Goal: Task Accomplishment & Management: Complete application form

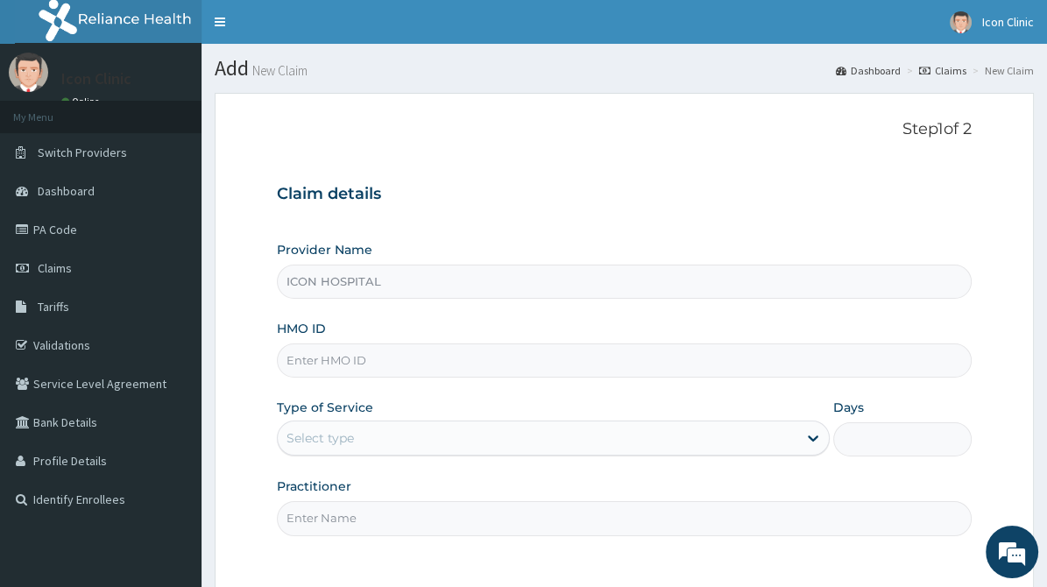
type input "ICON HOSPITAL"
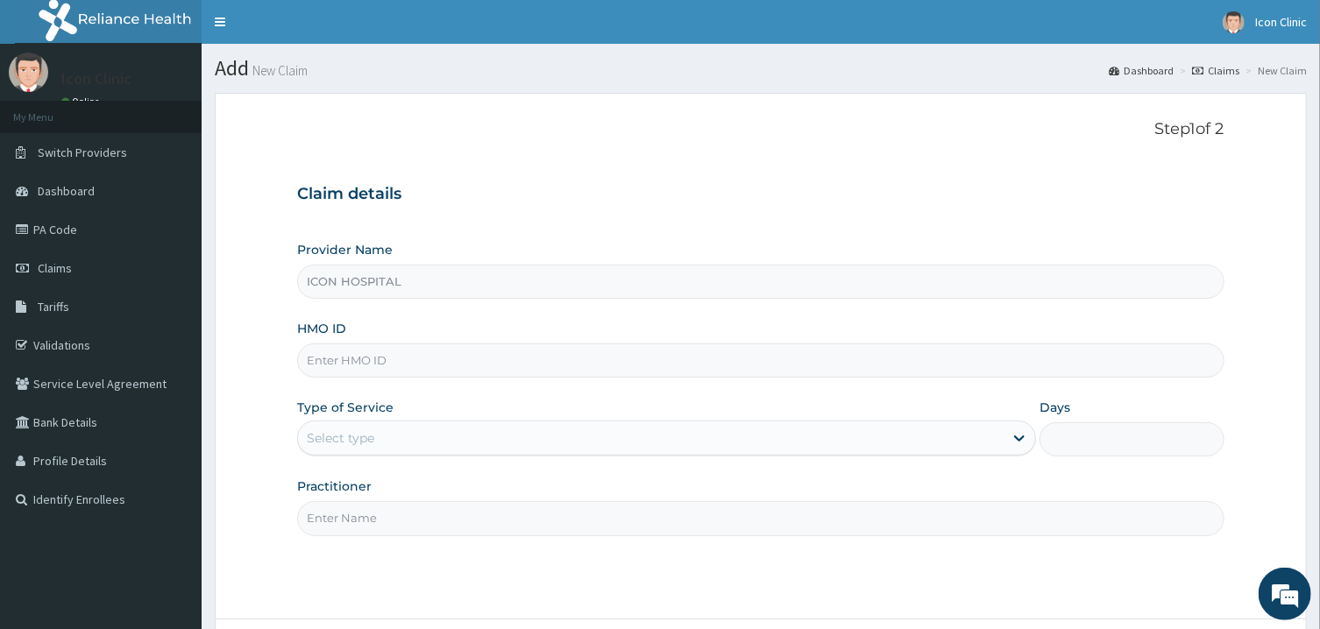
click at [571, 361] on input "HMO ID" at bounding box center [760, 360] width 926 height 34
type input "n"
type input "NOA/10004/A"
click at [622, 450] on div "Select type" at bounding box center [650, 438] width 705 height 28
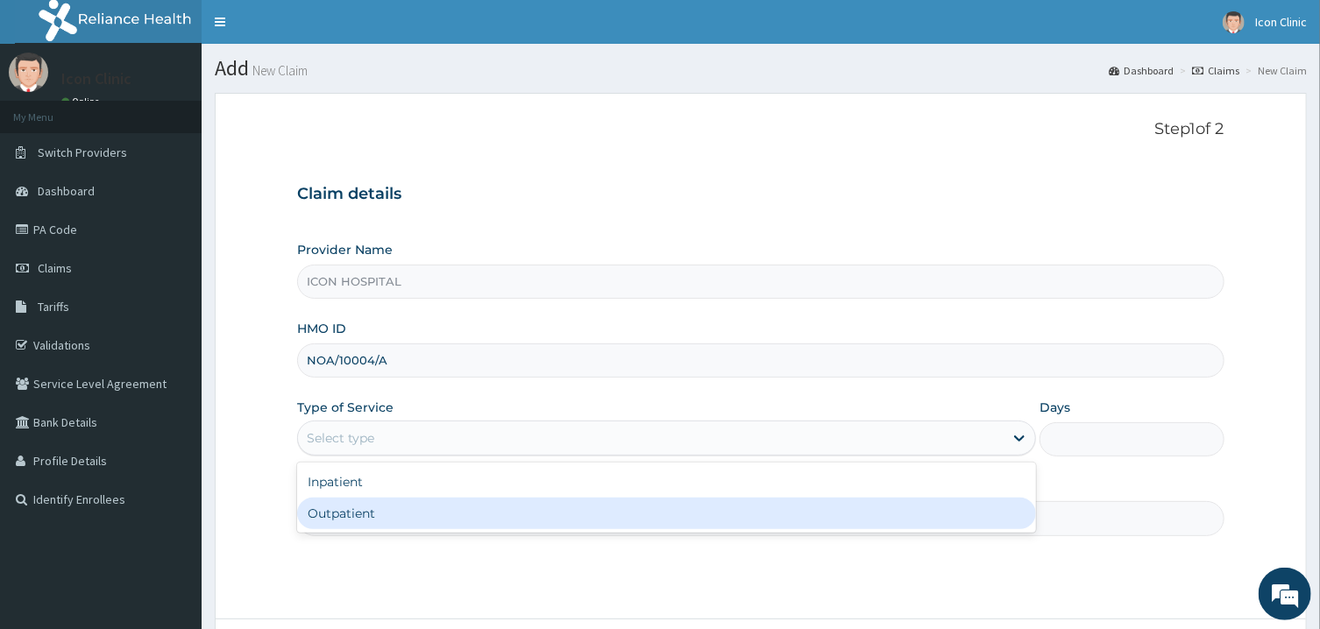
click at [544, 515] on div "Outpatient" at bounding box center [666, 514] width 739 height 32
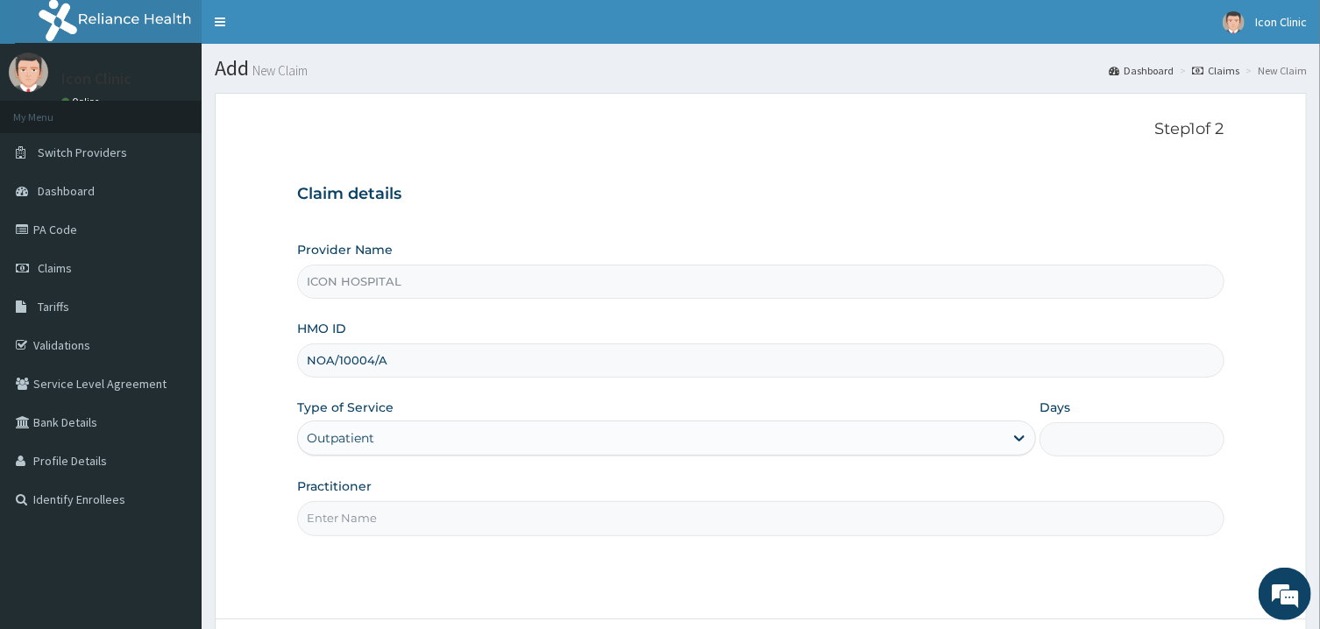
type input "1"
click at [641, 522] on input "Practitioner" at bounding box center [760, 518] width 926 height 34
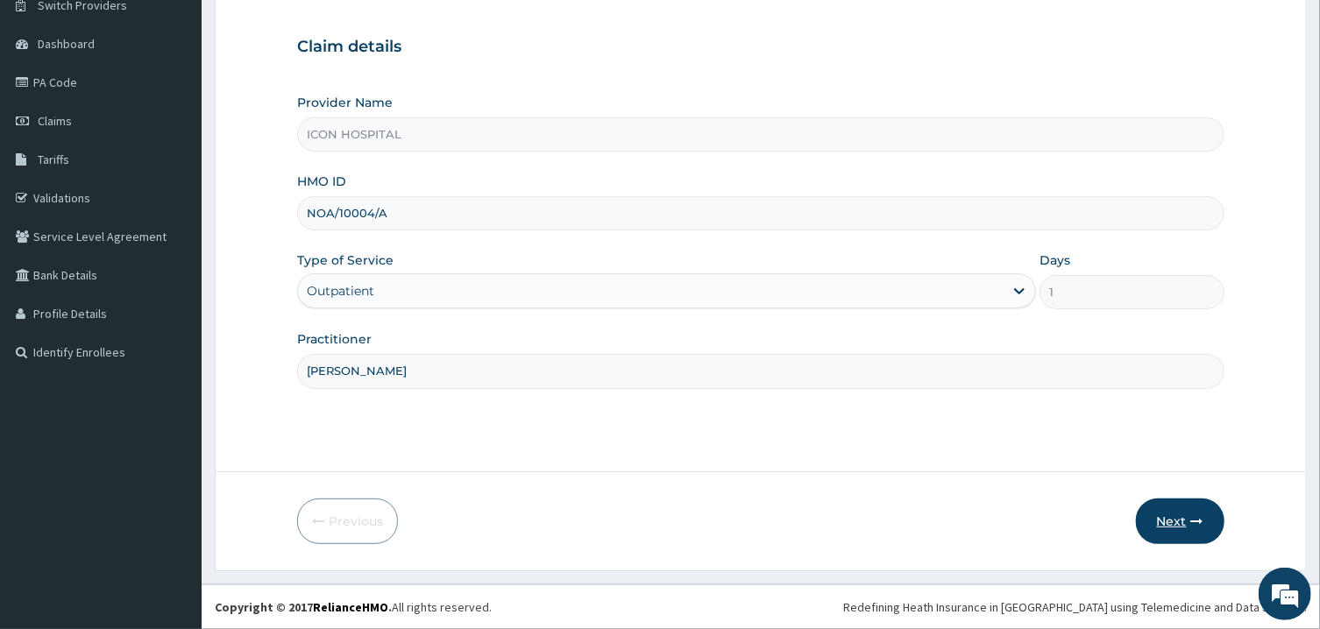
type input "DR ONYIA"
click at [1046, 530] on button "Next" at bounding box center [1180, 522] width 89 height 46
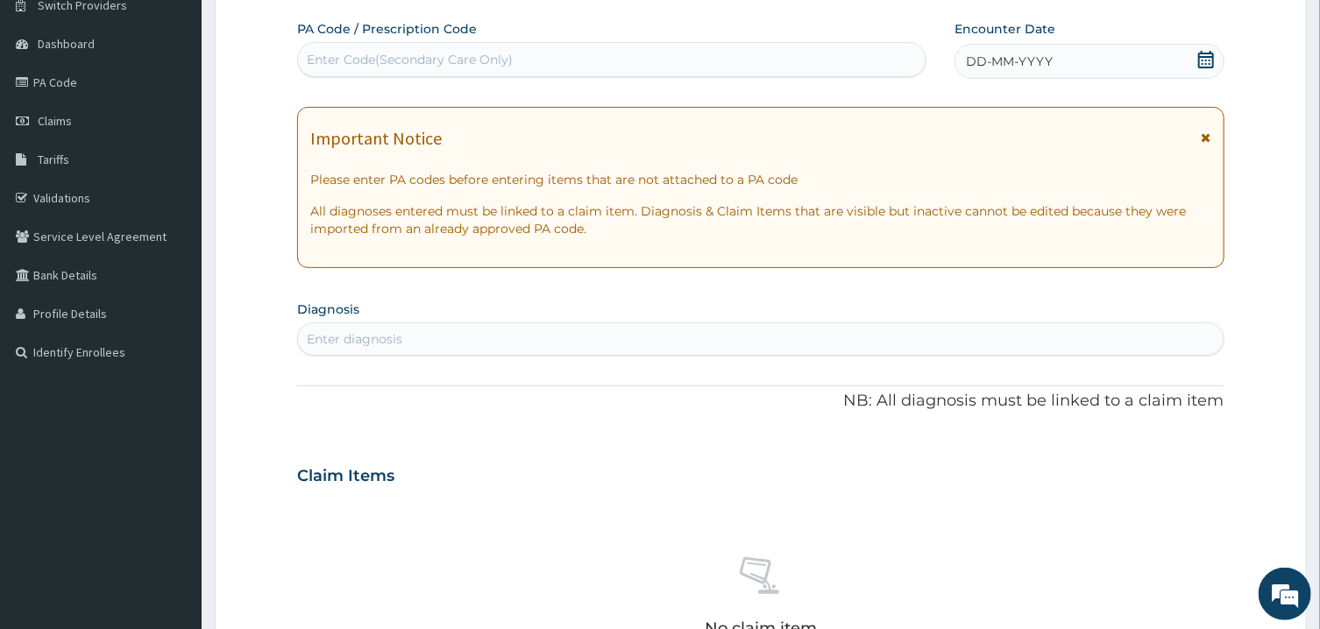
click at [1046, 141] on icon at bounding box center [1206, 137] width 10 height 12
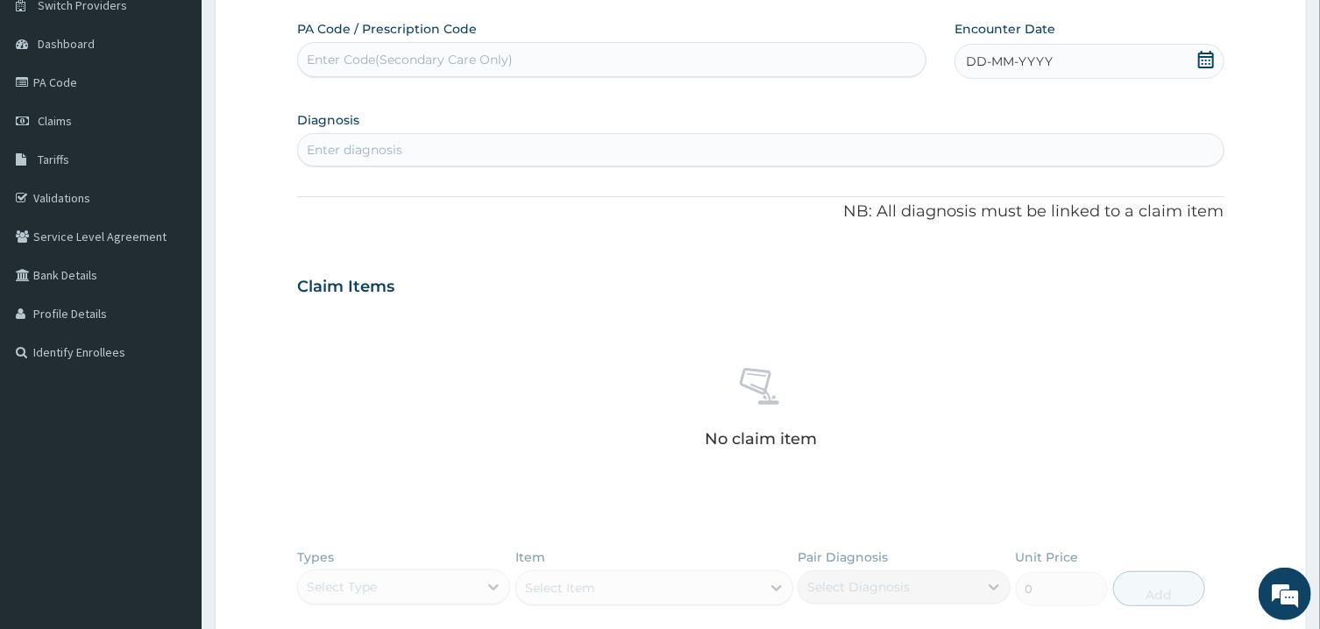
click at [1046, 60] on div "DD-MM-YYYY" at bounding box center [1089, 61] width 270 height 35
click at [924, 110] on button "Previous Month" at bounding box center [924, 110] width 9 height 9
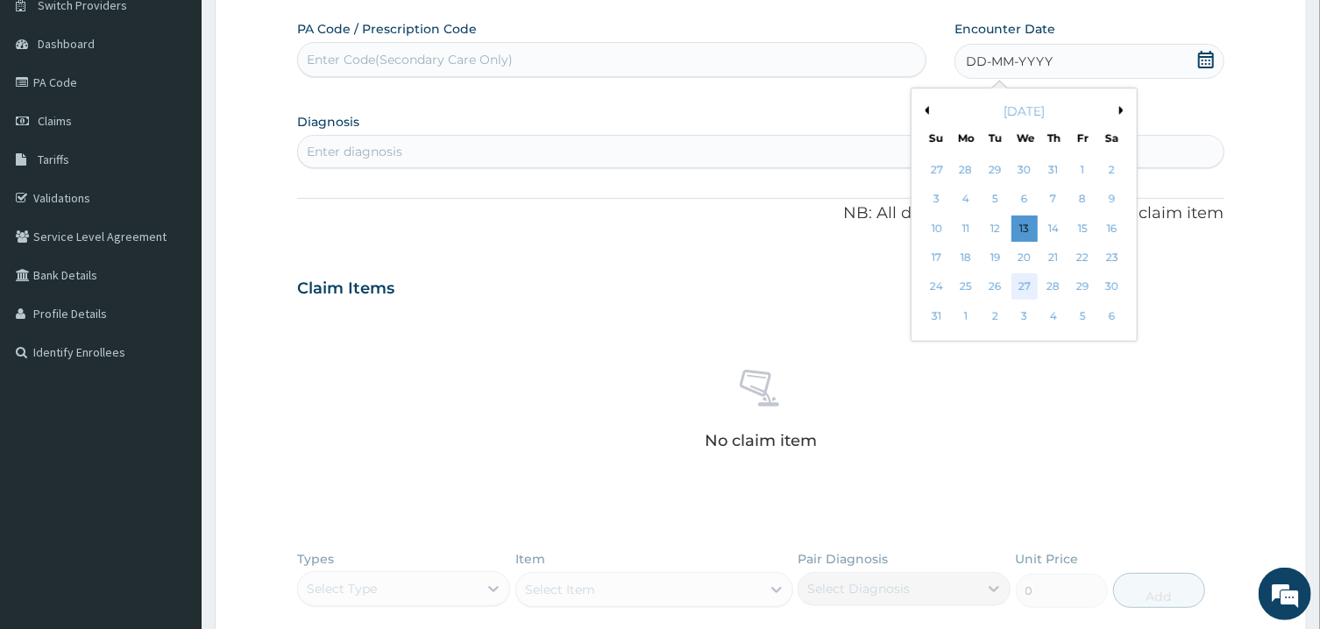
click at [1023, 282] on div "27" at bounding box center [1024, 287] width 26 height 26
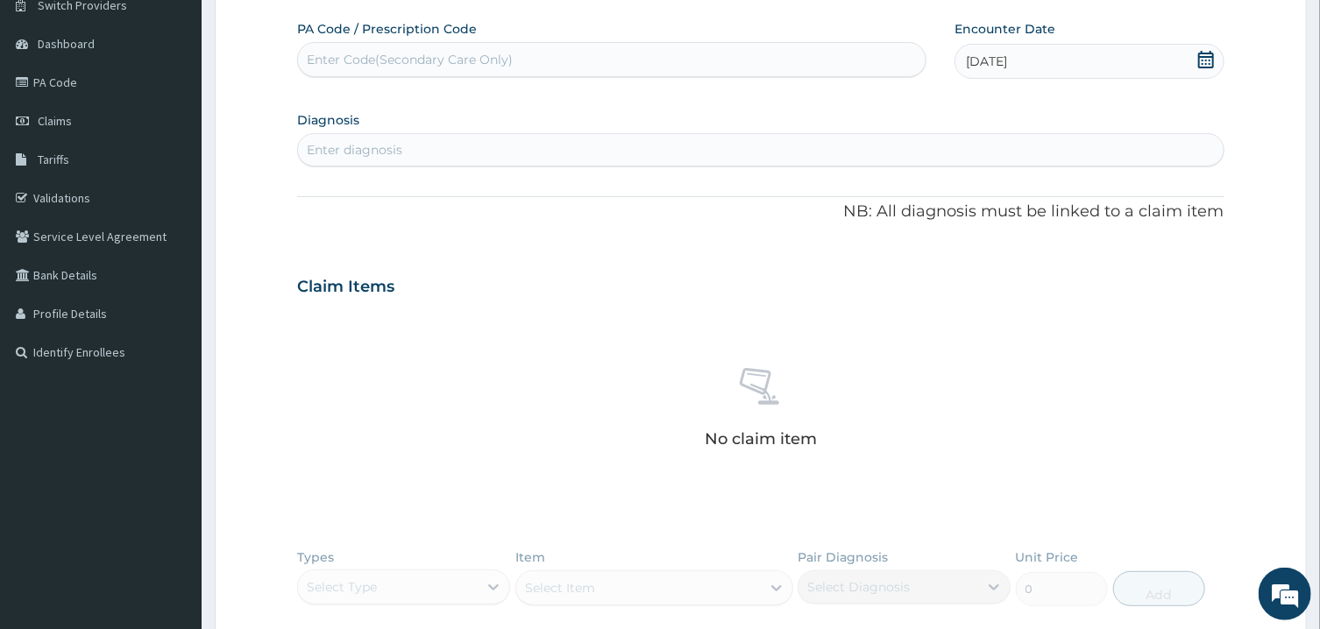
click at [738, 143] on div "Enter diagnosis" at bounding box center [760, 150] width 924 height 28
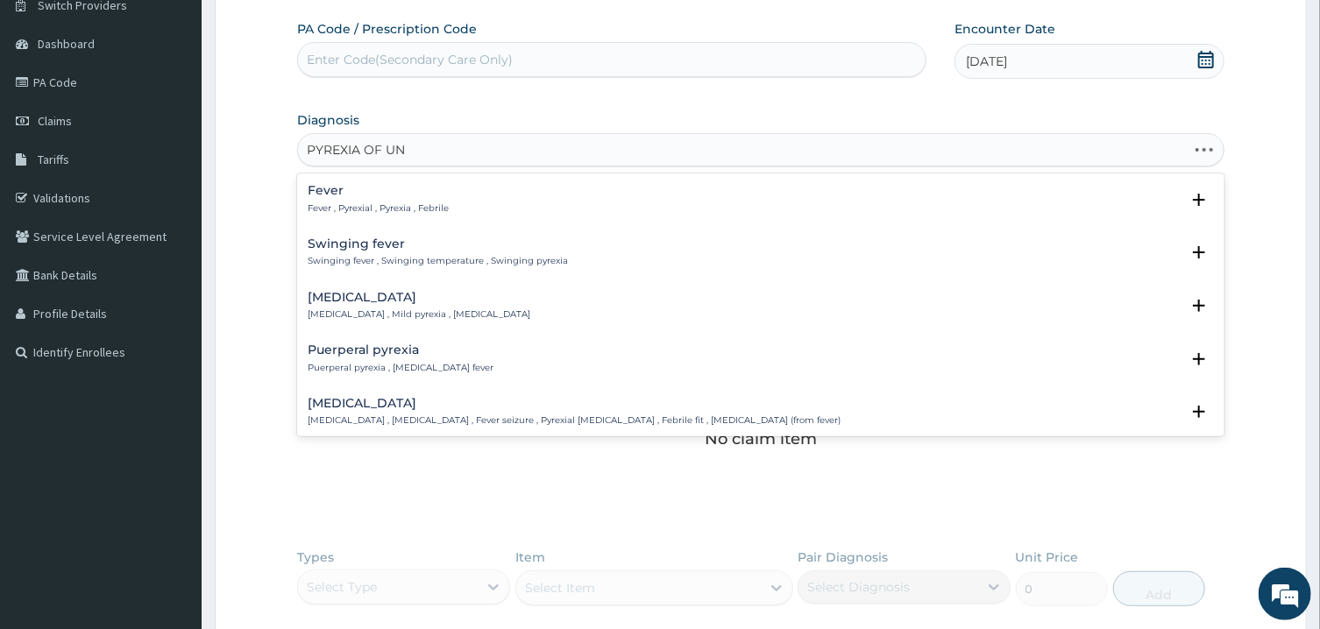
type input "PYREXIA OF UNK"
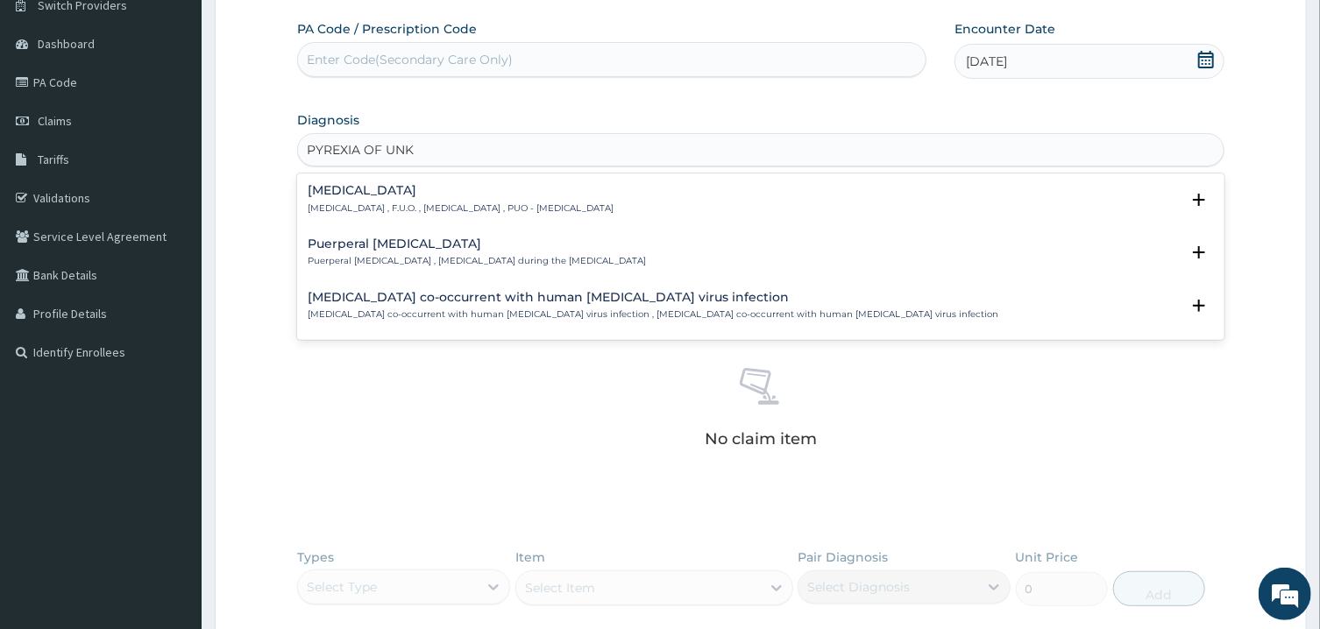
click at [613, 208] on p "Fever of unknown origin , F.U.O. , Pyrexia of unknown origin , PUO - Pyrexia of…" at bounding box center [461, 208] width 306 height 12
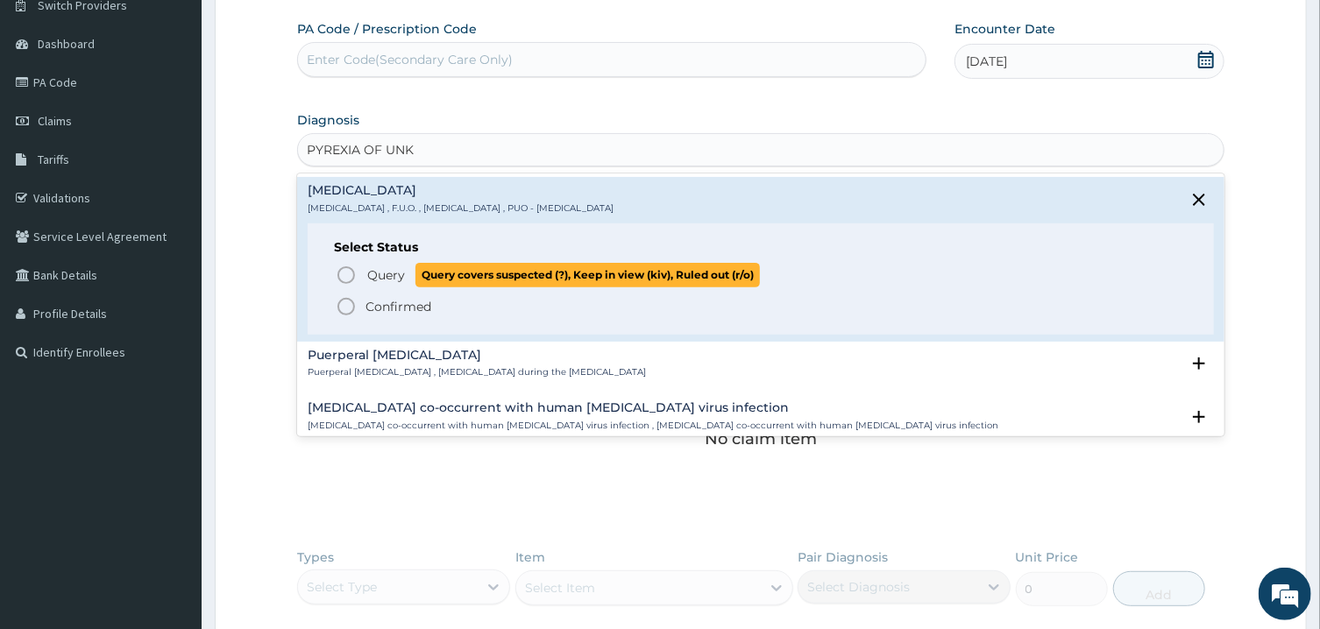
click at [342, 279] on icon "status option query" at bounding box center [346, 275] width 21 height 21
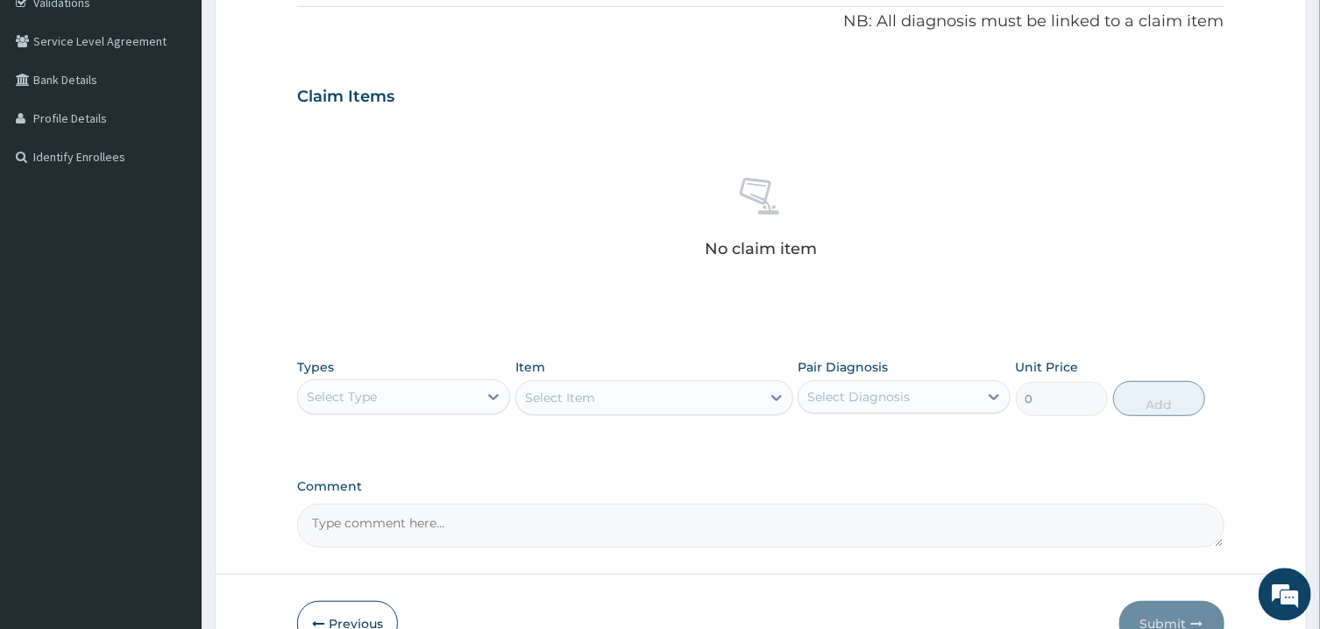
scroll to position [418, 0]
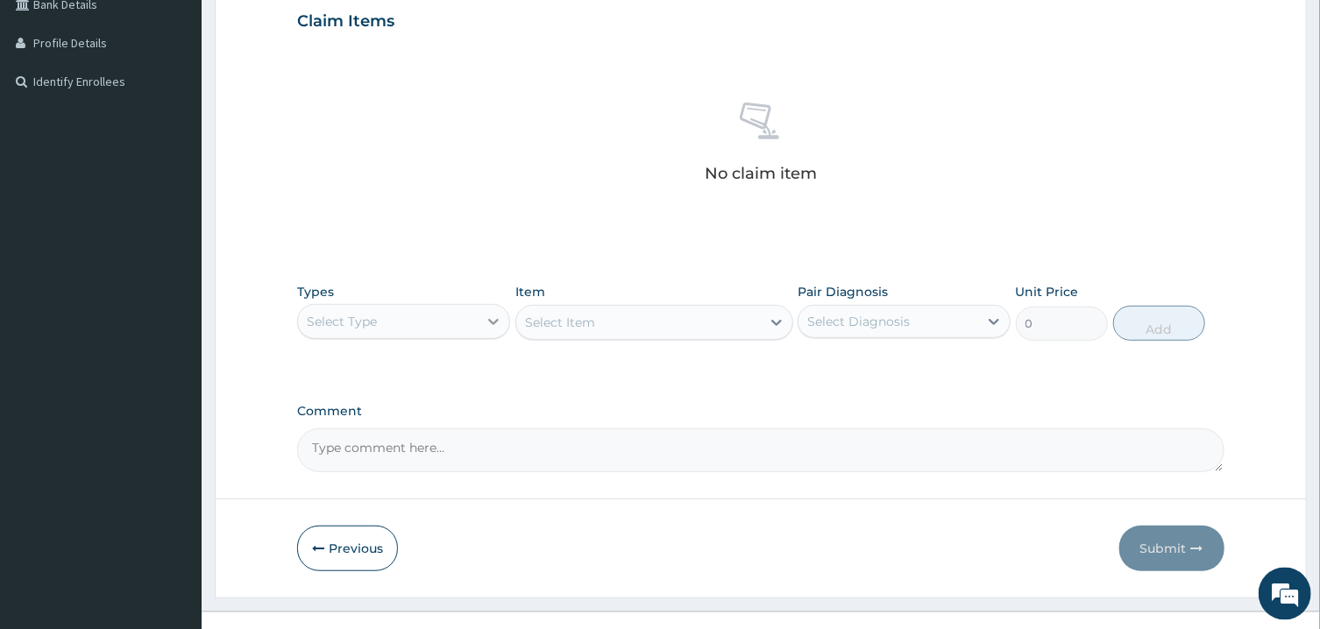
click at [488, 317] on icon at bounding box center [494, 322] width 18 height 18
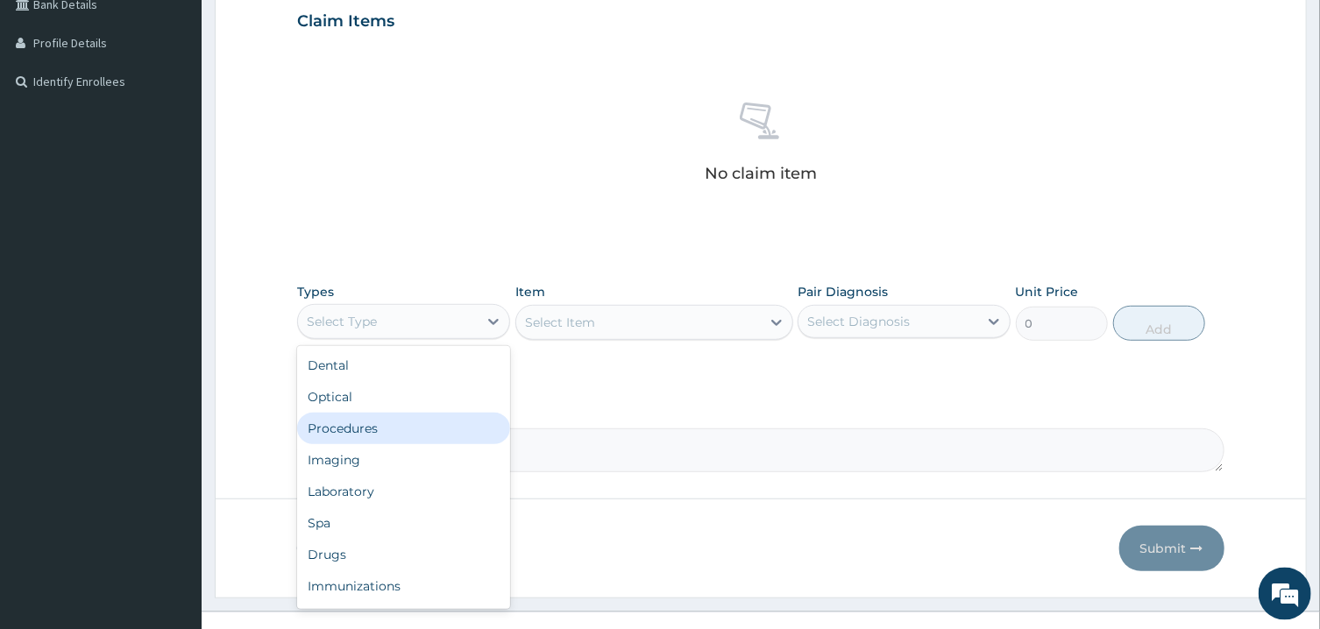
click at [352, 435] on div "Procedures" at bounding box center [403, 429] width 213 height 32
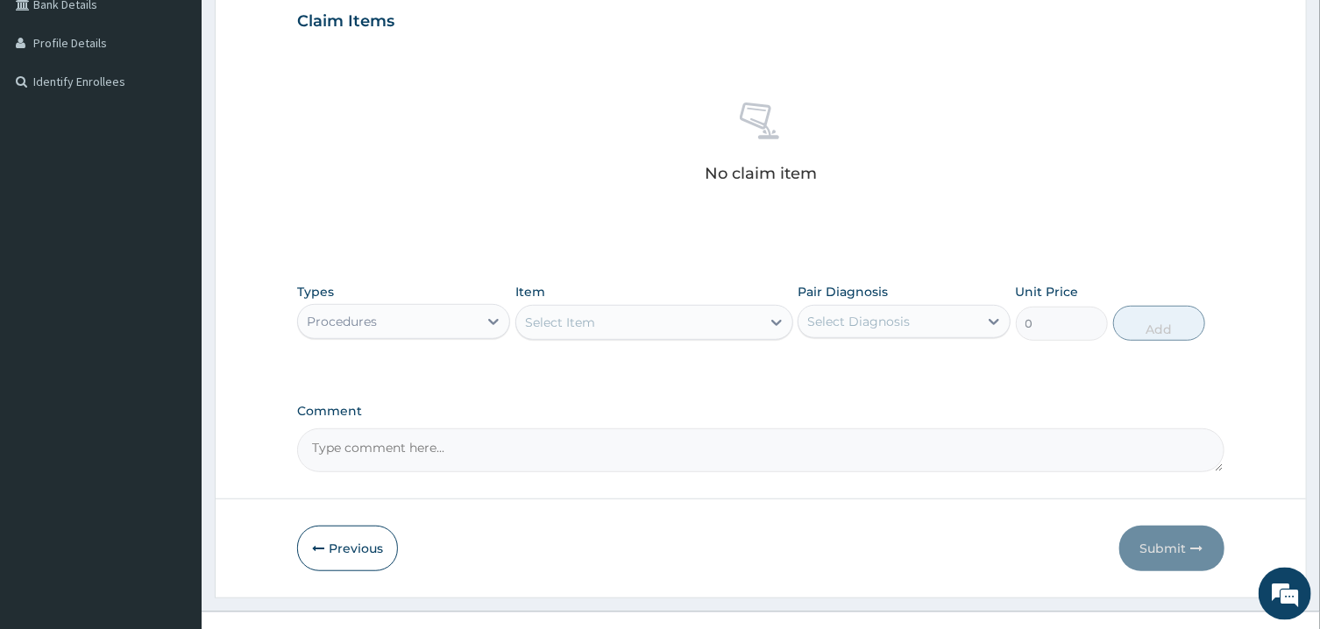
click at [627, 326] on div "Select Item" at bounding box center [638, 322] width 244 height 28
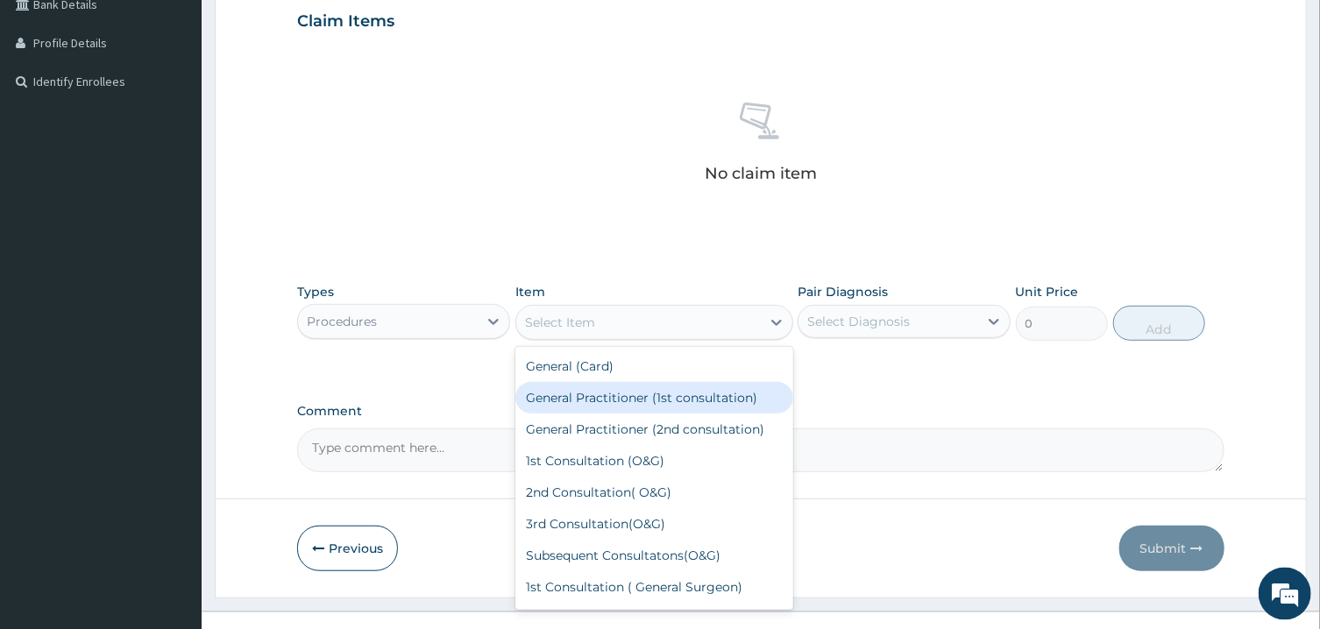
click at [626, 400] on div "General Practitioner (1st consultation)" at bounding box center [654, 398] width 278 height 32
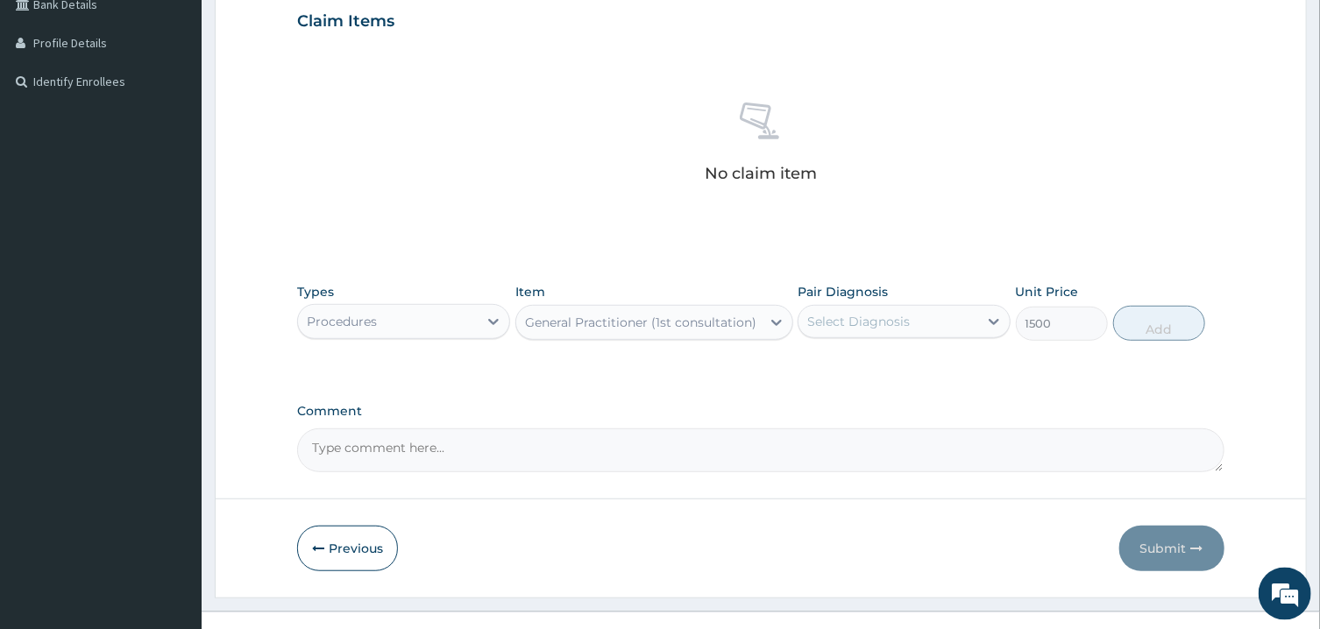
type input "1500"
click at [889, 323] on div "Select Diagnosis" at bounding box center [858, 322] width 103 height 18
click at [864, 369] on label "Pyrexia of unknown origin" at bounding box center [880, 365] width 109 height 18
checkbox input "true"
click at [1046, 331] on button "Add" at bounding box center [1159, 323] width 93 height 35
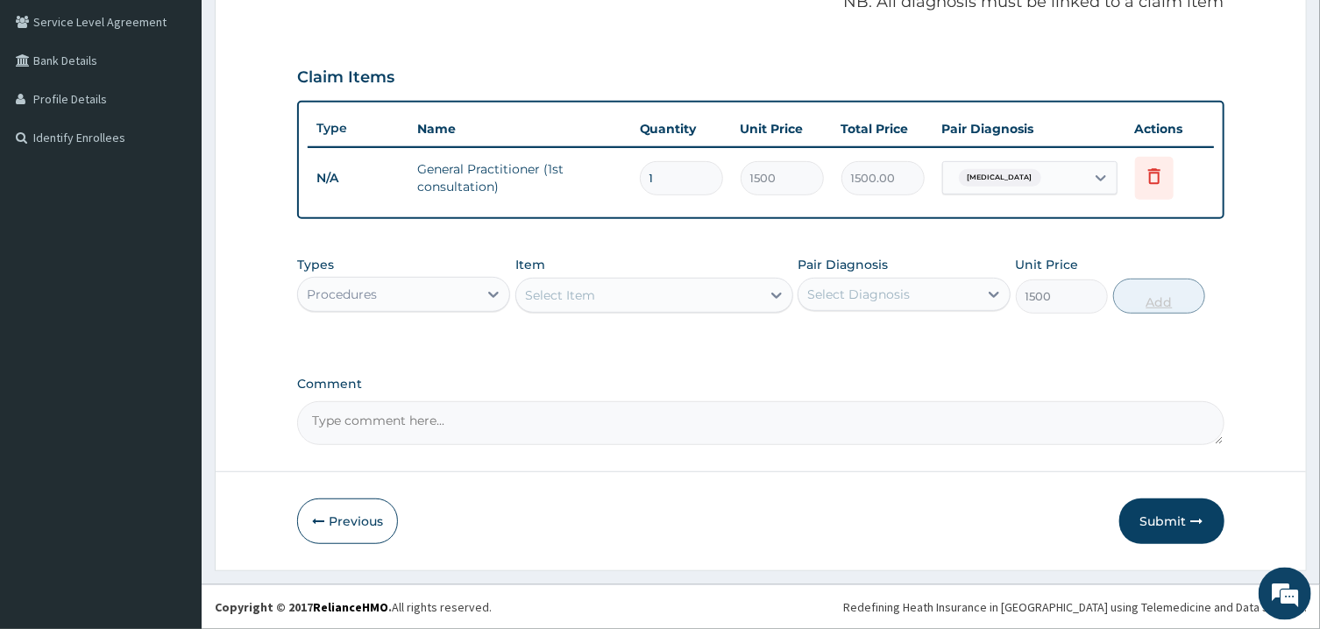
type input "0"
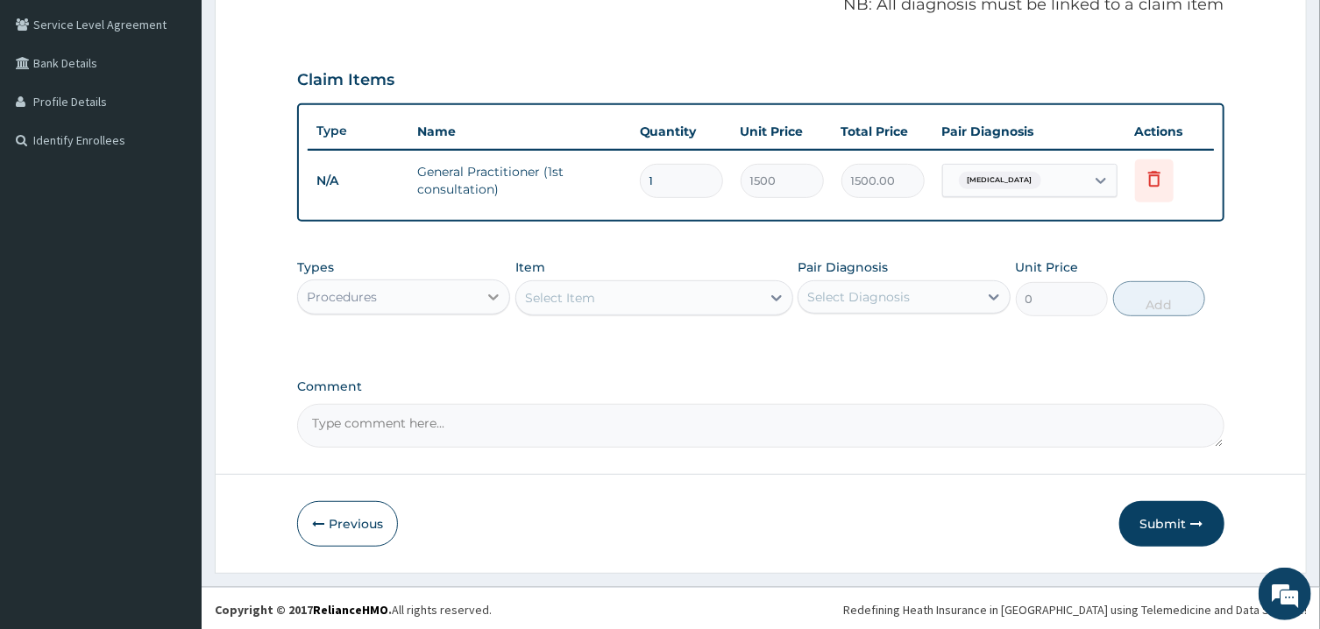
click at [496, 292] on icon at bounding box center [494, 297] width 18 height 18
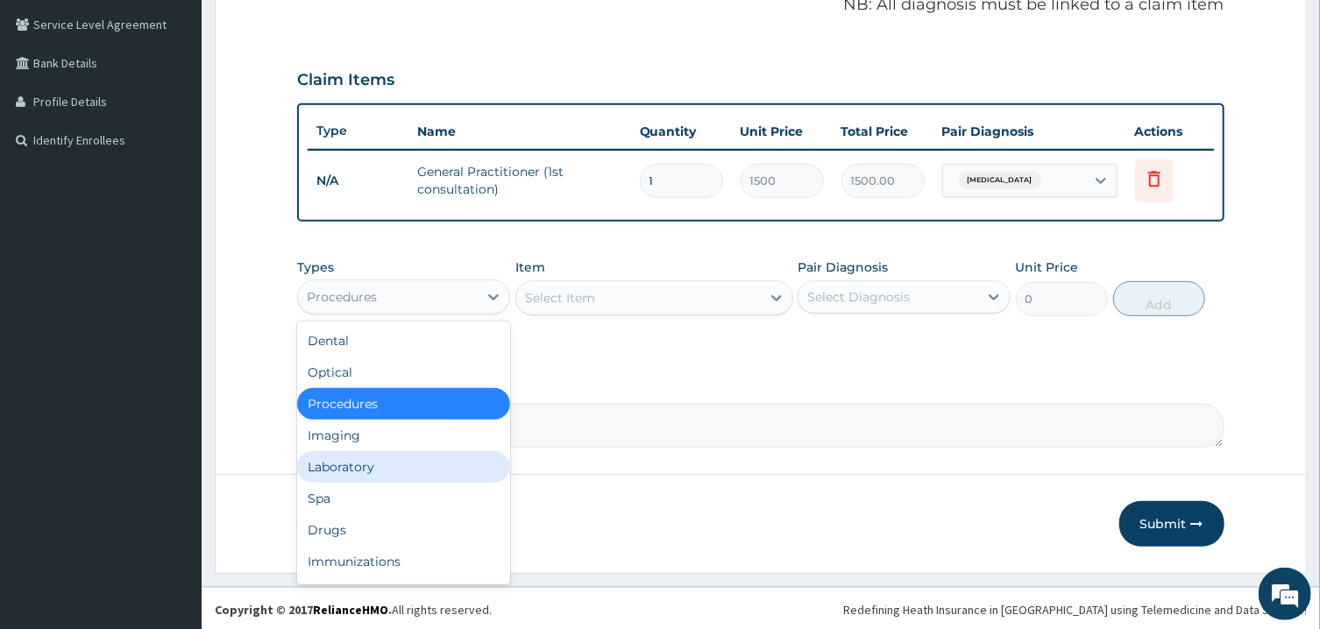
click at [361, 469] on div "Laboratory" at bounding box center [403, 467] width 213 height 32
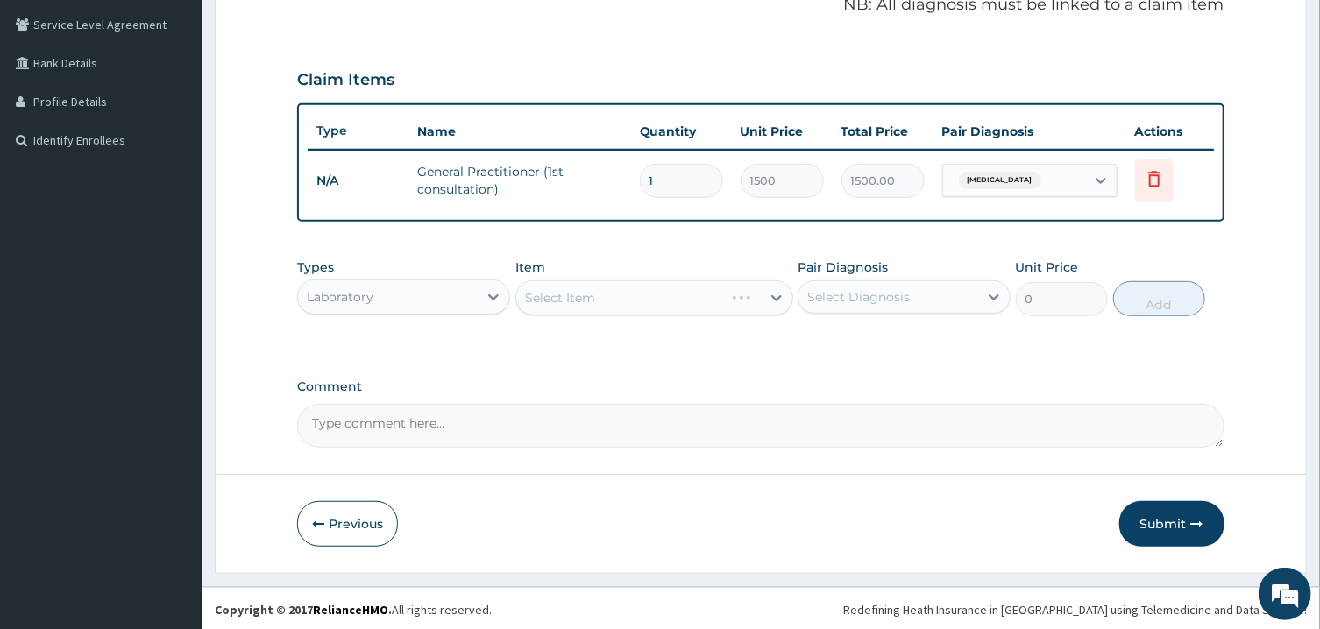
click at [662, 295] on div "Select Item" at bounding box center [654, 297] width 278 height 35
click at [662, 295] on div "Select Item" at bounding box center [638, 298] width 244 height 28
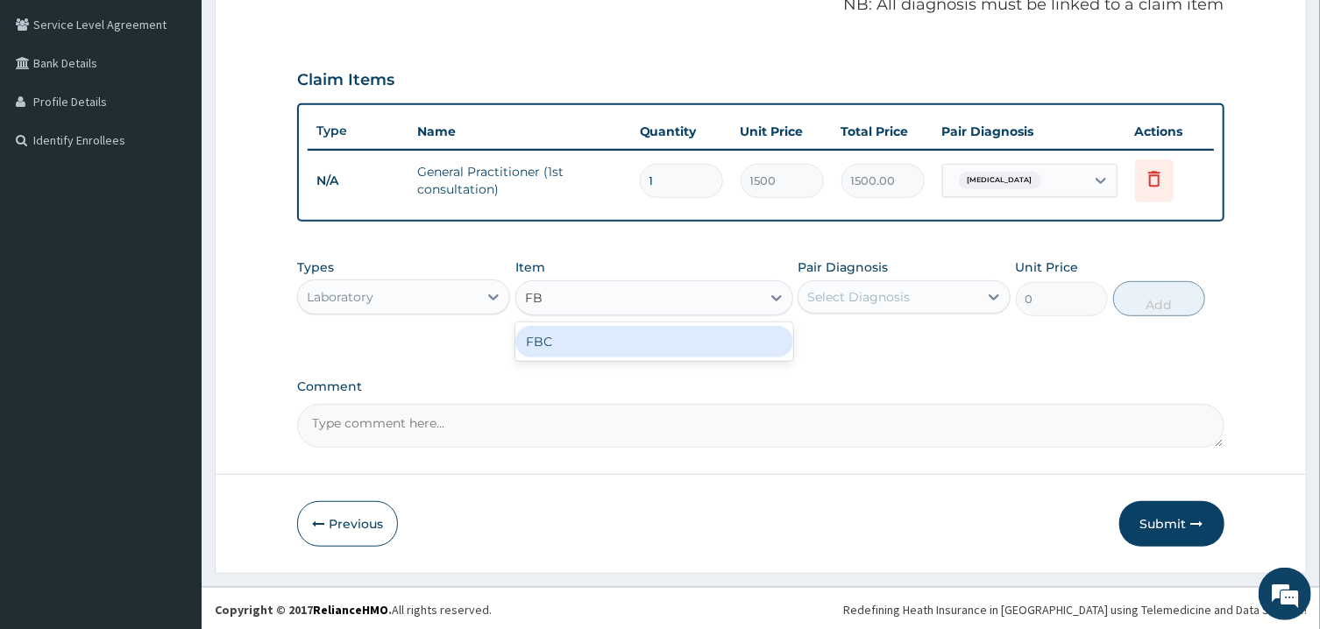
type input "FBC"
click at [653, 342] on div "FBC" at bounding box center [654, 342] width 278 height 32
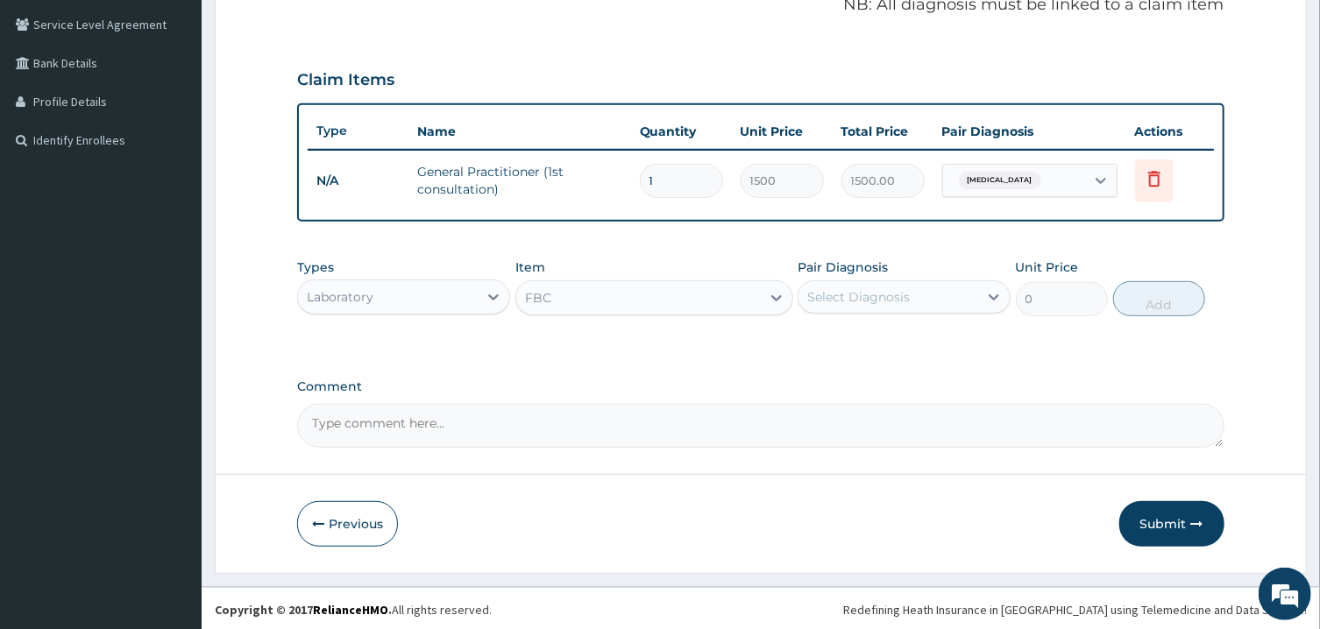
type input "1600"
click at [853, 295] on div "Select Diagnosis" at bounding box center [858, 297] width 103 height 18
click at [852, 342] on label "Pyrexia of unknown origin" at bounding box center [880, 340] width 109 height 18
checkbox input "true"
click at [1046, 301] on button "Add" at bounding box center [1159, 298] width 93 height 35
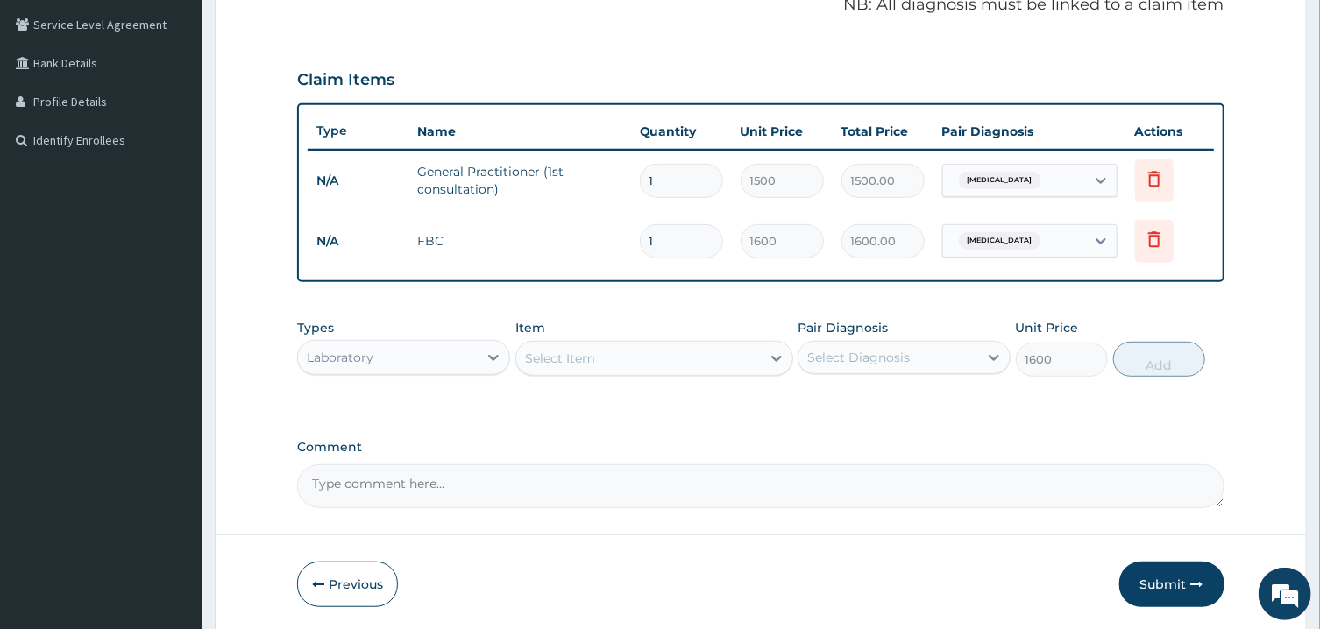
type input "0"
click at [669, 365] on div "Select Item" at bounding box center [638, 358] width 244 height 28
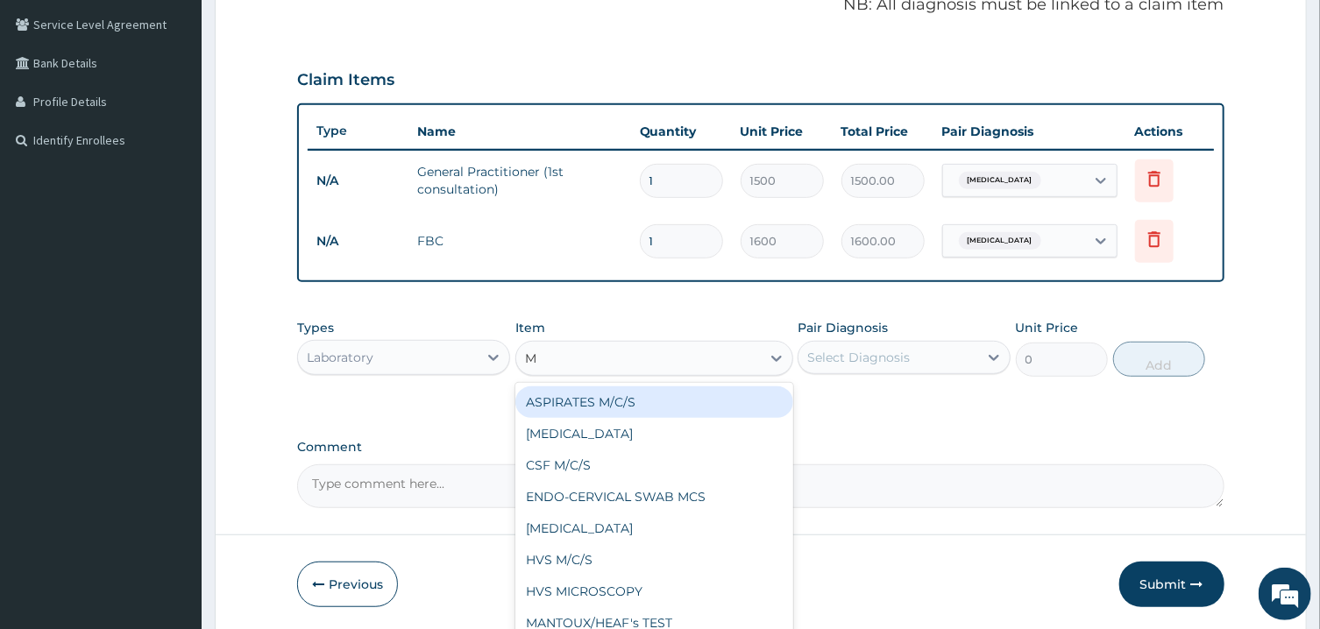
type input "MP"
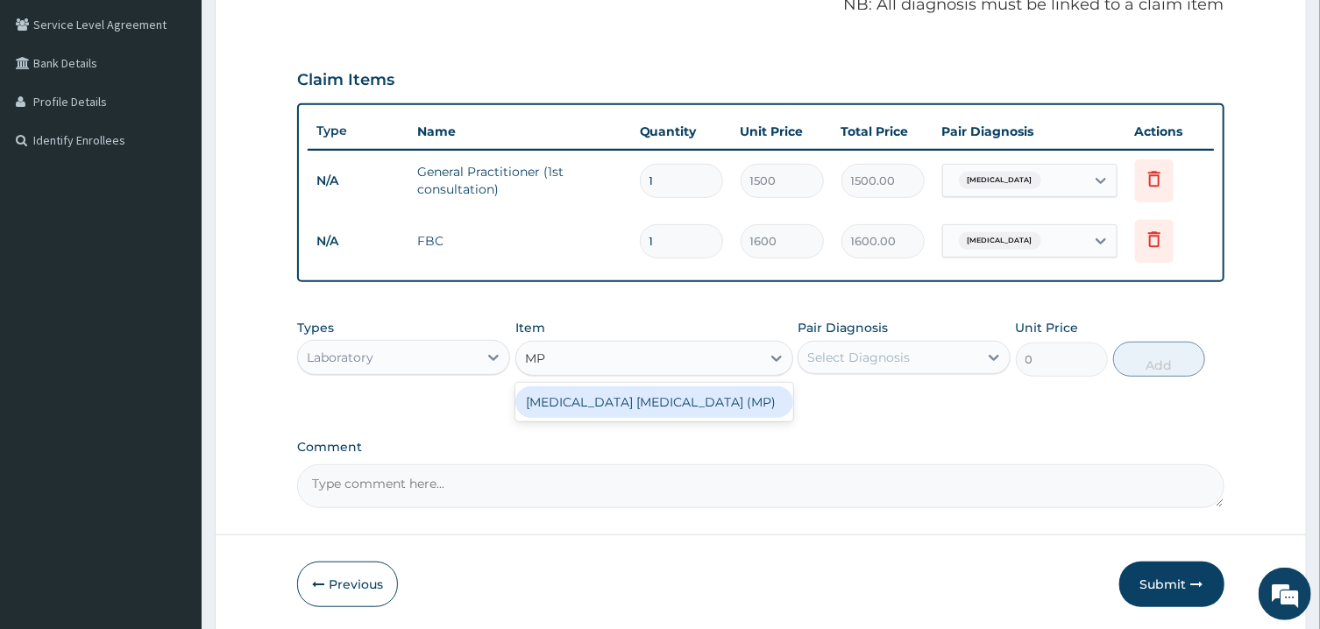
click at [680, 403] on div "MALARIA PARASITE (MP)" at bounding box center [654, 402] width 278 height 32
type input "560"
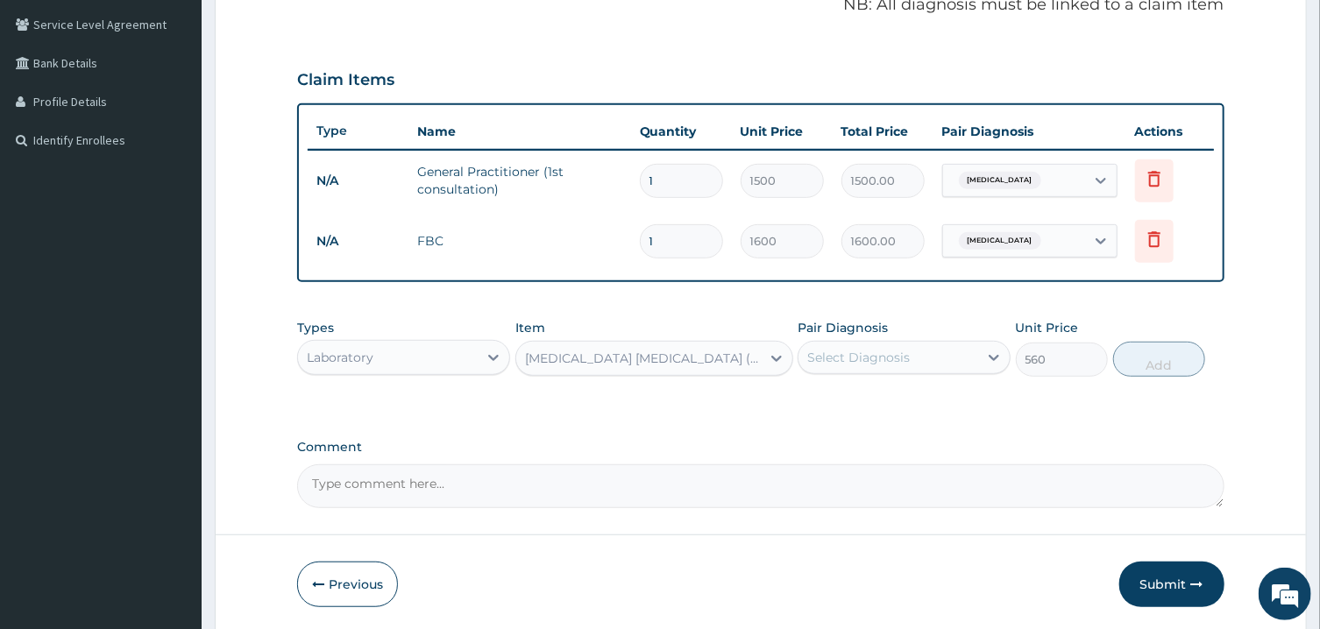
click at [860, 362] on div "Select Diagnosis" at bounding box center [858, 358] width 103 height 18
click at [859, 386] on div "Pyrexia of unknown origin" at bounding box center [903, 403] width 213 height 36
checkbox input "true"
click at [1046, 358] on button "Add" at bounding box center [1159, 359] width 93 height 35
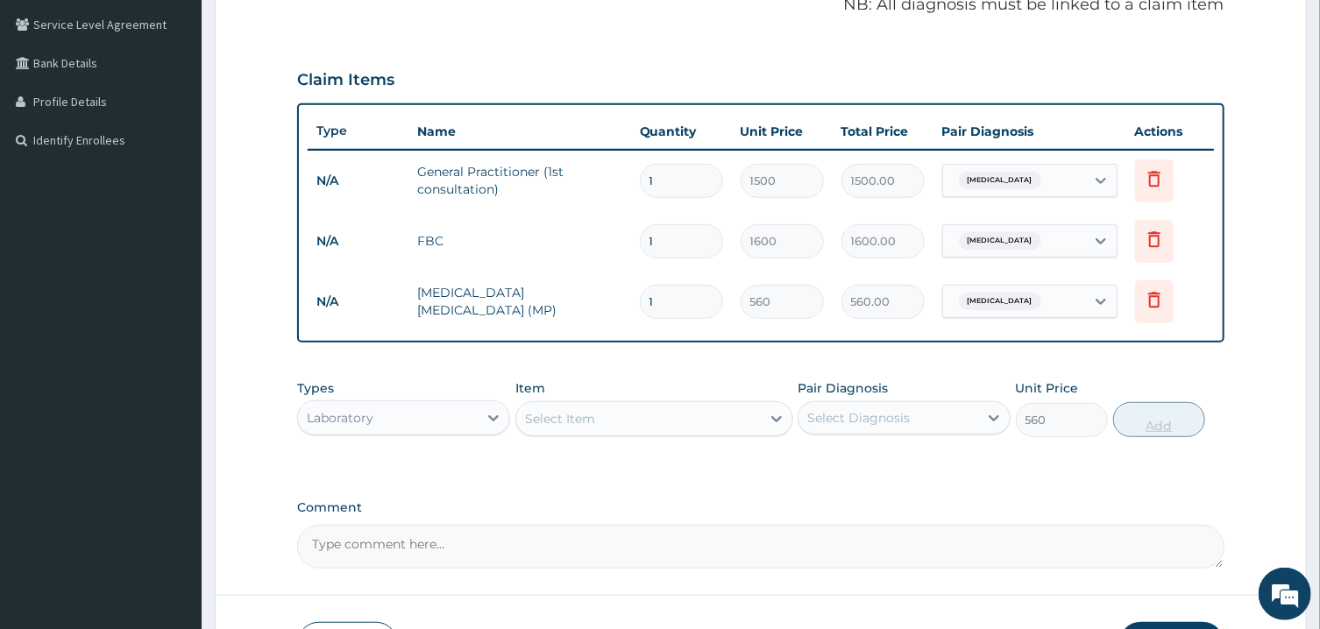
type input "0"
click at [497, 410] on icon at bounding box center [494, 418] width 18 height 18
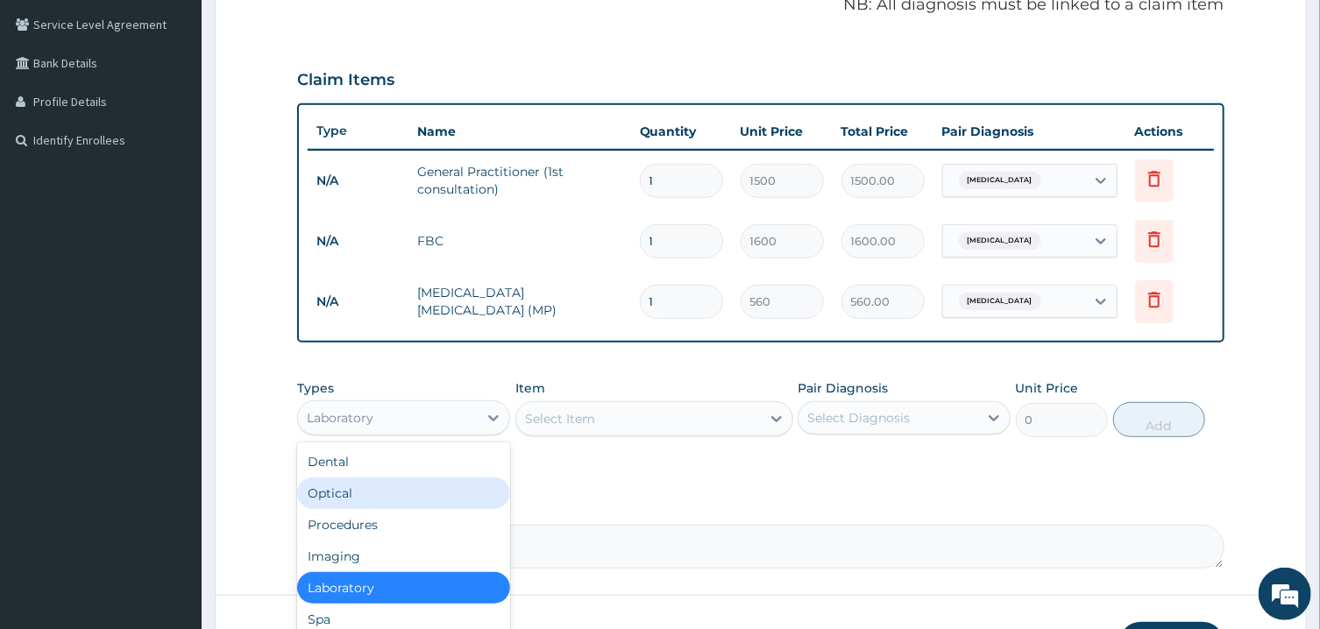
scroll to position [60, 0]
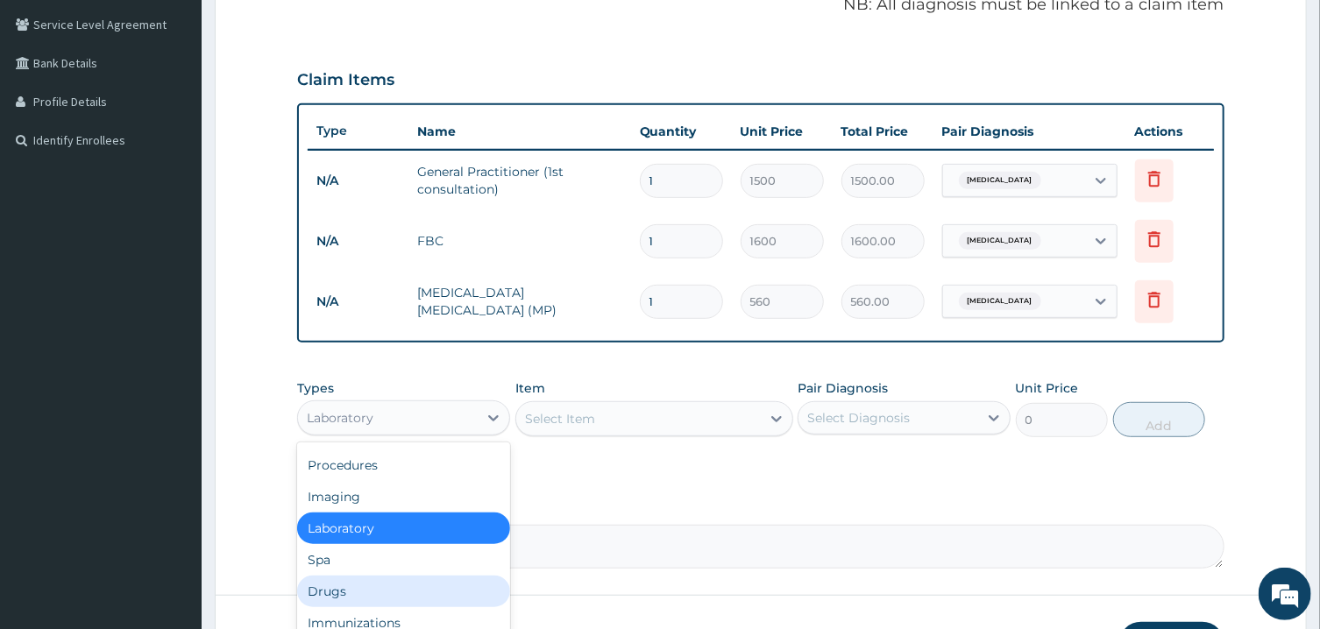
click at [336, 586] on div "Drugs" at bounding box center [403, 592] width 213 height 32
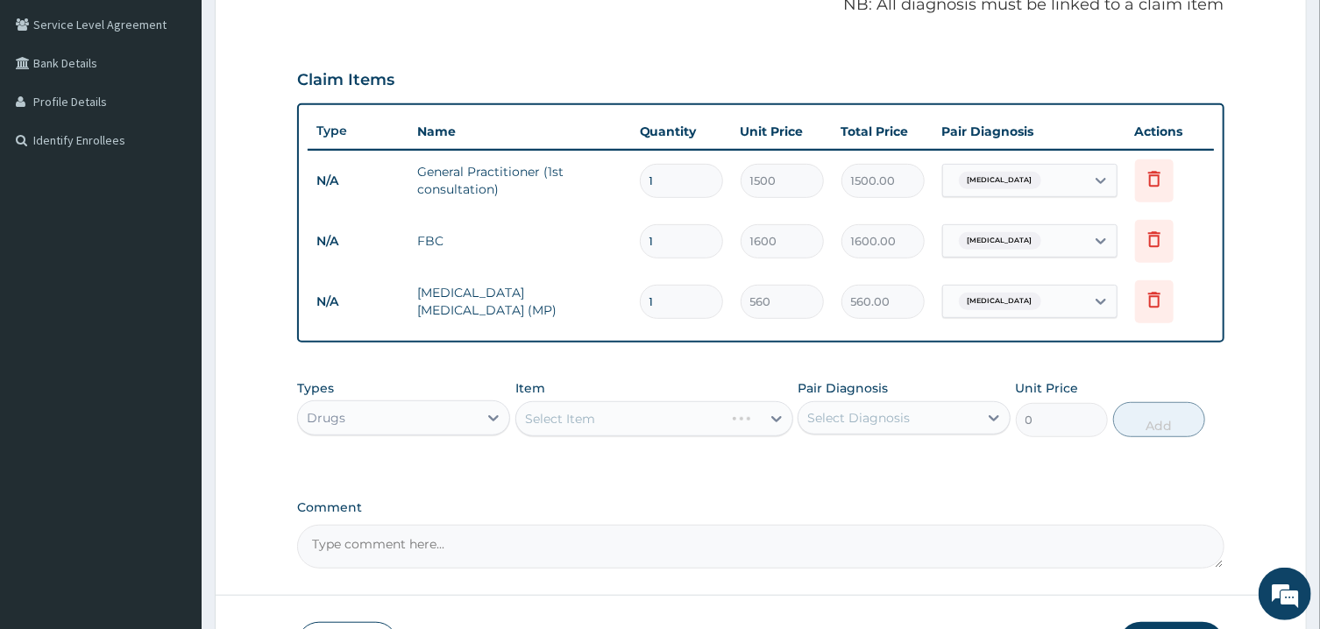
click at [607, 424] on div "Select Item" at bounding box center [654, 418] width 278 height 35
click at [607, 424] on div "Select Item" at bounding box center [638, 419] width 244 height 28
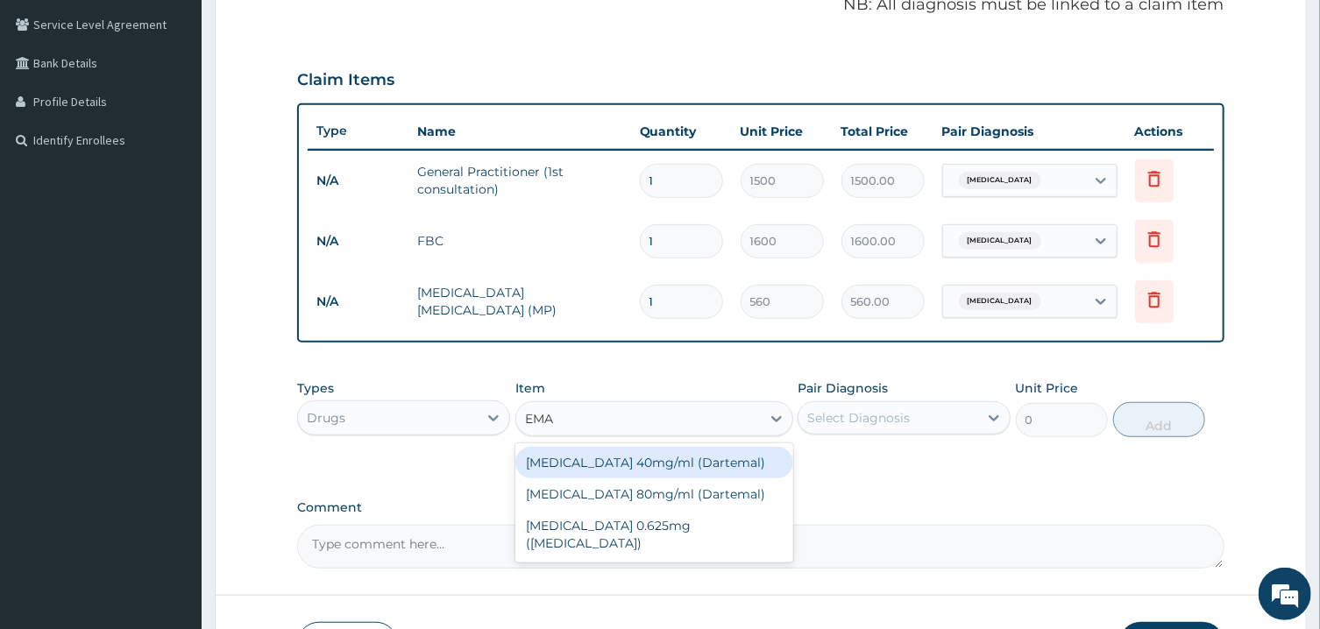
type input "EMAL"
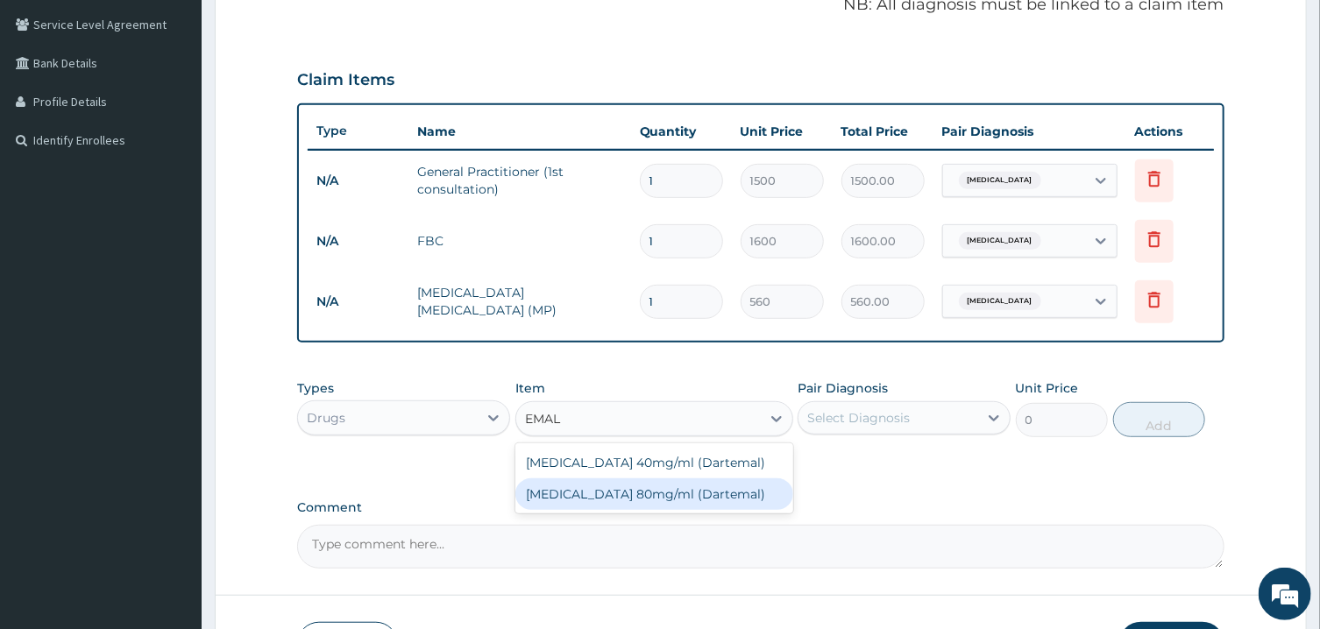
click at [609, 497] on div "Artemether 80mg/ml (Dartemal)" at bounding box center [654, 494] width 278 height 32
type input "750"
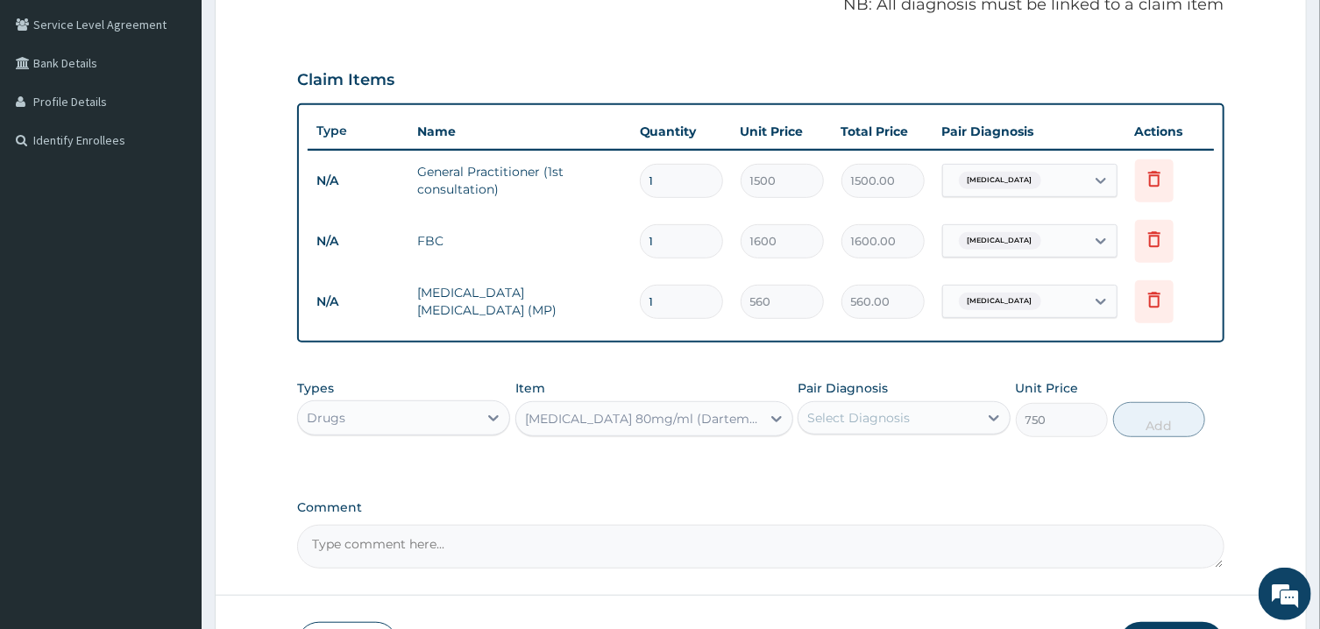
click at [895, 429] on div "Select Diagnosis" at bounding box center [903, 417] width 213 height 33
click at [892, 457] on label "Pyrexia of unknown origin" at bounding box center [880, 461] width 109 height 18
checkbox input "true"
click at [1046, 414] on button "Add" at bounding box center [1159, 419] width 93 height 35
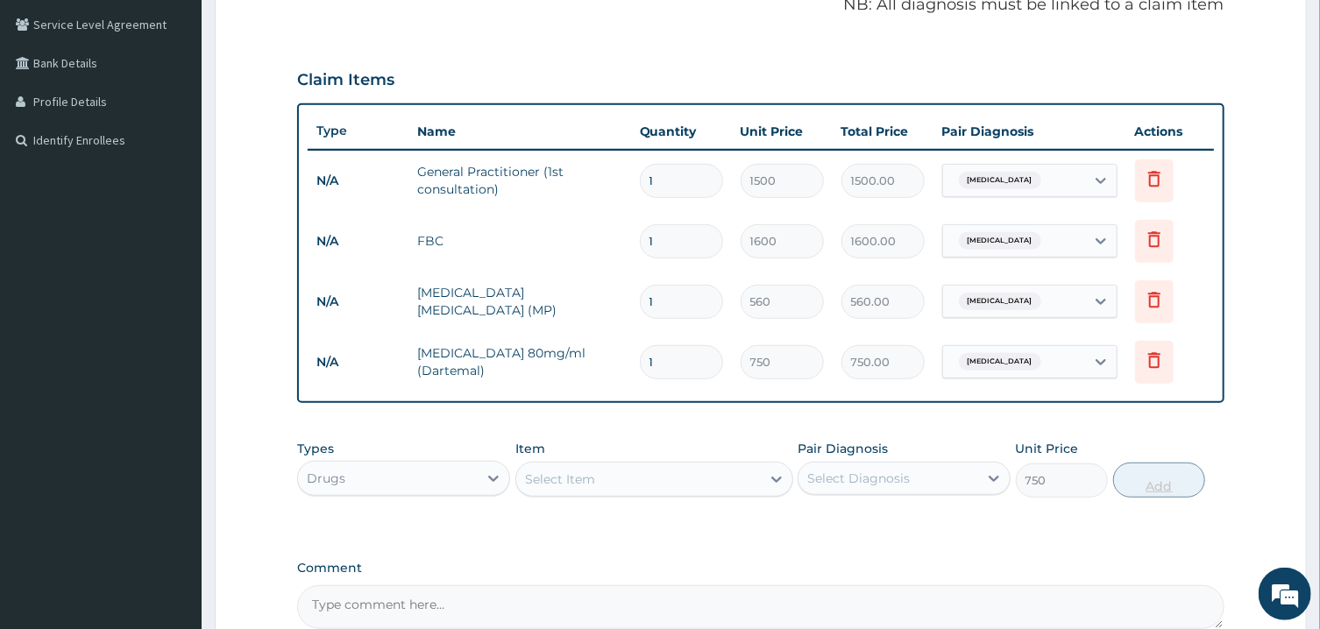
type input "0"
type input "0.00"
type input "6"
type input "4500.00"
type input "6"
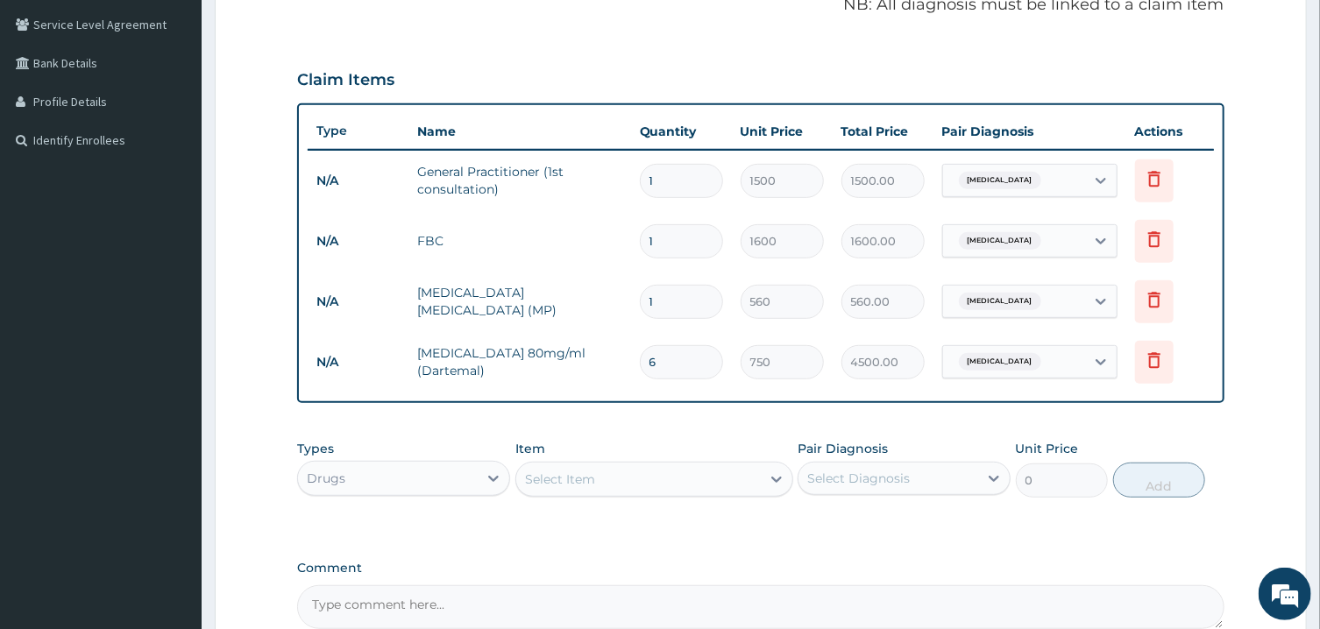
click at [746, 483] on div "Select Item" at bounding box center [638, 479] width 244 height 28
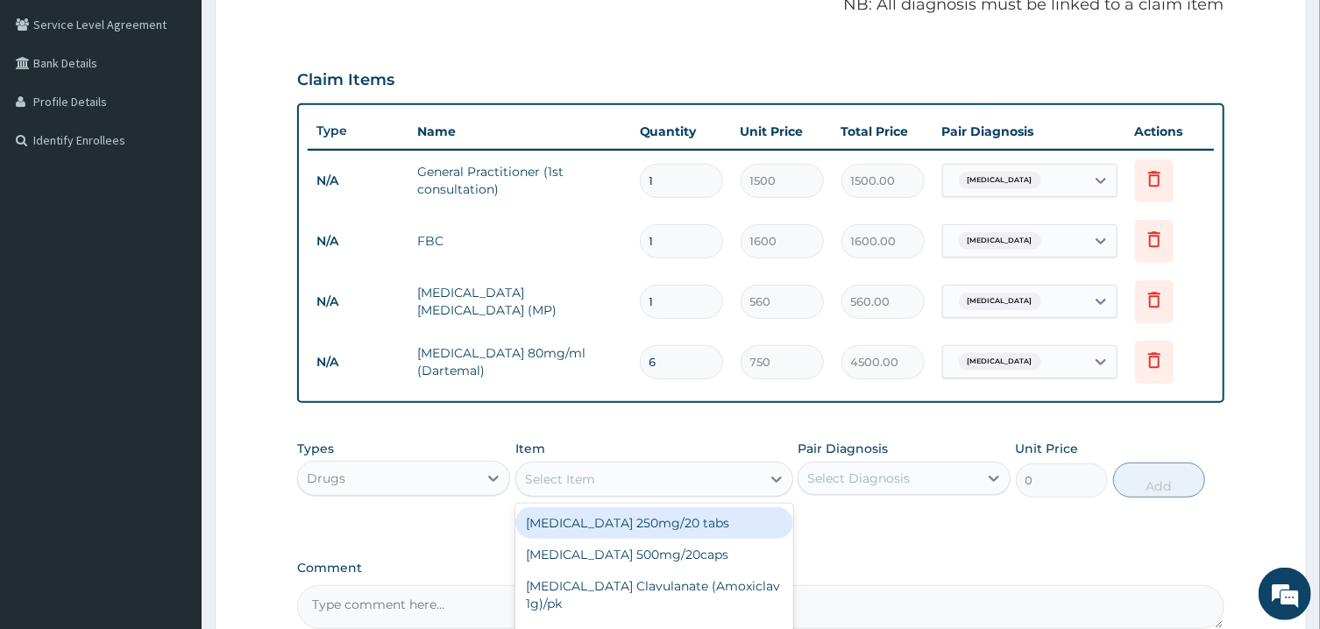
type input "A"
type input "PARAC"
click at [695, 520] on div "PARACETAMOL 16 TABs" at bounding box center [654, 523] width 278 height 32
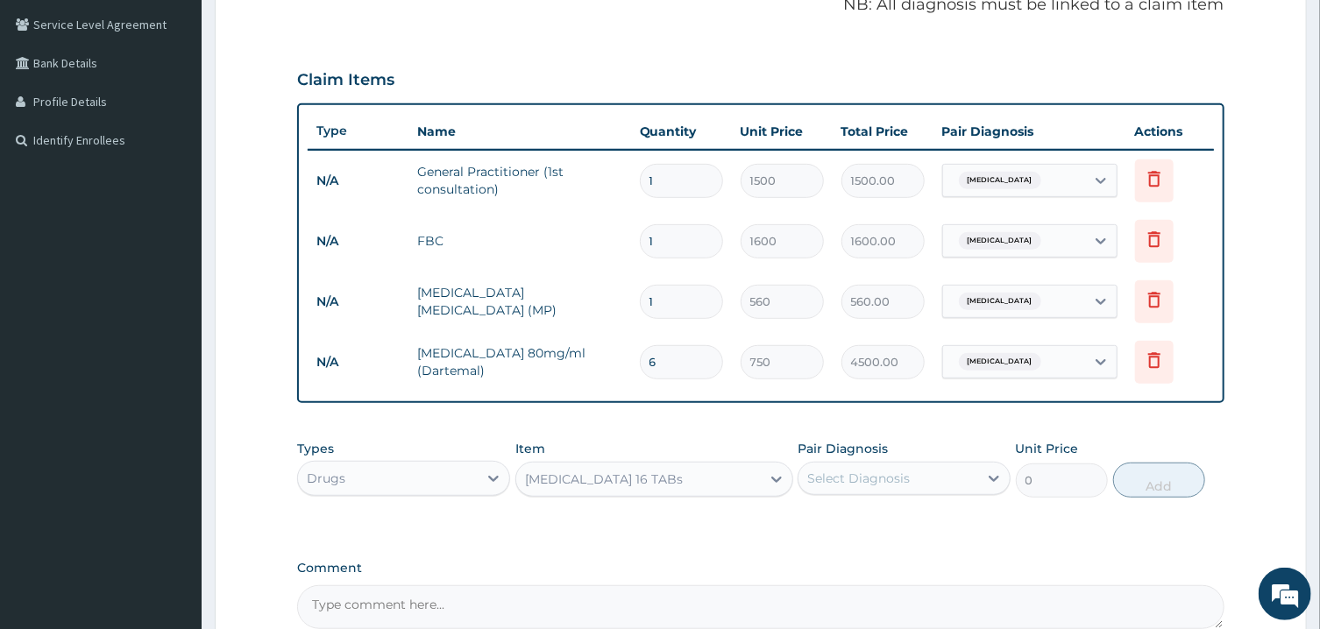
type input "200"
click at [891, 480] on div "Select Diagnosis" at bounding box center [858, 479] width 103 height 18
click at [886, 518] on label "Pyrexia of unknown origin" at bounding box center [880, 522] width 109 height 18
checkbox input "true"
click at [1046, 481] on button "Add" at bounding box center [1159, 480] width 93 height 35
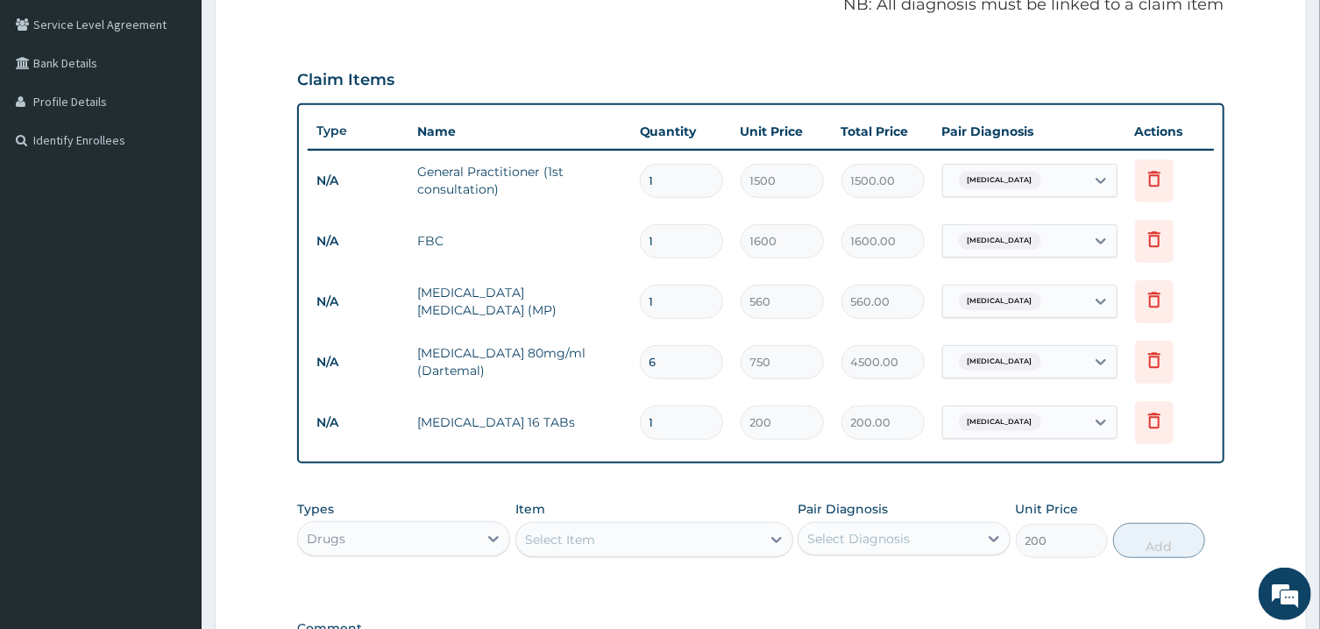
type input "0"
click at [707, 531] on div "Select Item" at bounding box center [638, 540] width 244 height 28
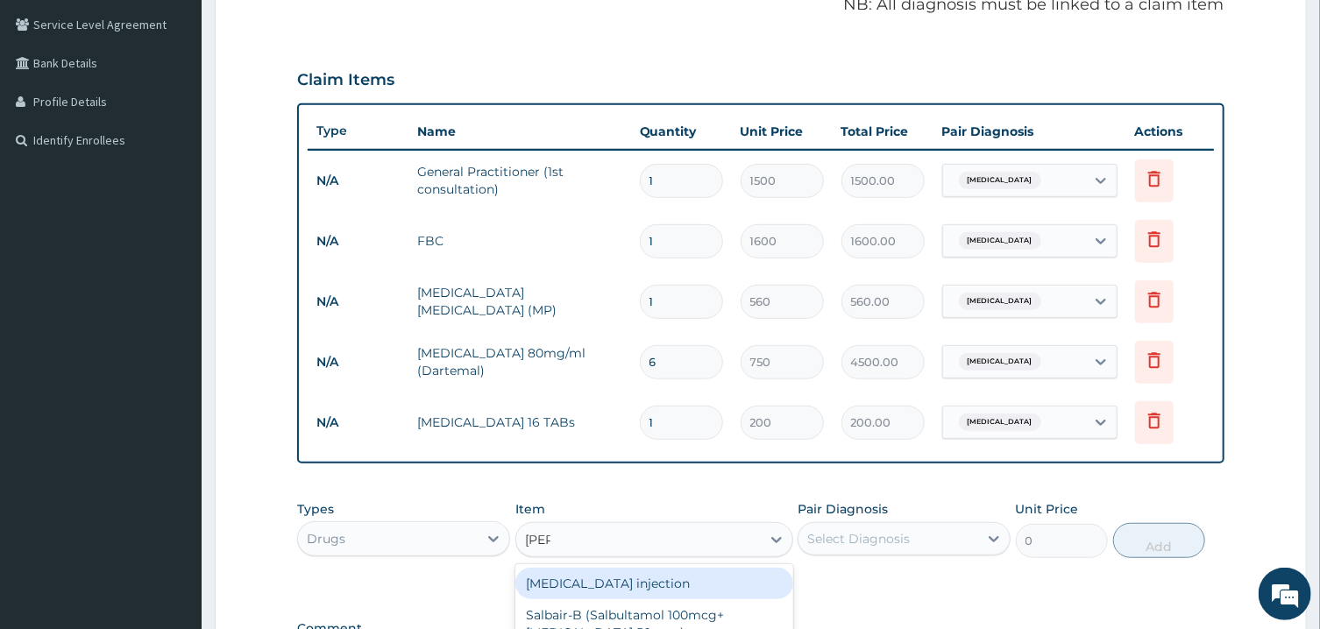
type input "SALB"
click at [665, 570] on div "Salbutamol injection" at bounding box center [654, 584] width 278 height 32
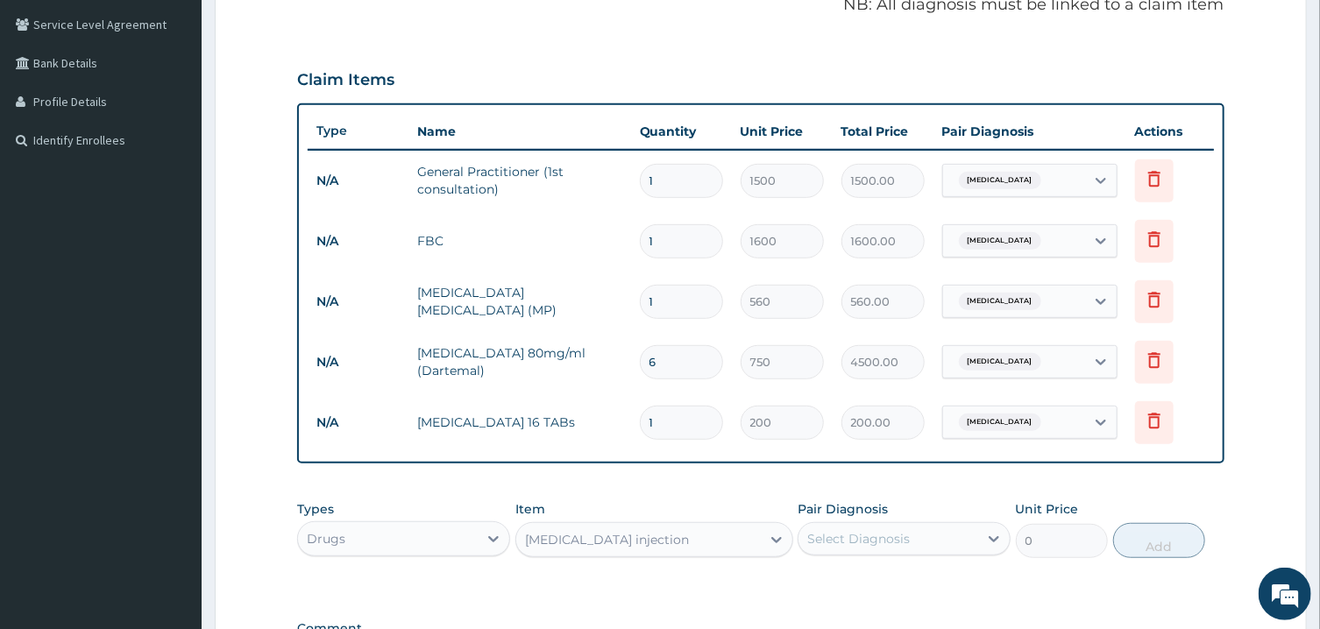
type input "400"
click at [888, 538] on div "Select Diagnosis" at bounding box center [858, 539] width 103 height 18
click at [888, 573] on label "Pyrexia of unknown origin" at bounding box center [880, 582] width 109 height 18
checkbox input "true"
click at [1046, 535] on button "Add" at bounding box center [1159, 540] width 93 height 35
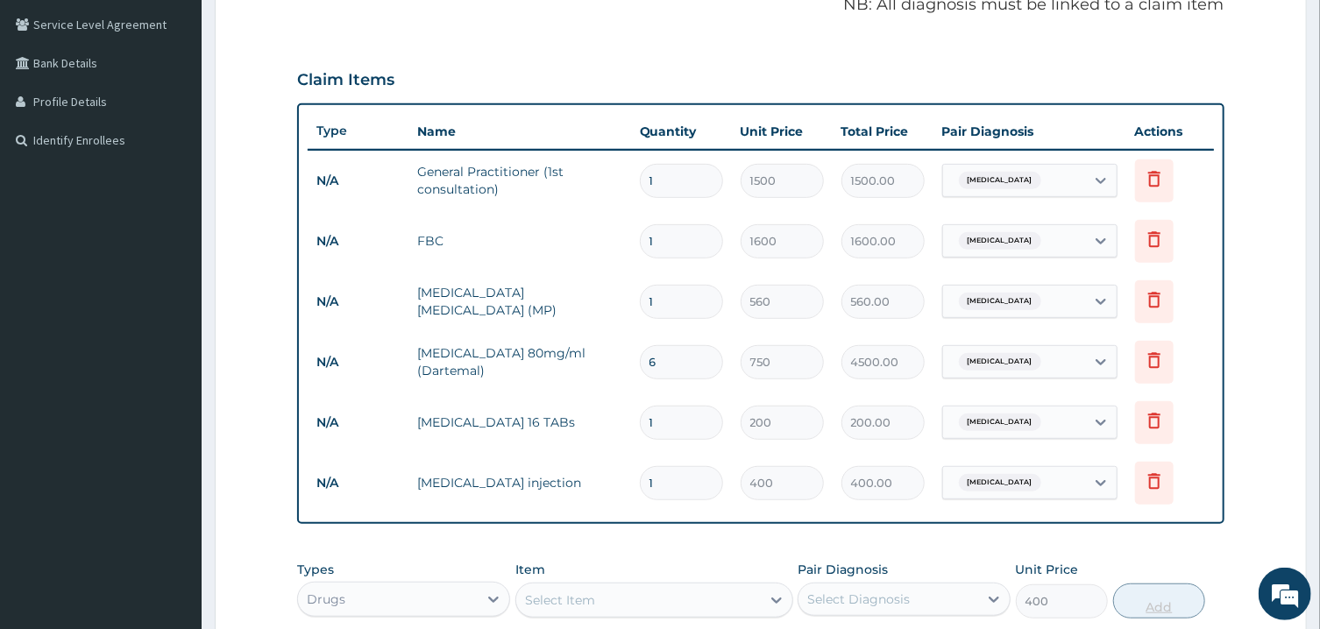
type input "0"
type input "0.00"
type input "2"
type input "800.00"
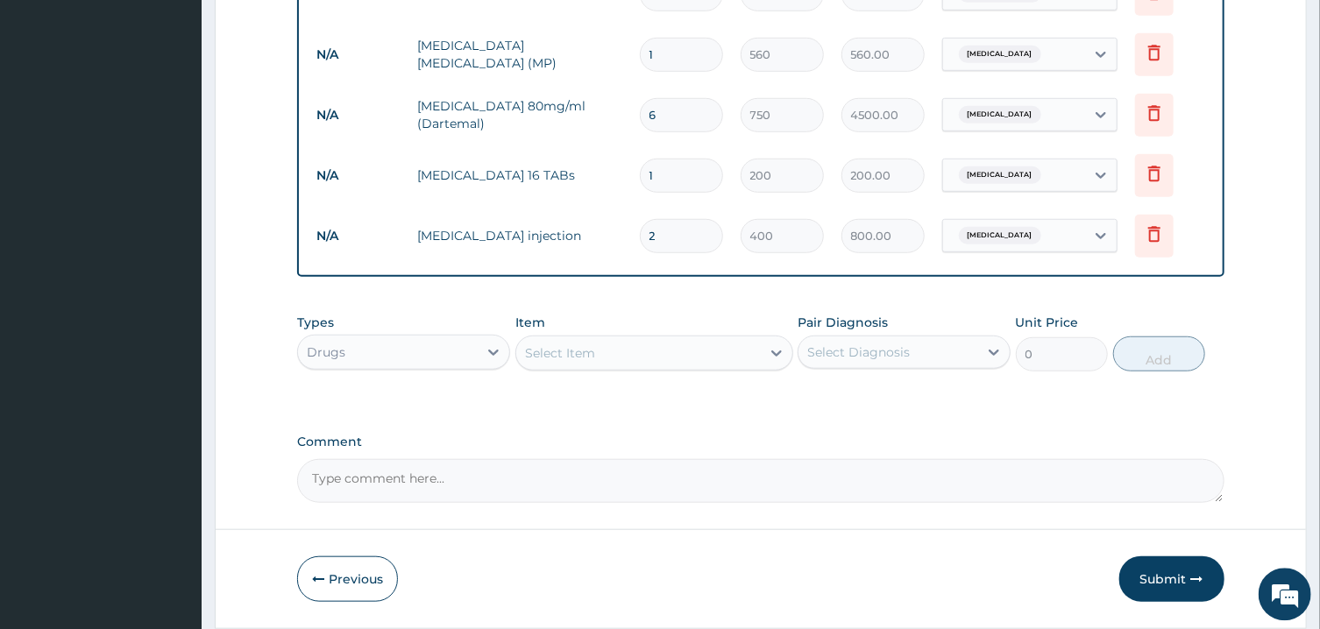
scroll to position [662, 0]
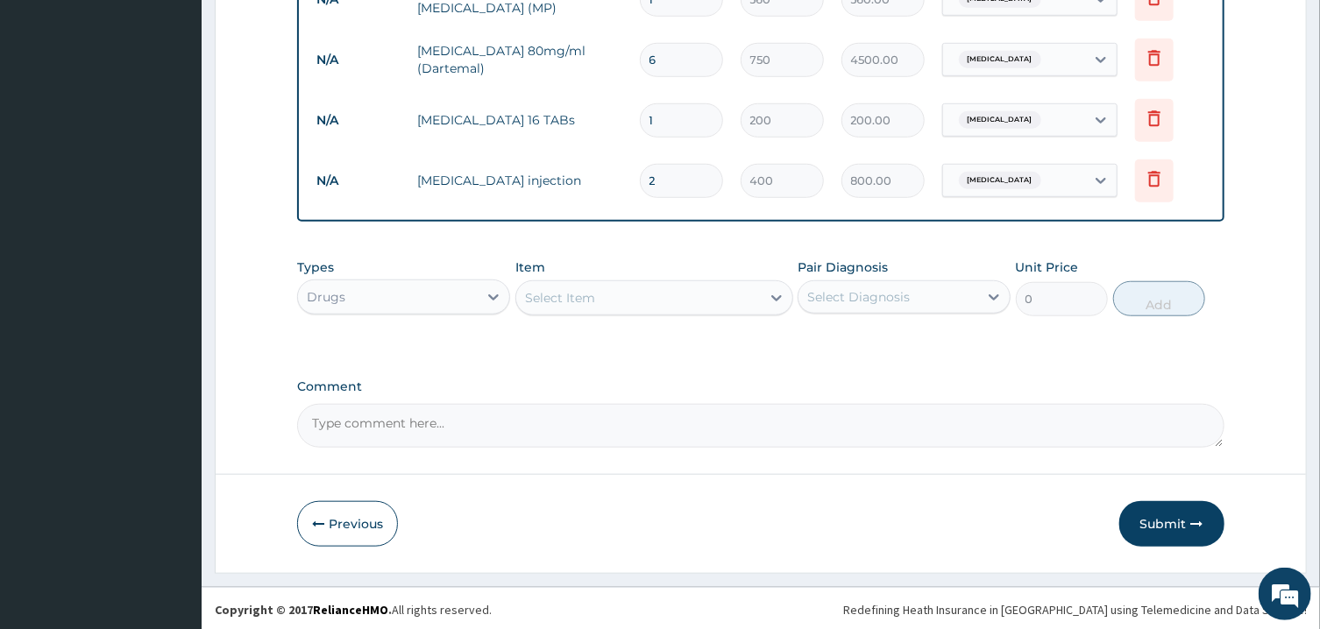
type input "2"
click at [686, 296] on div "Select Item" at bounding box center [638, 298] width 244 height 28
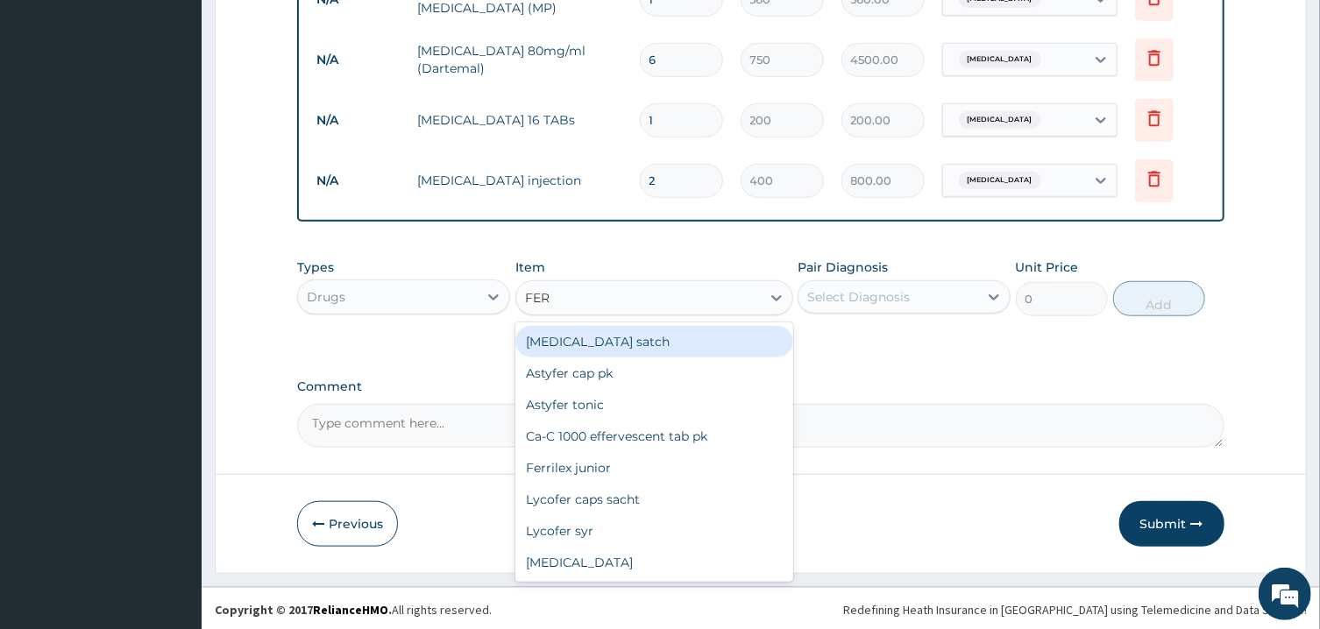
type input "FERR"
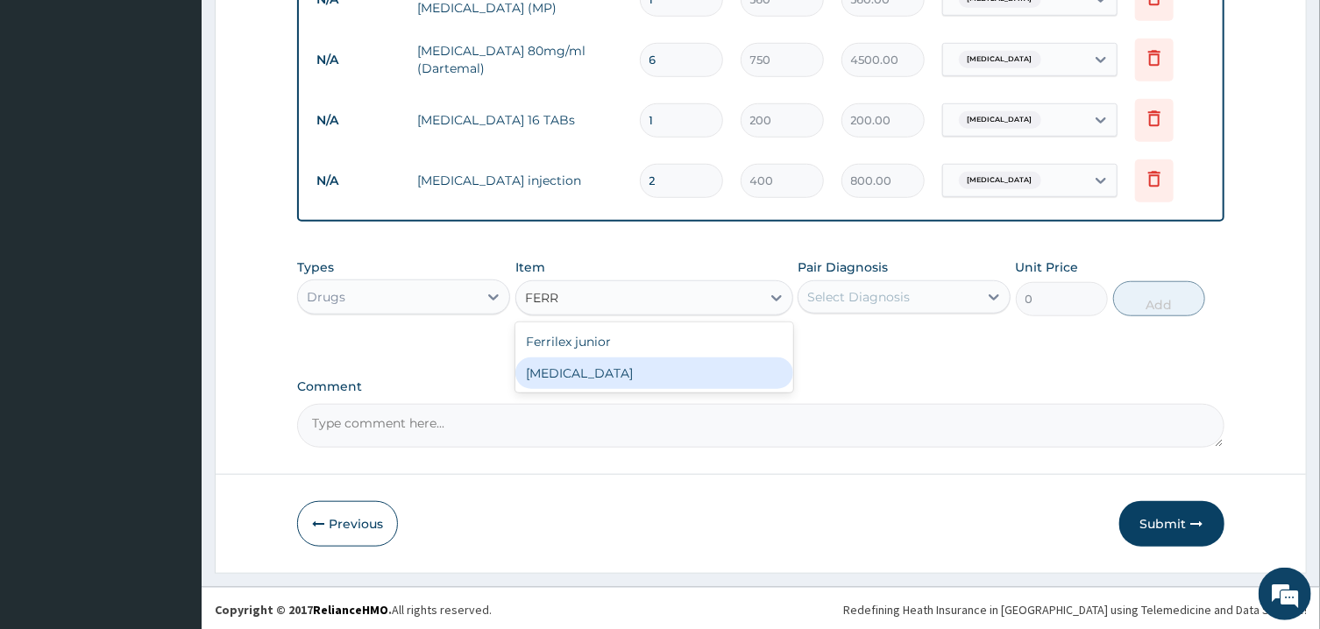
click at [635, 370] on div "FERROUS GLUCONATE" at bounding box center [654, 374] width 278 height 32
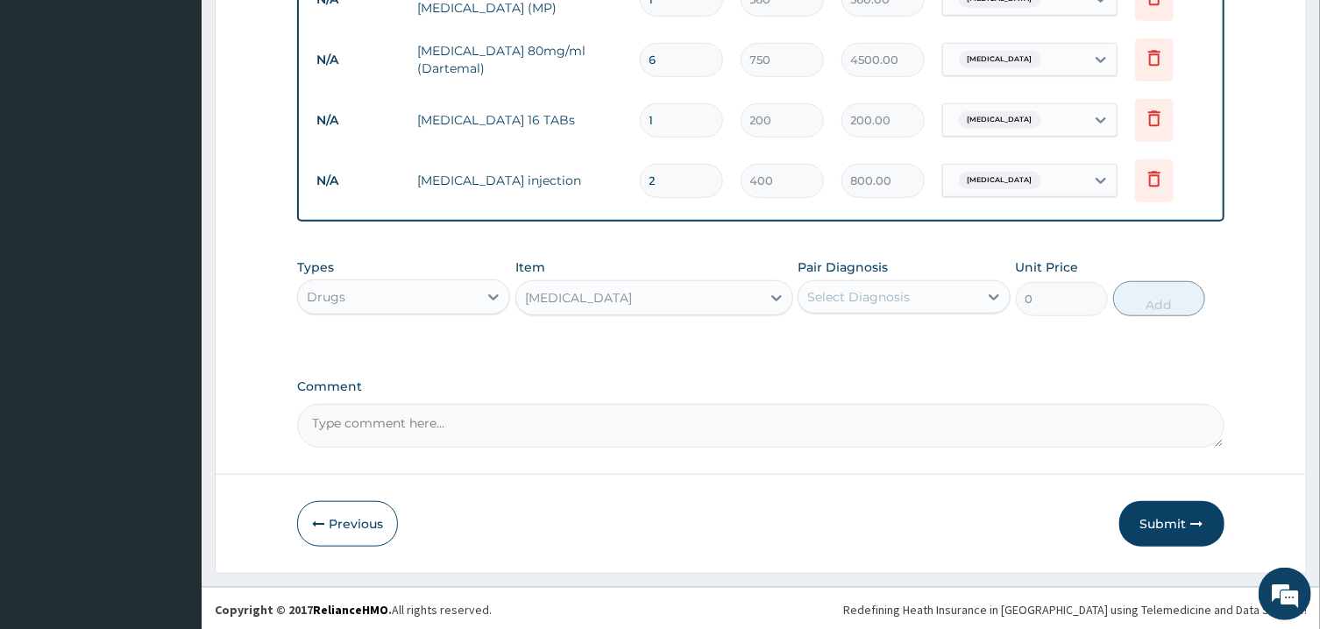
type input "10"
click at [879, 296] on div "Select Diagnosis" at bounding box center [858, 297] width 103 height 18
click at [877, 359] on div "Pyrexia of unknown origin" at bounding box center [903, 342] width 213 height 43
click at [865, 339] on label "Pyrexia of unknown origin" at bounding box center [880, 340] width 109 height 18
checkbox input "true"
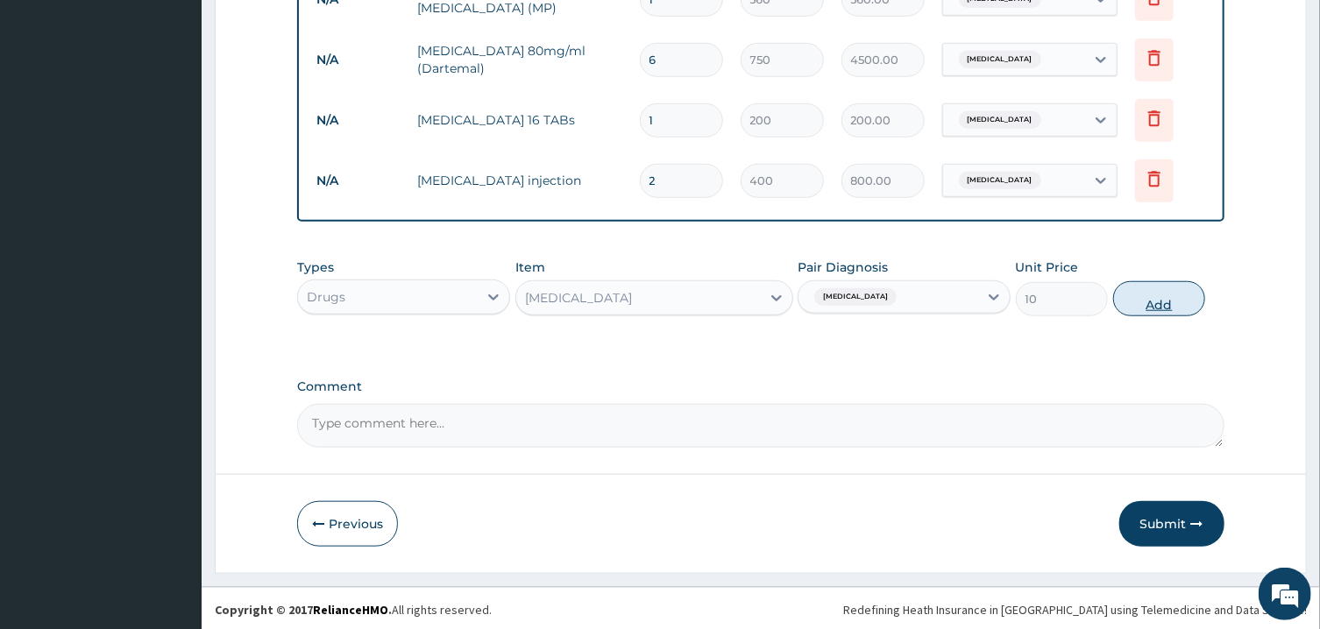
click at [1046, 301] on button "Add" at bounding box center [1159, 298] width 93 height 35
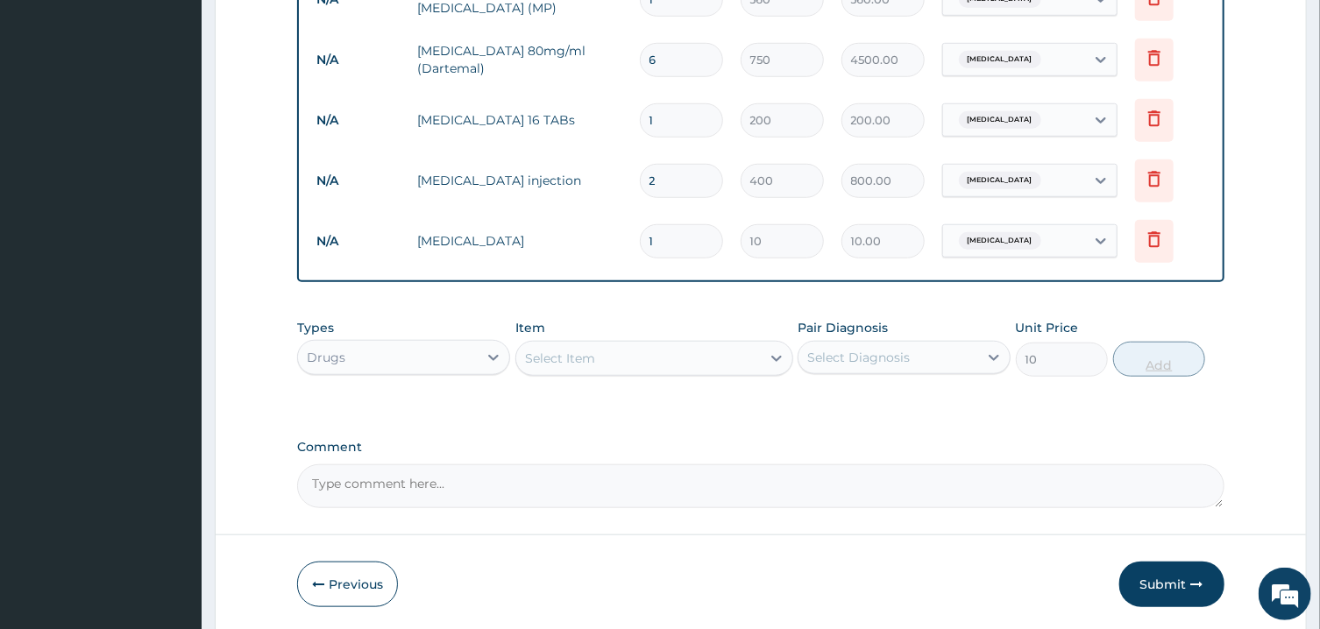
type input "0"
type input "0.00"
type input "2"
type input "20.00"
type input "21"
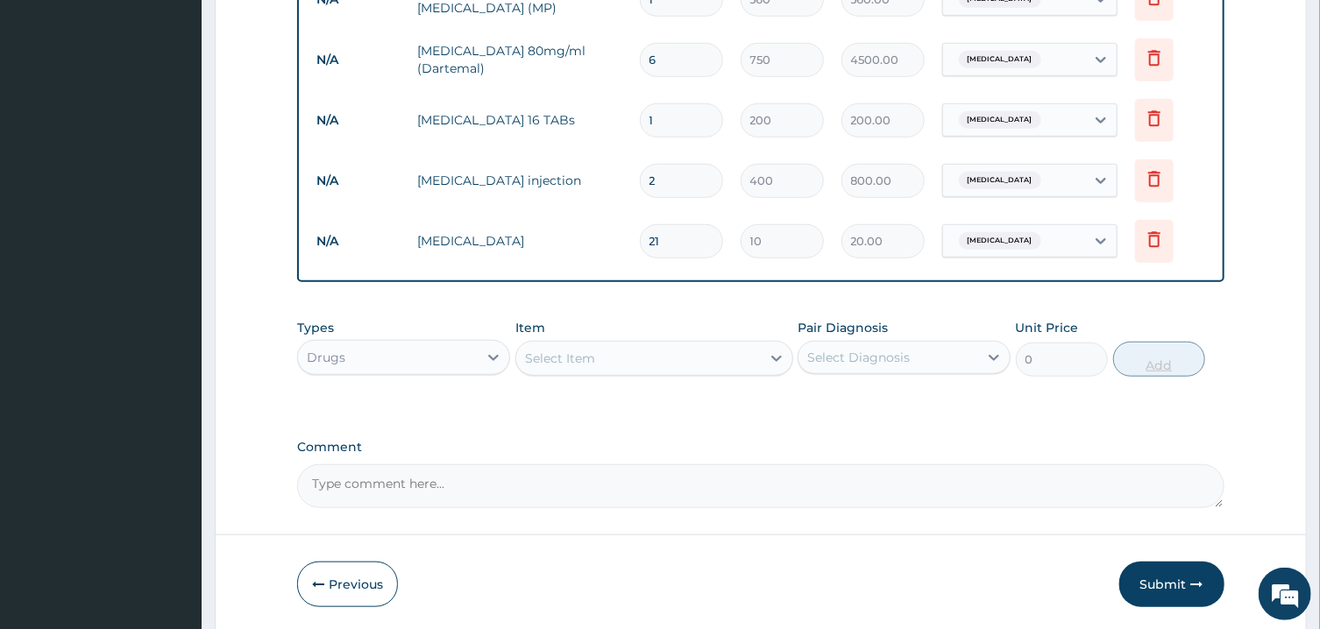
type input "210.00"
type input "21"
click at [726, 354] on div "Select Item" at bounding box center [638, 358] width 244 height 28
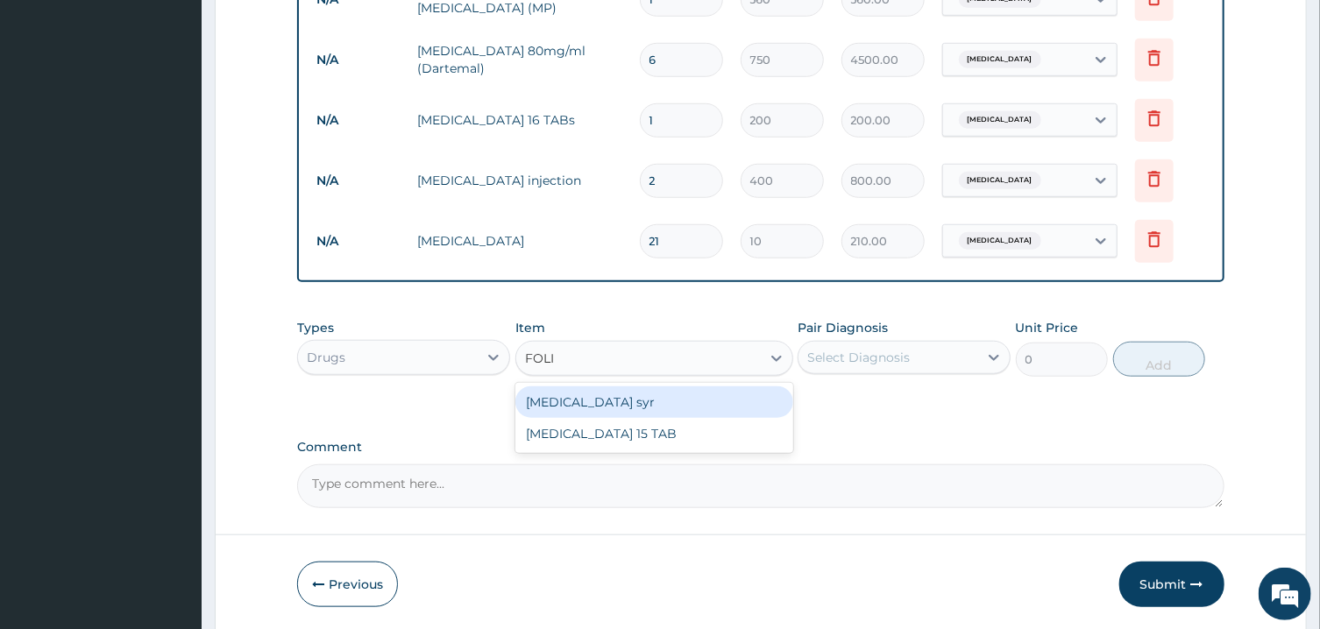
type input "FOLIC"
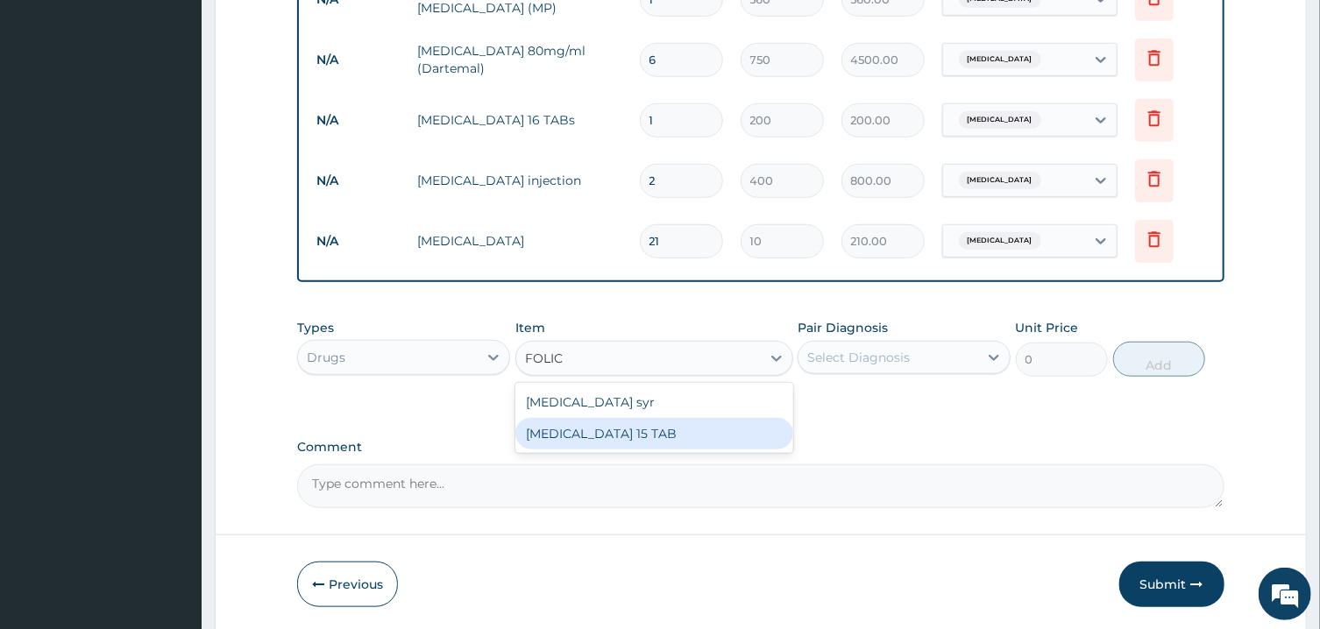
click at [622, 433] on div "FOLIC ACID 15 TAB" at bounding box center [654, 434] width 278 height 32
type input "200"
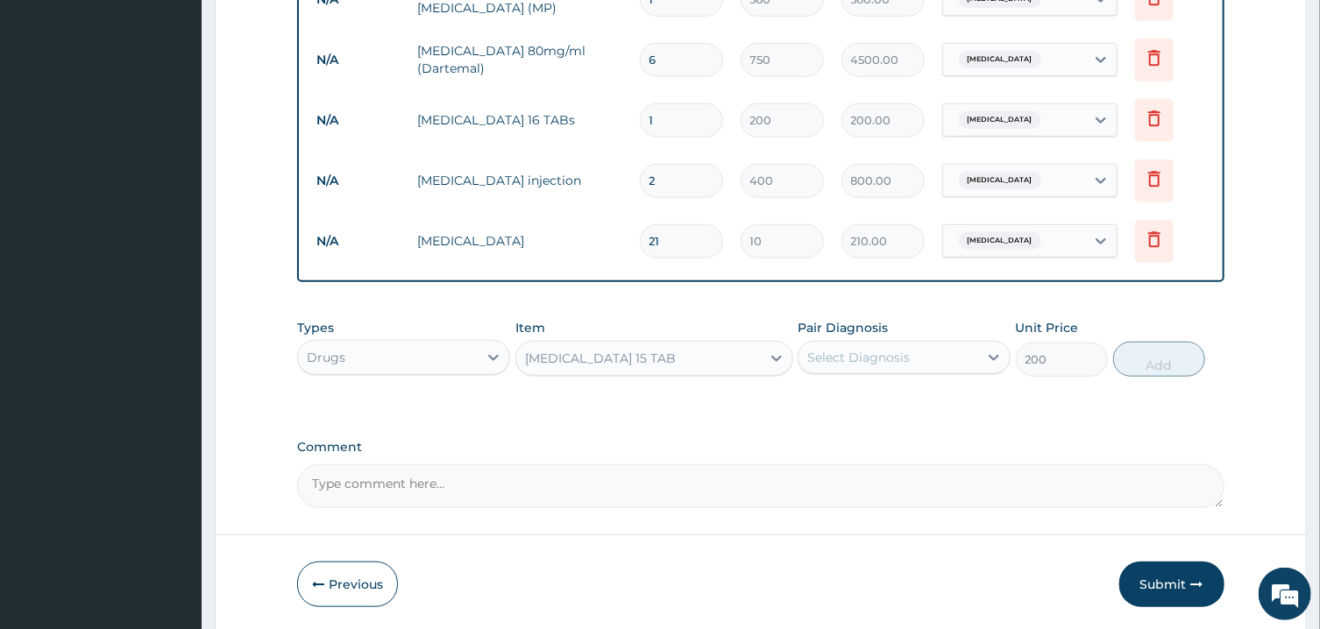
click at [923, 356] on div "Select Diagnosis" at bounding box center [888, 357] width 180 height 28
click at [896, 400] on label "Pyrexia of unknown origin" at bounding box center [880, 401] width 109 height 18
checkbox input "true"
click at [1046, 364] on button "Add" at bounding box center [1159, 359] width 93 height 35
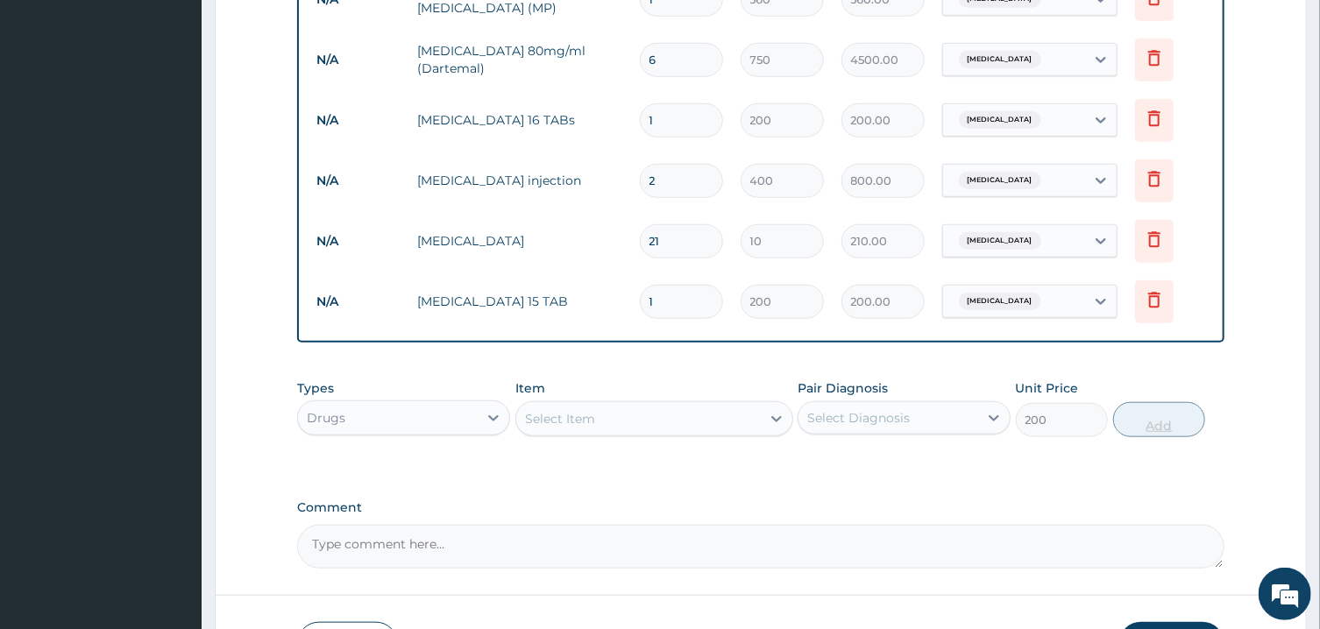
type input "0"
click at [655, 416] on div "Select Item" at bounding box center [638, 419] width 244 height 28
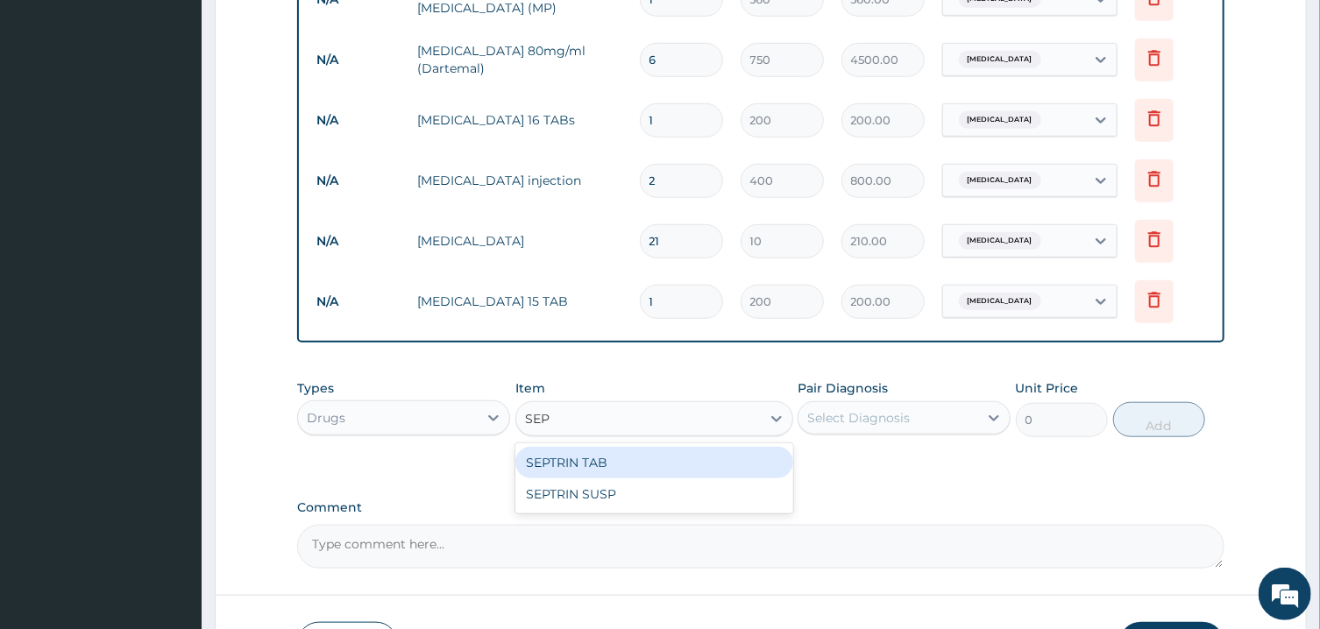
type input "SEPT"
click at [655, 461] on div "SEPTRIN TAB" at bounding box center [654, 463] width 278 height 32
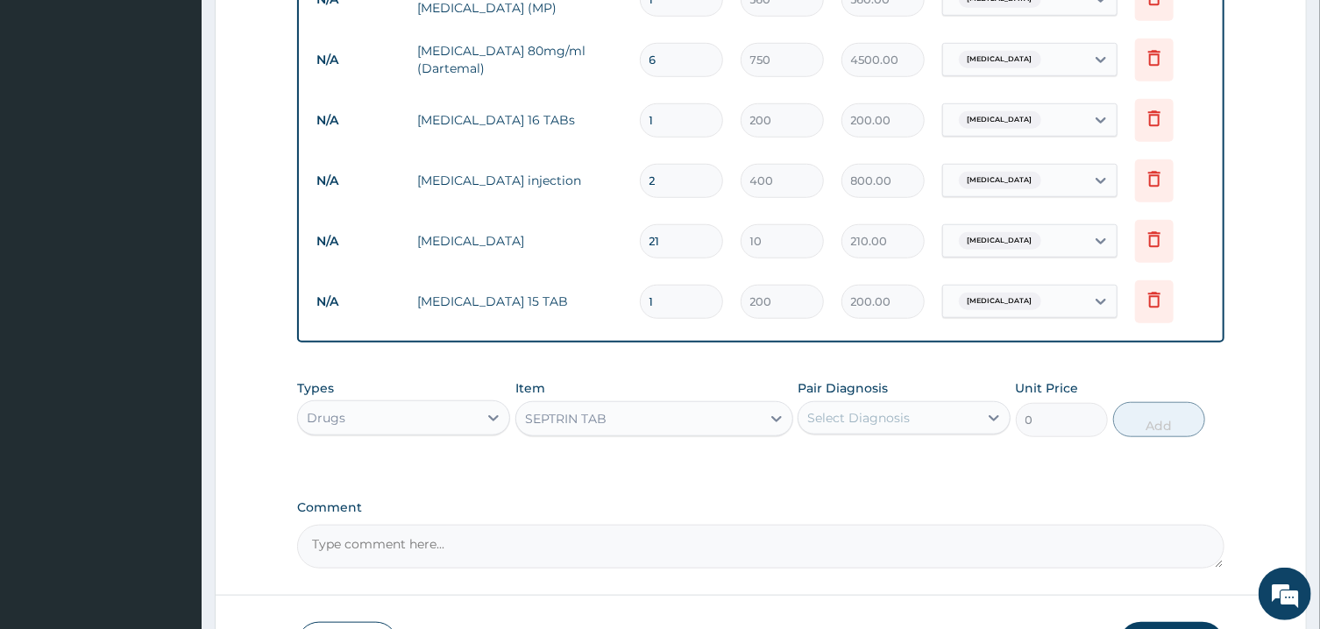
type input "15"
click at [870, 419] on div "Select Diagnosis" at bounding box center [858, 418] width 103 height 18
click at [862, 452] on label "Pyrexia of unknown origin" at bounding box center [880, 461] width 109 height 18
checkbox input "true"
click at [1046, 422] on button "Add" at bounding box center [1159, 419] width 93 height 35
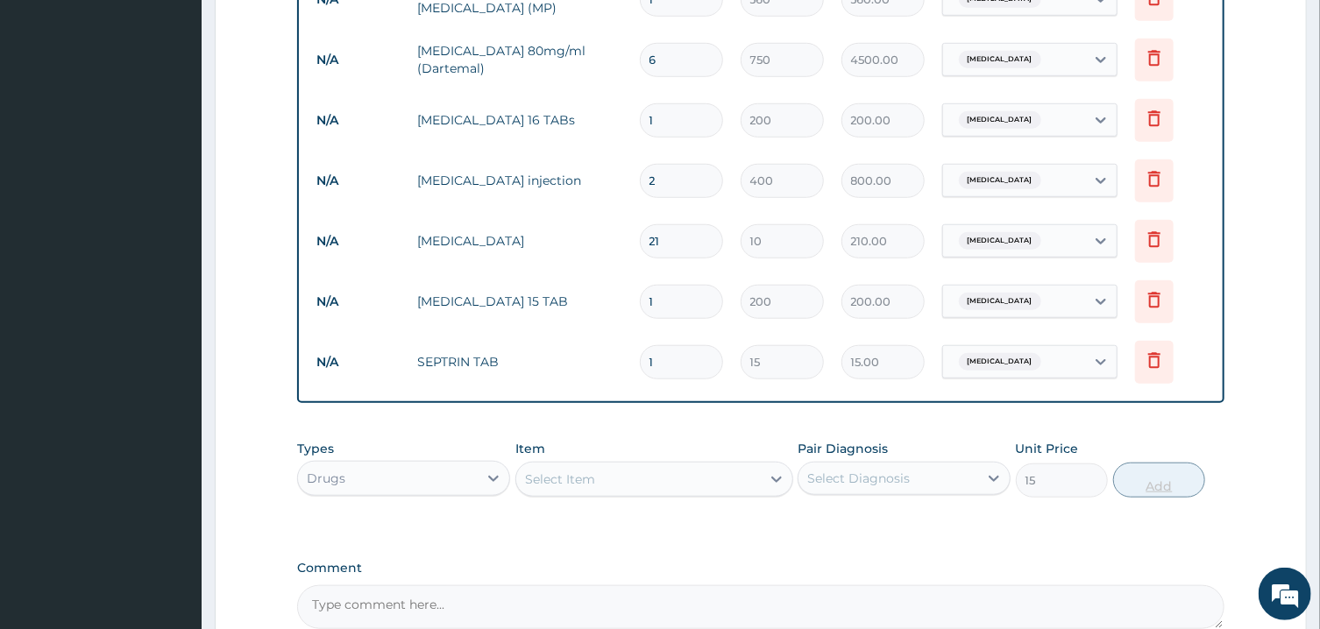
type input "0"
type input "0.00"
type input "1"
type input "15.00"
type input "10"
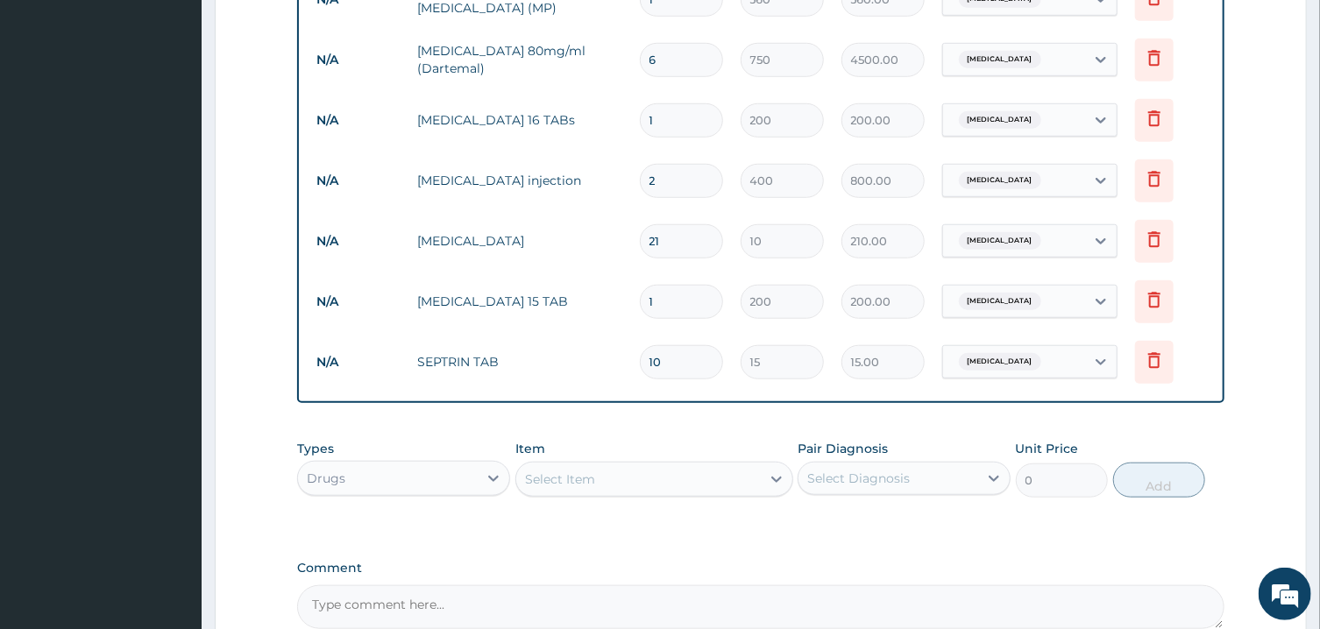
type input "150.00"
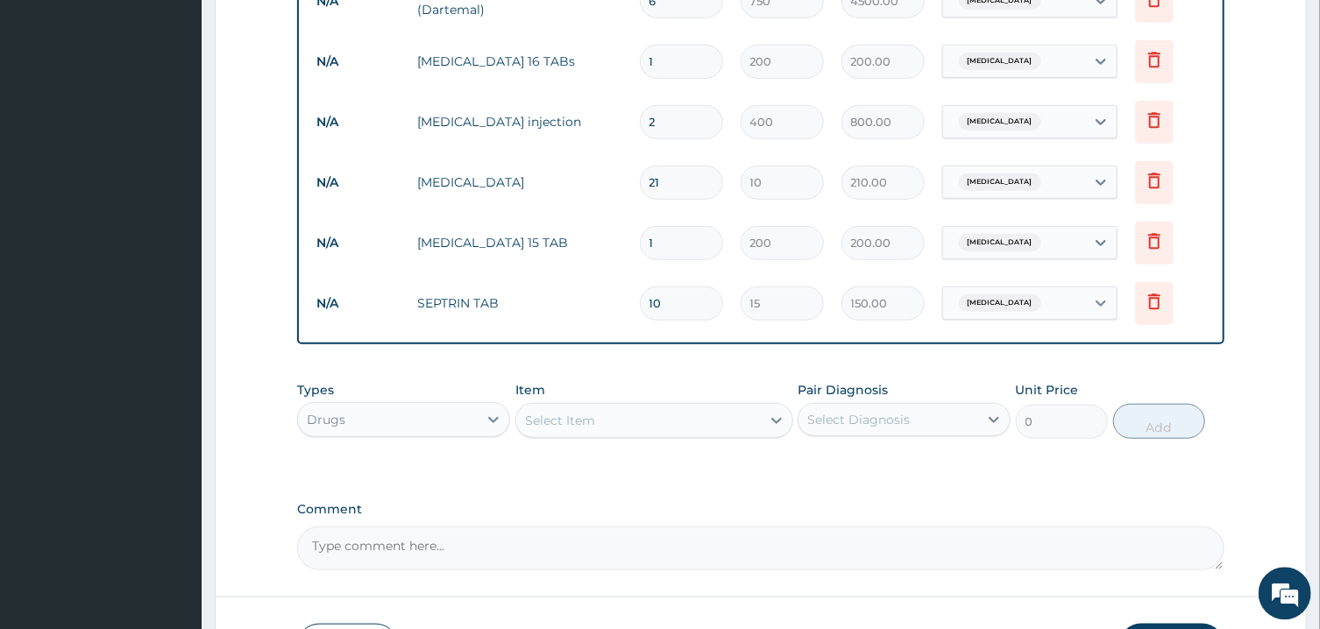
scroll to position [843, 0]
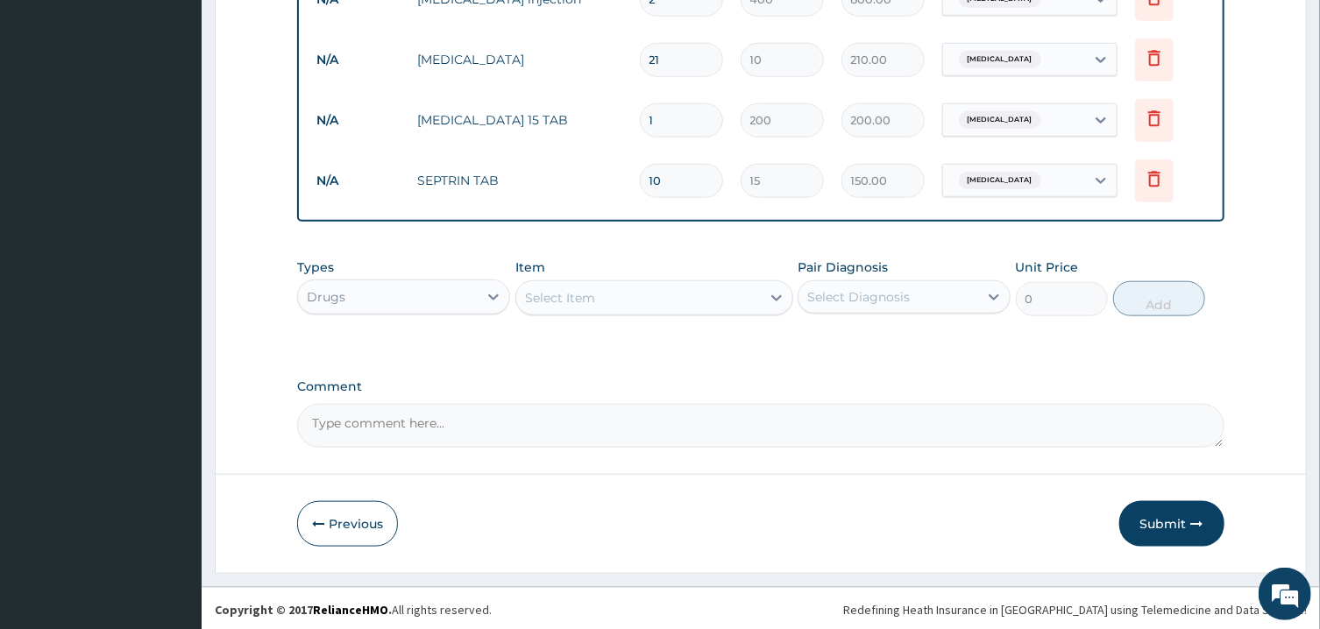
type input "10"
click at [613, 424] on textarea "Comment" at bounding box center [760, 426] width 926 height 44
type textarea "ICON AUG BILL 2025"
click at [1046, 517] on button "Submit" at bounding box center [1171, 524] width 105 height 46
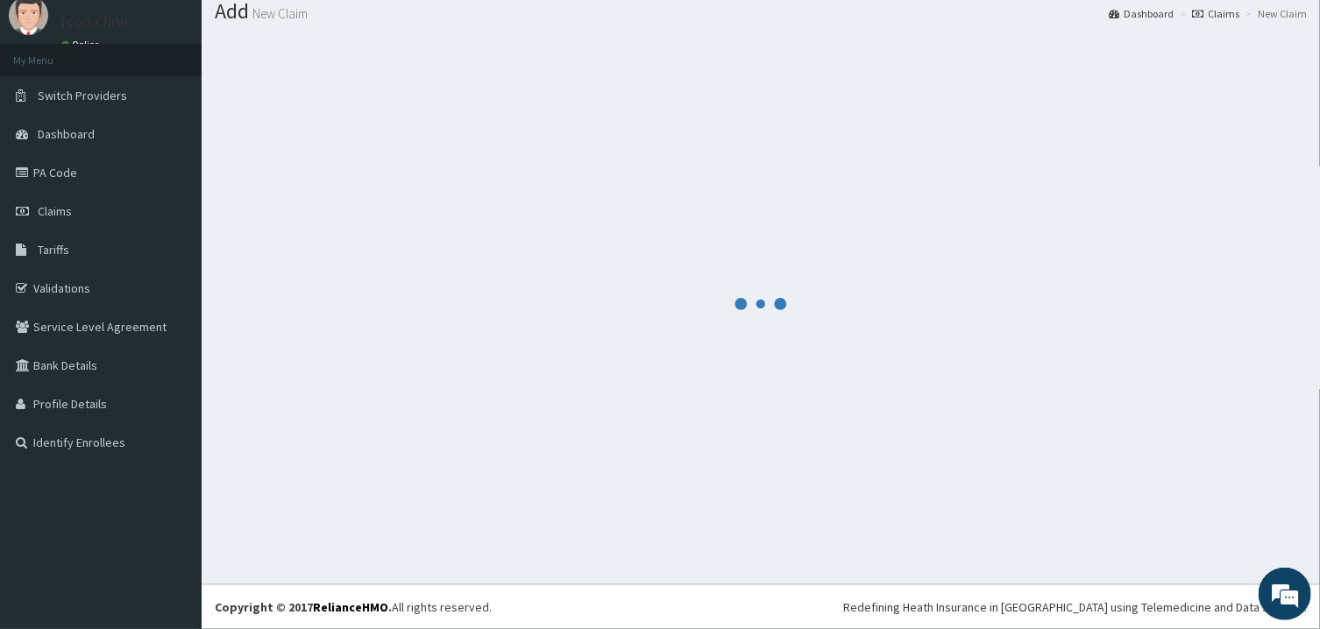
scroll to position [56, 0]
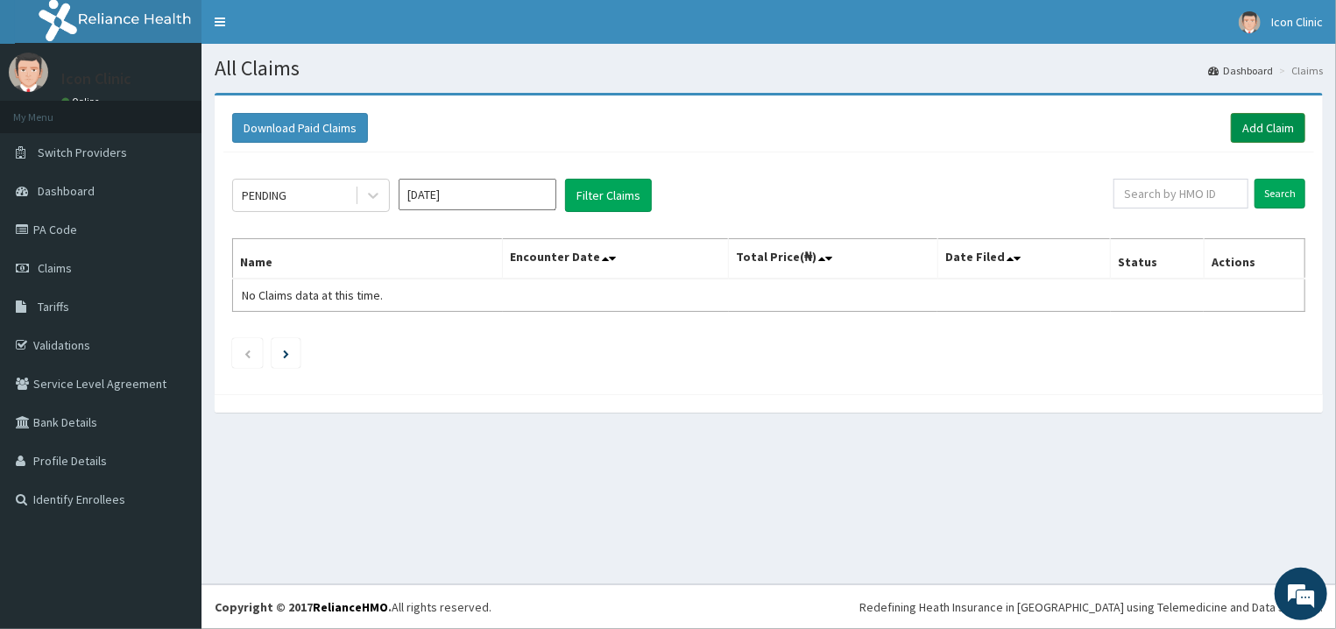
click at [1259, 121] on link "Add Claim" at bounding box center [1268, 128] width 74 height 30
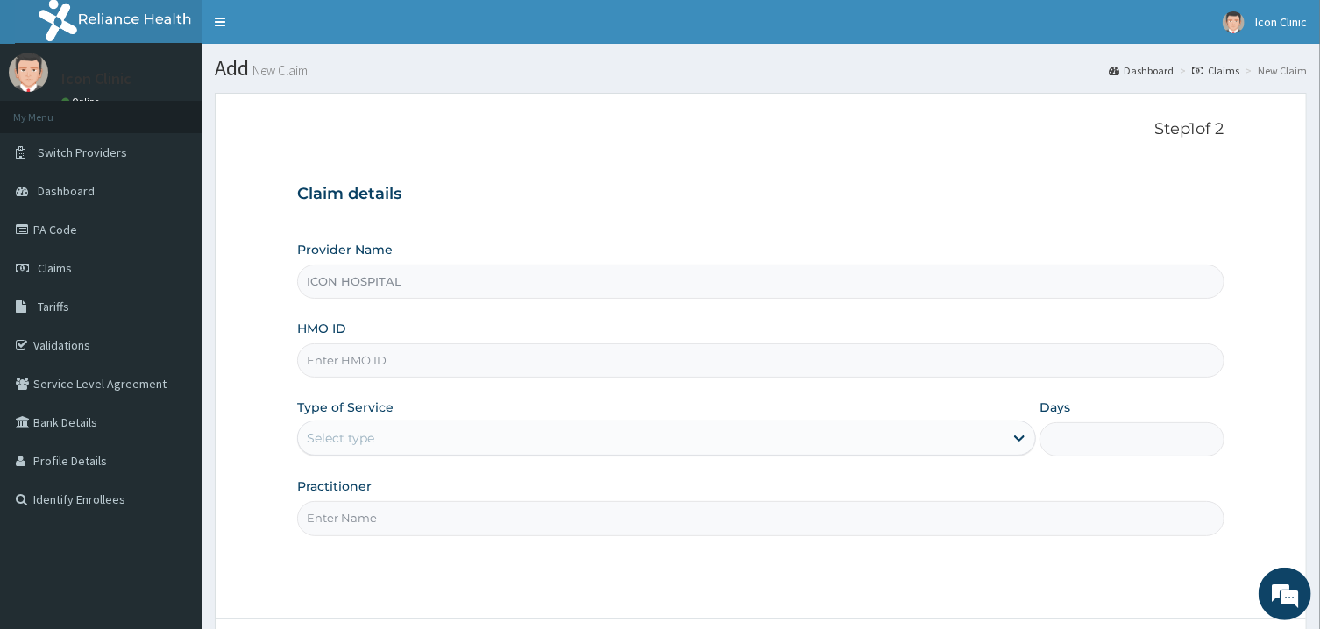
click at [613, 358] on input "HMO ID" at bounding box center [760, 360] width 926 height 34
type input "OSS/10069/D"
click at [613, 430] on div "Select type" at bounding box center [650, 438] width 705 height 28
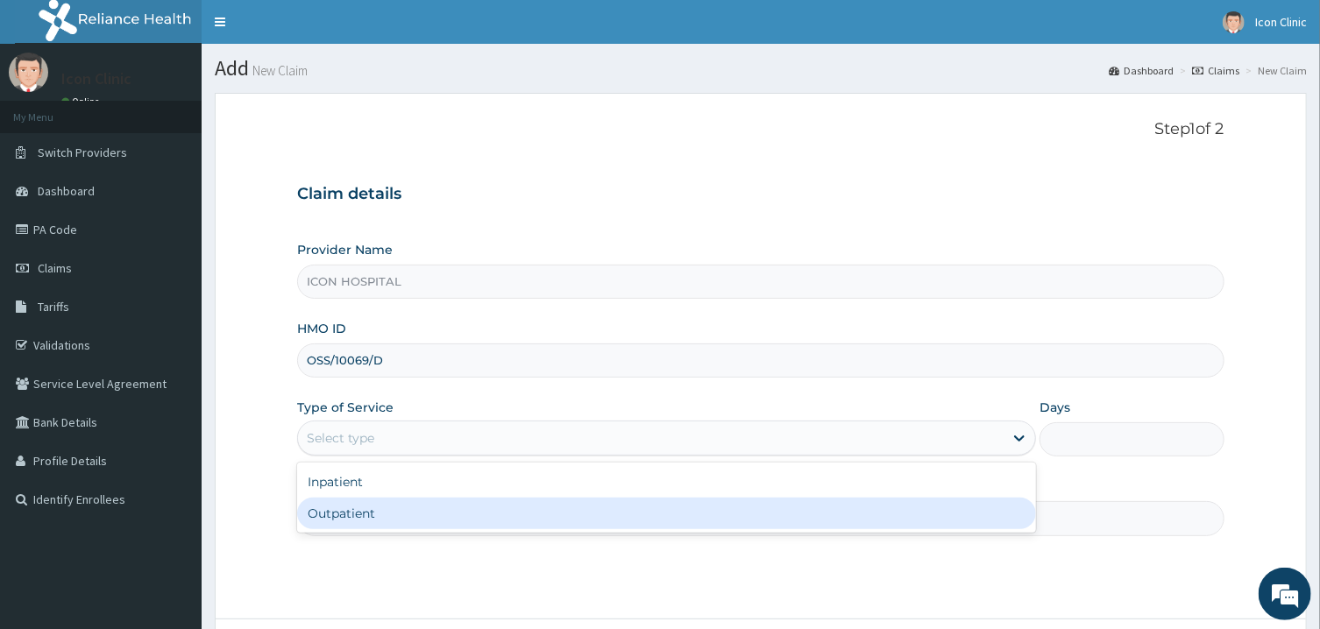
click at [563, 514] on div "Outpatient" at bounding box center [666, 514] width 739 height 32
type input "1"
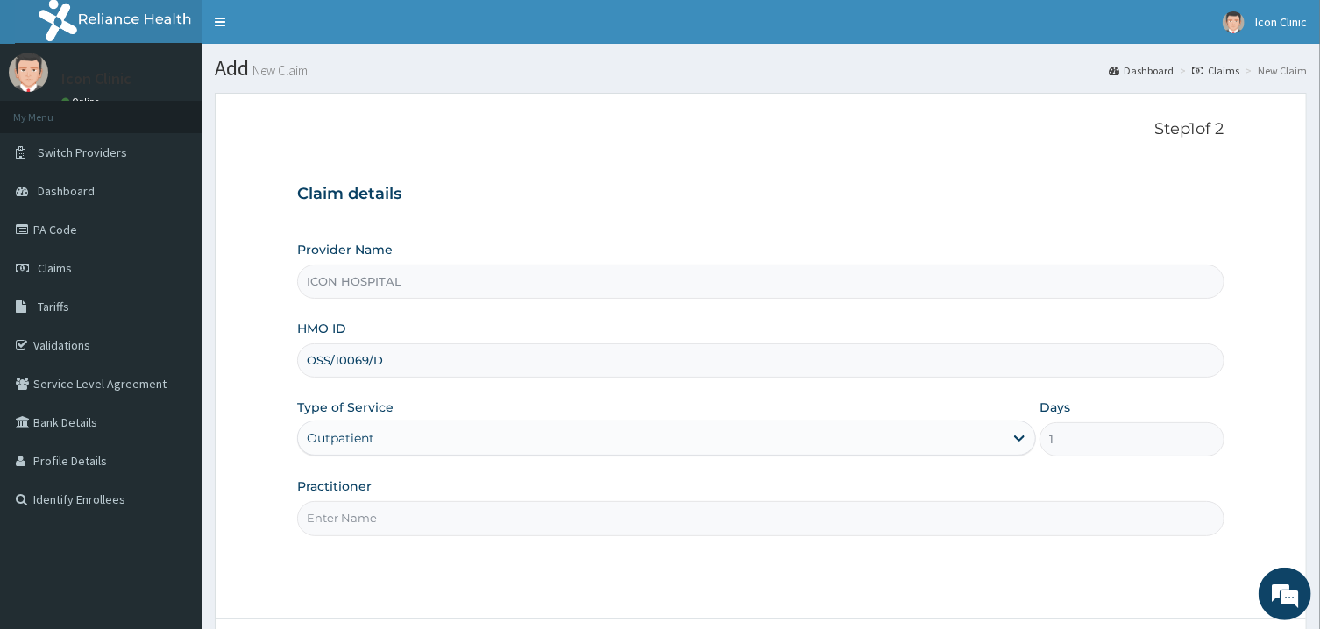
click at [712, 527] on input "Practitioner" at bounding box center [760, 518] width 926 height 34
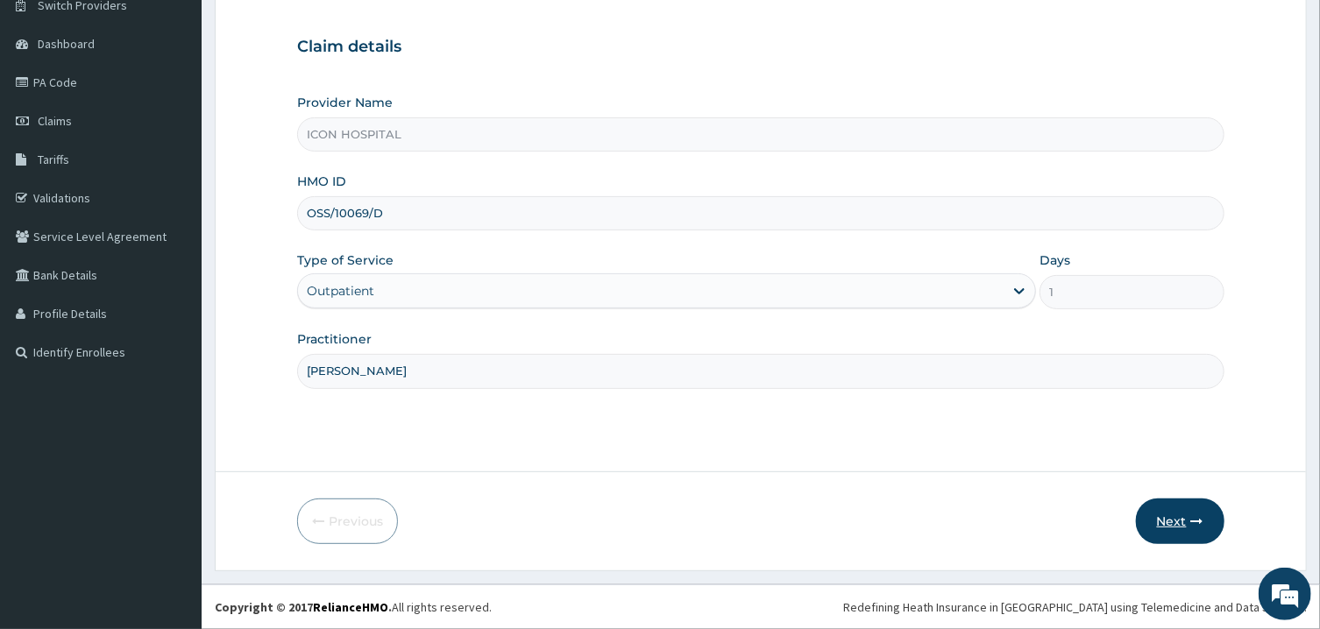
type input "DR ONYIA"
click at [1185, 526] on button "Next" at bounding box center [1180, 522] width 89 height 46
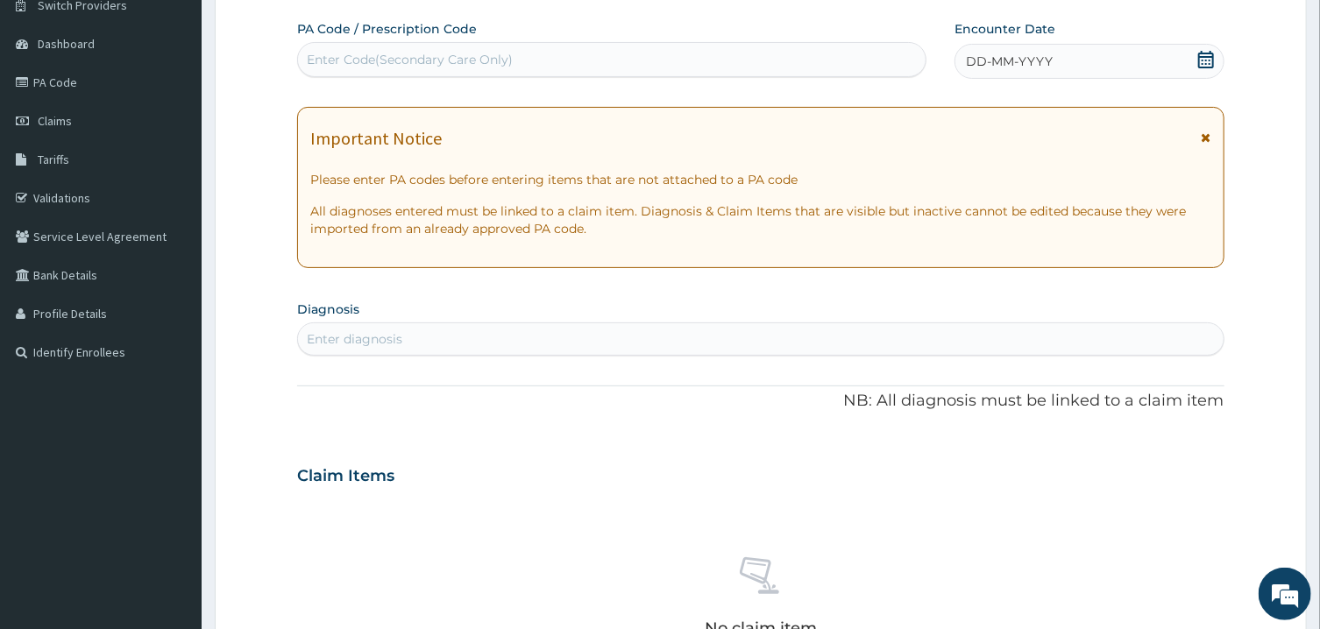
click at [1205, 137] on icon at bounding box center [1206, 137] width 10 height 12
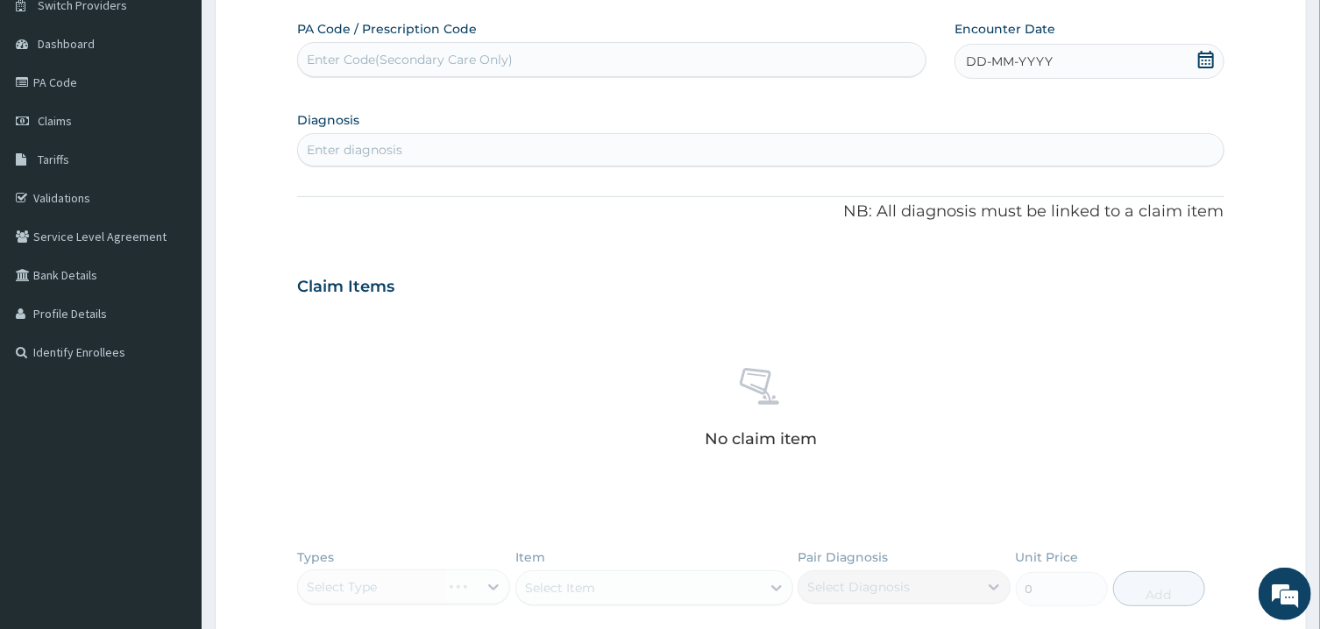
click at [1198, 65] on icon at bounding box center [1206, 60] width 18 height 18
click at [929, 110] on button "Previous Month" at bounding box center [924, 110] width 9 height 9
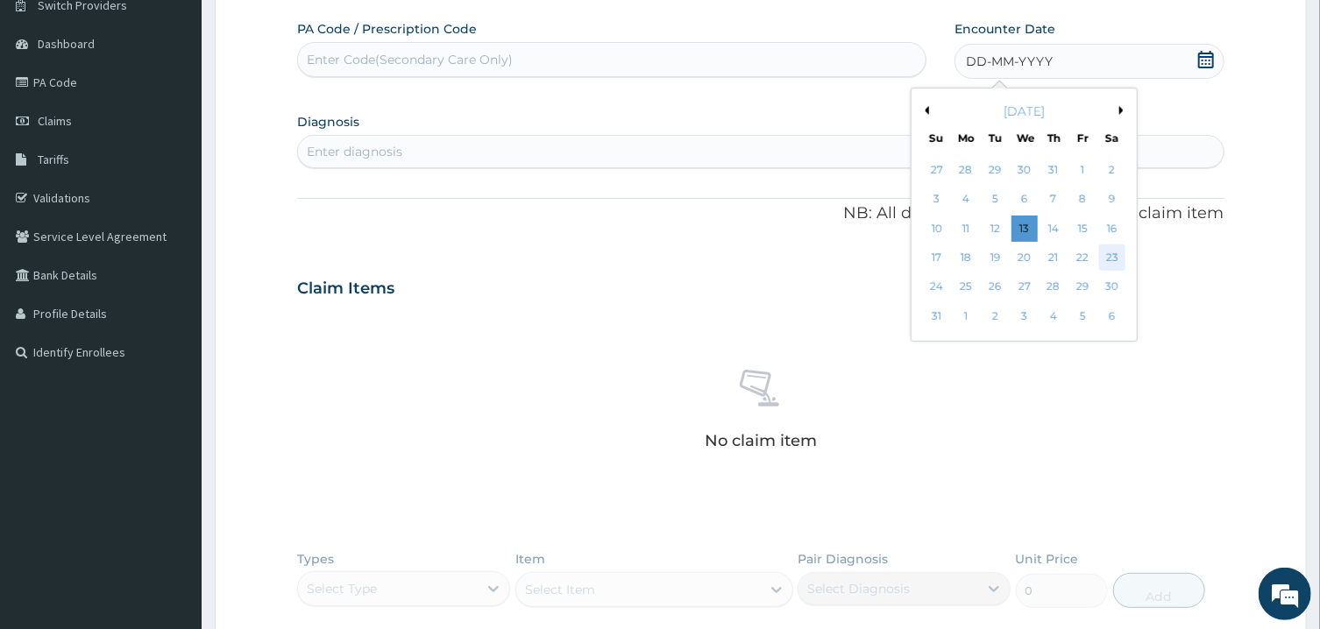
click at [1113, 251] on div "23" at bounding box center [1112, 257] width 26 height 26
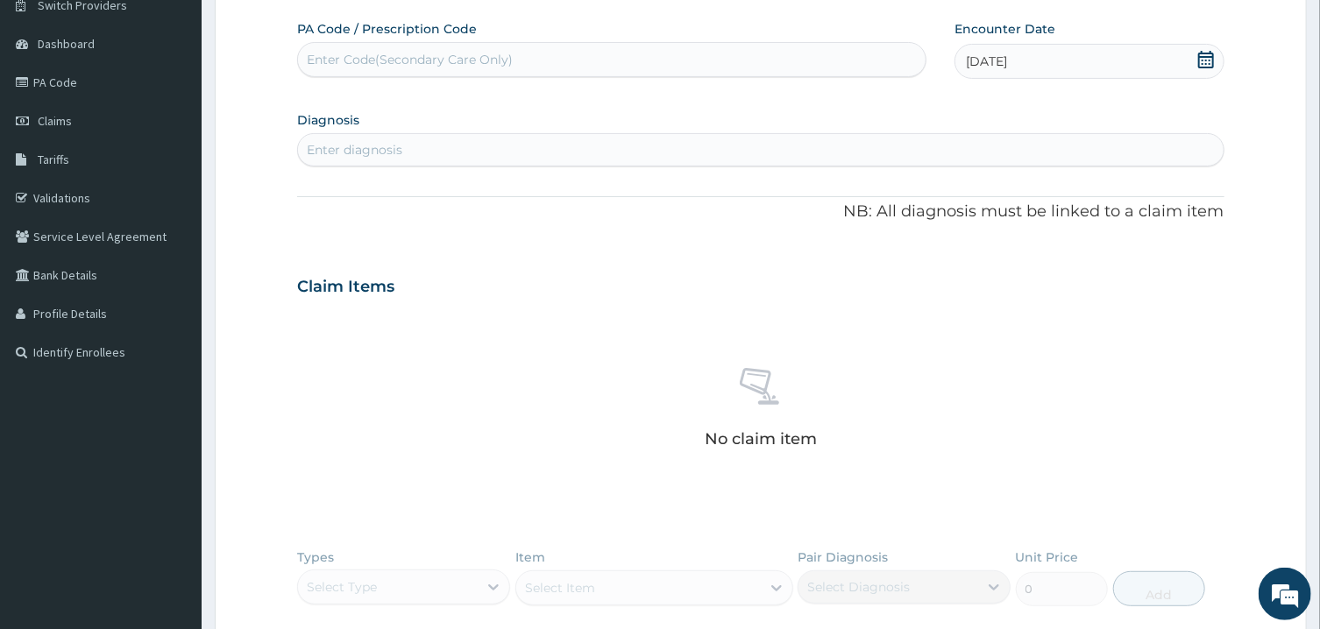
click at [930, 147] on div "Enter diagnosis" at bounding box center [760, 150] width 924 height 28
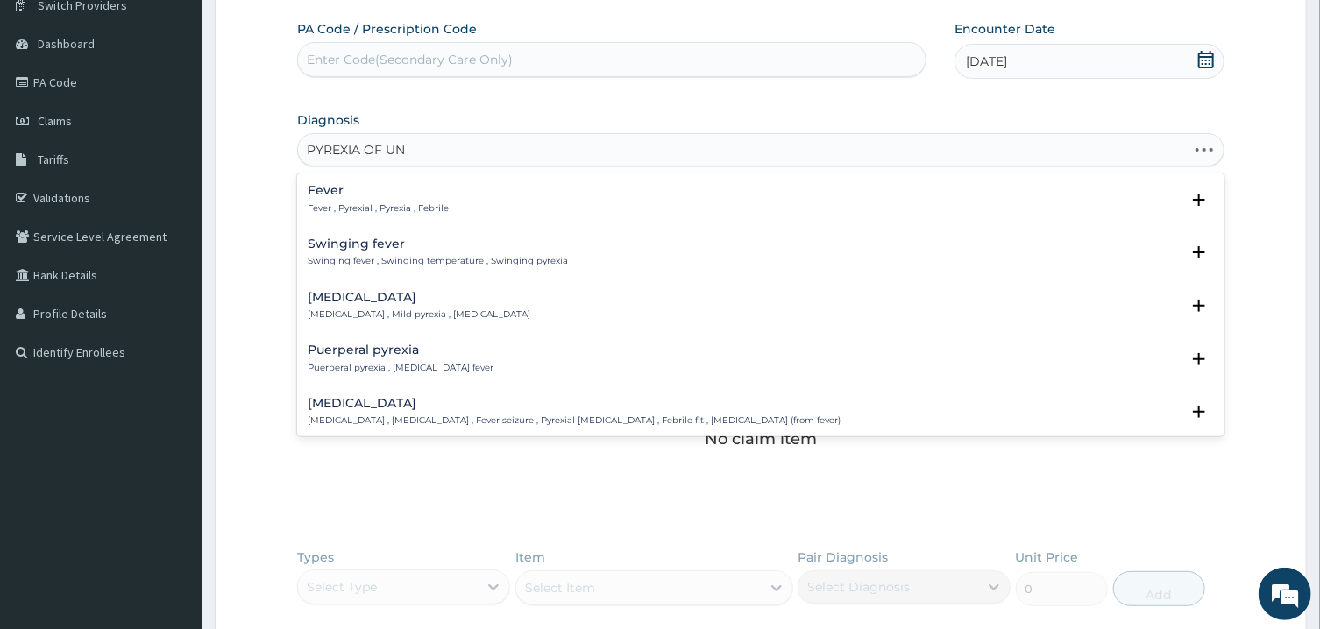
type input "PYREXIA OF UNK"
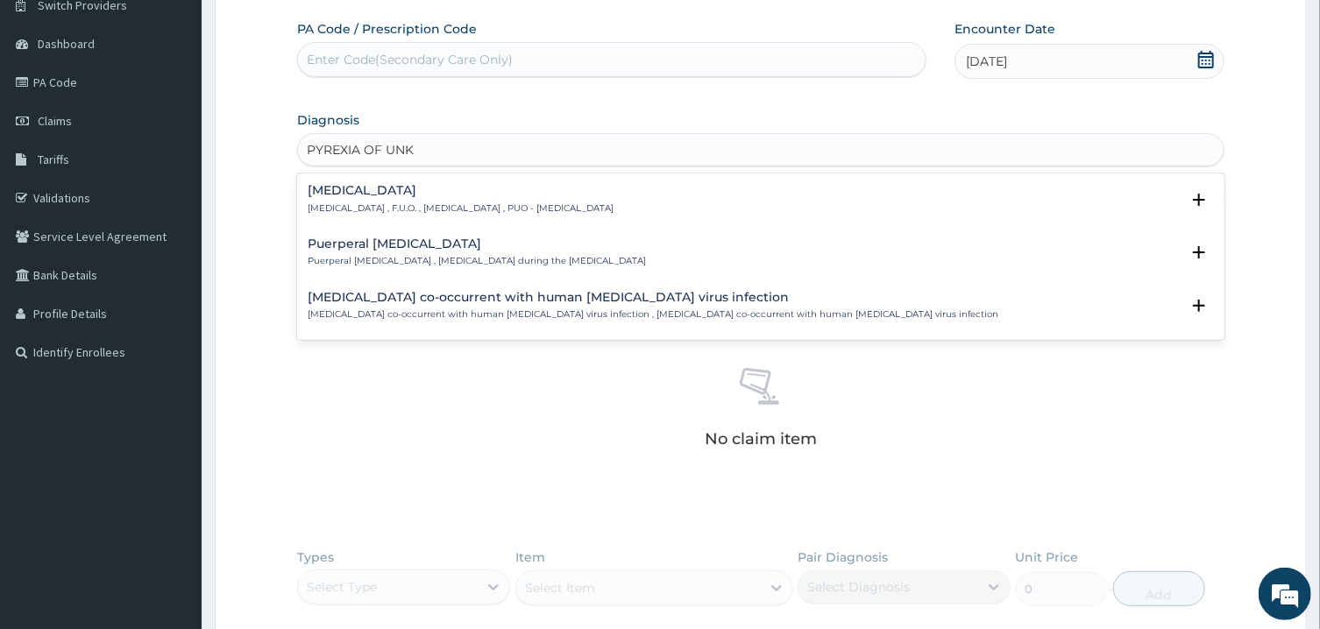
click at [723, 203] on div "Pyrexia of unknown origin Fever of unknown origin , F.U.O. , Pyrexia of unknown…" at bounding box center [760, 199] width 905 height 31
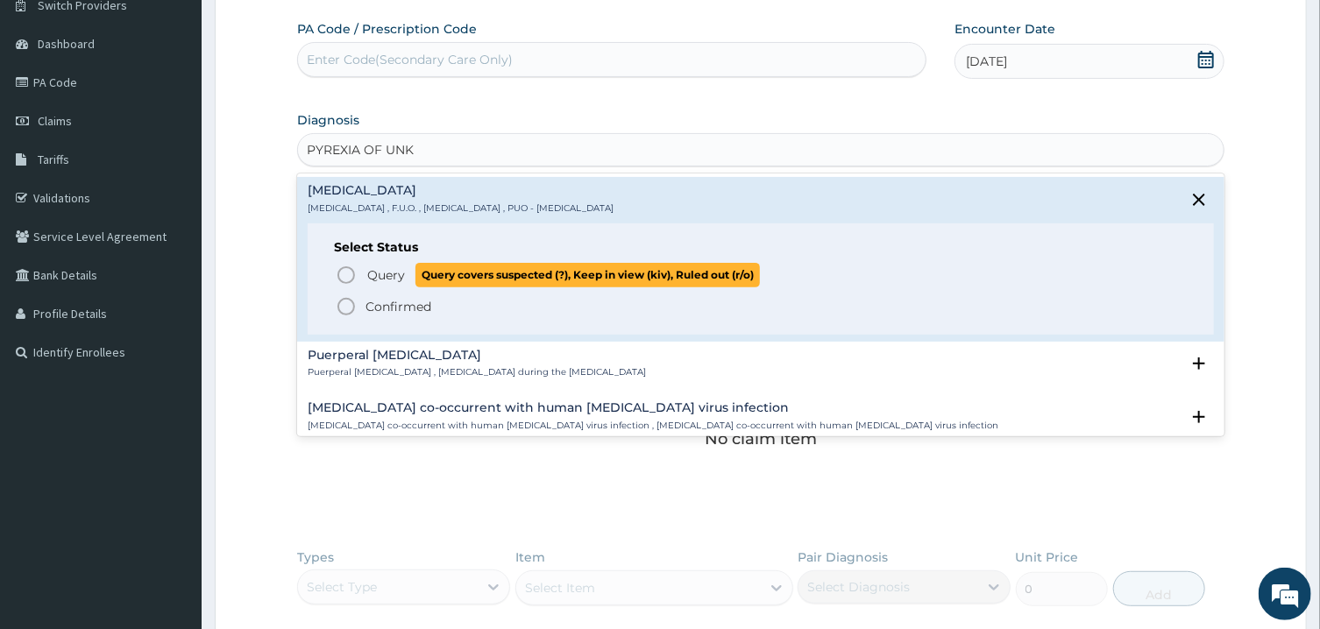
click at [344, 274] on icon "status option query" at bounding box center [346, 275] width 21 height 21
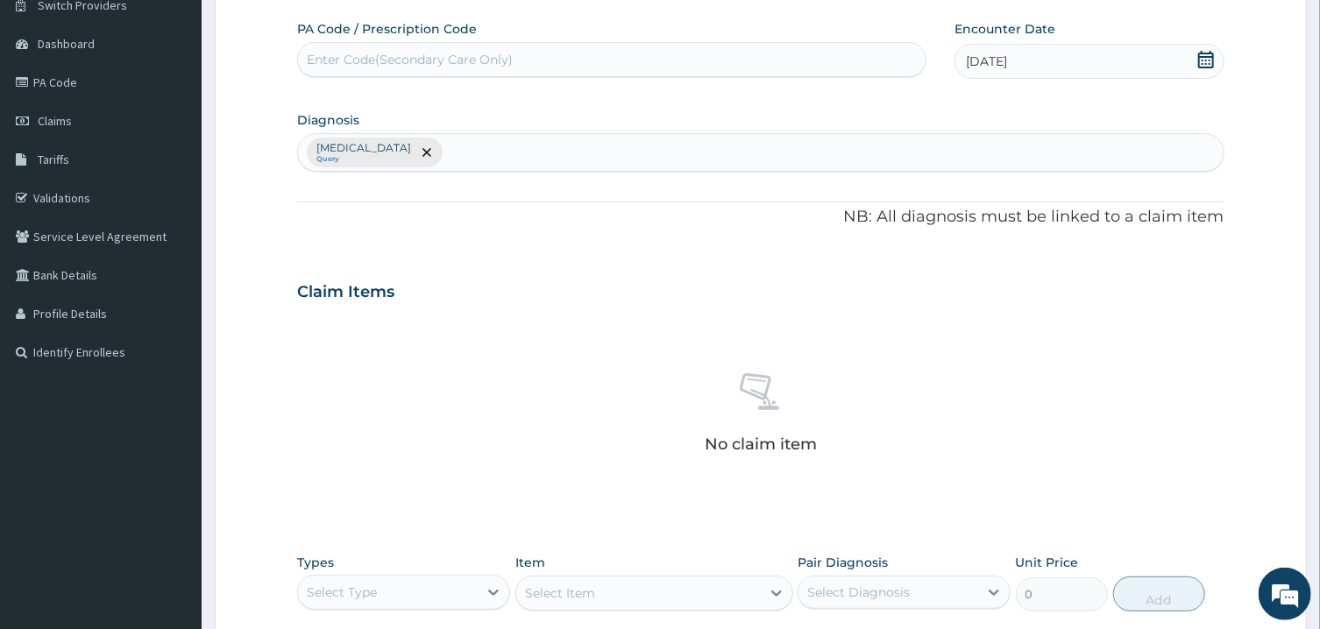
scroll to position [350, 0]
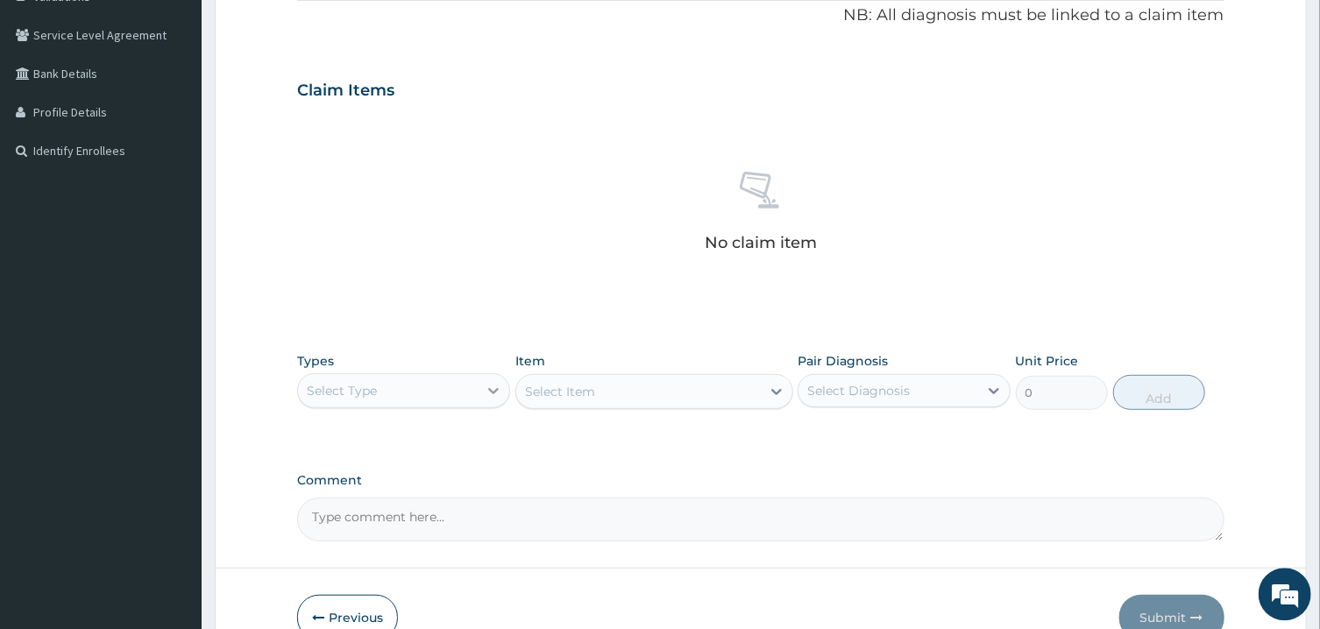
click at [496, 390] on icon at bounding box center [494, 390] width 11 height 6
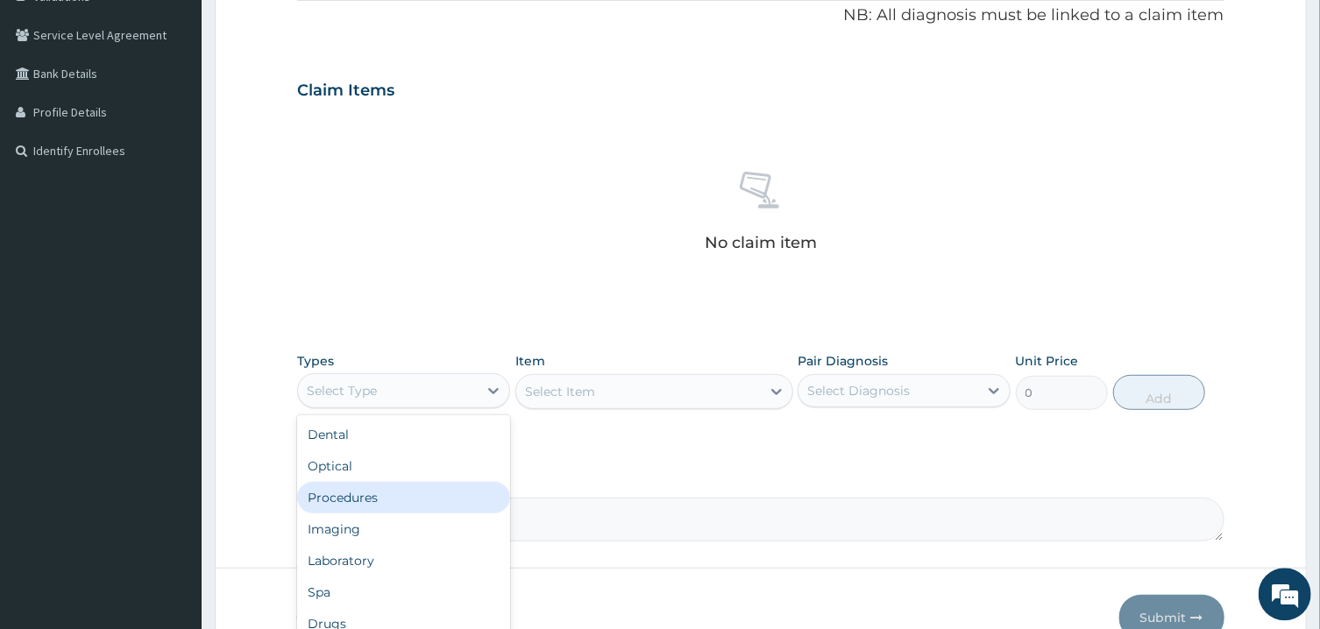
click at [389, 496] on div "Procedures" at bounding box center [403, 497] width 213 height 32
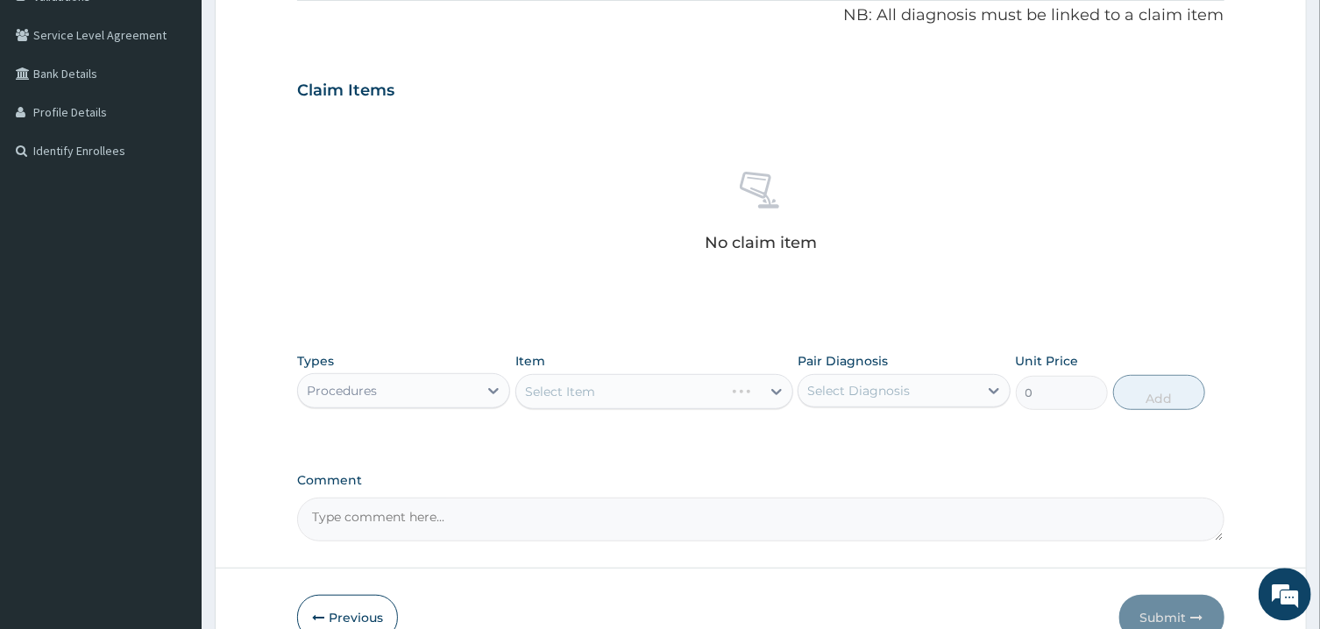
click at [660, 390] on div "Select Item" at bounding box center [654, 390] width 278 height 35
click at [660, 390] on div "Select Item" at bounding box center [638, 391] width 244 height 28
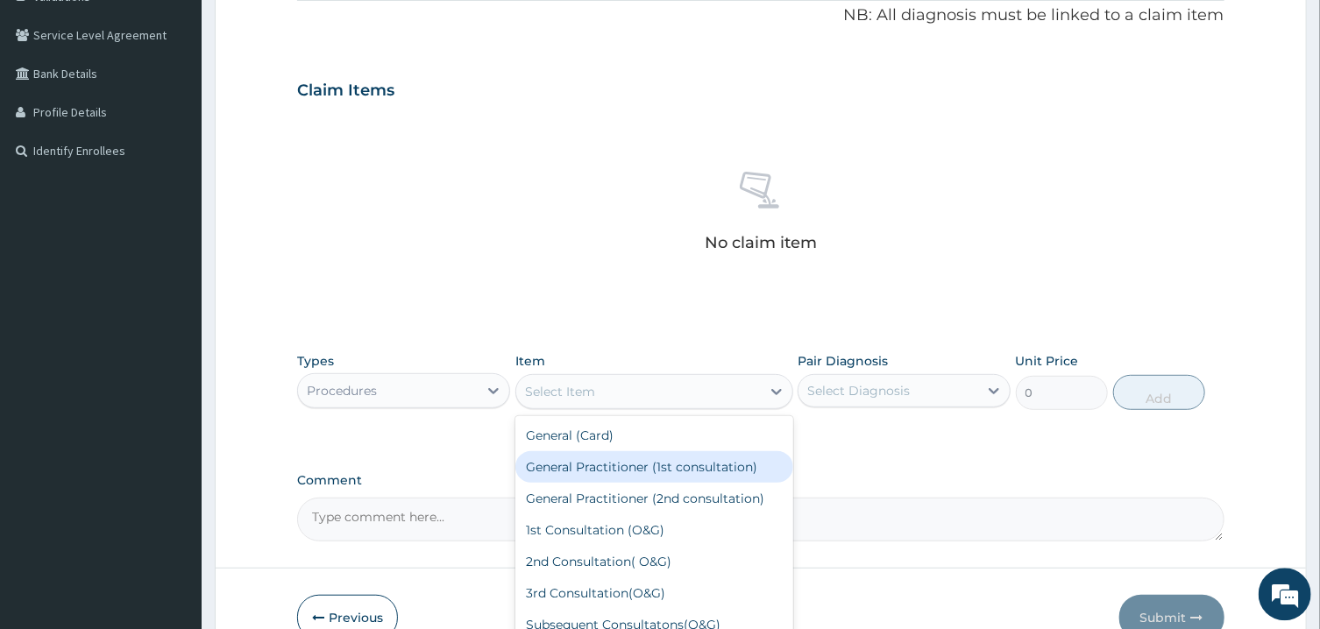
click at [655, 467] on div "General Practitioner (1st consultation)" at bounding box center [654, 466] width 278 height 32
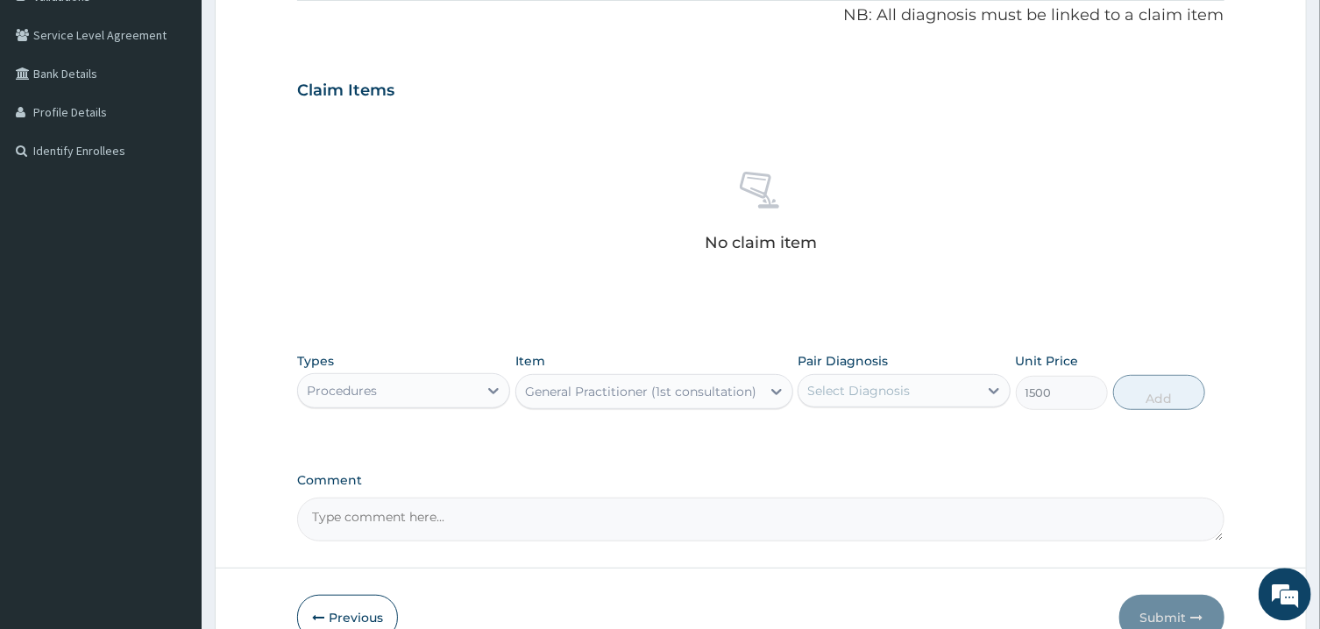
type input "1500"
click at [871, 398] on div "Select Diagnosis" at bounding box center [858, 390] width 103 height 18
click at [871, 429] on label "Pyrexia of unknown origin" at bounding box center [880, 433] width 109 height 18
checkbox input "true"
click at [1144, 393] on button "Add" at bounding box center [1159, 391] width 93 height 35
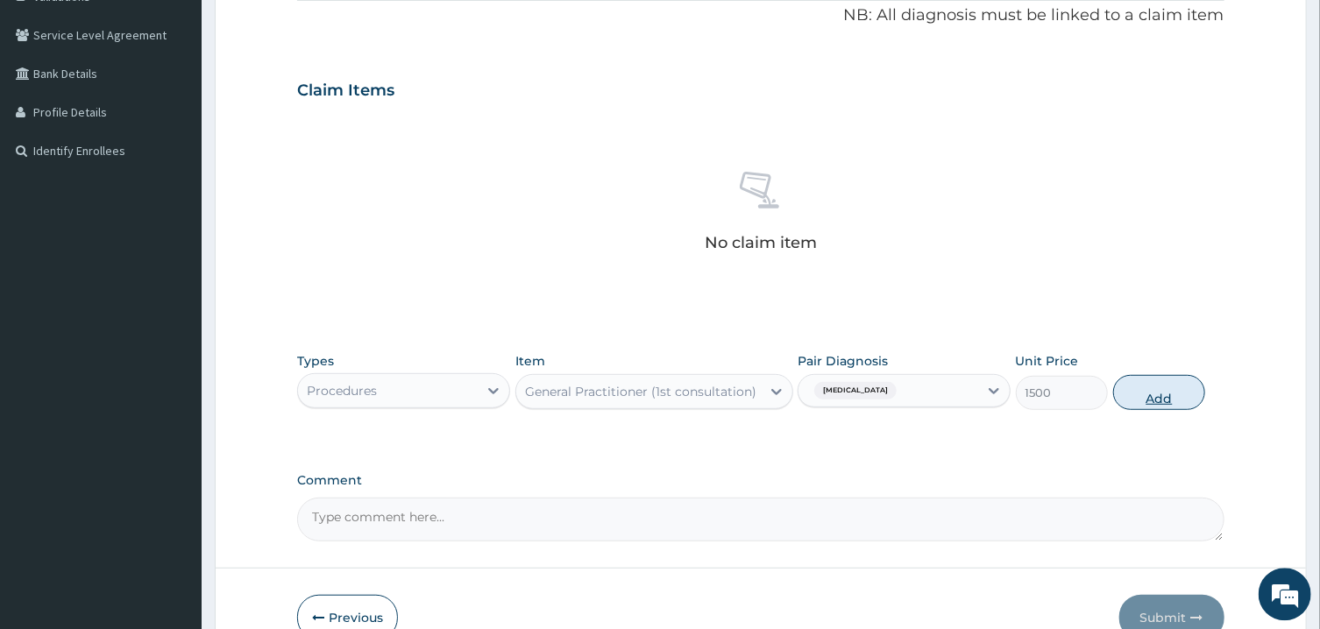
type input "0"
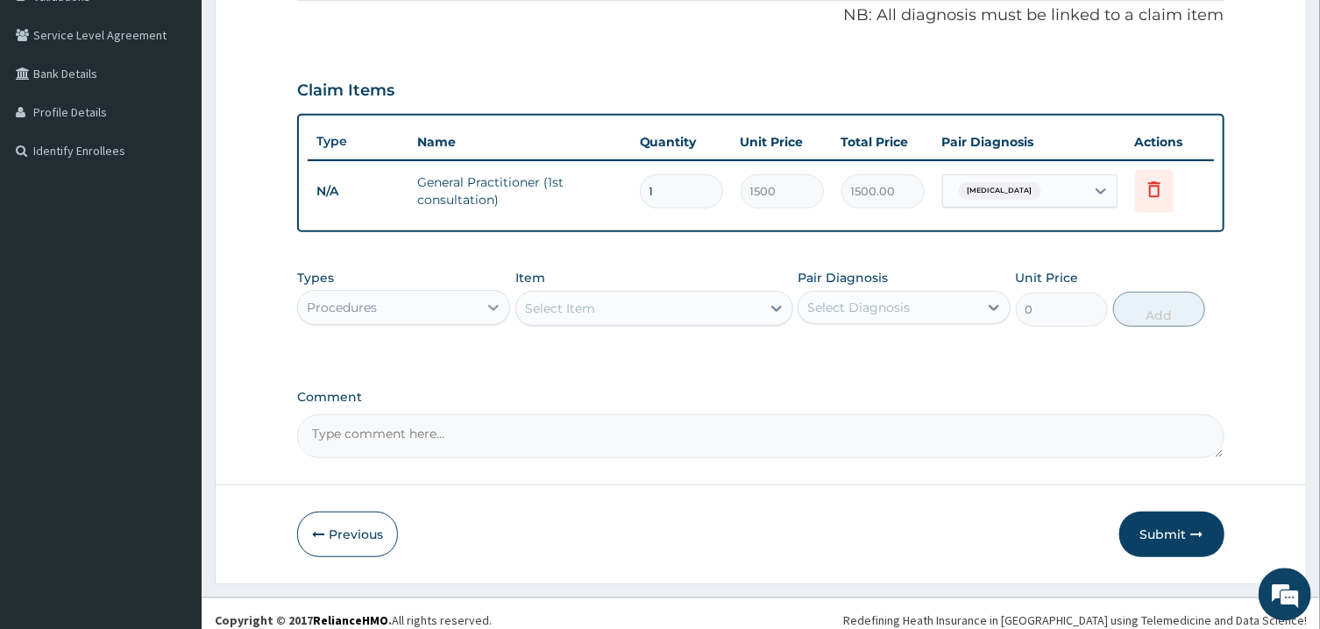
click at [492, 304] on icon at bounding box center [494, 307] width 11 height 6
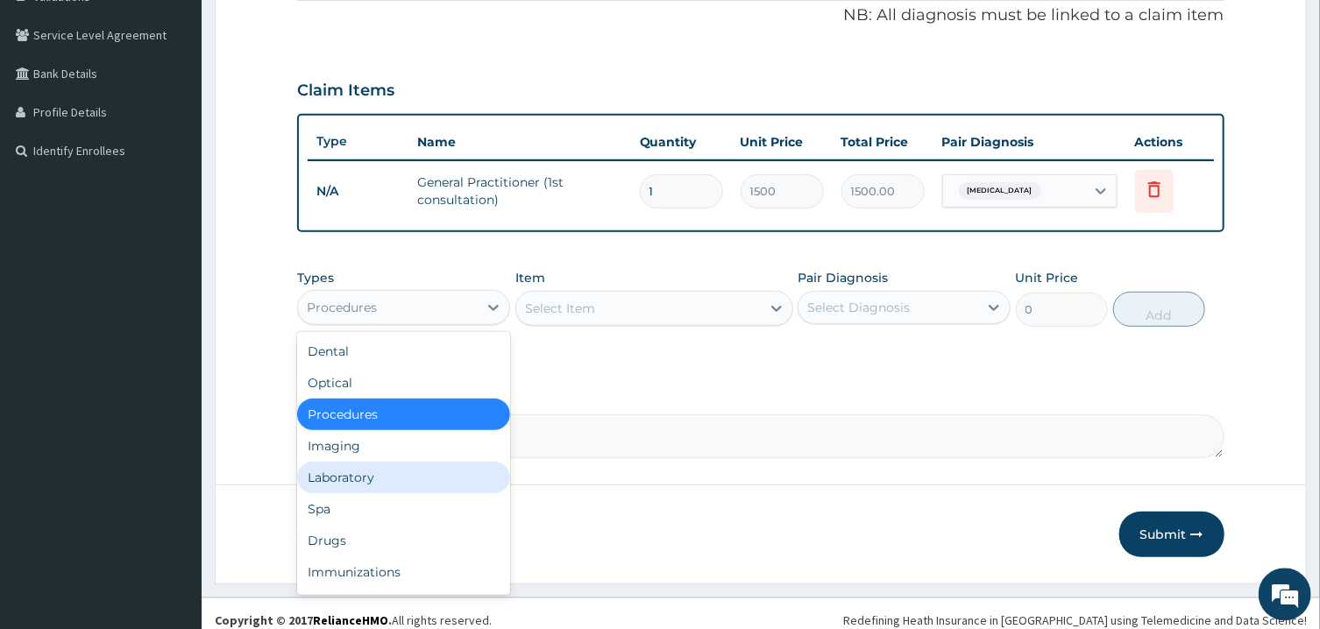
click at [413, 475] on div "Laboratory" at bounding box center [403, 477] width 213 height 32
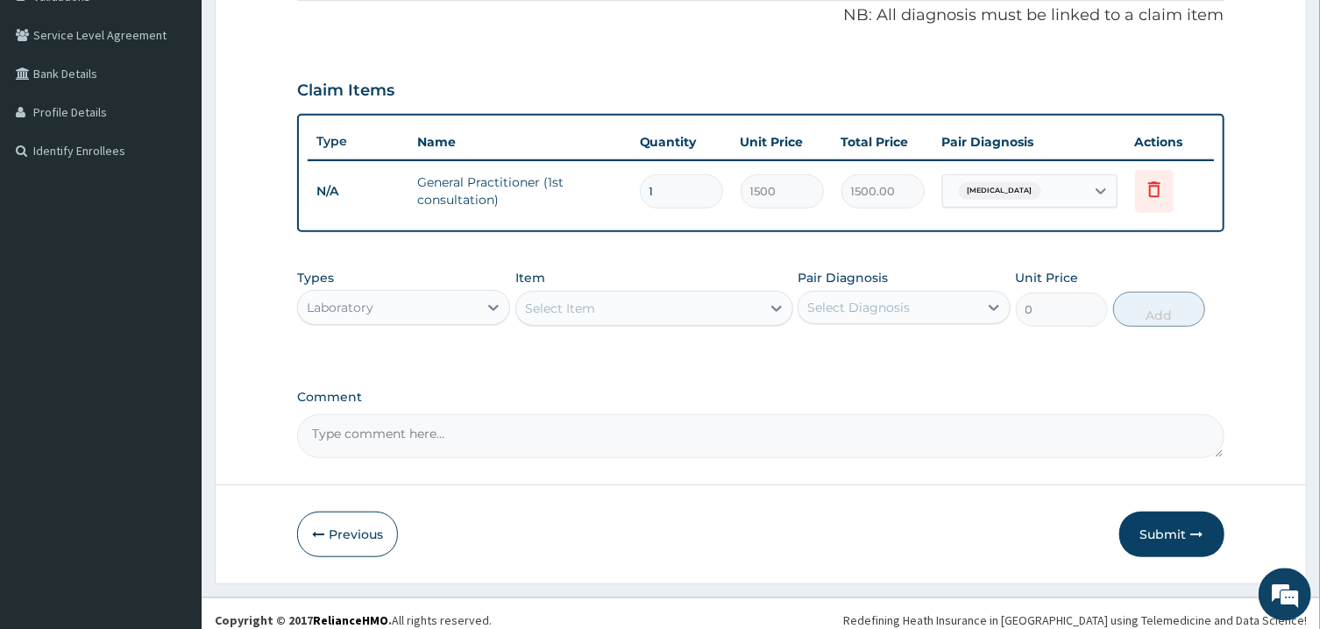
click at [632, 309] on div "Select Item" at bounding box center [638, 308] width 244 height 28
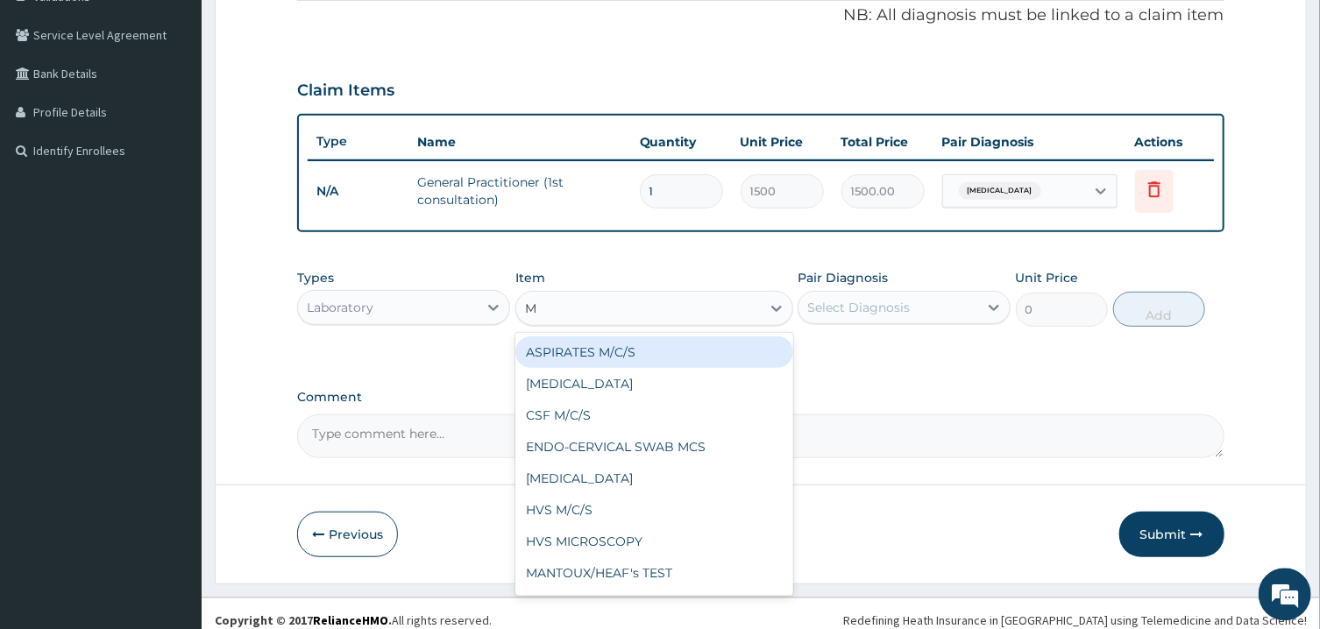
type input "MP"
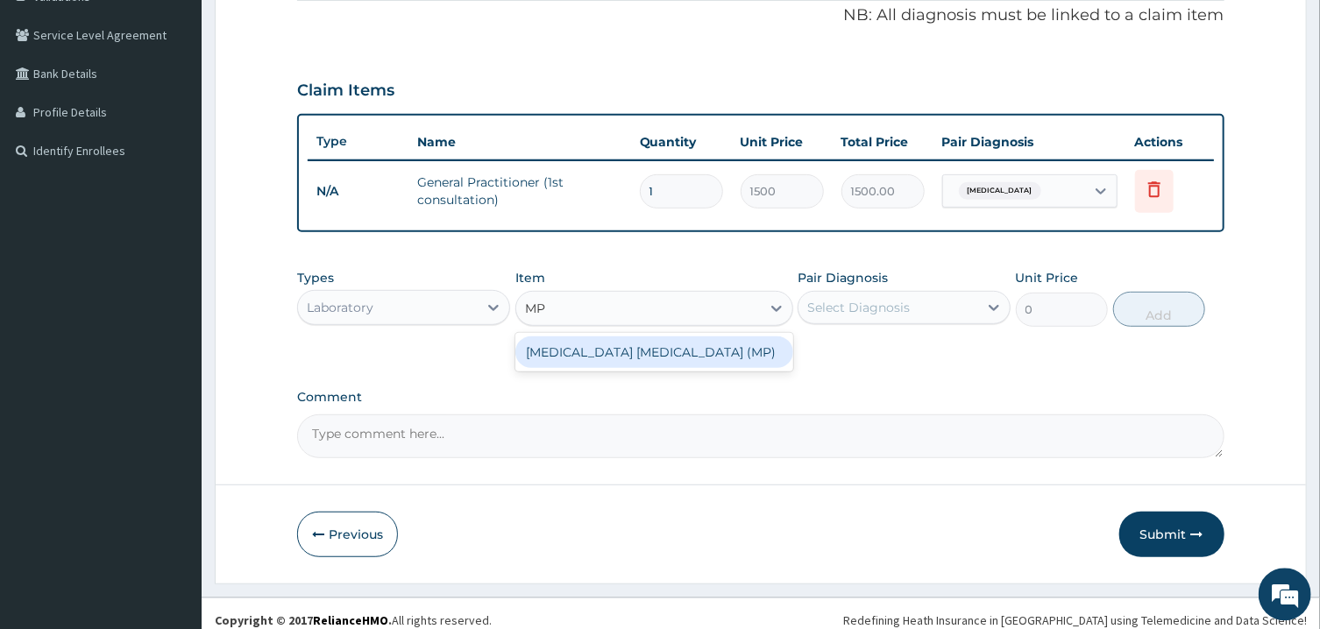
click at [623, 345] on div "MALARIA PARASITE (MP)" at bounding box center [654, 352] width 278 height 32
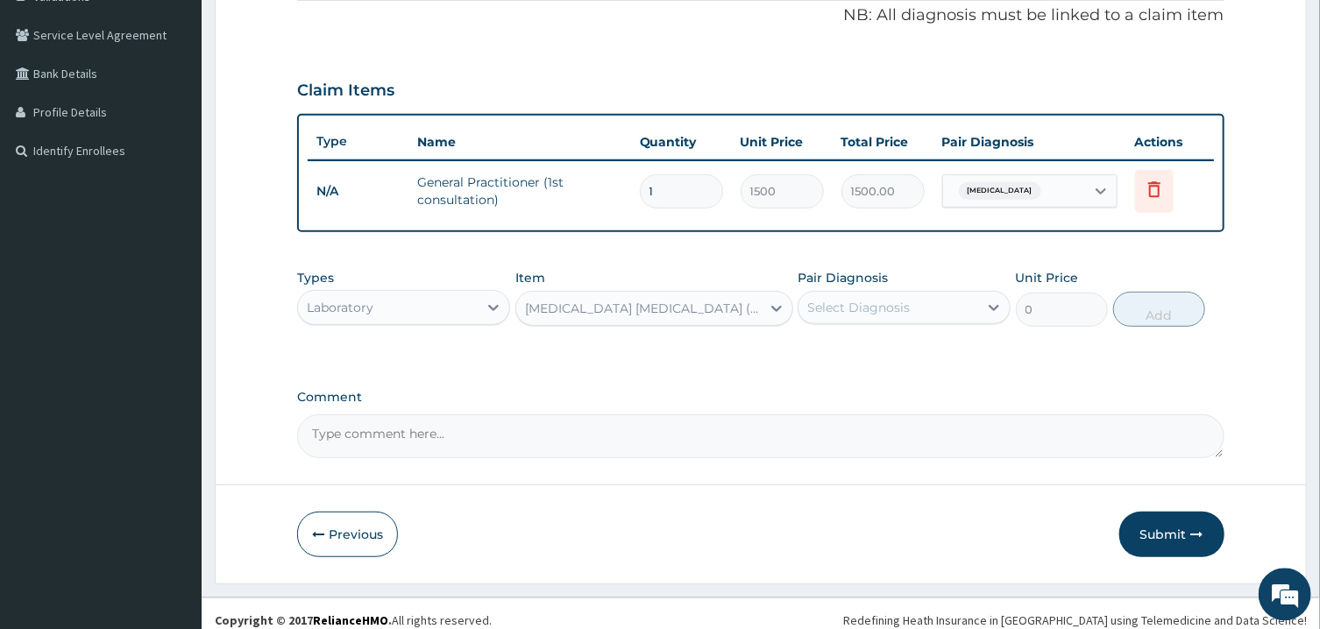
type input "560"
click at [896, 311] on div "Select Diagnosis" at bounding box center [858, 307] width 103 height 18
click at [886, 338] on div "Pyrexia of unknown origin" at bounding box center [903, 352] width 213 height 36
checkbox input "true"
click at [1140, 308] on button "Add" at bounding box center [1159, 308] width 93 height 35
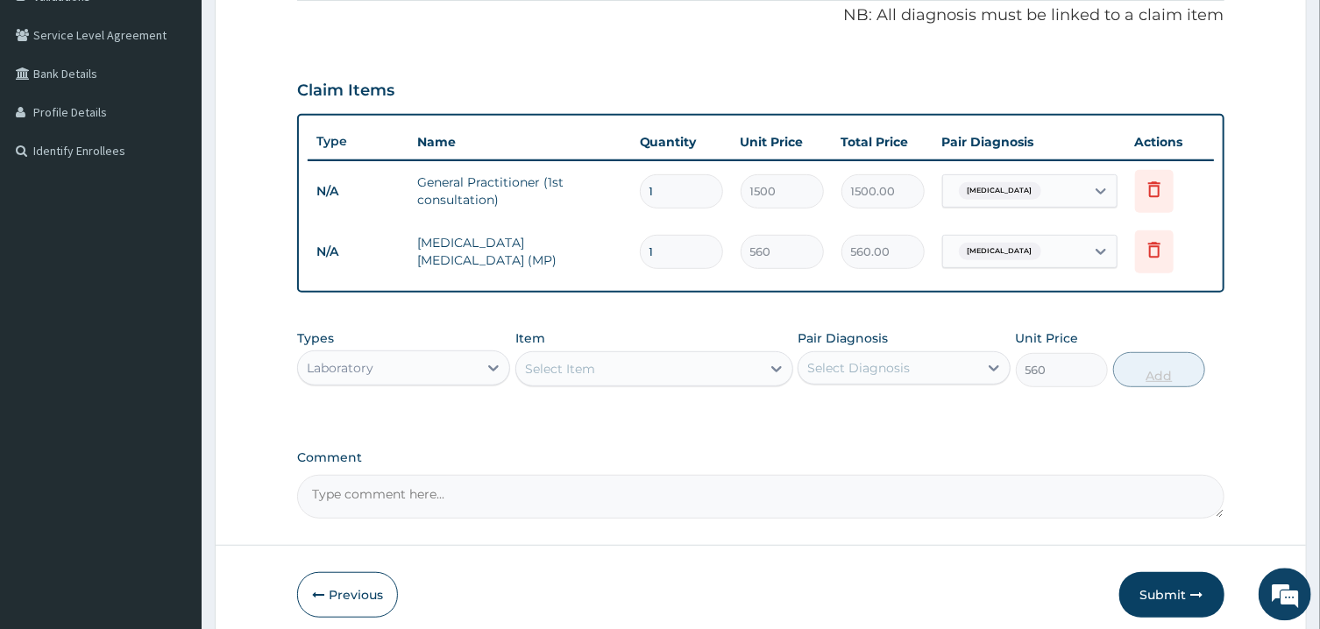
type input "0"
click at [605, 366] on div "Select Item" at bounding box center [638, 368] width 244 height 28
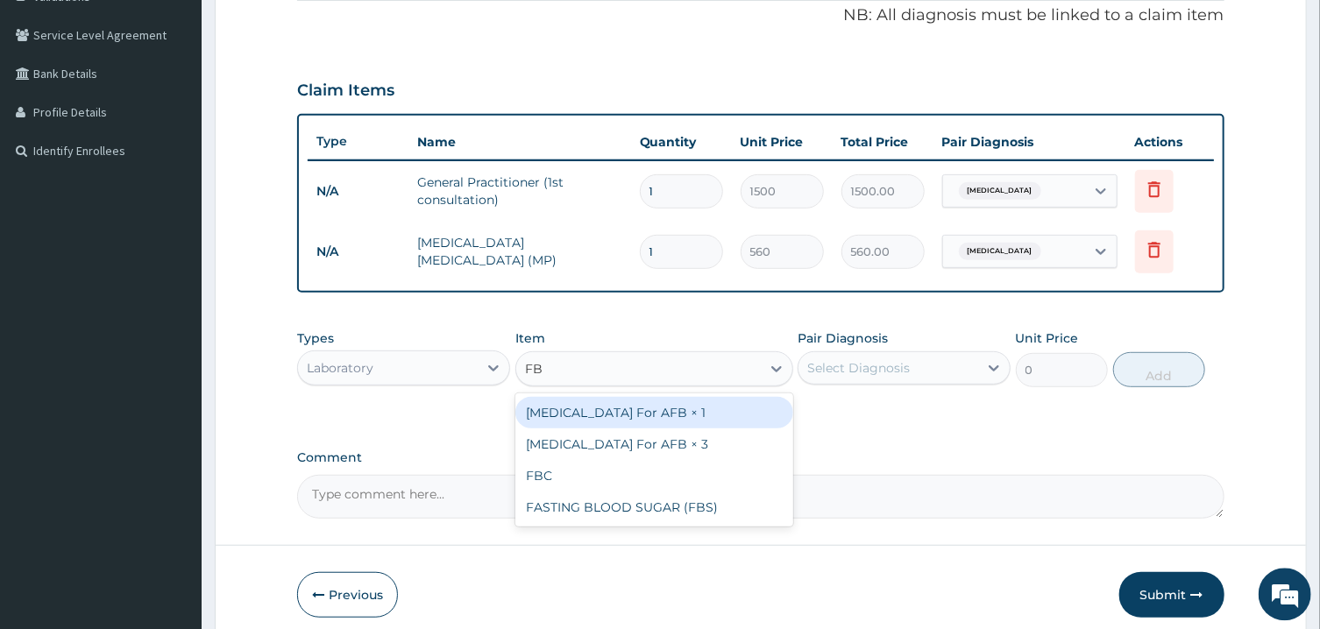
type input "FBC"
click at [610, 423] on div "FBC" at bounding box center [654, 412] width 278 height 32
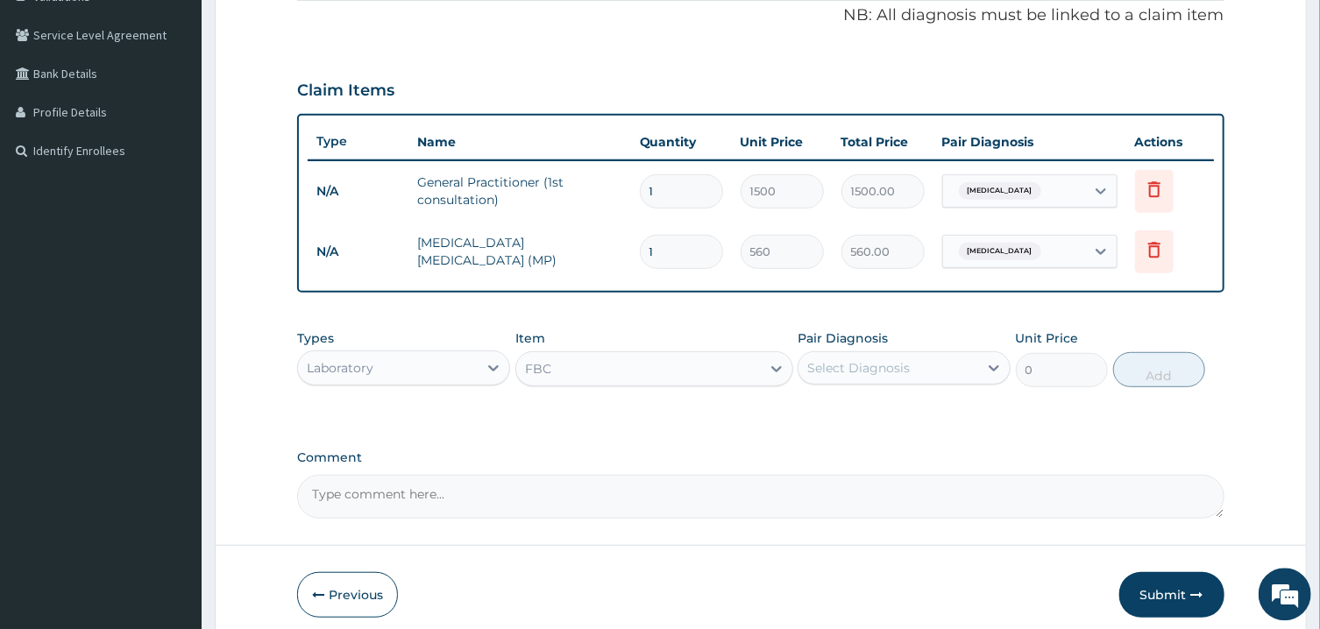
type input "1600"
click at [942, 374] on div "Select Diagnosis" at bounding box center [888, 367] width 180 height 28
click at [896, 408] on label "Pyrexia of unknown origin" at bounding box center [880, 410] width 109 height 18
checkbox input "true"
click at [1165, 368] on button "Add" at bounding box center [1159, 368] width 93 height 35
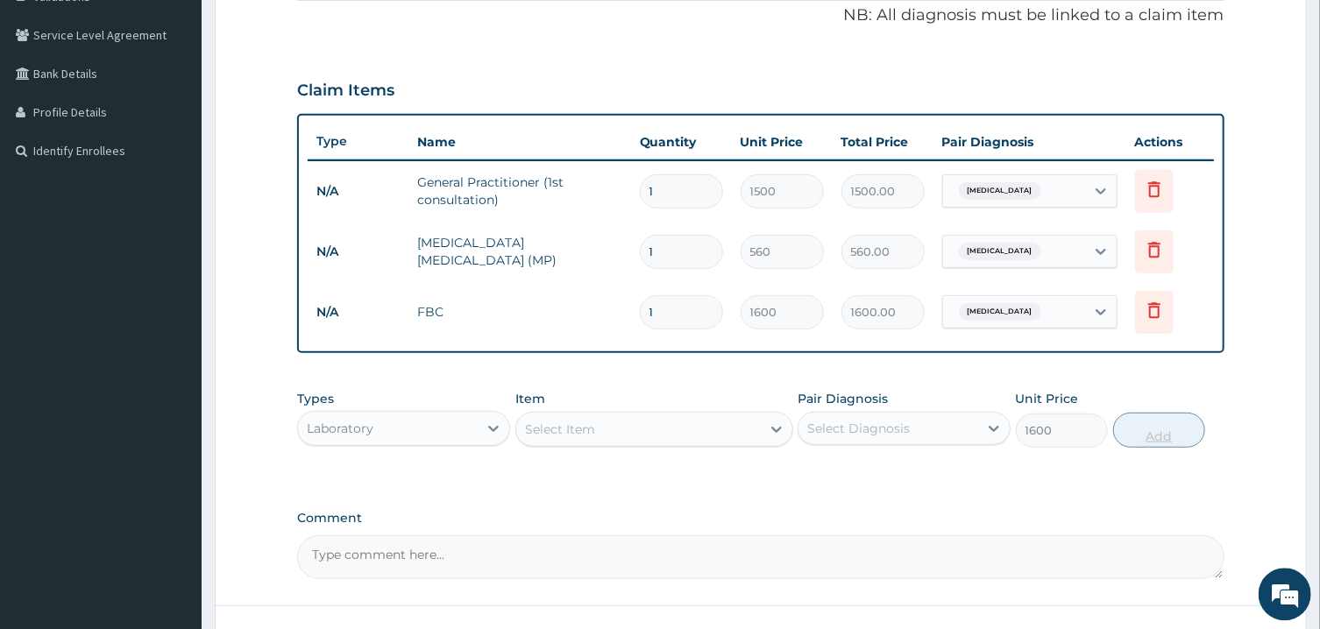
type input "0"
click at [487, 426] on icon at bounding box center [494, 428] width 18 height 18
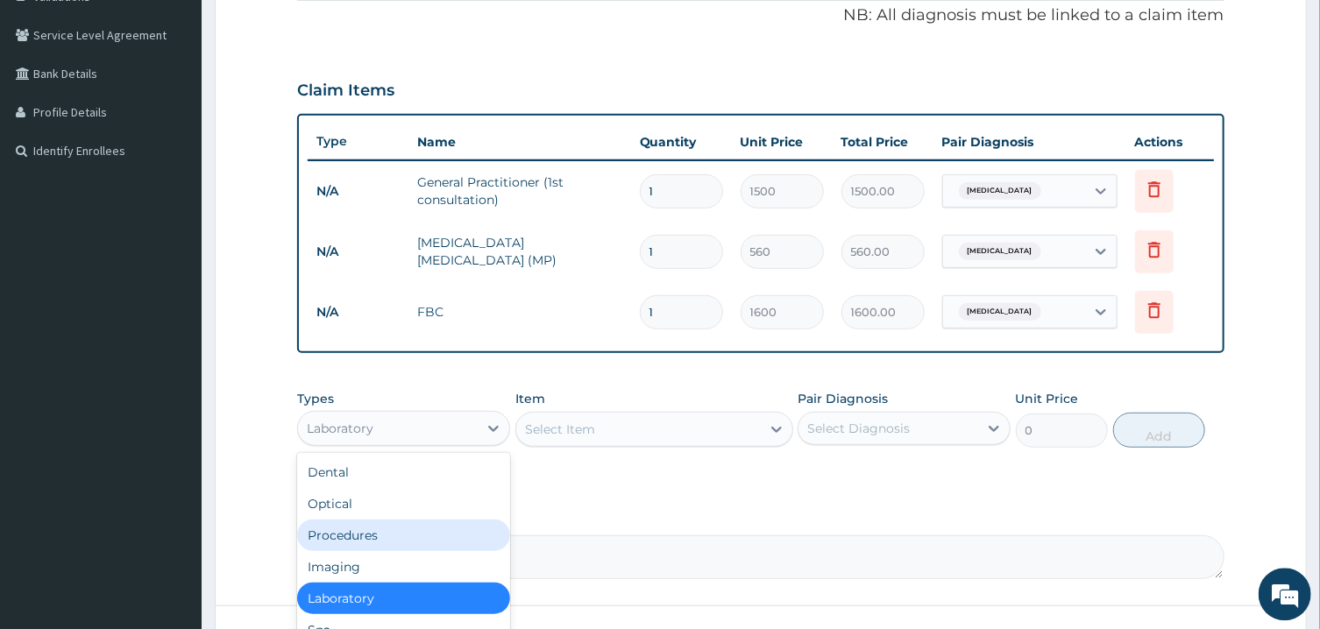
scroll to position [60, 0]
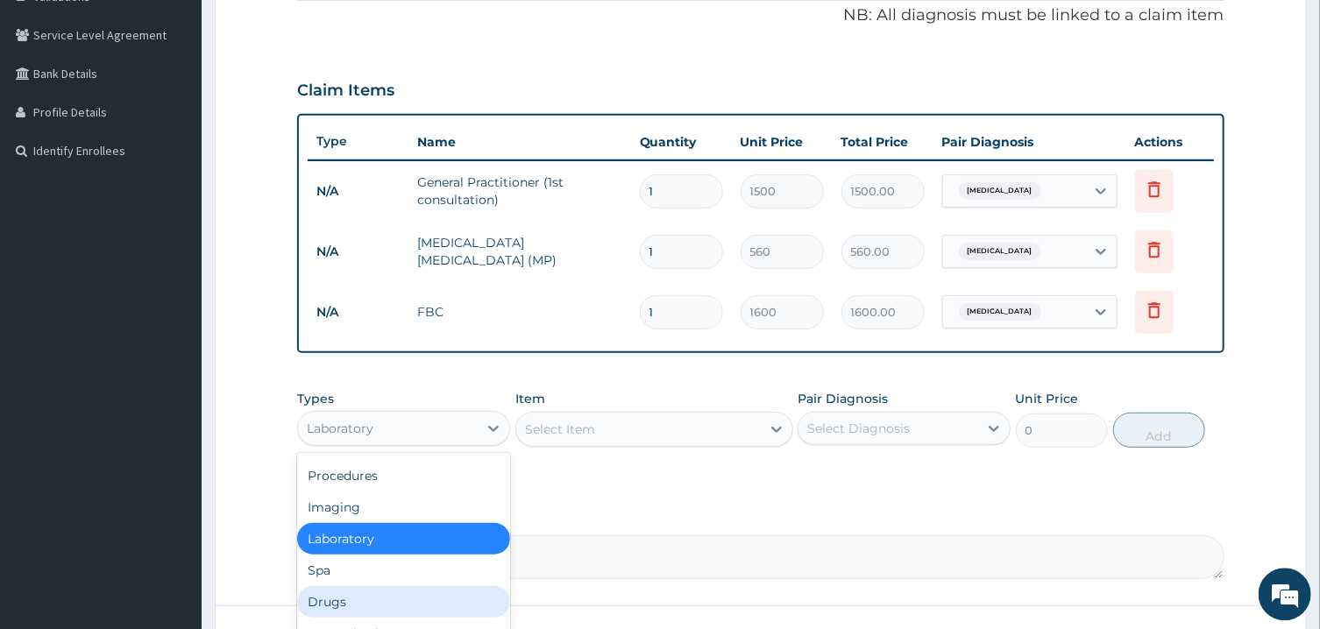
click at [327, 596] on div "Drugs" at bounding box center [403, 601] width 213 height 32
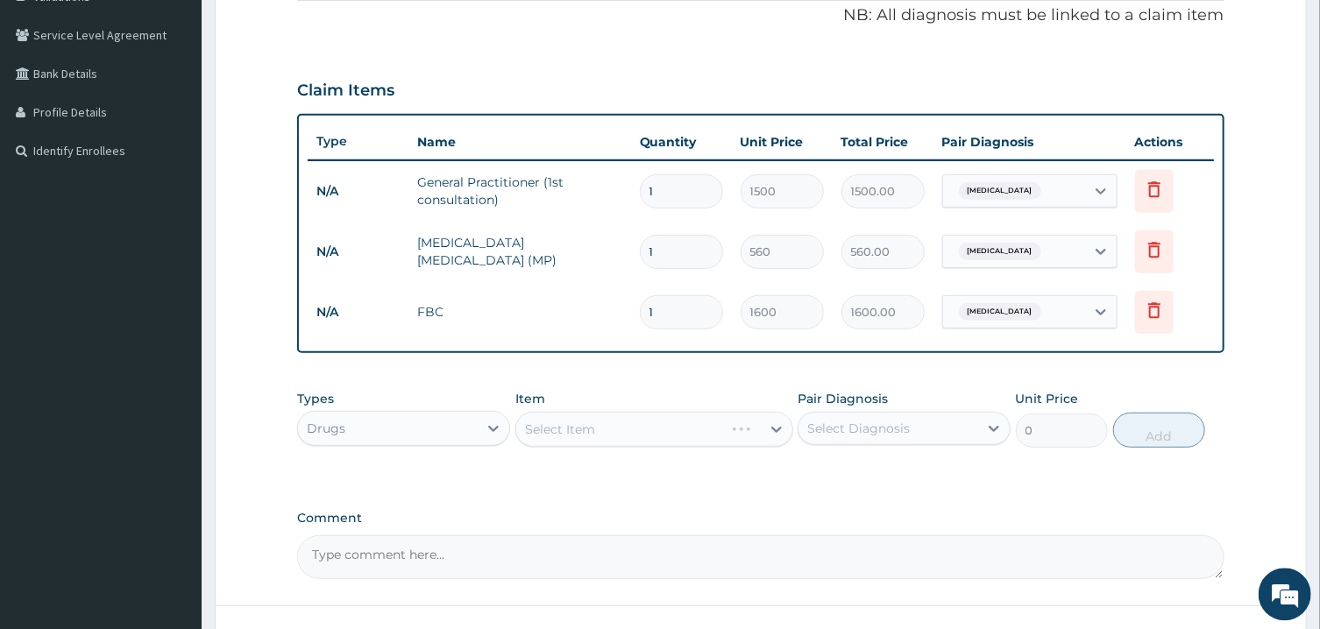
click at [653, 431] on div "Select Item" at bounding box center [654, 428] width 278 height 35
click at [653, 431] on div "Select Item" at bounding box center [638, 428] width 244 height 28
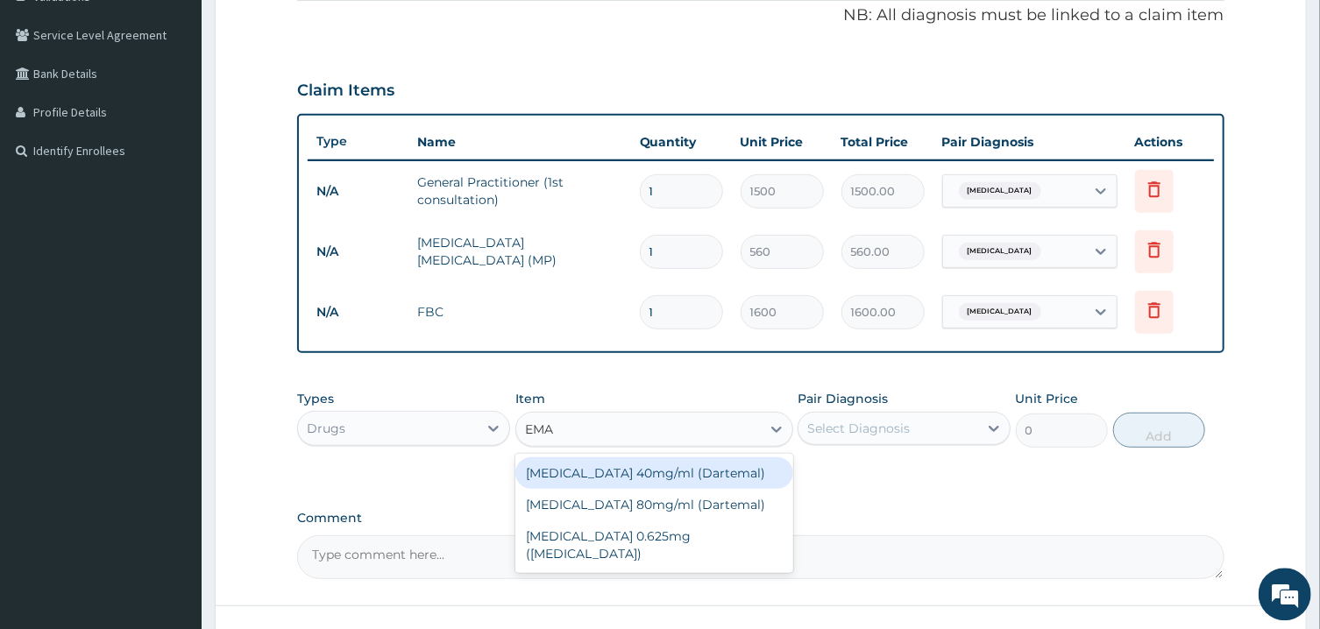
type input "EMAL"
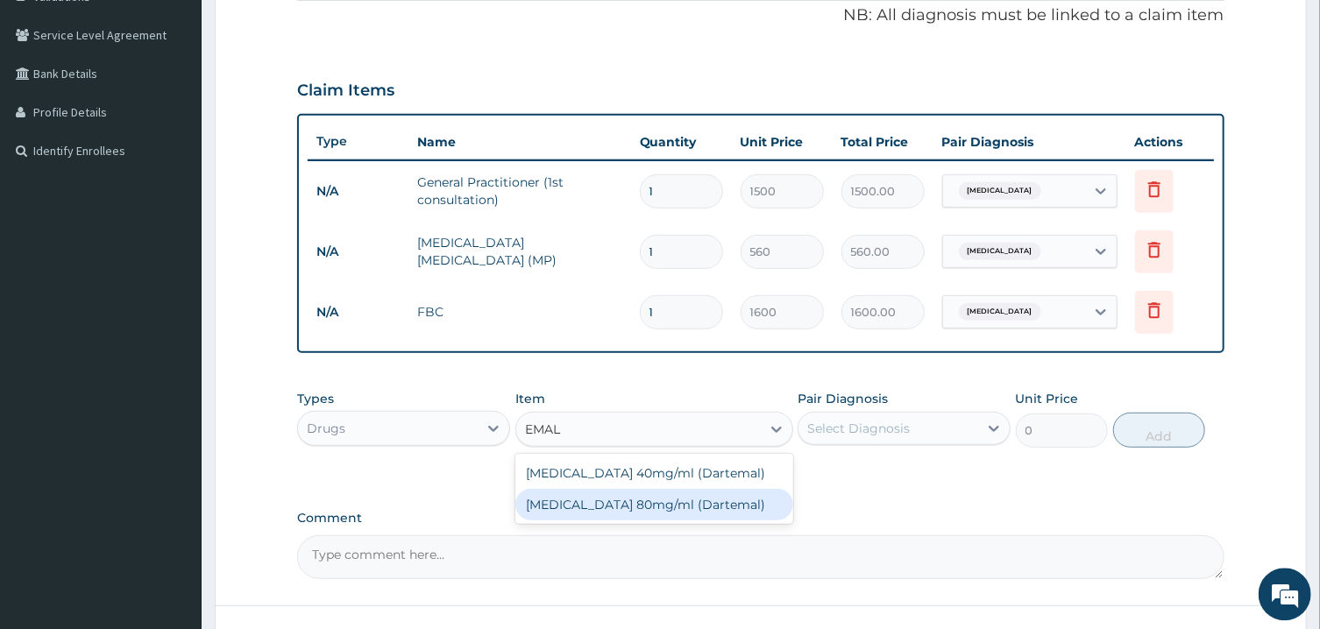
click at [654, 507] on div "Artemether 80mg/ml (Dartemal)" at bounding box center [654, 504] width 278 height 32
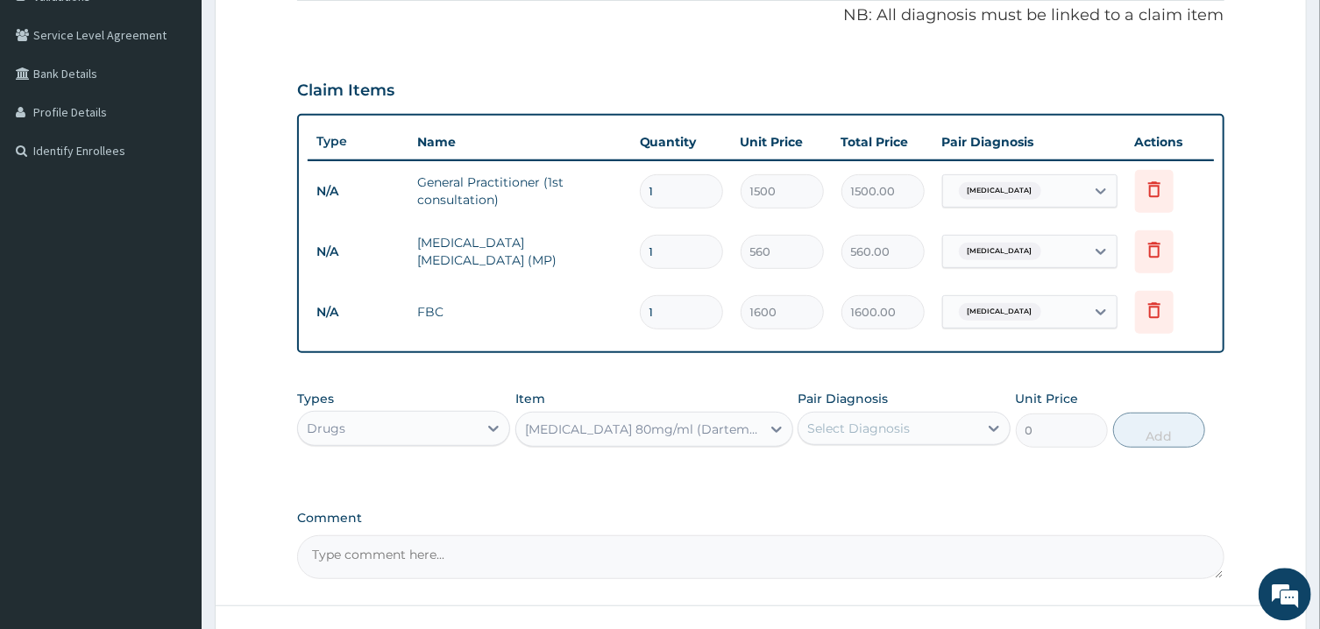
type input "750"
click at [888, 426] on div "Select Diagnosis" at bounding box center [858, 428] width 103 height 18
click at [887, 473] on label "Pyrexia of unknown origin" at bounding box center [880, 471] width 109 height 18
checkbox input "true"
click at [1152, 434] on button "Add" at bounding box center [1159, 429] width 93 height 35
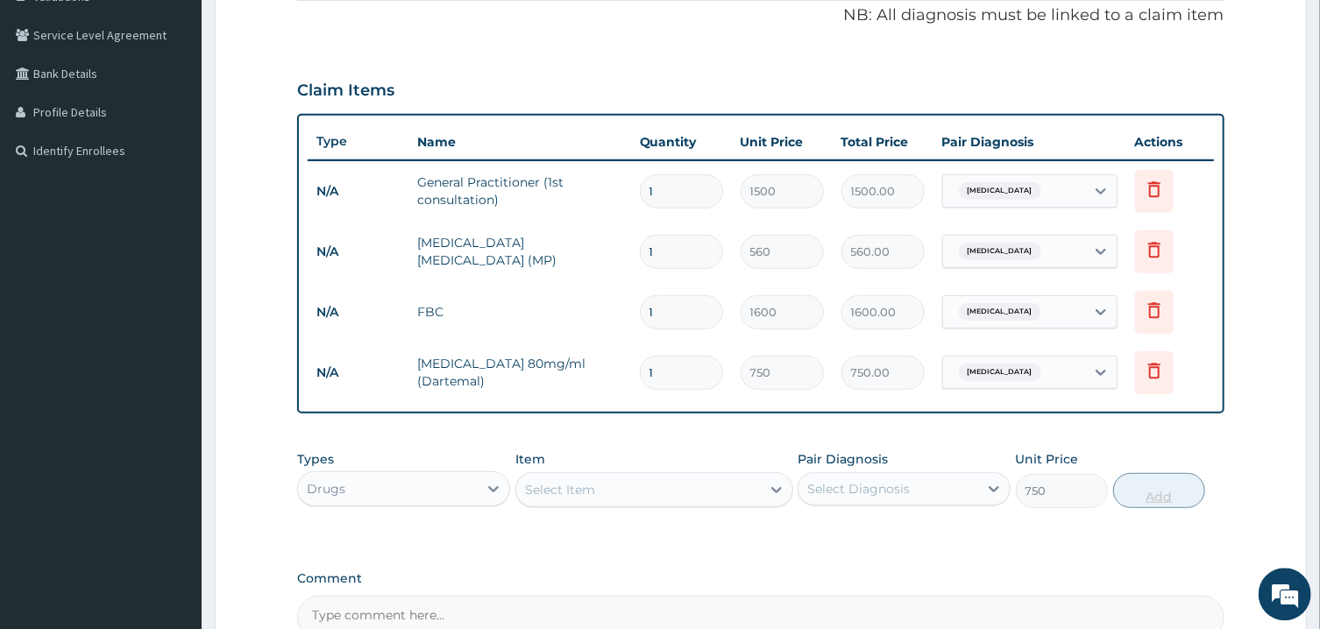
type input "0"
type input "0.00"
type input "6"
type input "4500.00"
type input "6"
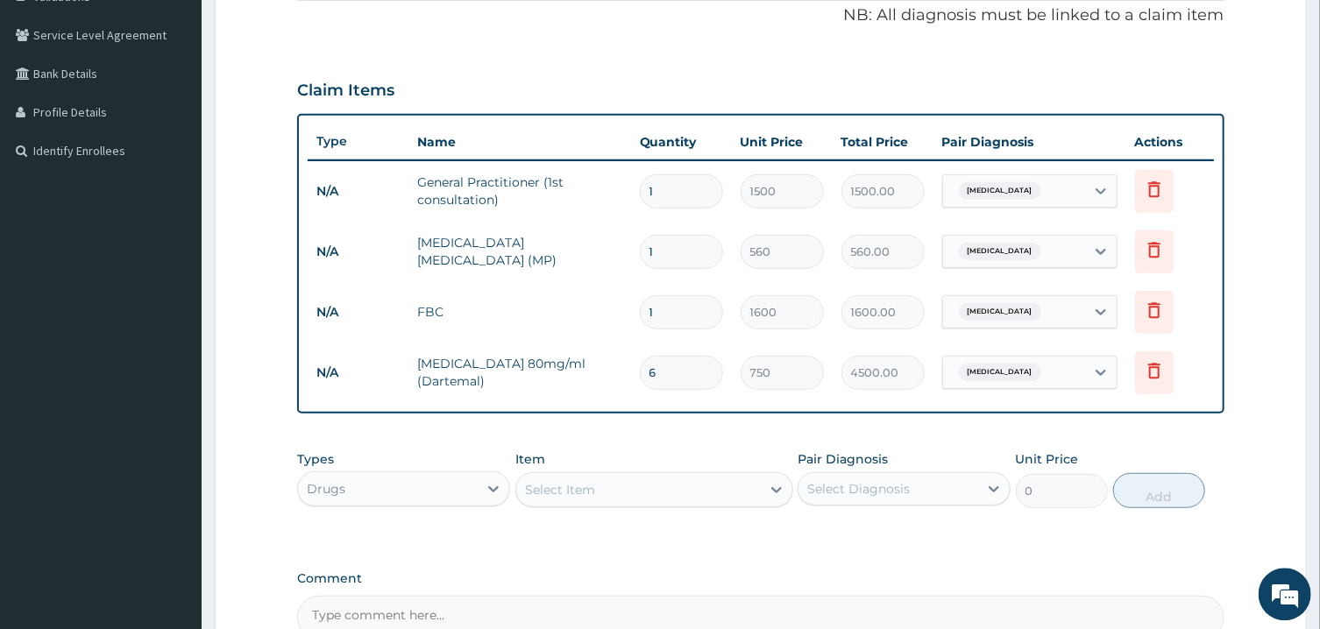
click at [698, 492] on div "Select Item" at bounding box center [638, 489] width 244 height 28
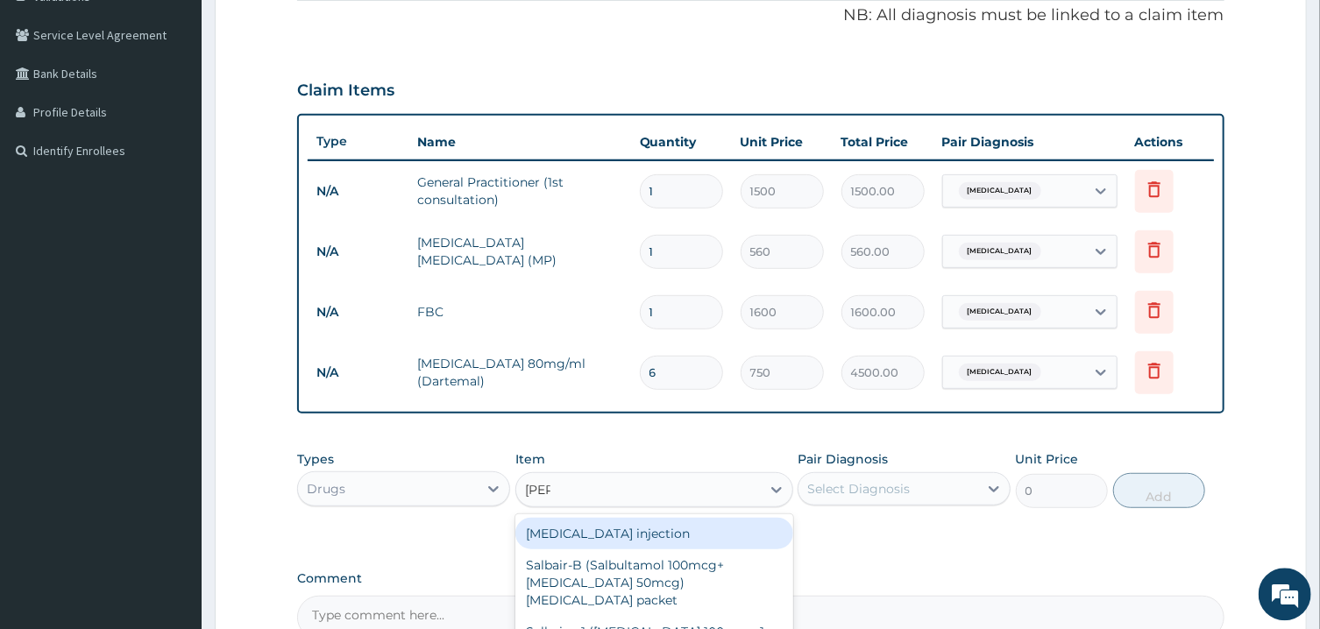
type input "SALB"
click at [698, 540] on div "Salbutamol injection" at bounding box center [654, 533] width 278 height 32
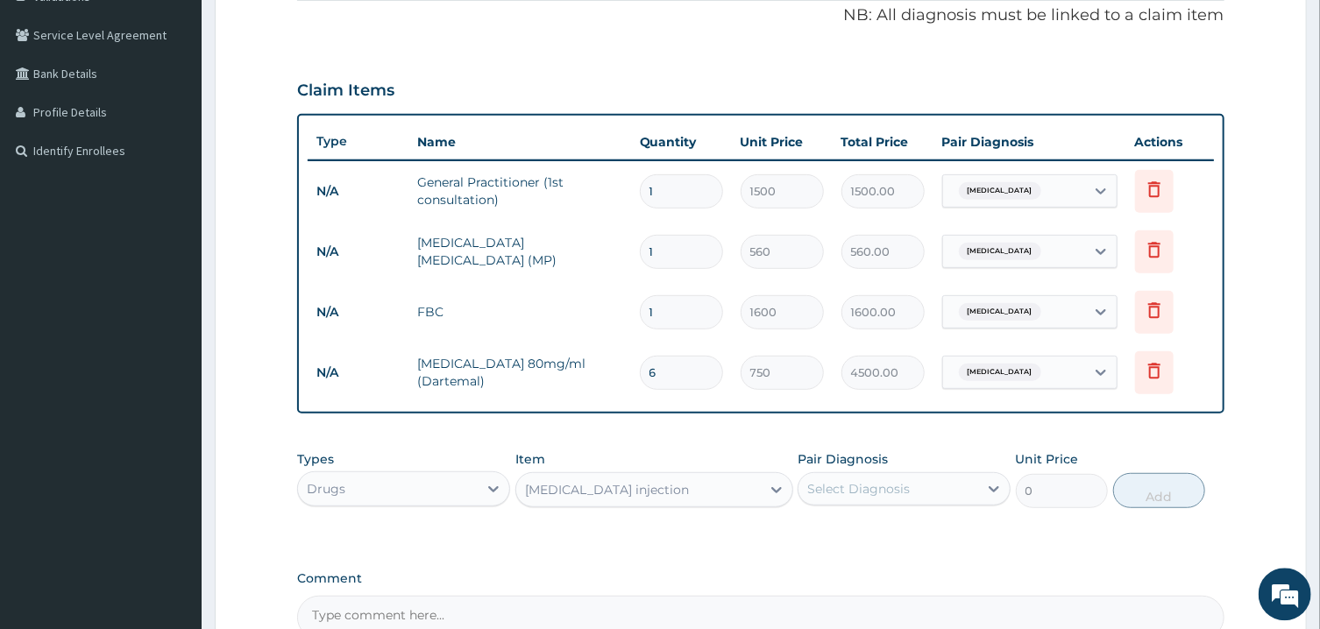
type input "400"
click at [888, 498] on div "Select Diagnosis" at bounding box center [888, 488] width 180 height 28
click at [878, 527] on label "Pyrexia of unknown origin" at bounding box center [880, 531] width 109 height 18
checkbox input "true"
click at [1157, 489] on button "Add" at bounding box center [1159, 489] width 93 height 35
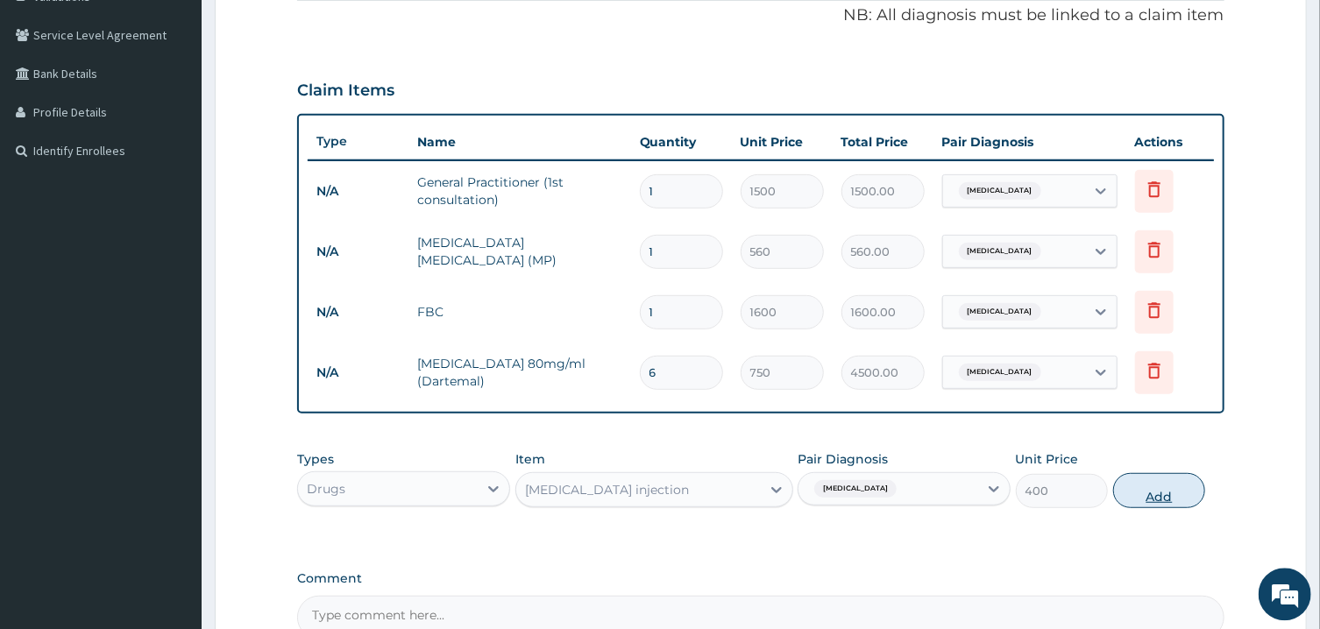
type input "0"
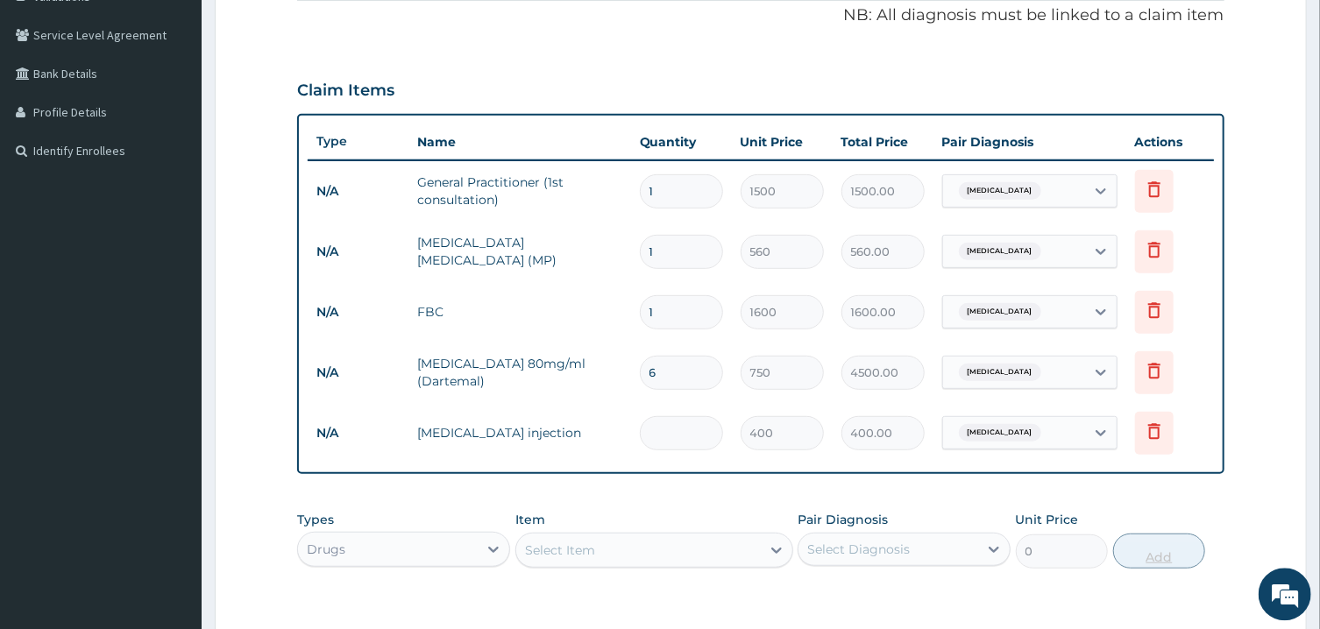
type input "0.00"
type input "2"
type input "800.00"
type input "2"
click at [683, 552] on div "Select Item" at bounding box center [638, 549] width 244 height 28
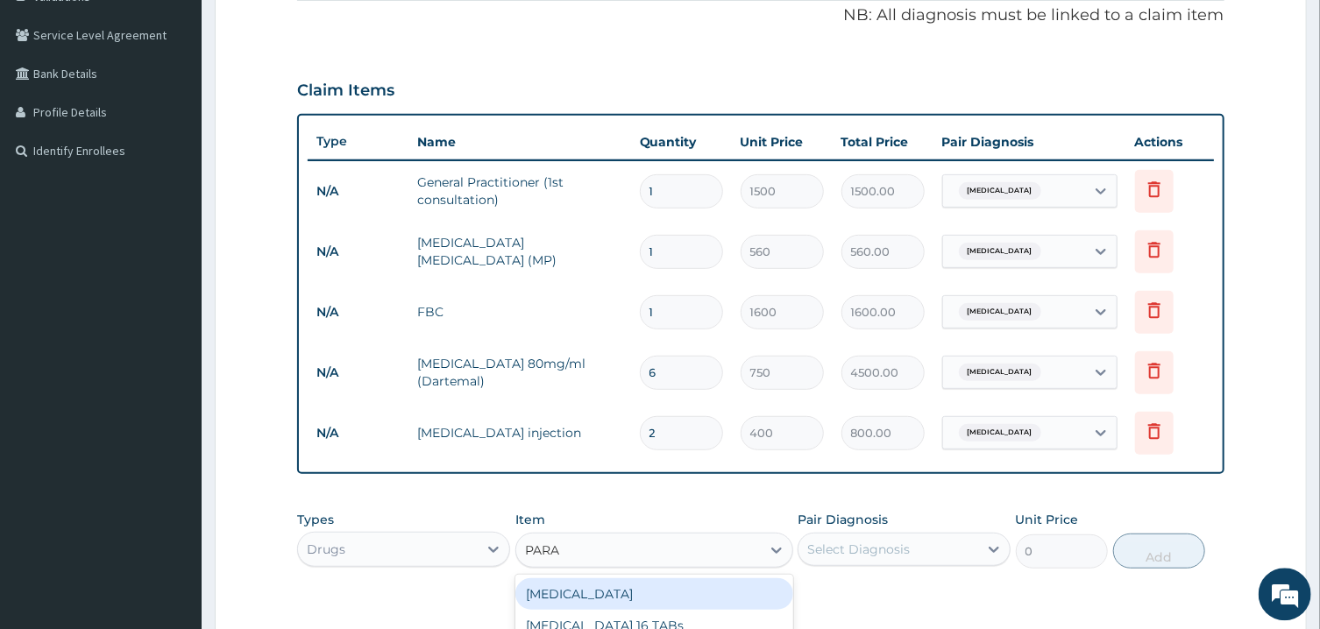
type input "PARAC"
click at [653, 600] on div "PARACETAMOL 16 TABs" at bounding box center [654, 593] width 278 height 32
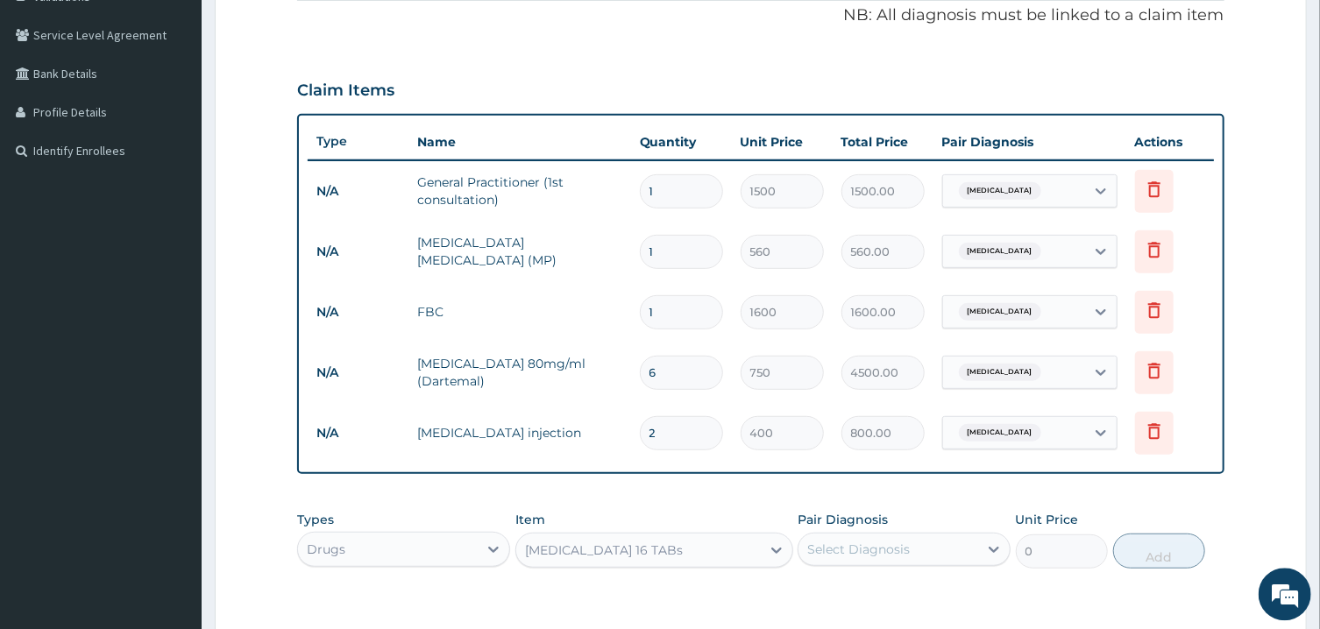
type input "200"
click at [865, 541] on div "Select Diagnosis" at bounding box center [858, 549] width 103 height 18
click at [889, 584] on label "Pyrexia of unknown origin" at bounding box center [880, 592] width 109 height 18
checkbox input "true"
click at [1163, 551] on button "Add" at bounding box center [1159, 550] width 93 height 35
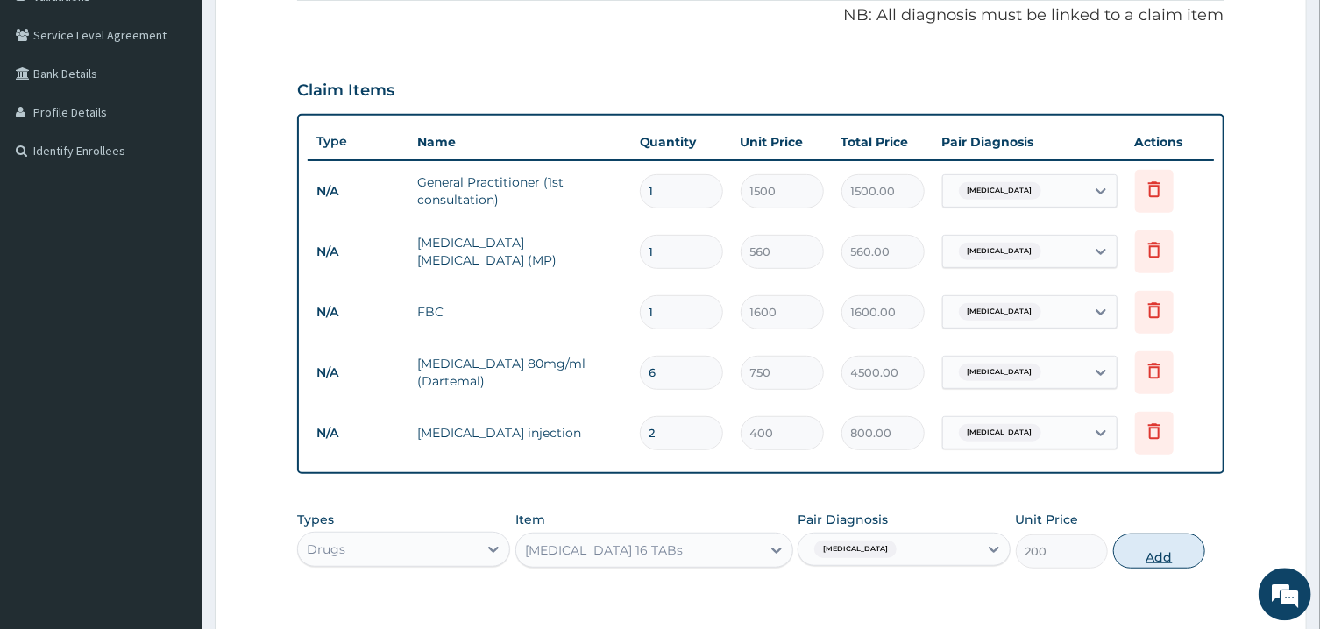
type input "0"
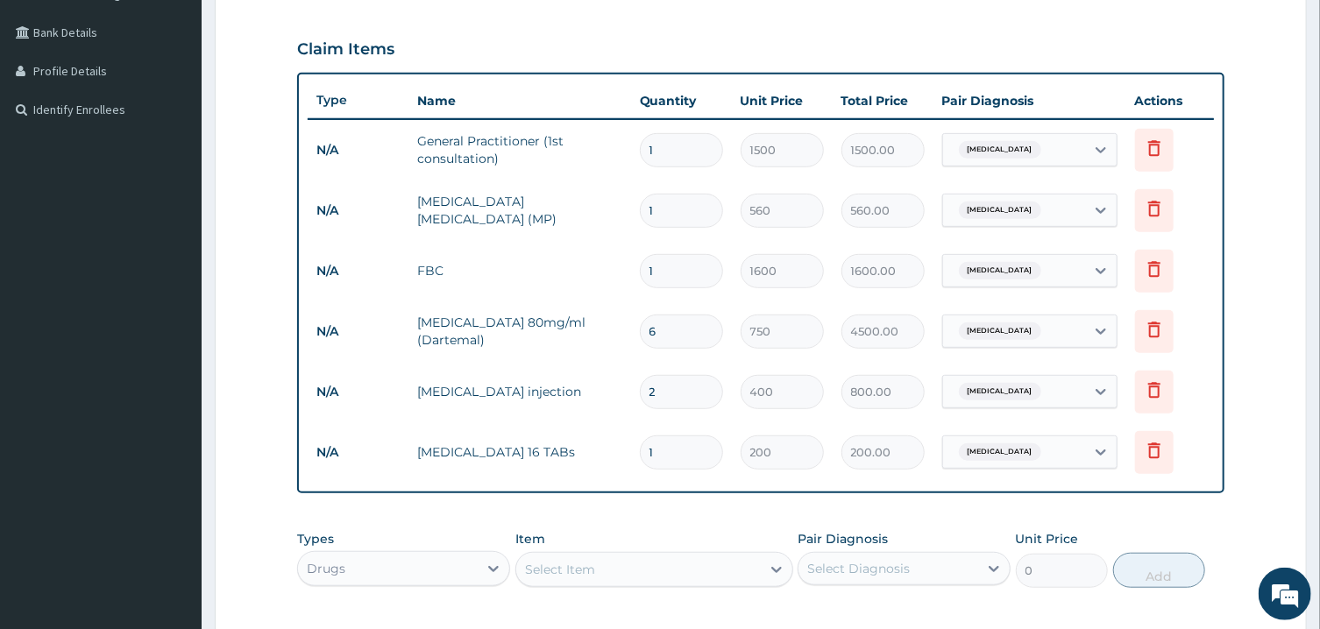
scroll to position [662, 0]
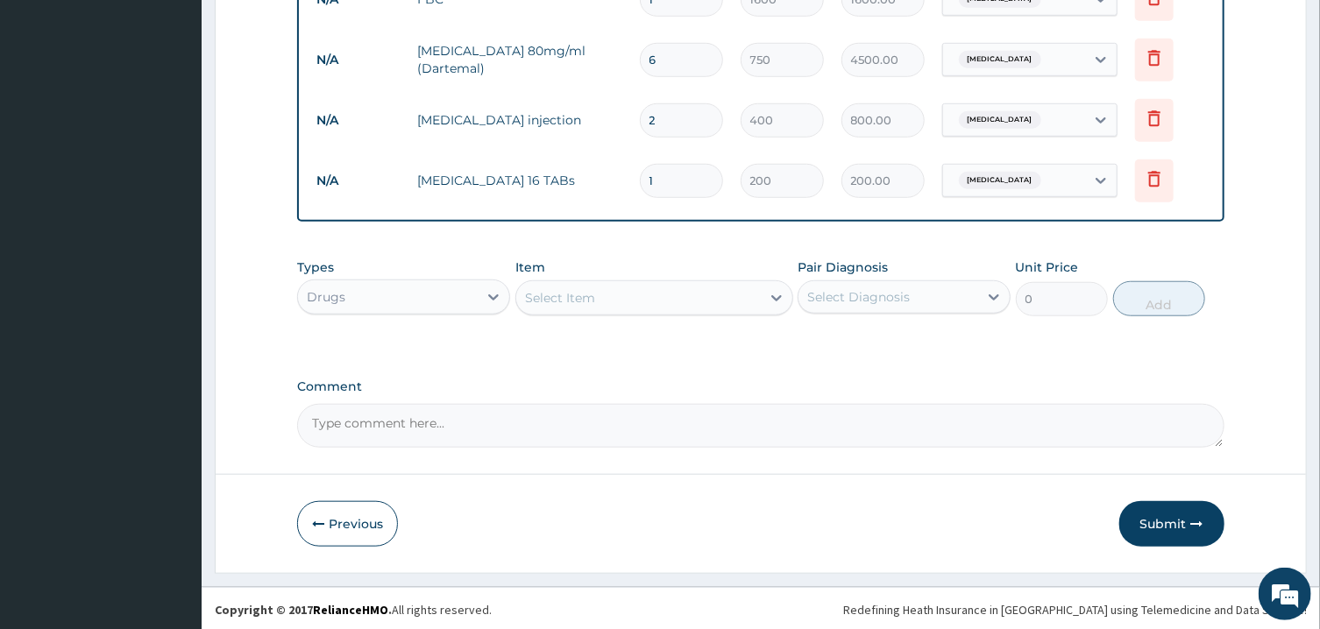
click at [676, 301] on div "Select Item" at bounding box center [638, 298] width 244 height 28
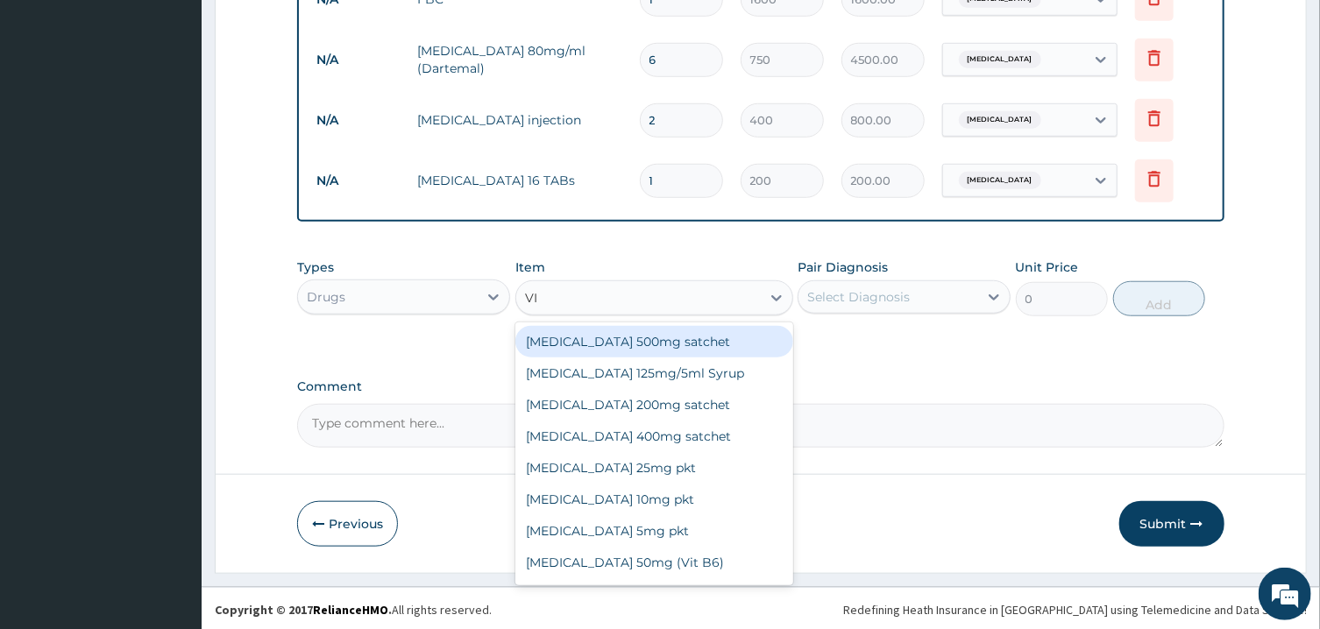
type input "VIT"
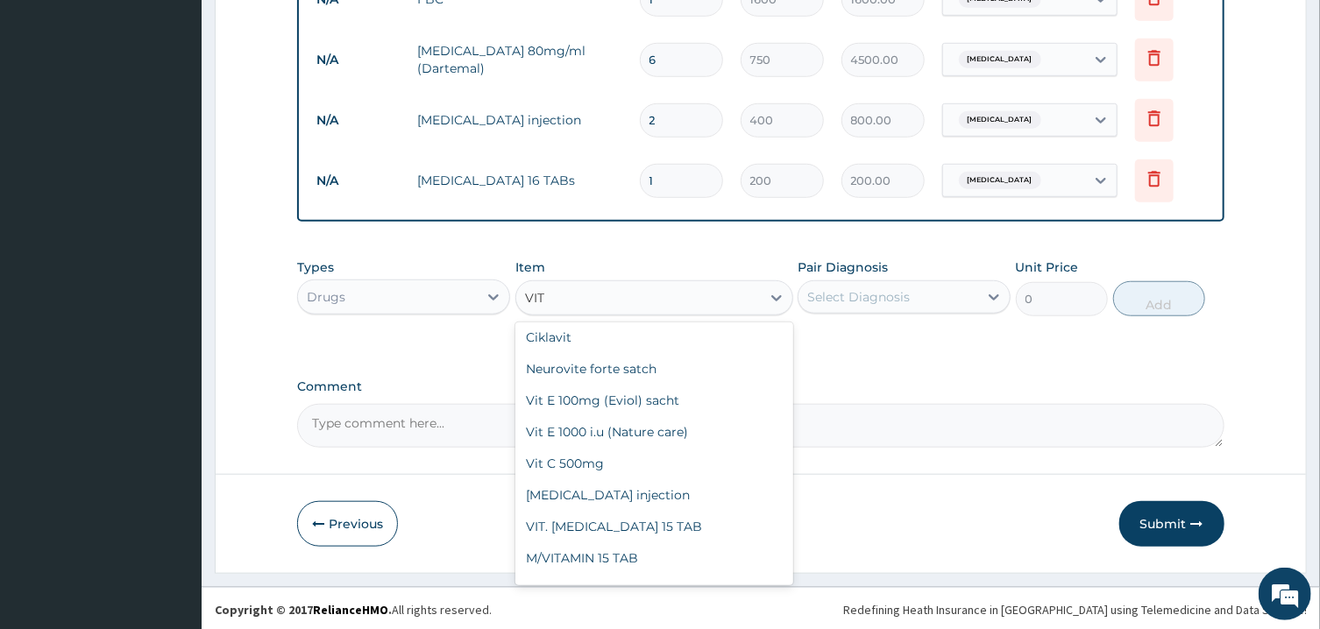
scroll to position [176, 0]
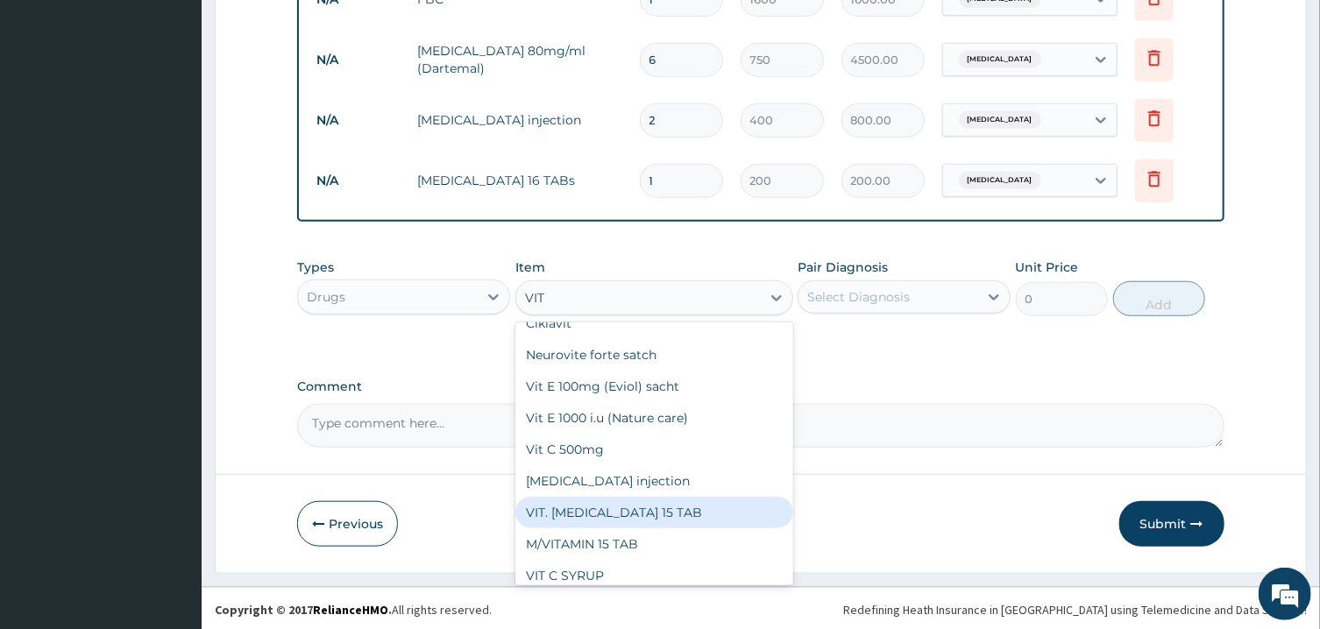
click at [643, 514] on div "VIT. B COMPLEX 15 TAB" at bounding box center [654, 513] width 278 height 32
type input "200"
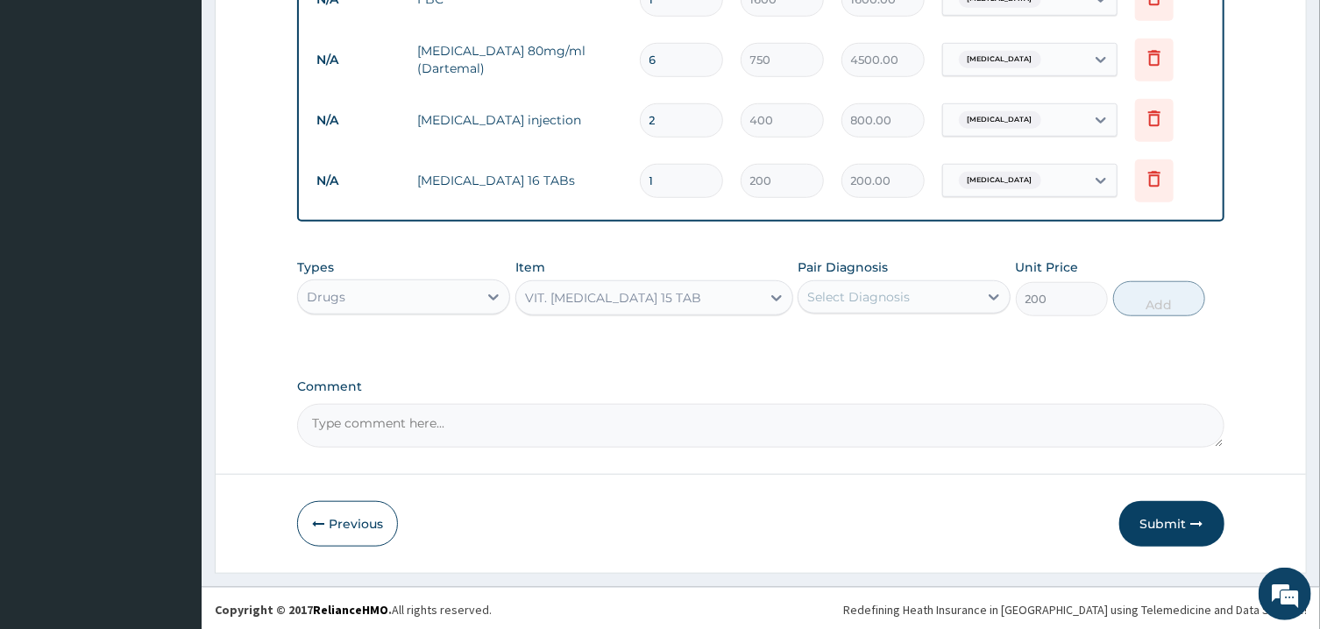
click at [904, 301] on div "Select Diagnosis" at bounding box center [858, 297] width 103 height 18
click at [900, 334] on label "Pyrexia of unknown origin" at bounding box center [880, 340] width 109 height 18
checkbox input "true"
click at [1164, 304] on button "Add" at bounding box center [1159, 298] width 93 height 35
type input "0"
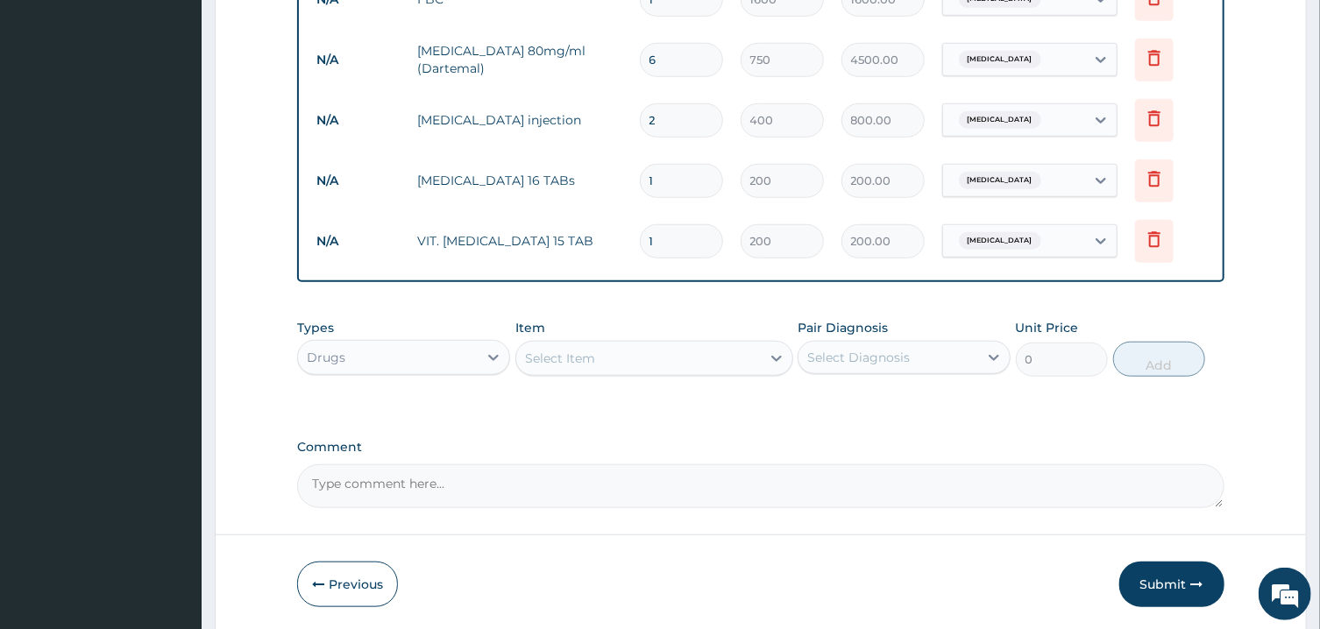
click at [694, 355] on div "Select Item" at bounding box center [638, 358] width 244 height 28
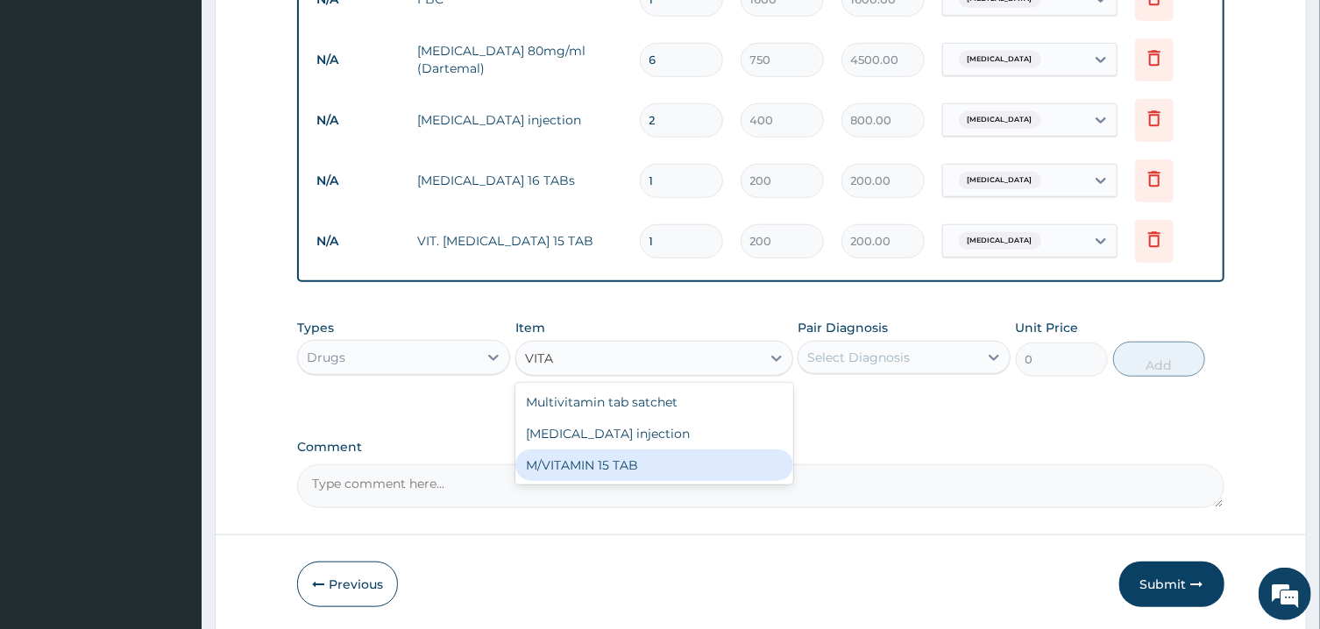
scroll to position [0, 0]
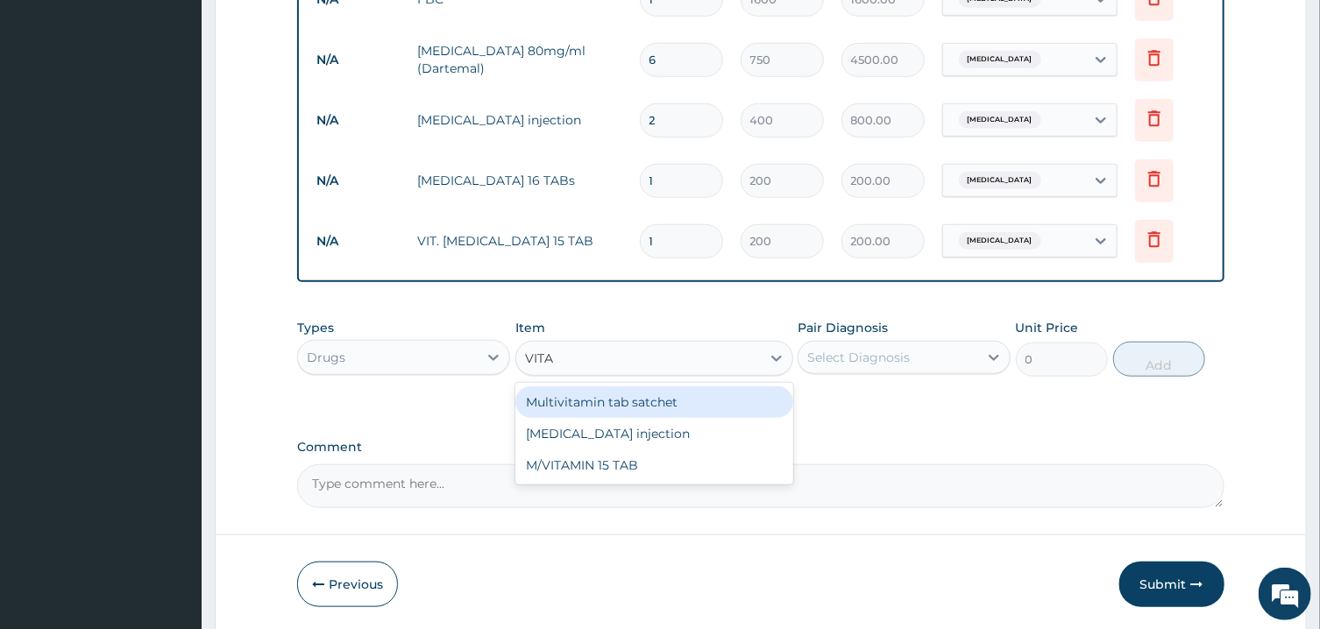
type input "VIT"
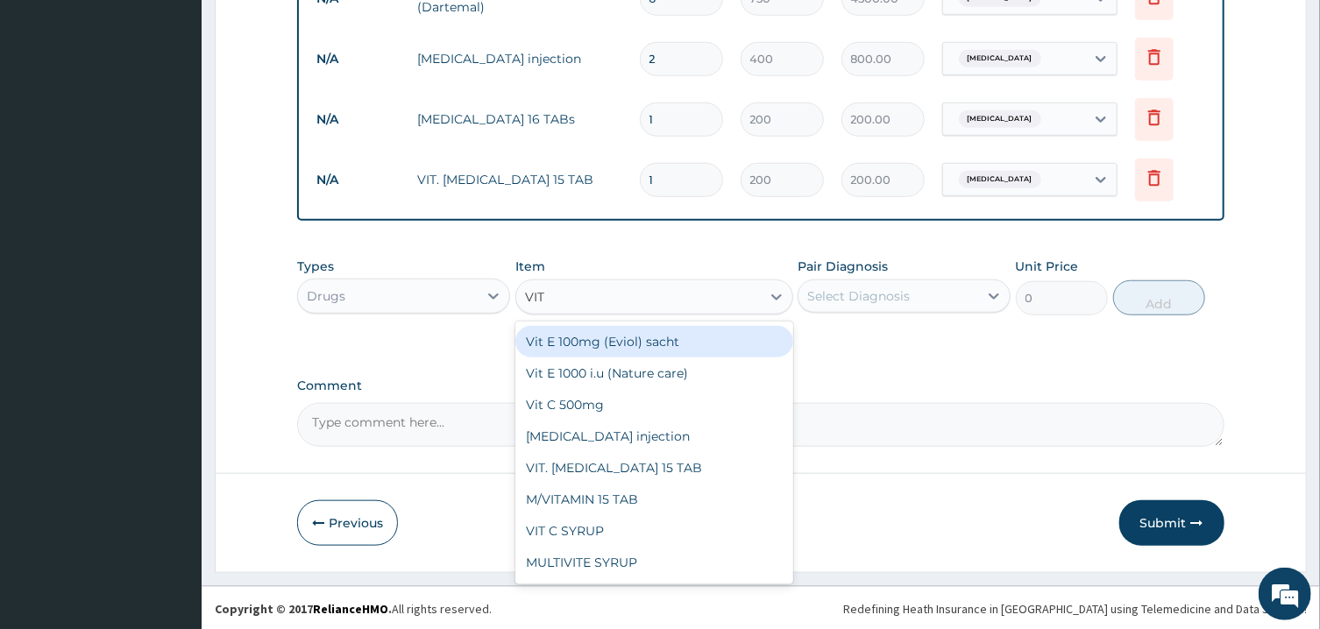
scroll to position [248, 0]
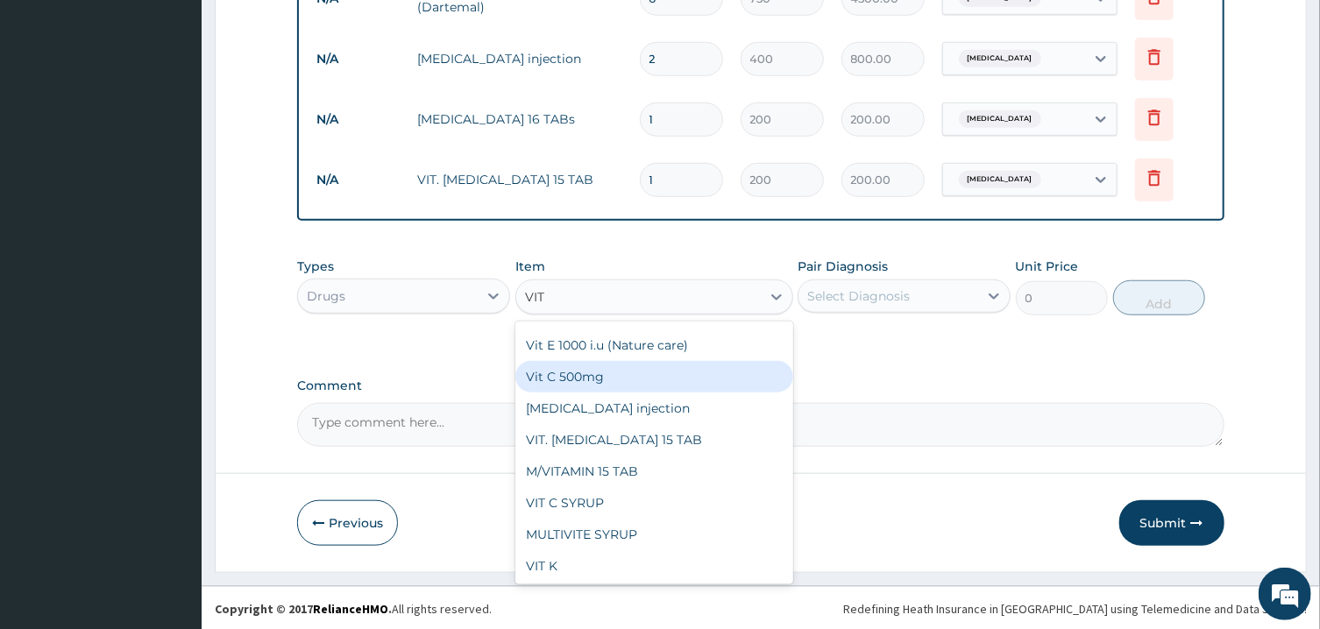
click at [574, 372] on div "Vit C 500mg" at bounding box center [654, 377] width 278 height 32
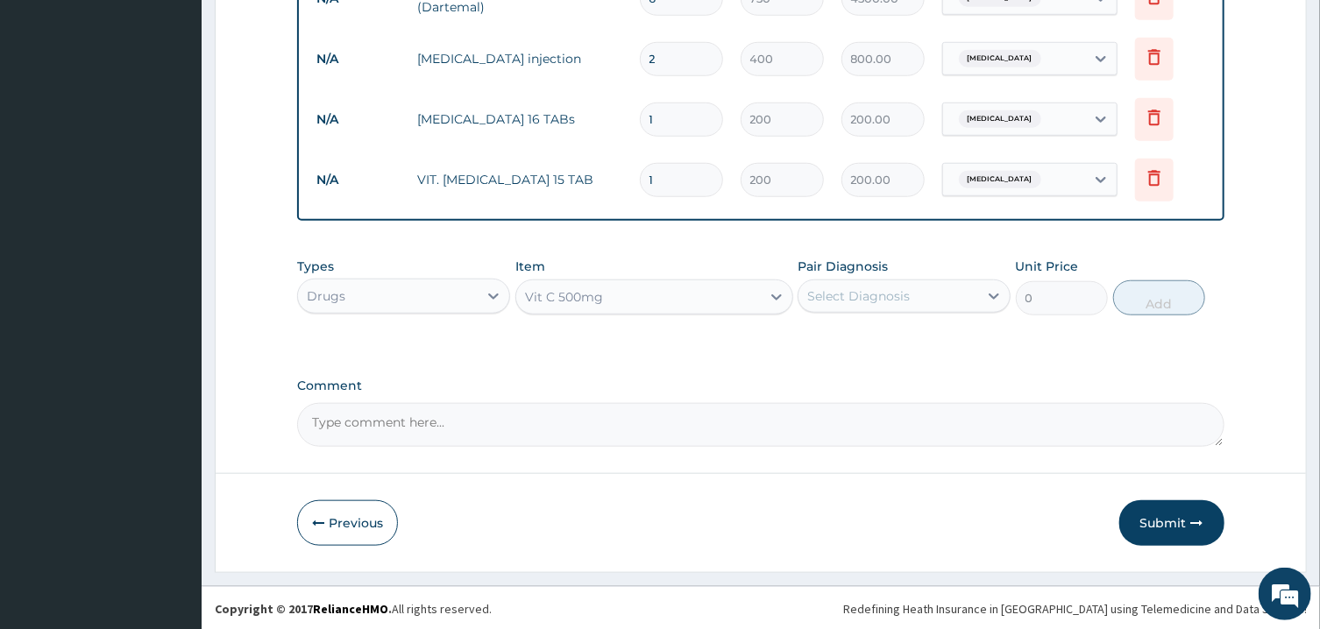
type input "400"
click at [880, 293] on div "Select Diagnosis" at bounding box center [858, 296] width 103 height 18
click at [831, 336] on label "Pyrexia of unknown origin" at bounding box center [880, 339] width 109 height 18
checkbox input "true"
click at [1160, 304] on button "Add" at bounding box center [1159, 297] width 93 height 35
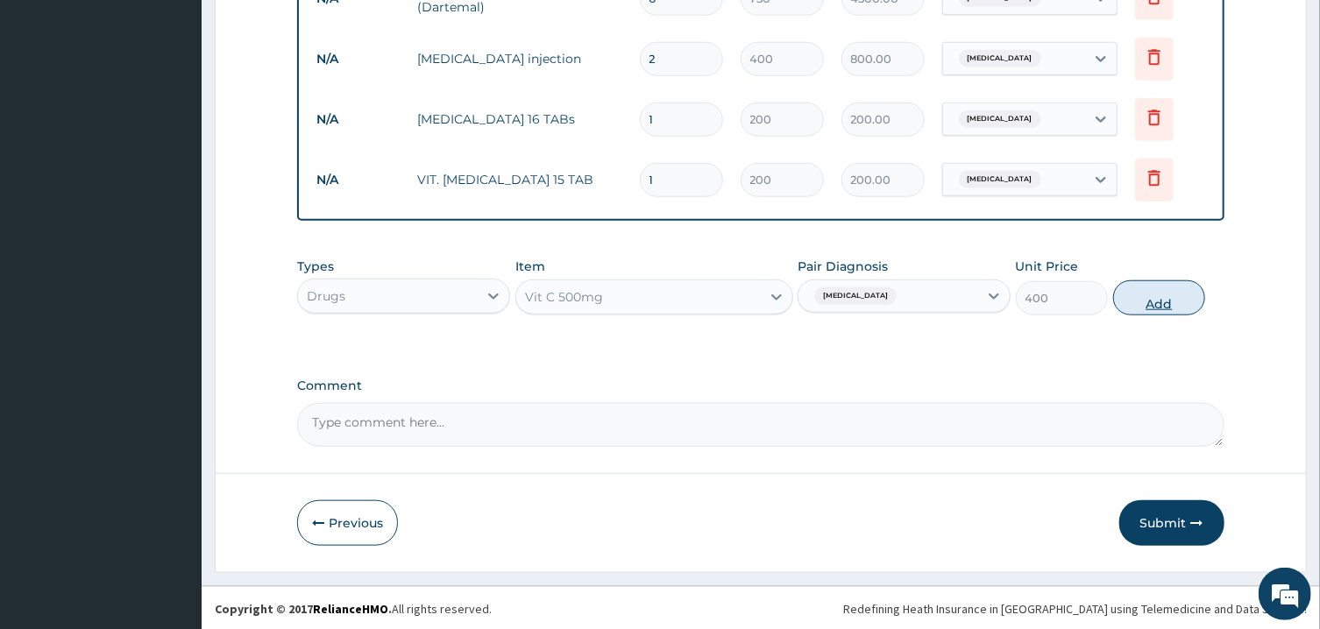
type input "0"
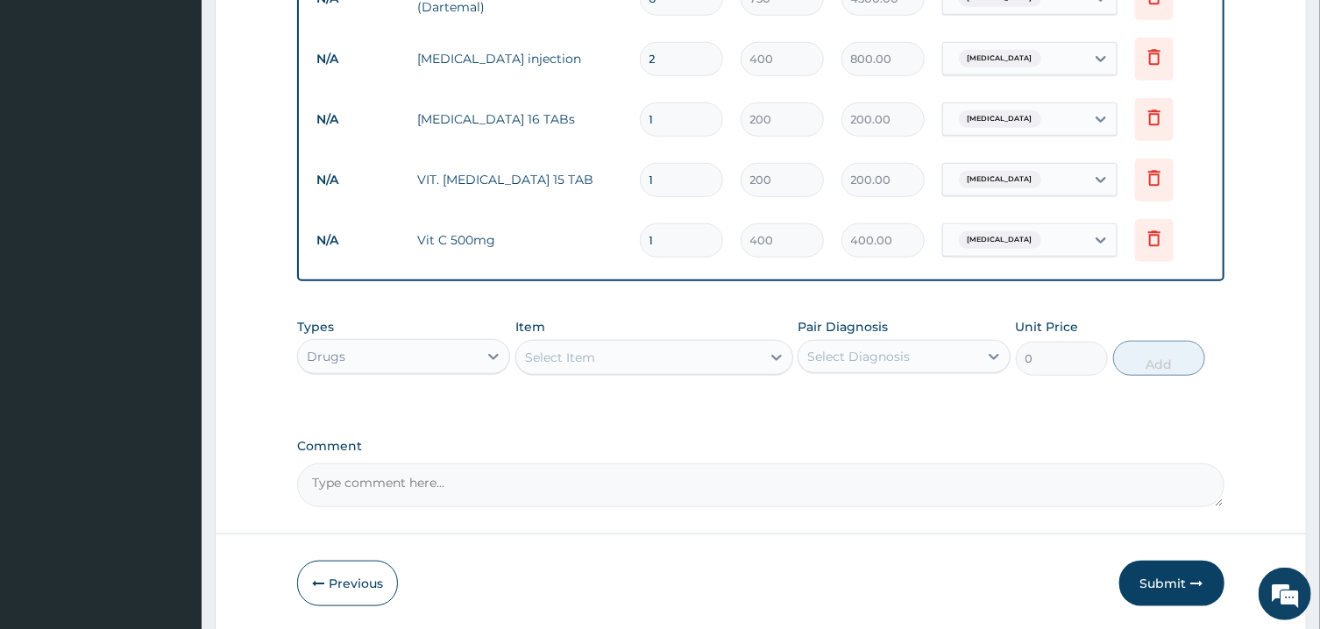
click at [701, 355] on div "Select Item" at bounding box center [638, 357] width 244 height 28
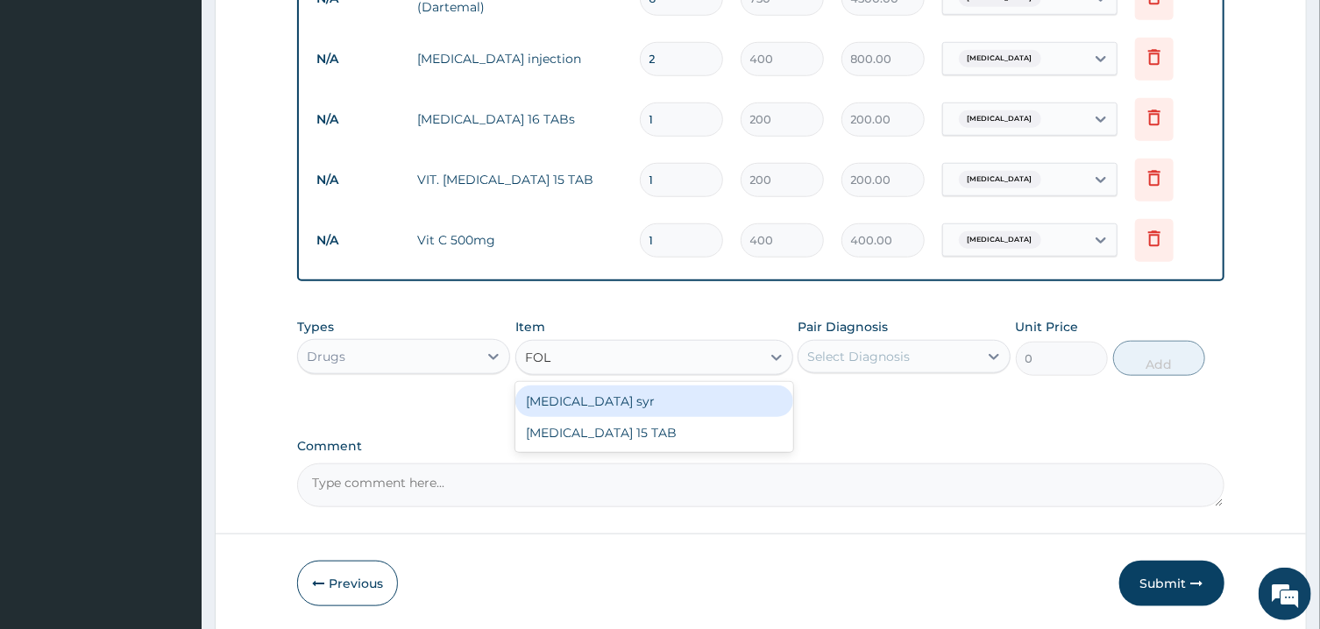
type input "FOLI"
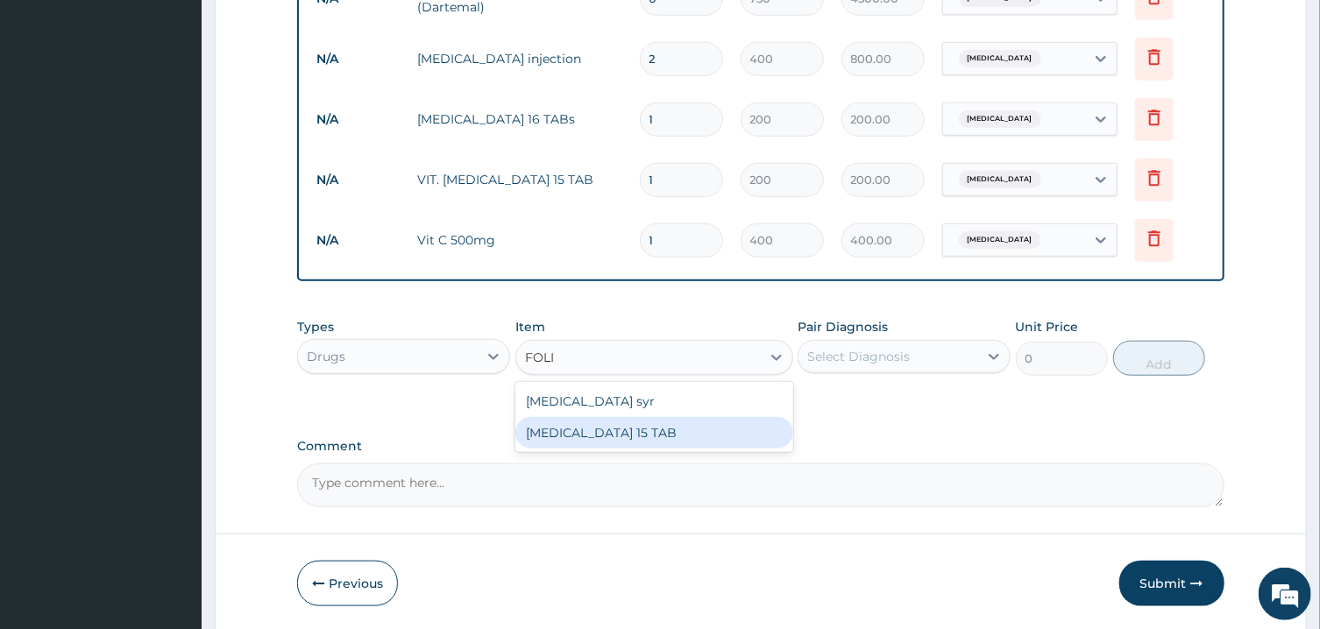
click at [673, 429] on div "FOLIC ACID 15 TAB" at bounding box center [654, 433] width 278 height 32
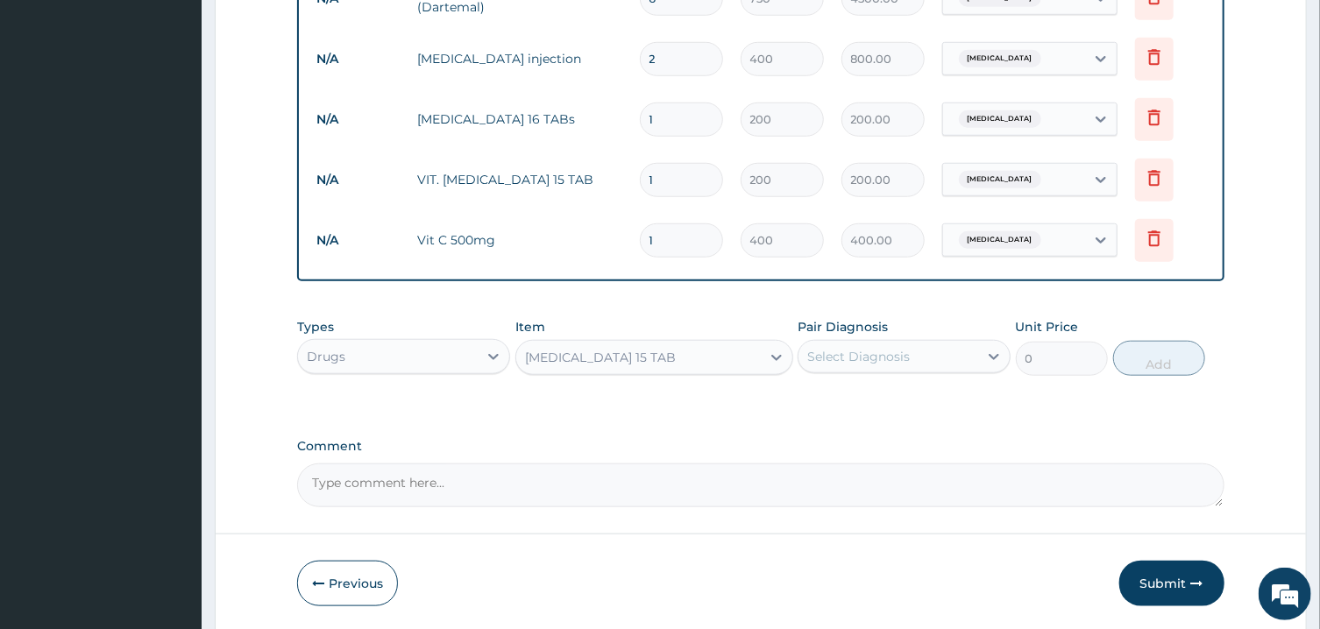
type input "200"
click at [905, 350] on div "Select Diagnosis" at bounding box center [858, 357] width 103 height 18
click at [890, 400] on label "Pyrexia of unknown origin" at bounding box center [880, 400] width 109 height 18
checkbox input "true"
click at [1171, 358] on button "Add" at bounding box center [1159, 358] width 93 height 35
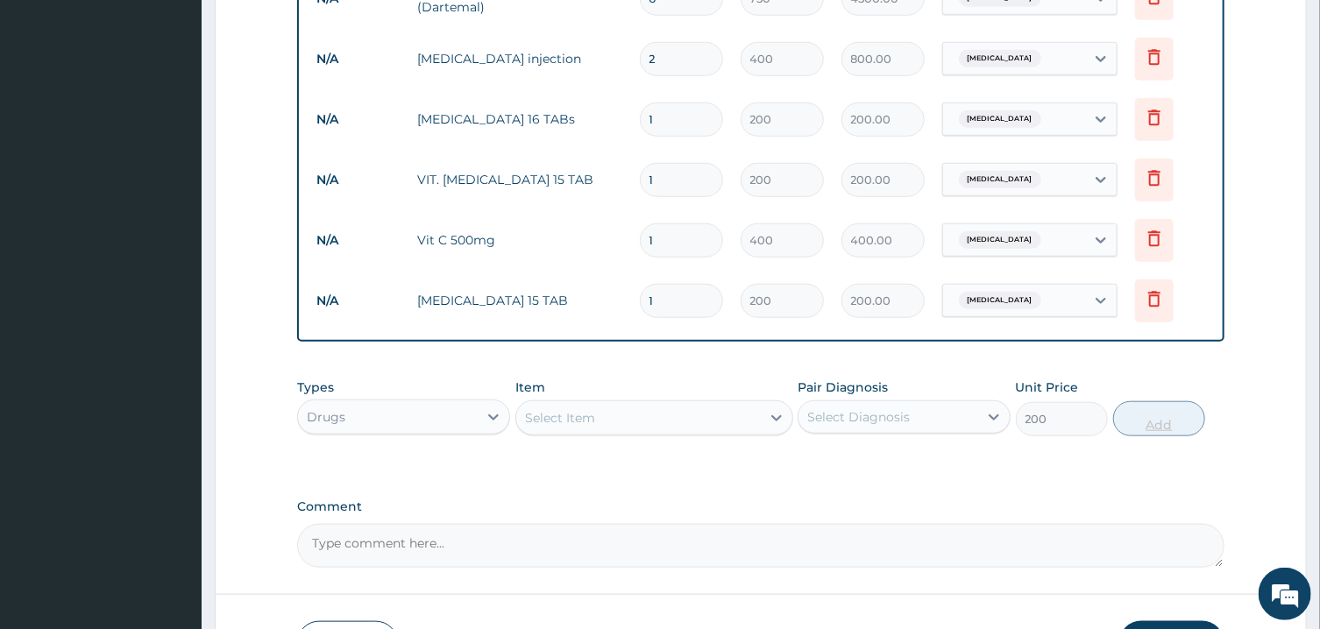
type input "0"
click at [790, 534] on textarea "Comment" at bounding box center [760, 546] width 926 height 44
type textarea "ICON AUG BILL 2025"
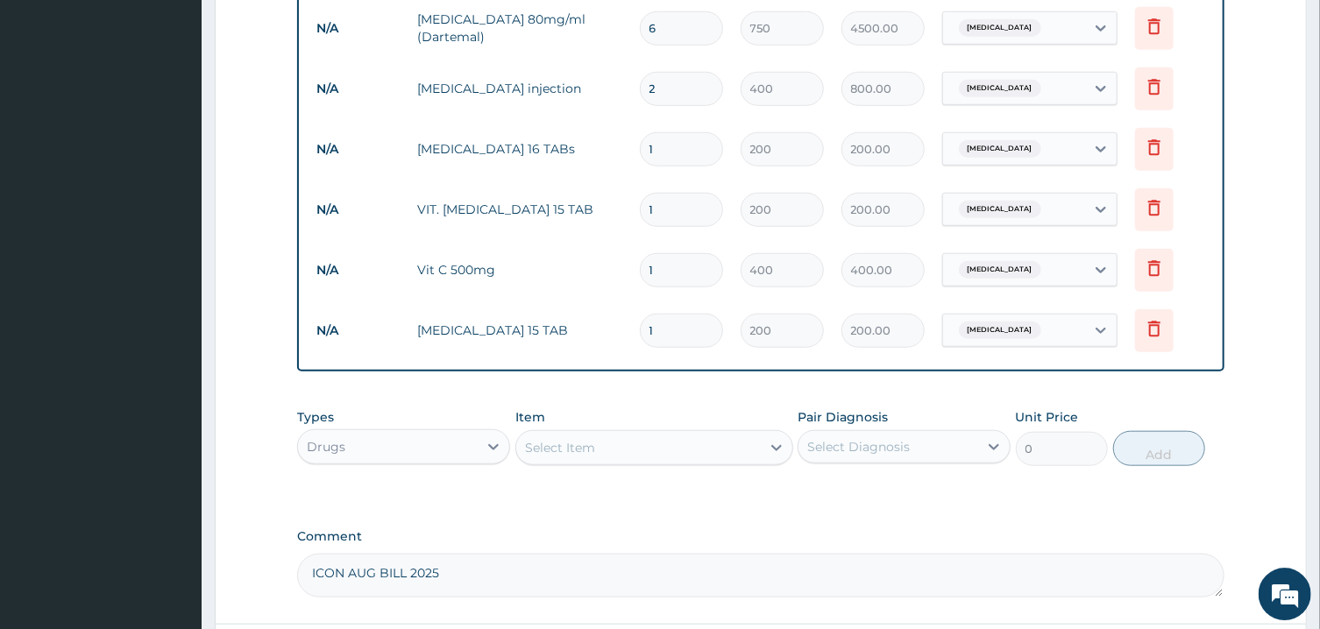
scroll to position [843, 0]
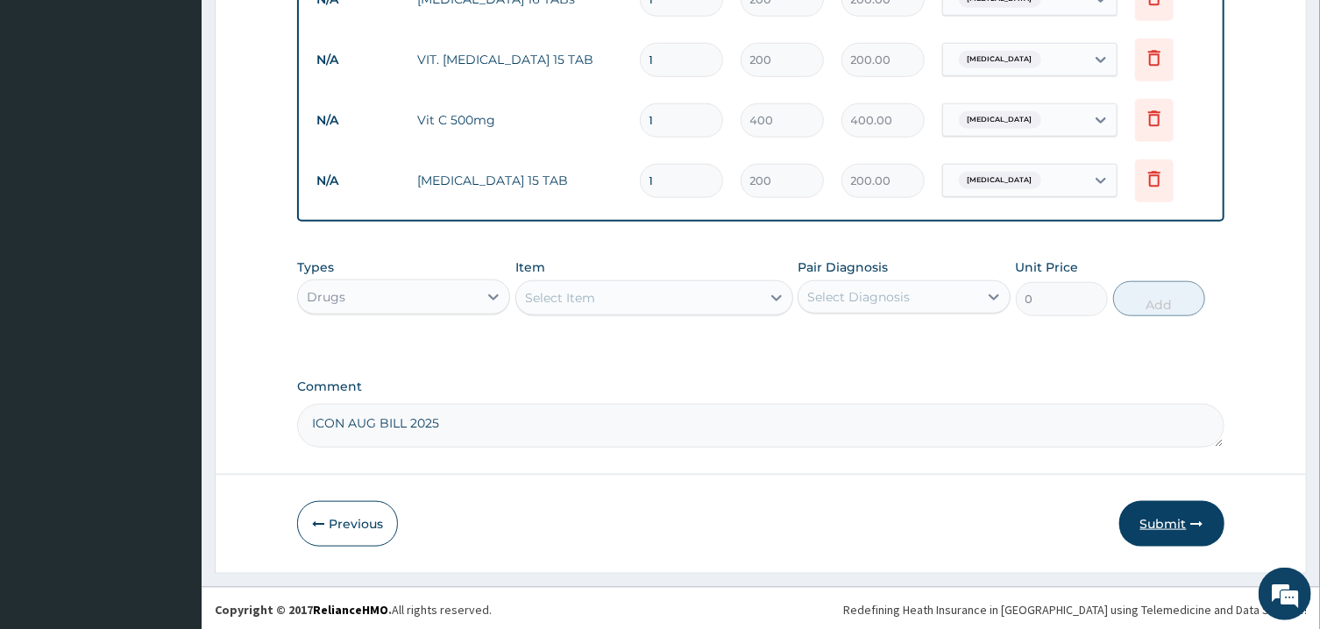
click at [1160, 527] on button "Submit" at bounding box center [1171, 524] width 105 height 46
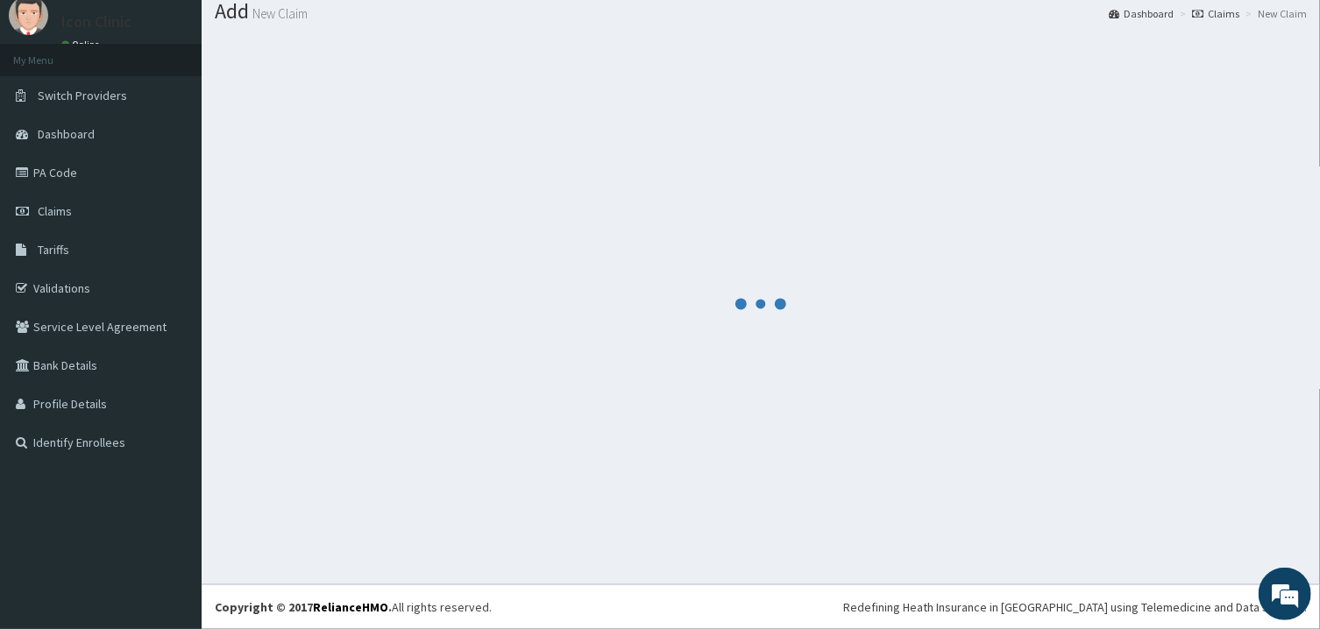
scroll to position [56, 0]
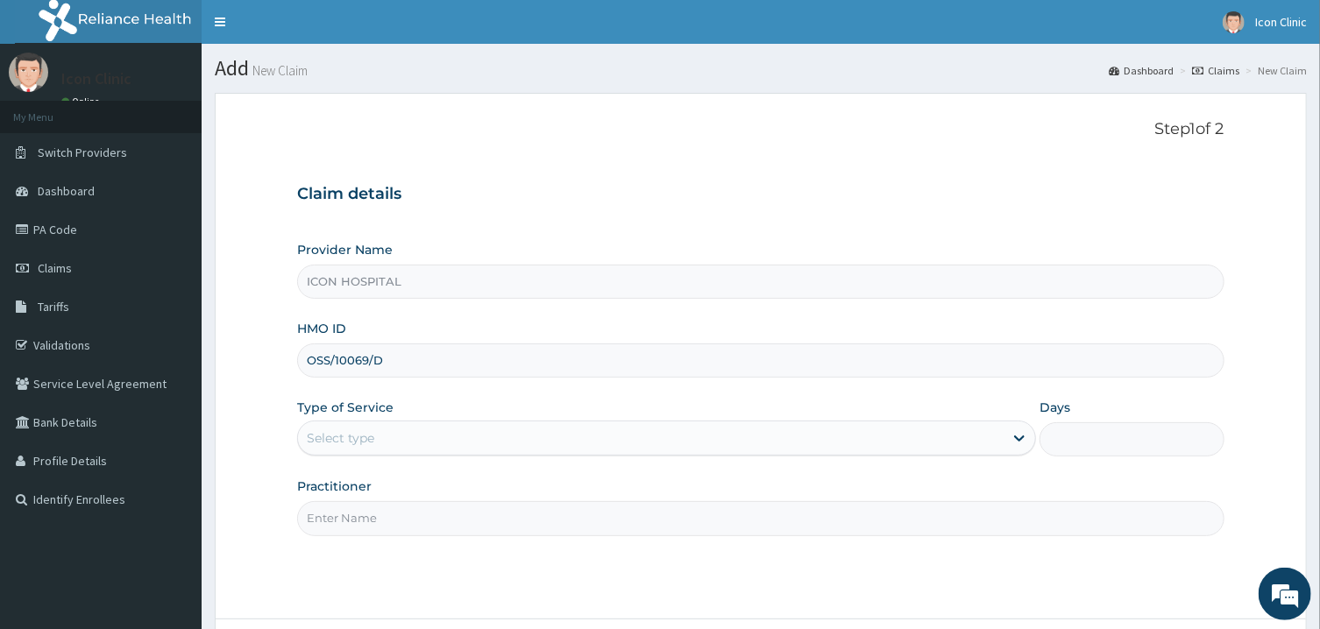
type input "OSS/10069/D"
click at [581, 428] on div "Select type" at bounding box center [650, 438] width 705 height 28
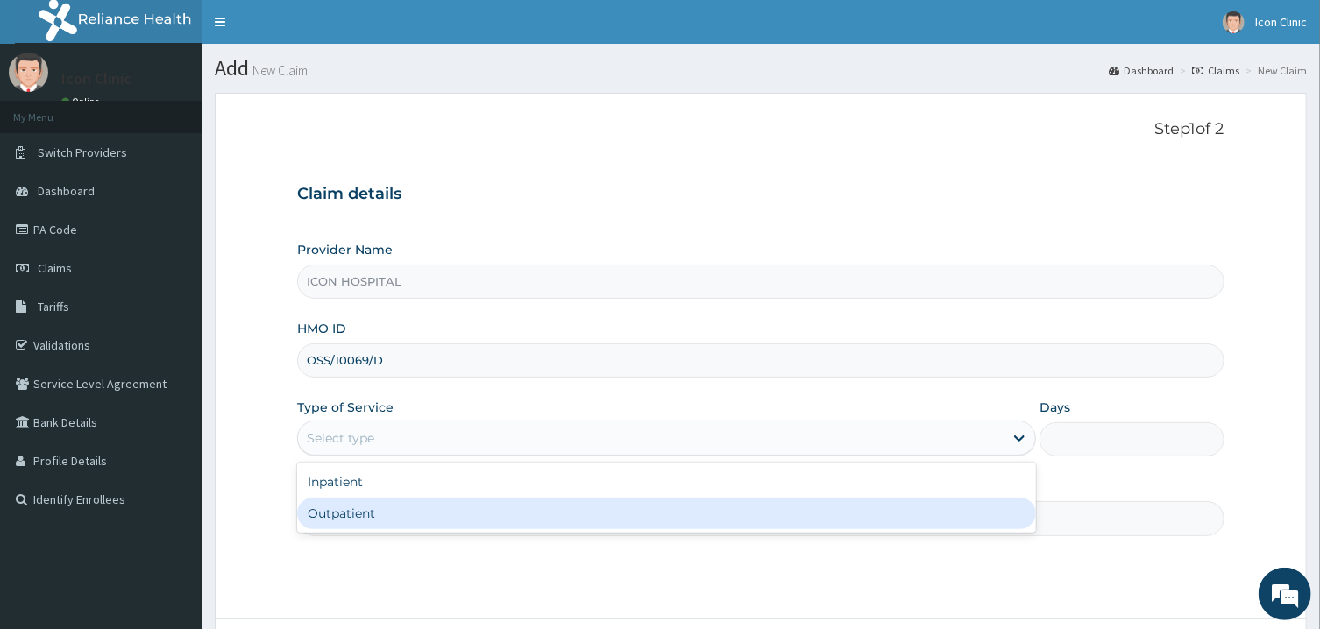
click at [496, 521] on div "Outpatient" at bounding box center [666, 514] width 739 height 32
type input "1"
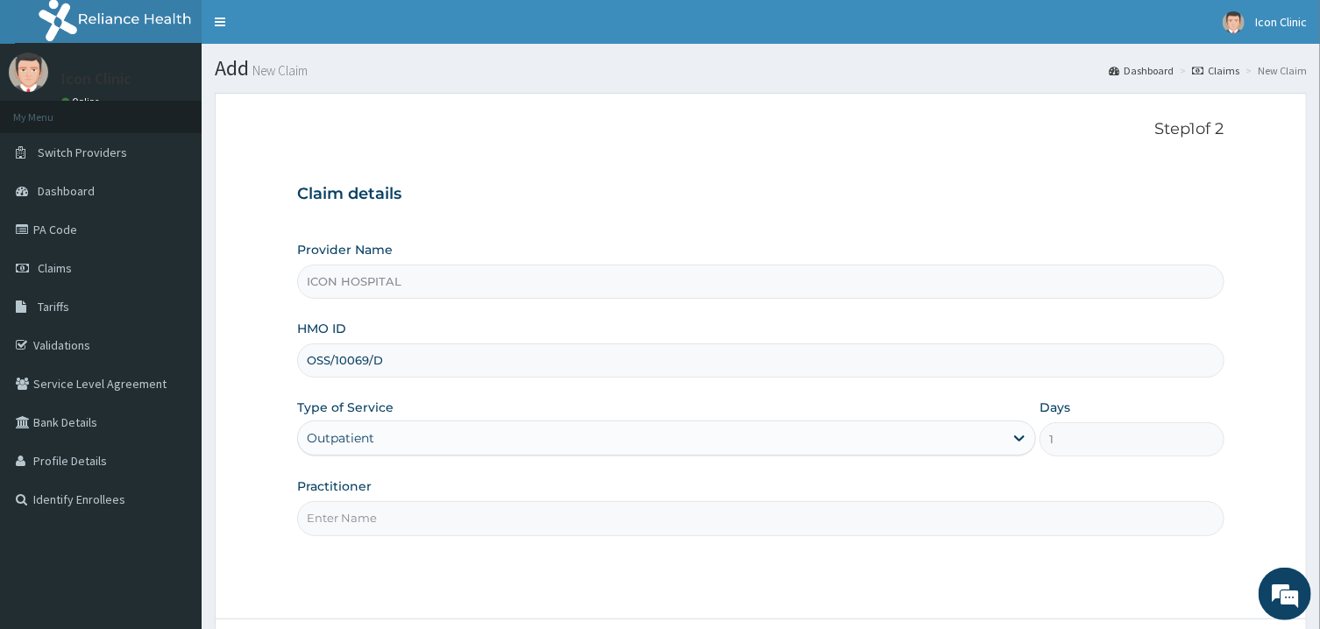
scroll to position [147, 0]
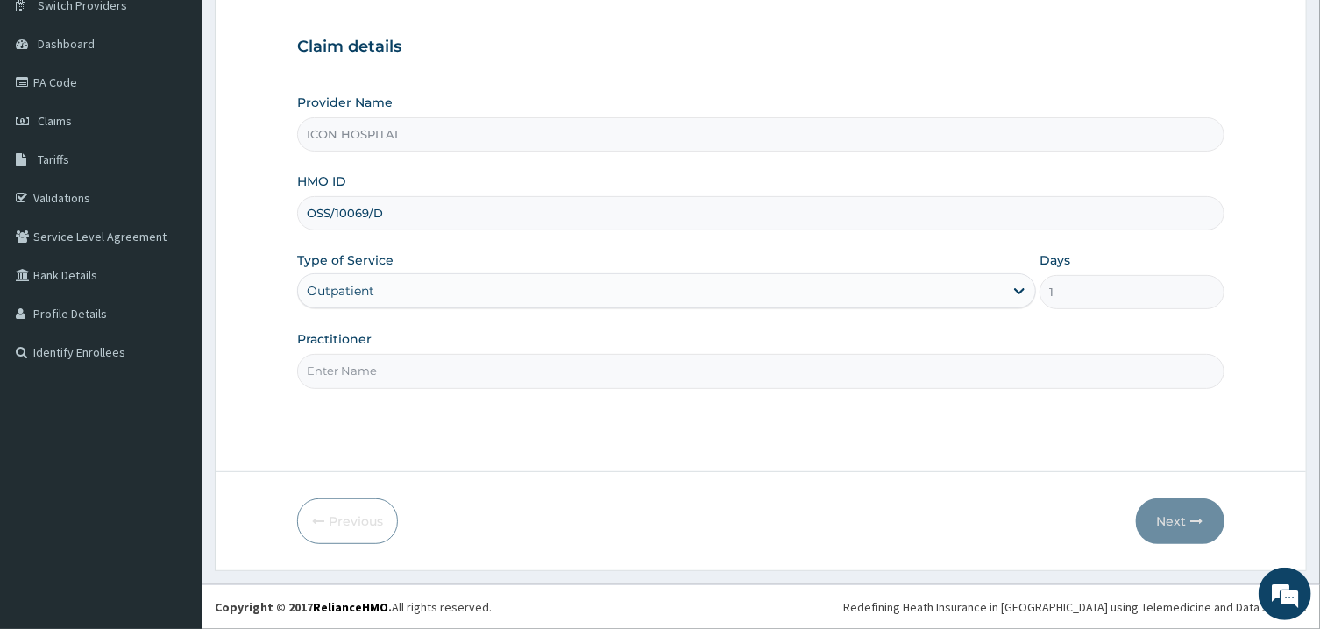
click at [745, 377] on input "Practitioner" at bounding box center [760, 371] width 926 height 34
type input "DR ONYIA"
click at [1173, 519] on button "Next" at bounding box center [1180, 522] width 89 height 46
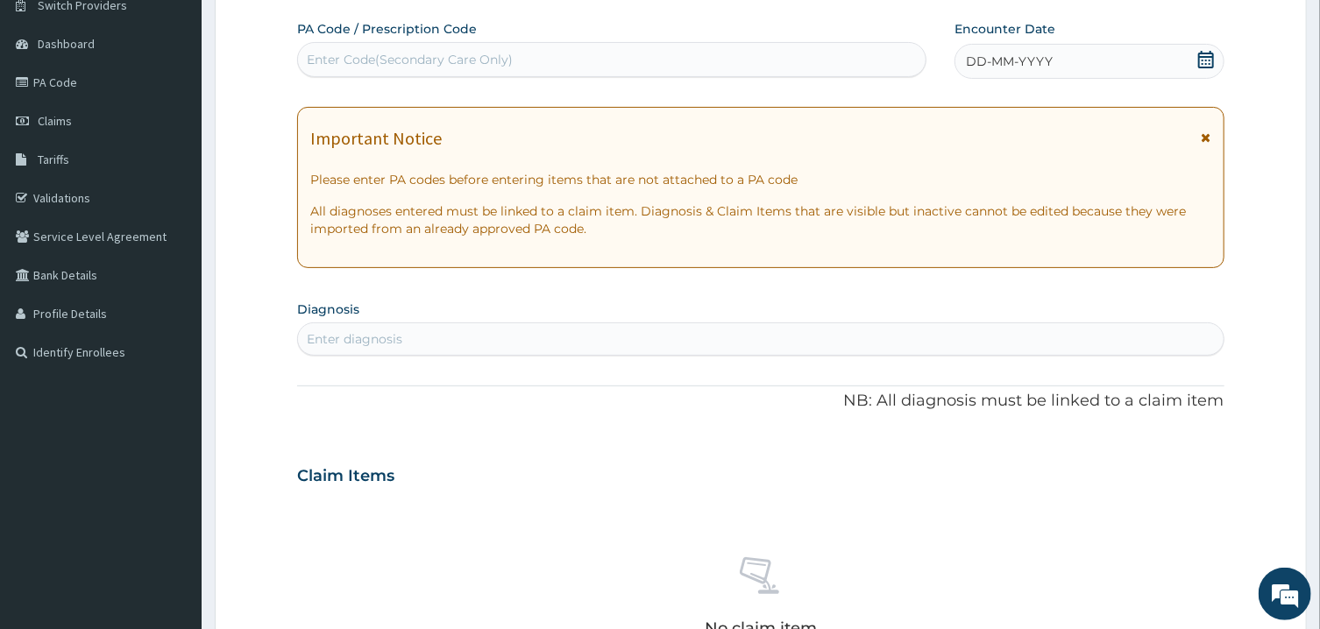
click at [1206, 136] on icon at bounding box center [1206, 137] width 10 height 12
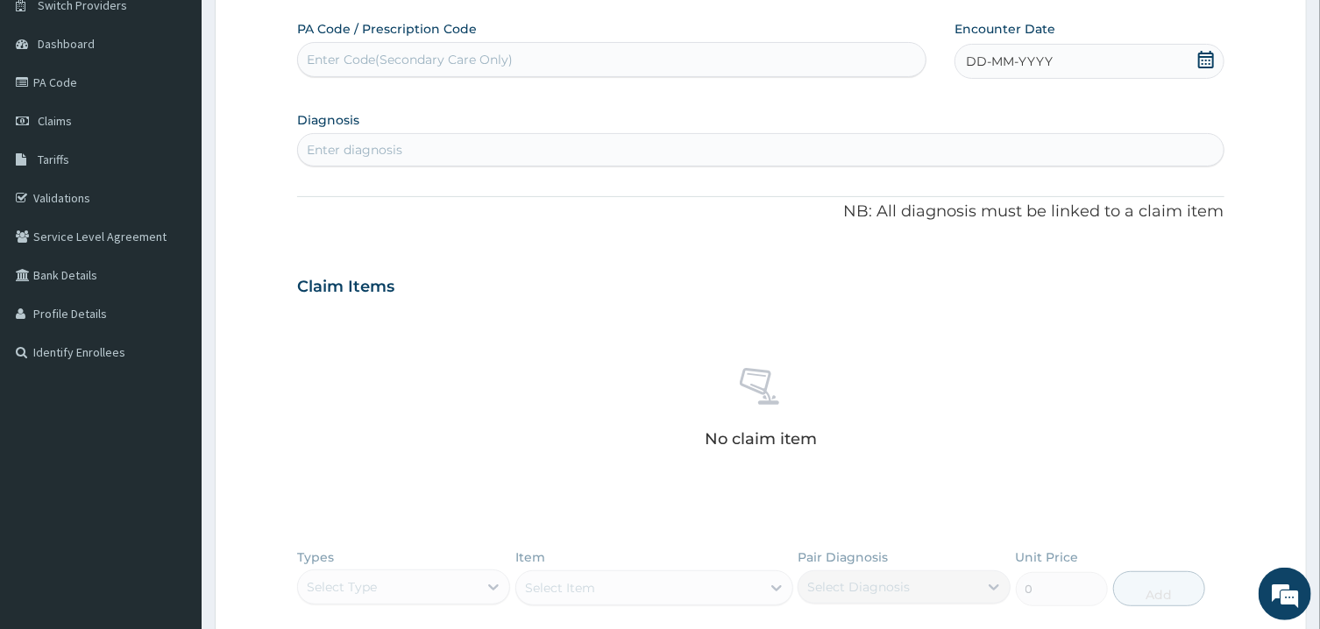
click at [1198, 62] on icon at bounding box center [1206, 60] width 18 height 18
click at [924, 109] on button "Previous Month" at bounding box center [924, 110] width 9 height 9
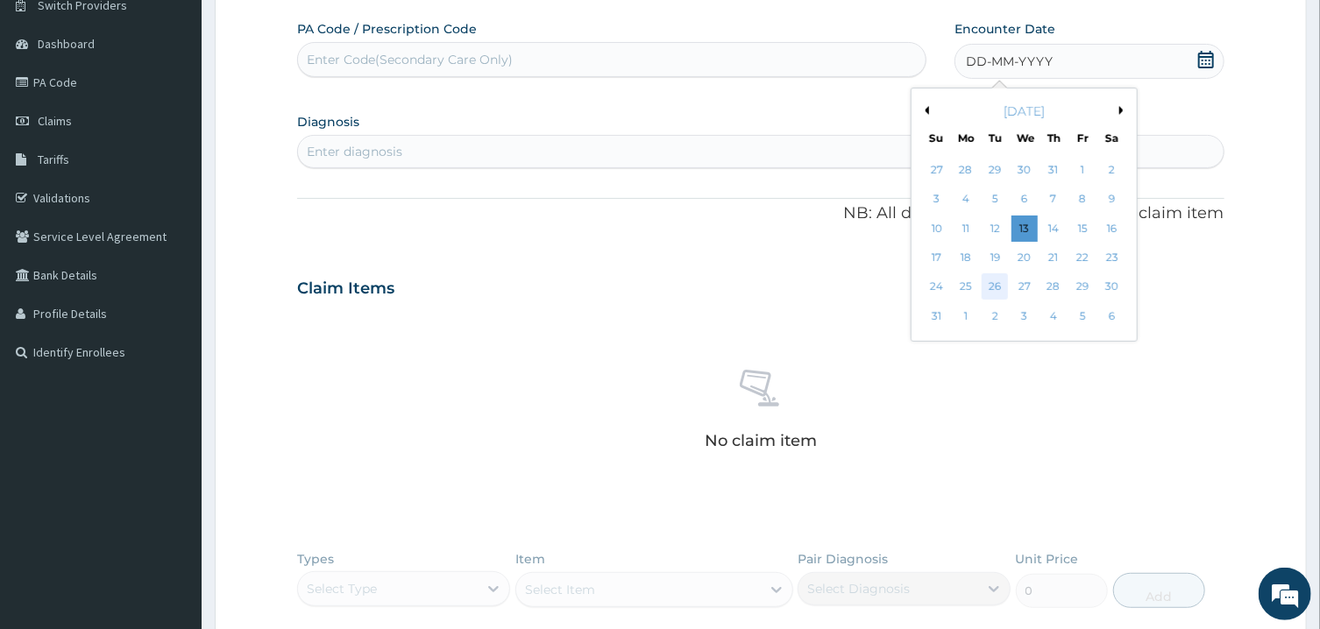
click at [1002, 286] on div "26" at bounding box center [994, 287] width 26 height 26
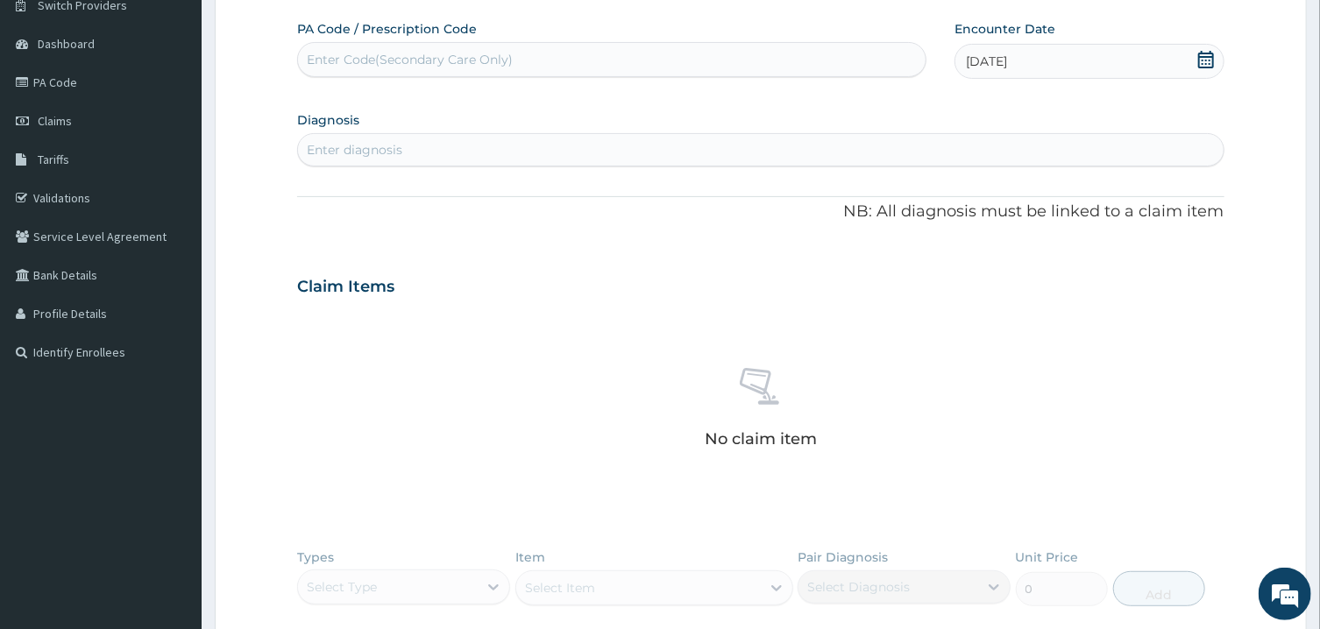
click at [846, 150] on div "Enter diagnosis" at bounding box center [760, 150] width 924 height 28
type input "UPPER RESP"
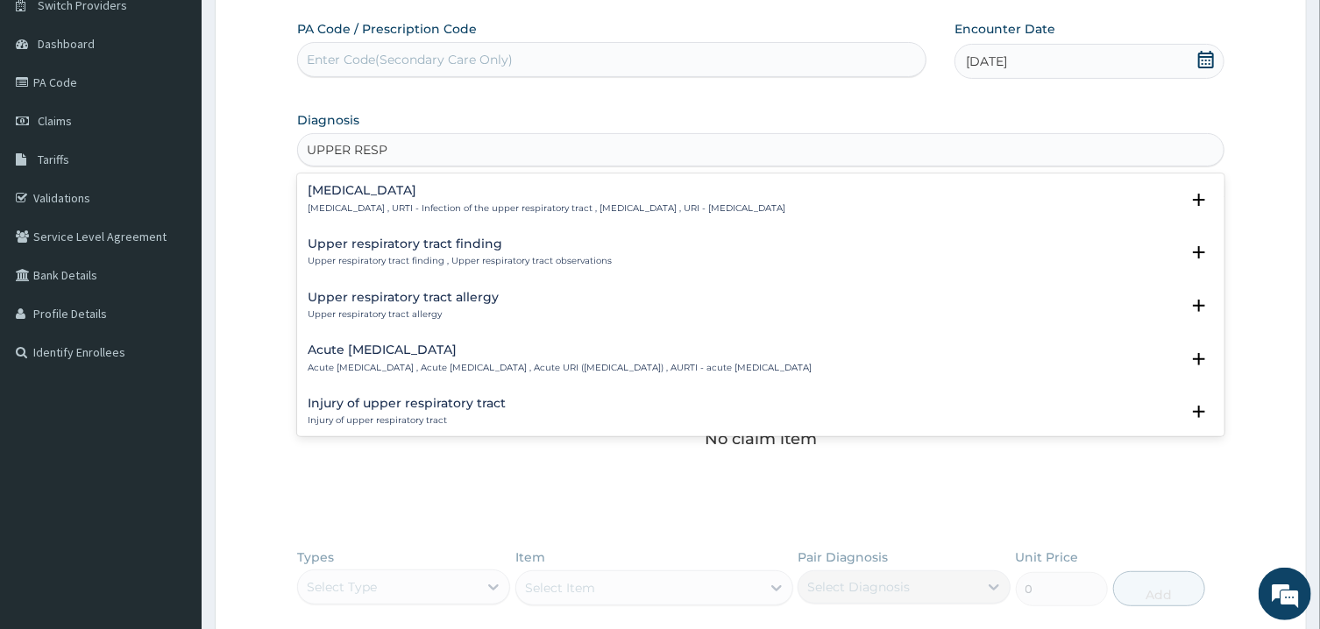
click at [785, 191] on h4 "Upper respiratory infection" at bounding box center [547, 190] width 478 height 13
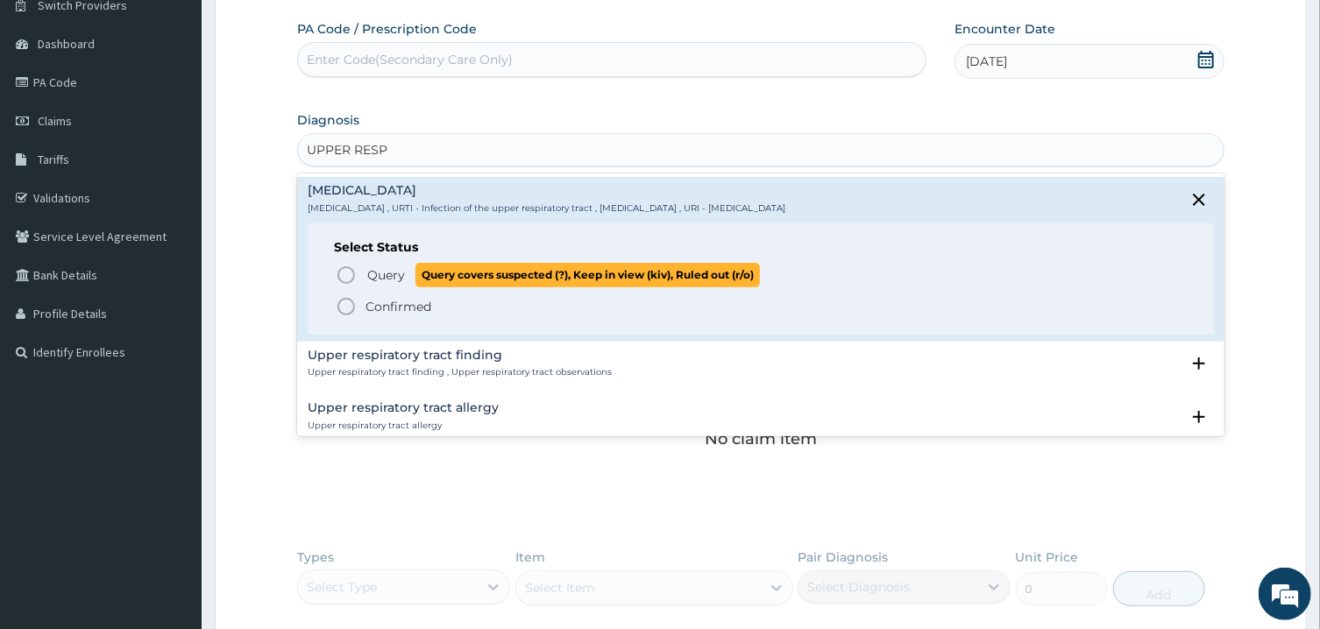
click at [345, 273] on icon "status option query" at bounding box center [346, 275] width 21 height 21
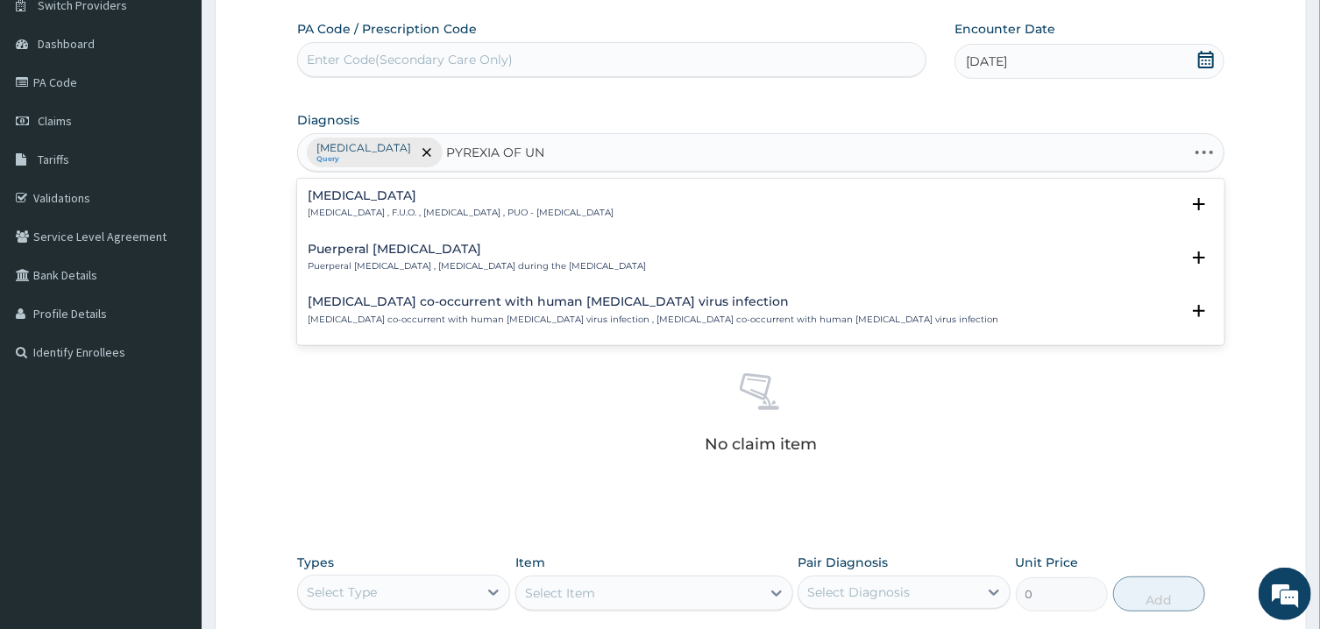
type input "PYREXIA OF UNK"
click at [605, 215] on p "Fever of unknown origin , F.U.O. , Pyrexia of unknown origin , PUO - Pyrexia of…" at bounding box center [461, 213] width 306 height 12
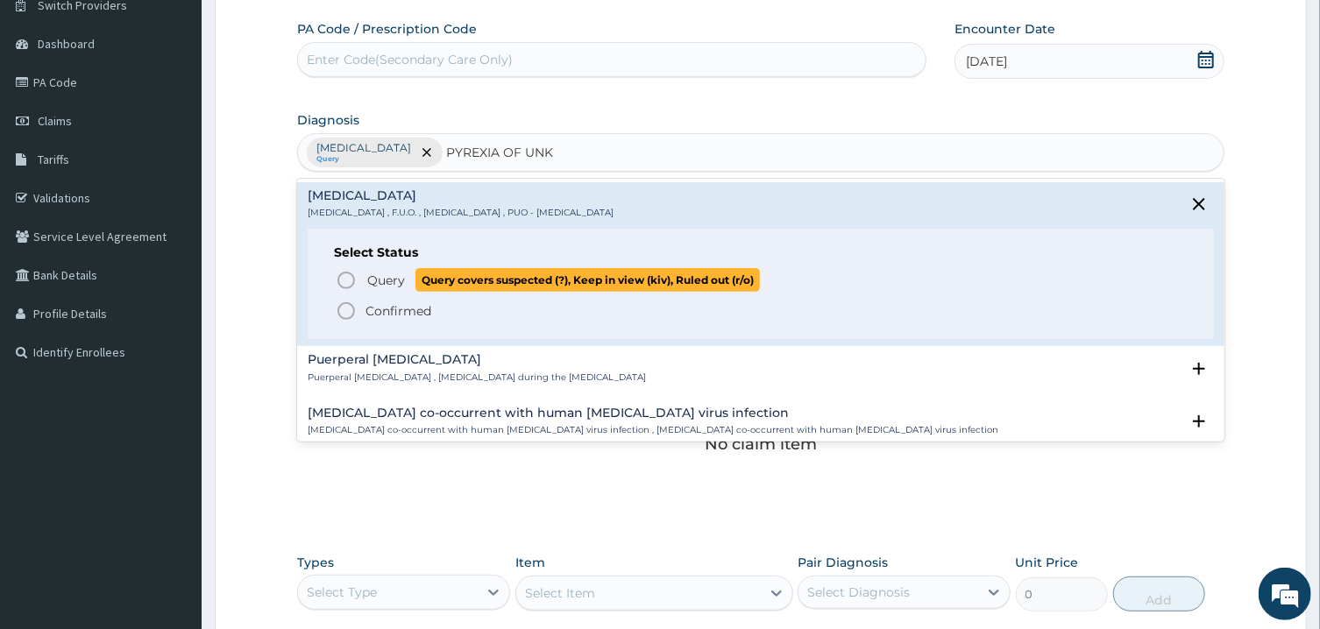
click at [343, 283] on icon "status option query" at bounding box center [346, 280] width 21 height 21
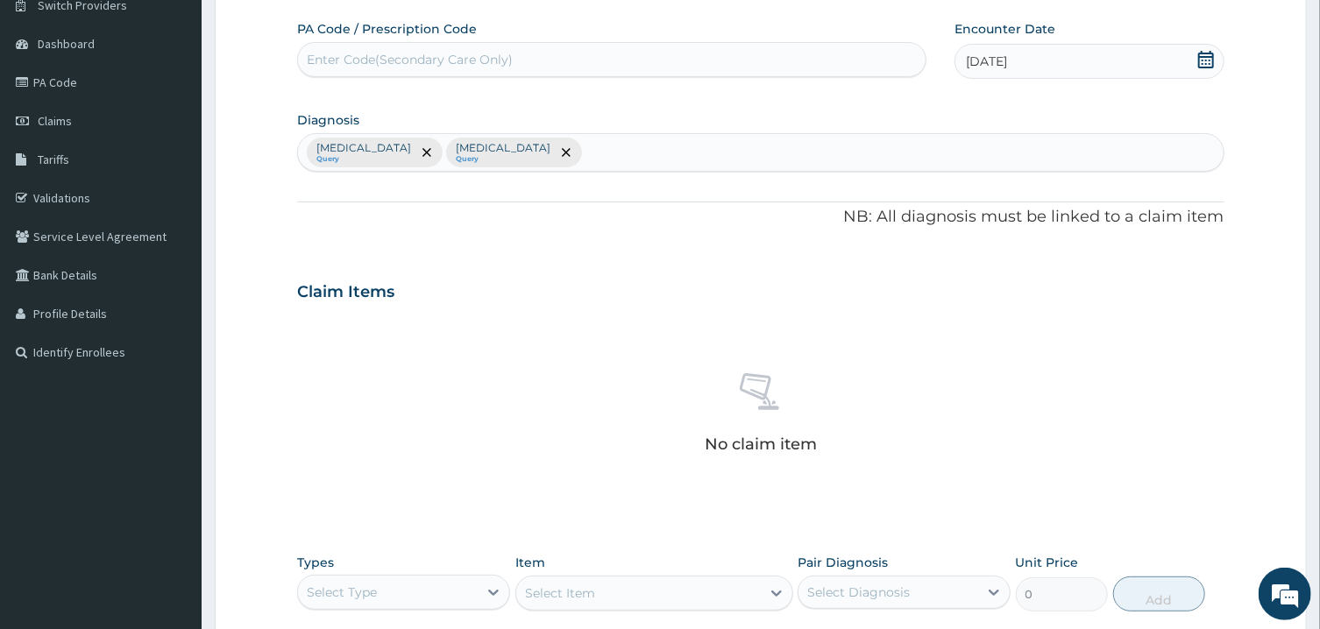
scroll to position [374, 0]
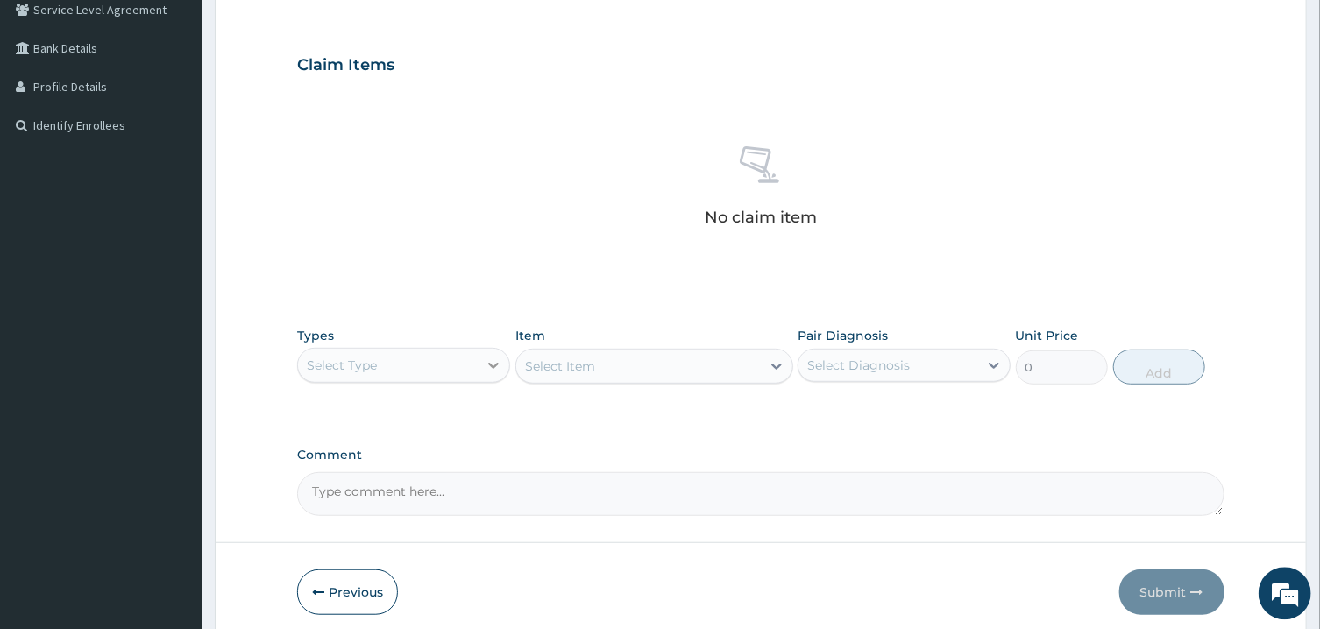
click at [489, 368] on icon at bounding box center [494, 366] width 18 height 18
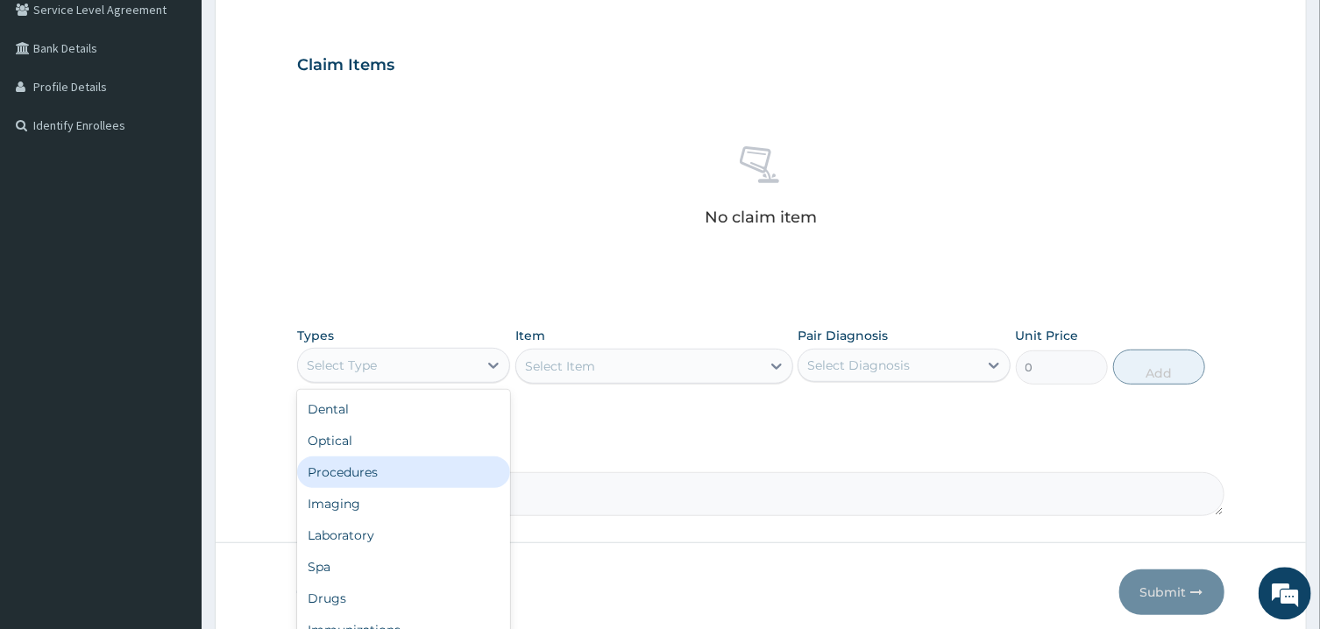
click at [398, 473] on div "Procedures" at bounding box center [403, 473] width 213 height 32
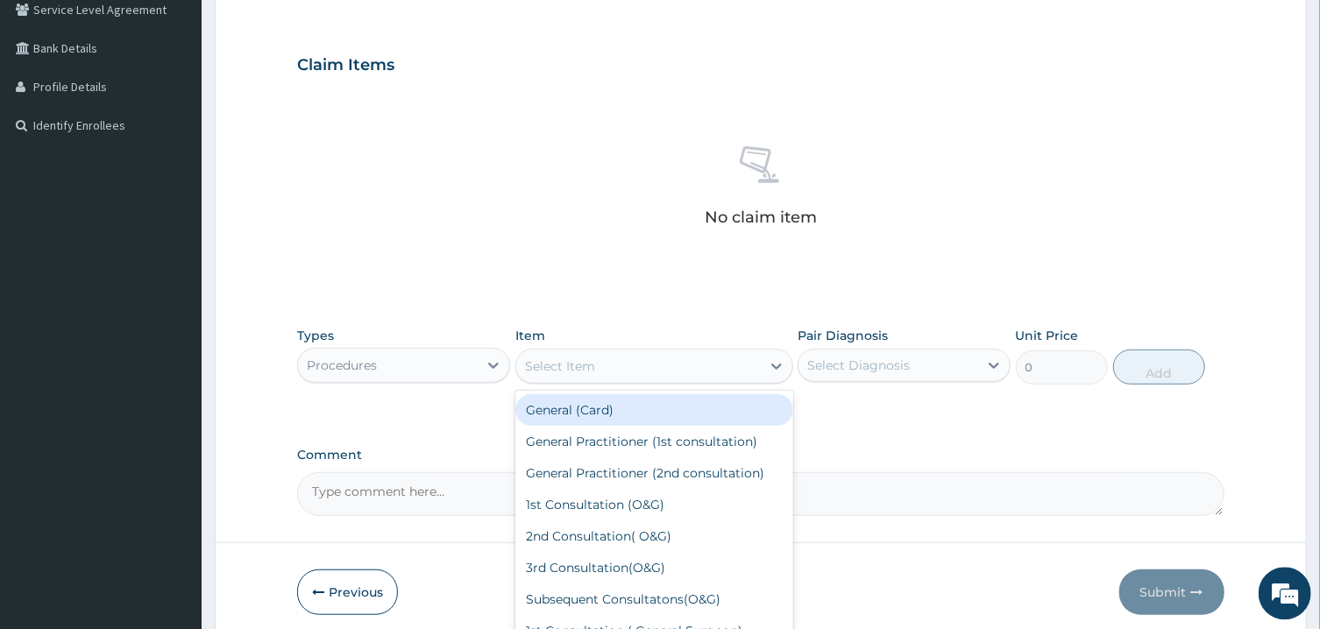
click at [690, 359] on div "Select Item" at bounding box center [638, 366] width 244 height 28
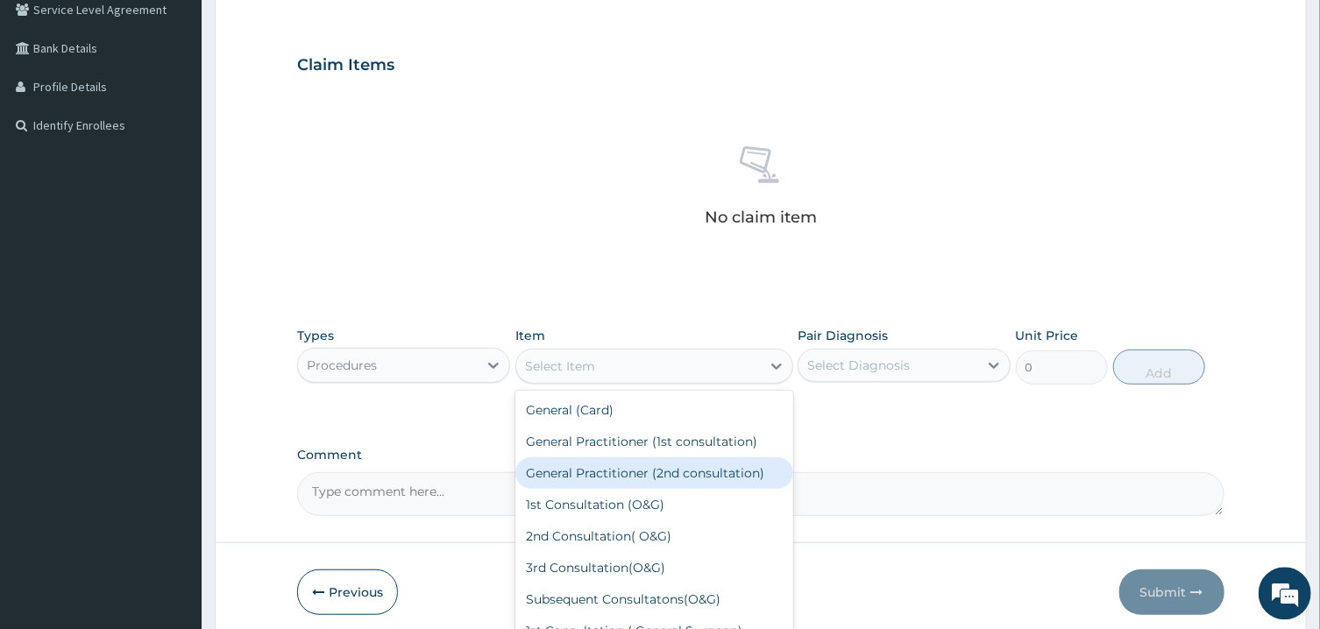
click at [683, 477] on div "General Practitioner (2nd consultation)" at bounding box center [654, 473] width 278 height 32
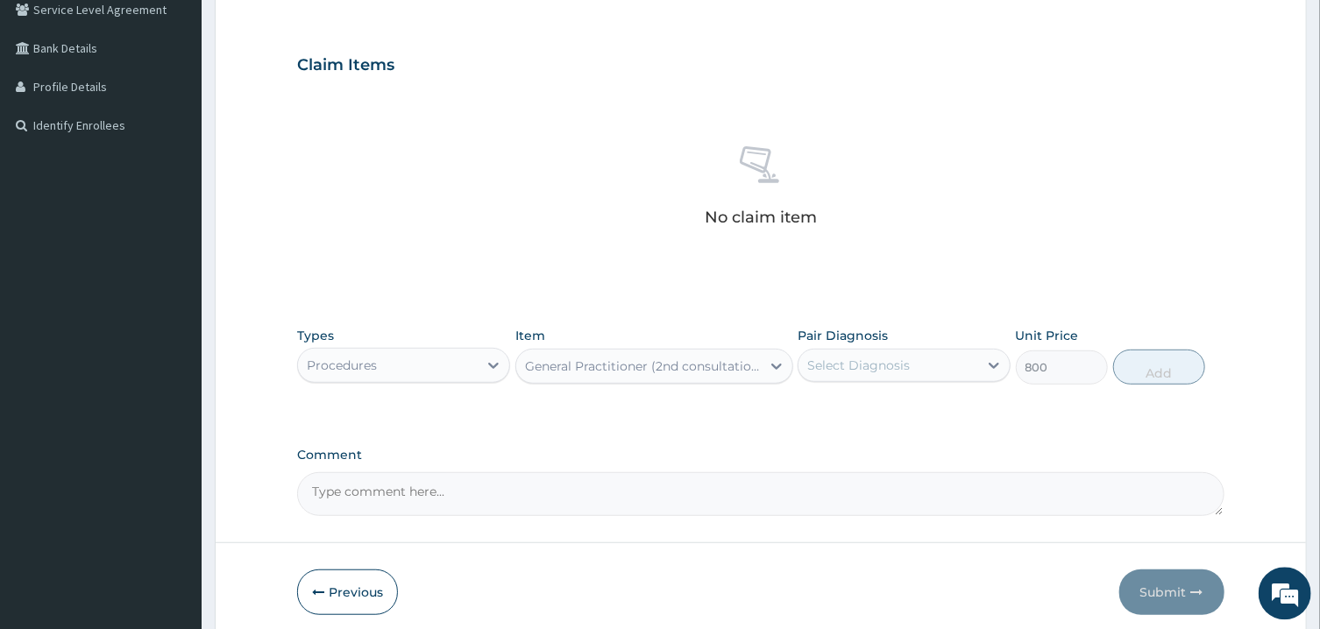
type input "800"
click at [979, 367] on div at bounding box center [994, 366] width 32 height 32
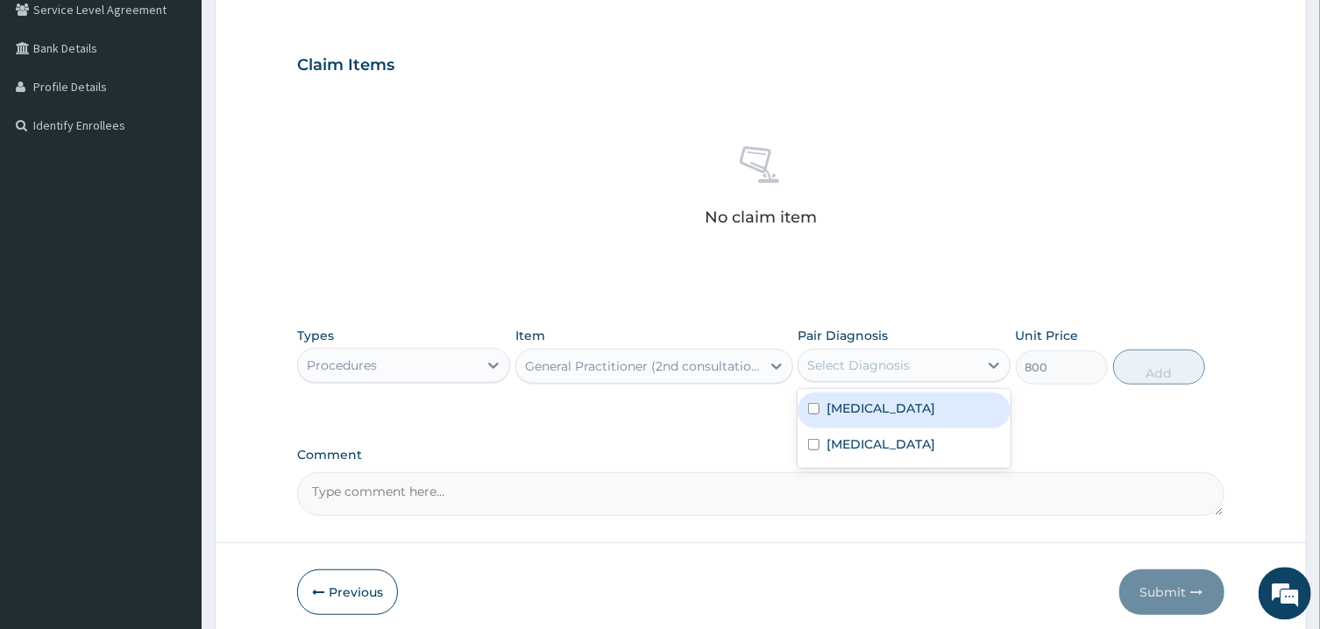
click at [816, 417] on div "Upper respiratory infection" at bounding box center [903, 411] width 213 height 36
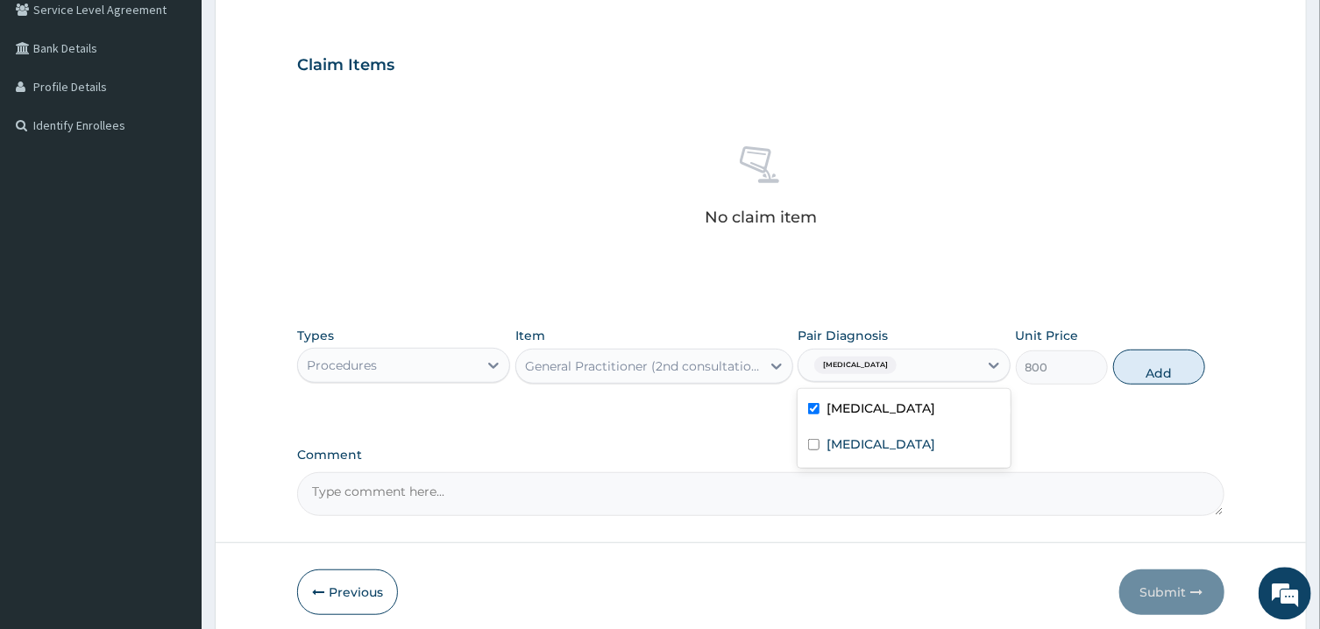
checkbox input "true"
click at [816, 442] on input "checkbox" at bounding box center [813, 444] width 11 height 11
checkbox input "true"
click at [1171, 372] on button "Add" at bounding box center [1159, 367] width 93 height 35
type input "0"
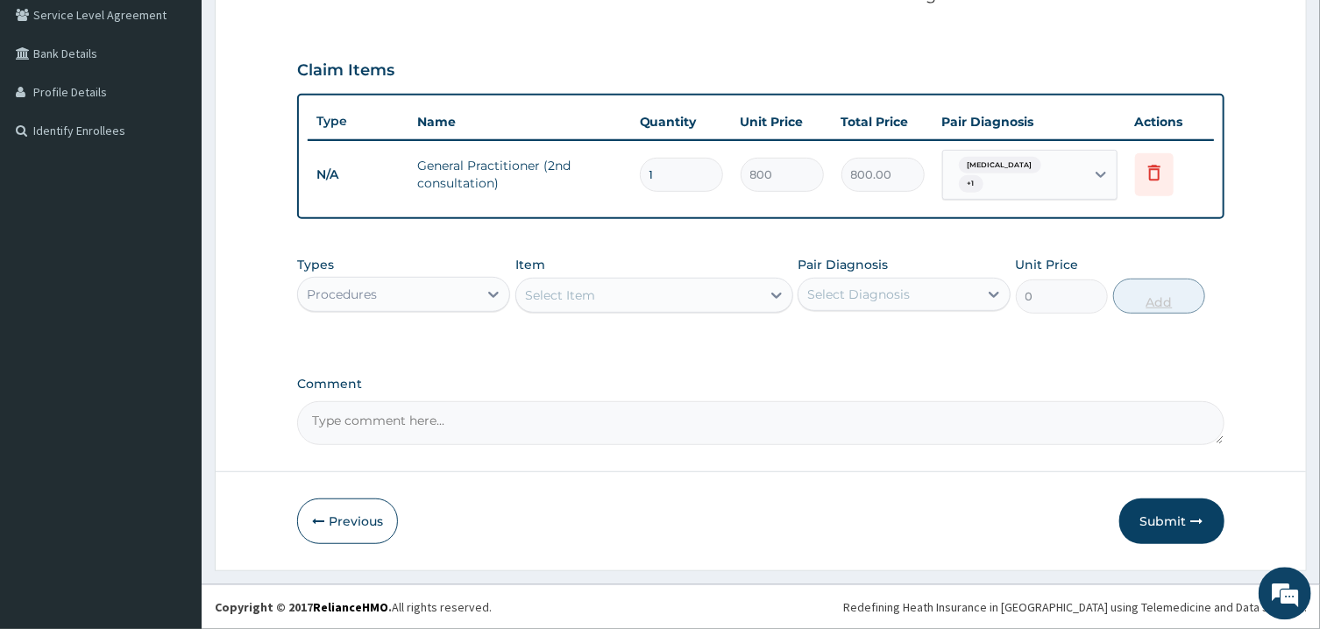
scroll to position [367, 0]
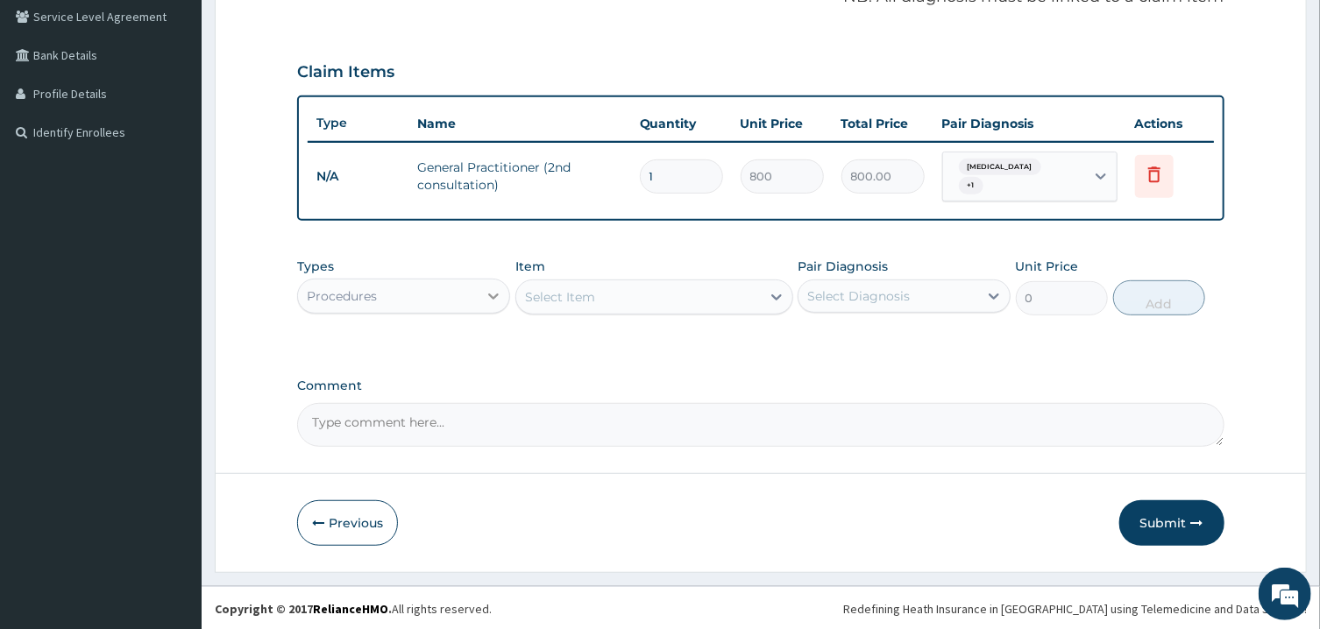
click at [493, 293] on icon at bounding box center [494, 296] width 18 height 18
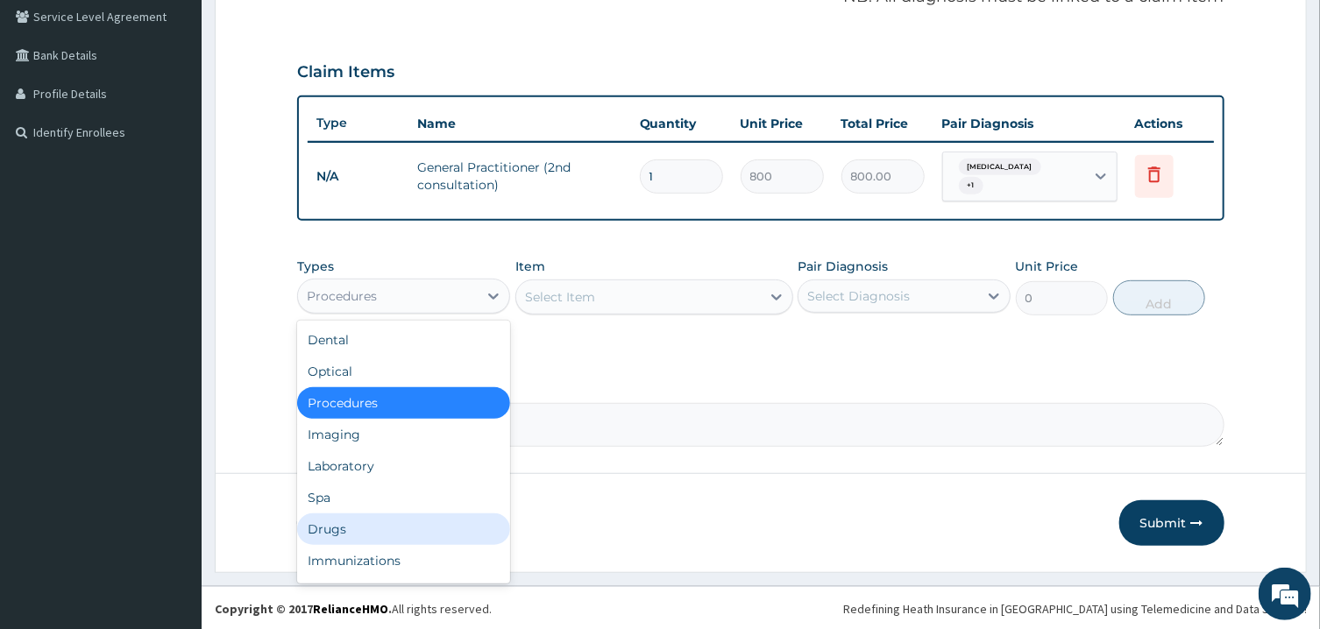
click at [341, 535] on div "Drugs" at bounding box center [403, 529] width 213 height 32
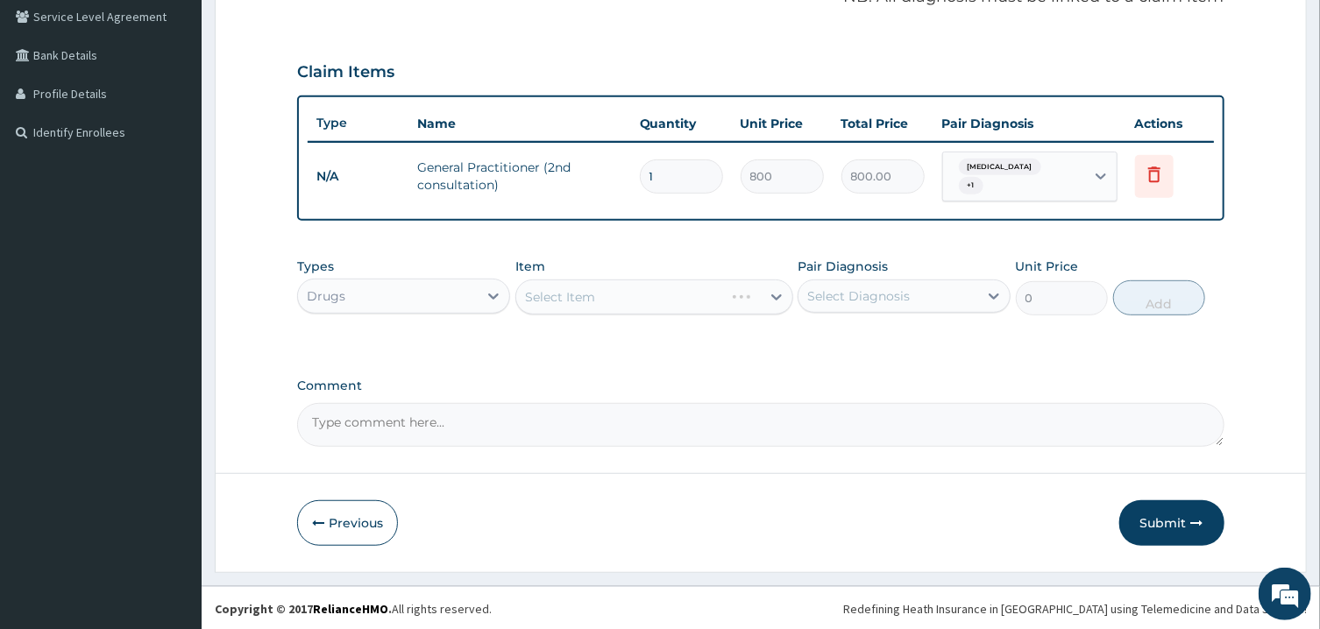
click at [654, 300] on div "Select Item" at bounding box center [654, 297] width 278 height 35
click at [654, 300] on div "Select Item" at bounding box center [638, 297] width 244 height 28
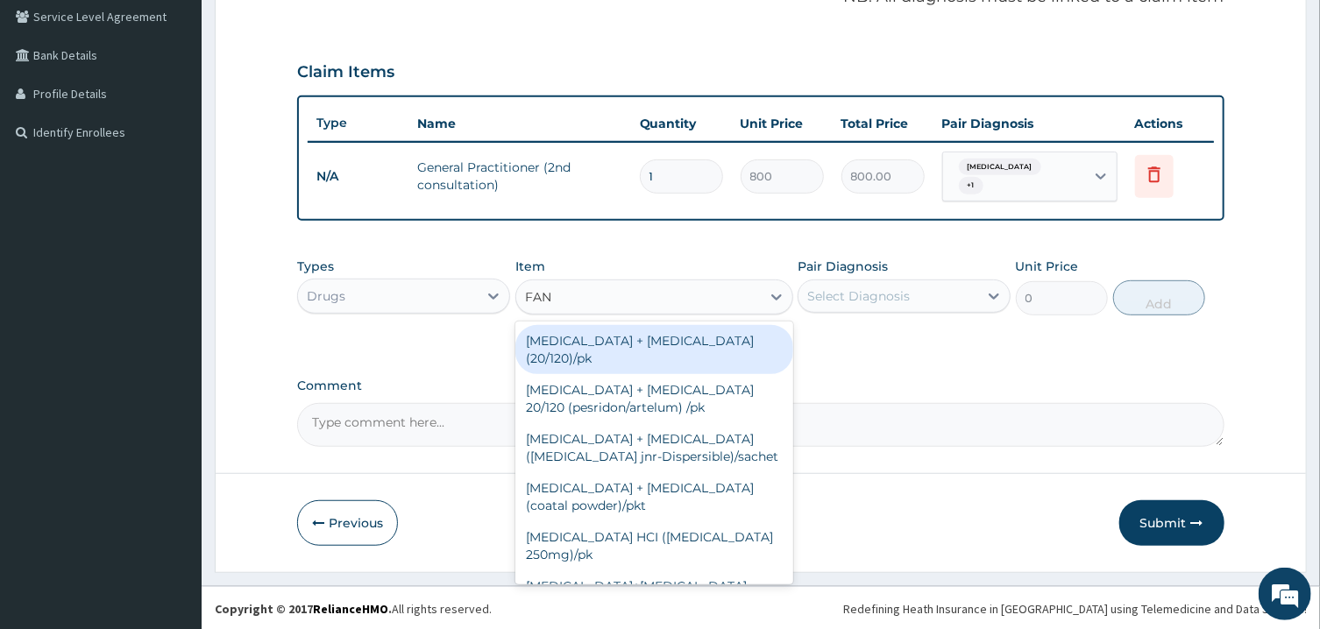
type input "FANS"
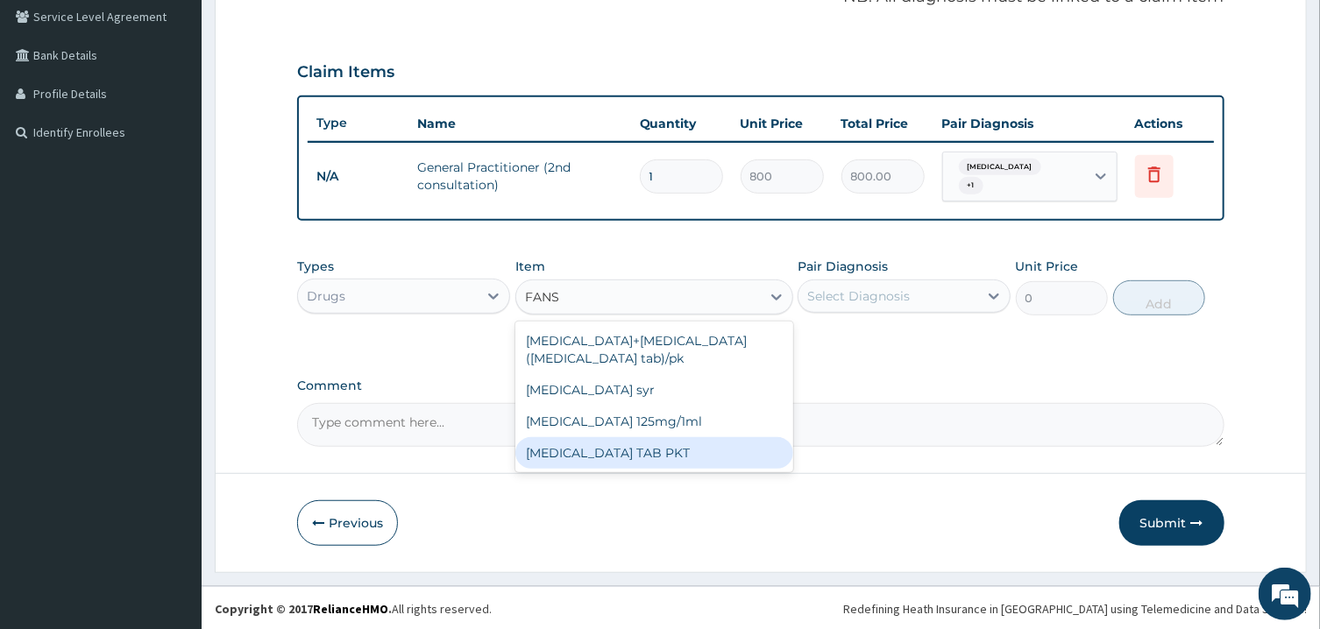
click at [620, 454] on div "FANSIDAR TAB PKT" at bounding box center [654, 453] width 278 height 32
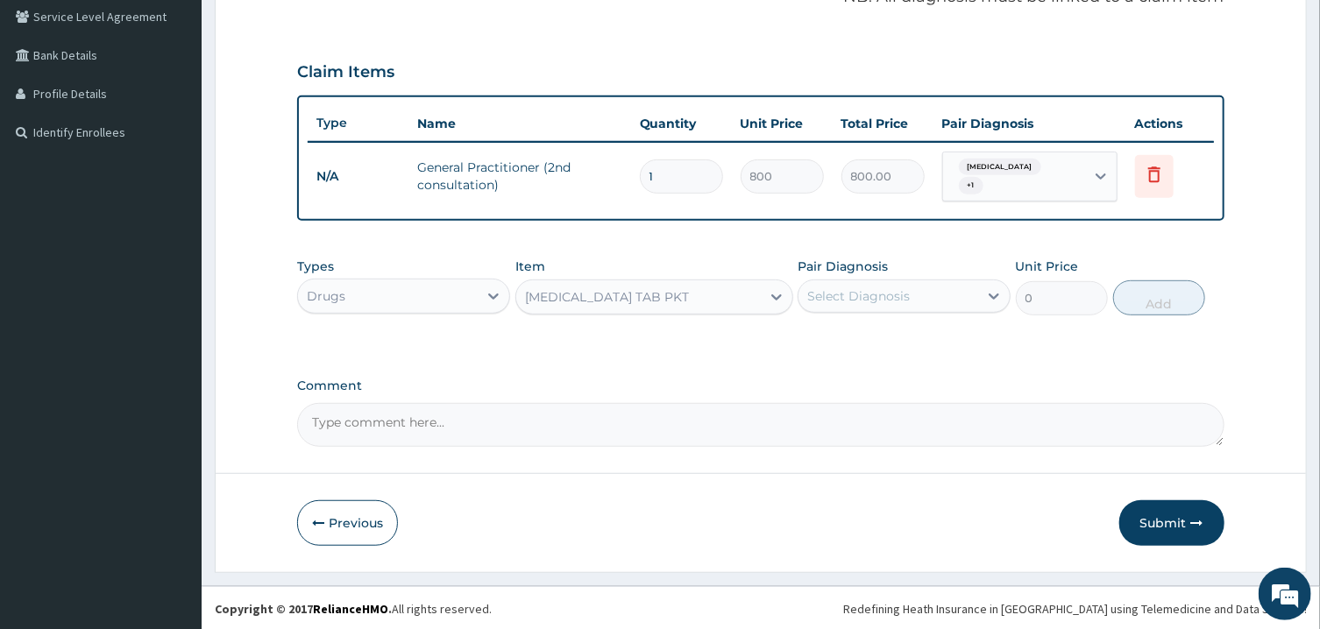
type input "350"
click at [899, 294] on div "Select Diagnosis" at bounding box center [858, 296] width 103 height 18
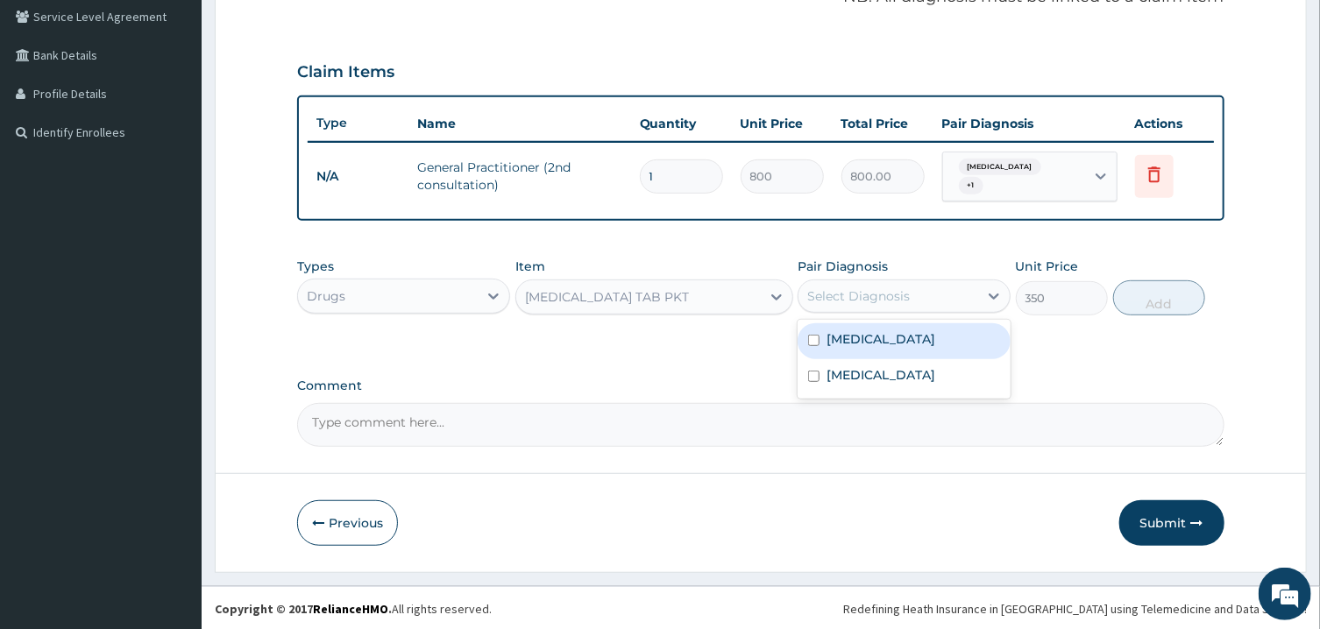
click at [813, 337] on input "checkbox" at bounding box center [813, 340] width 11 height 11
checkbox input "true"
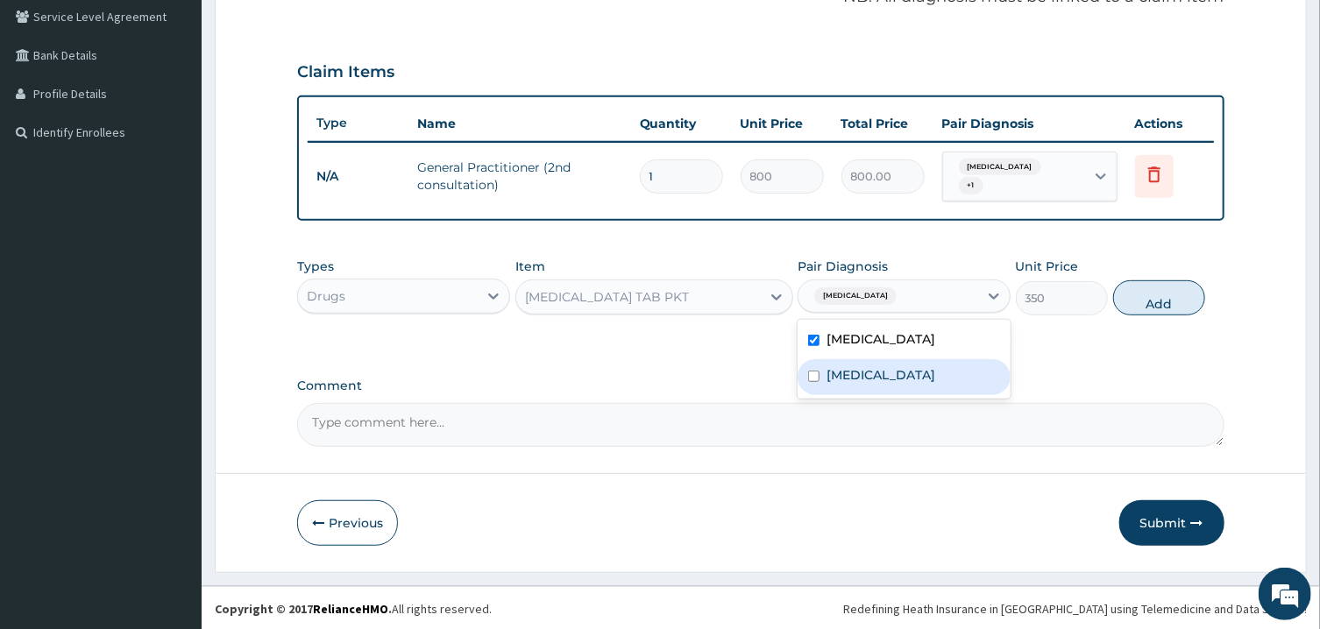
click at [813, 371] on input "checkbox" at bounding box center [813, 376] width 11 height 11
checkbox input "true"
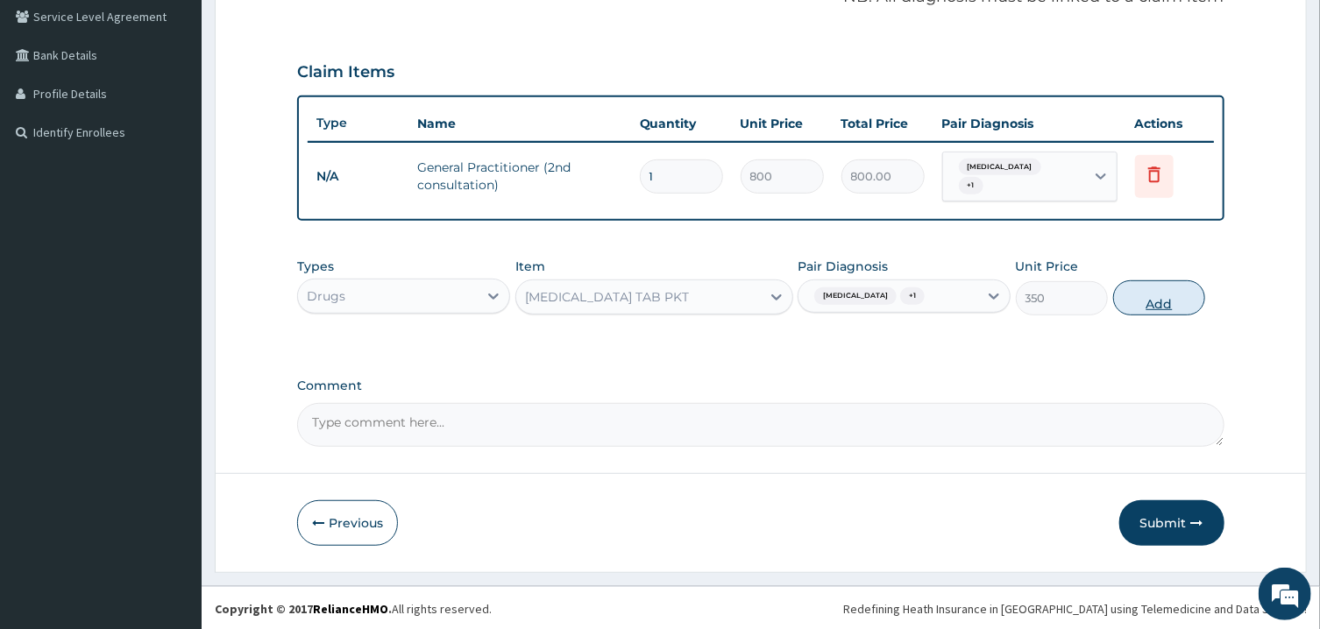
click at [1158, 304] on button "Add" at bounding box center [1159, 297] width 93 height 35
type input "0"
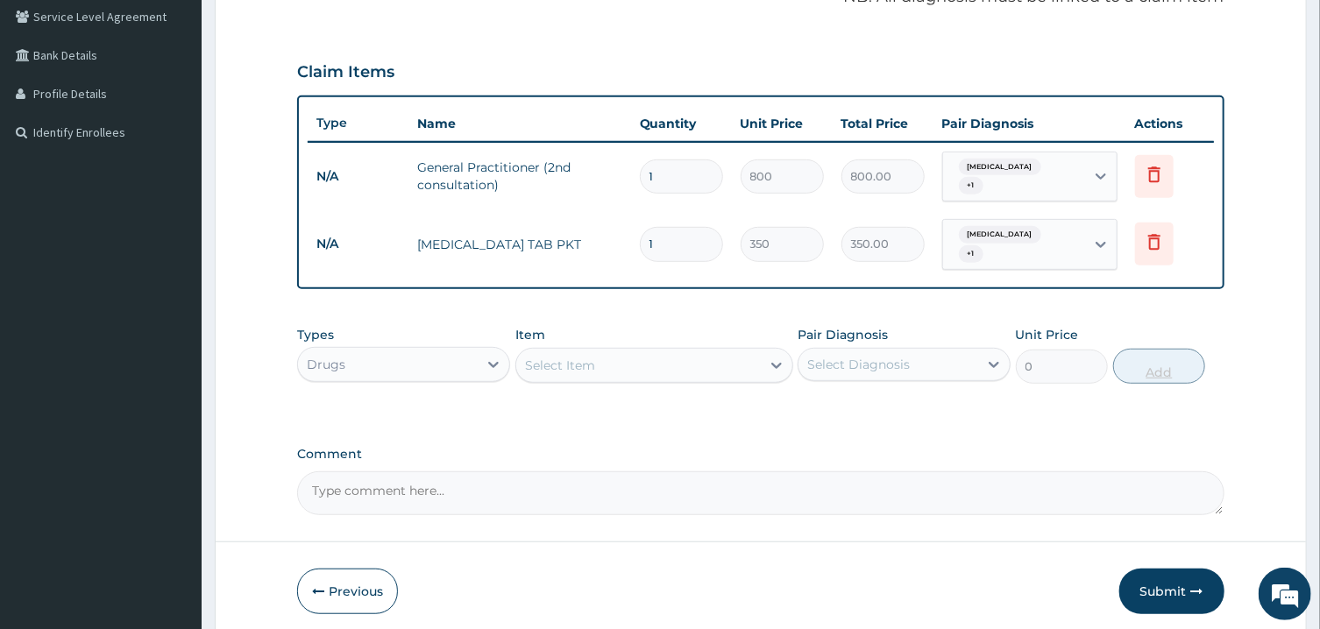
type input "0.00"
type input "3"
type input "1050.00"
type input "3"
click at [687, 362] on div "Select Item" at bounding box center [638, 365] width 244 height 28
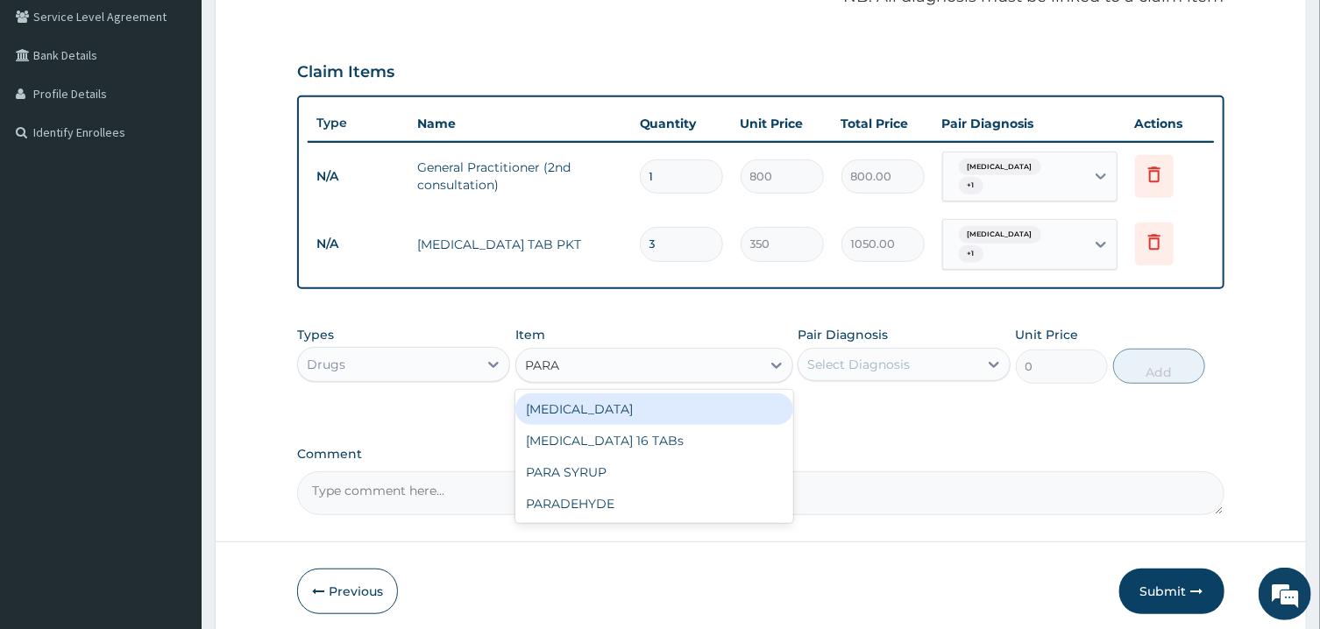
type input "PARAC"
click at [669, 407] on div "PARACETAMOL 16 TABs" at bounding box center [654, 409] width 278 height 32
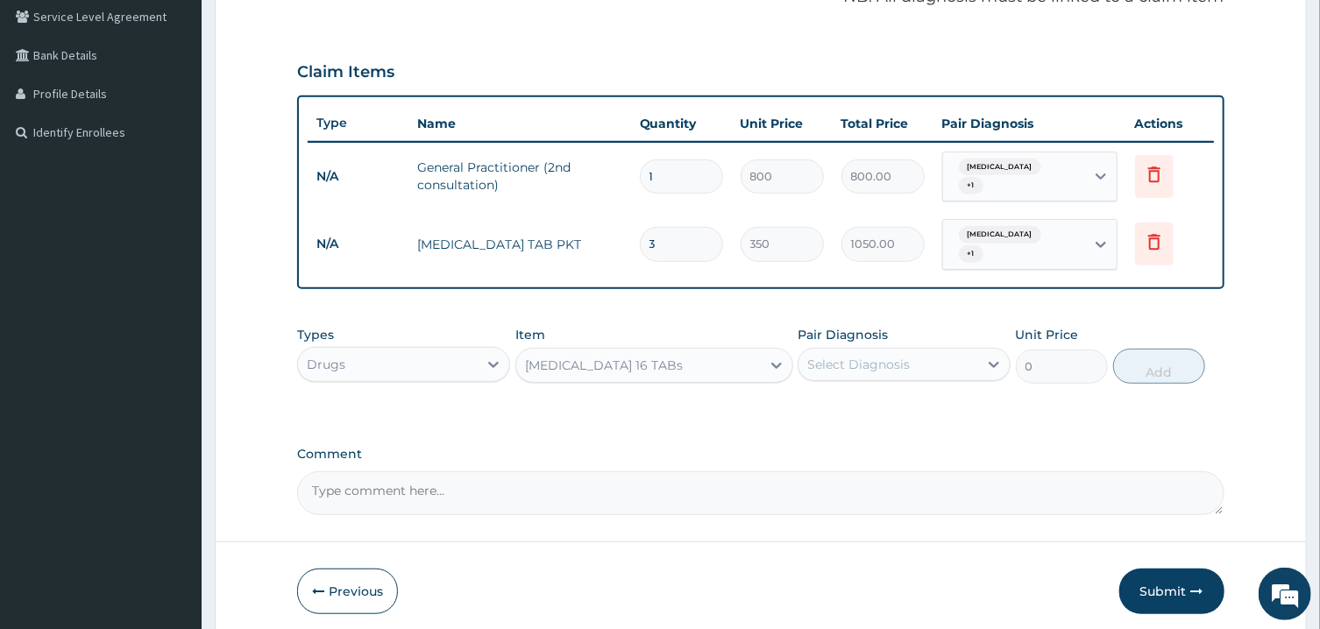
type input "200"
click at [855, 372] on div "Select Diagnosis" at bounding box center [888, 365] width 180 height 28
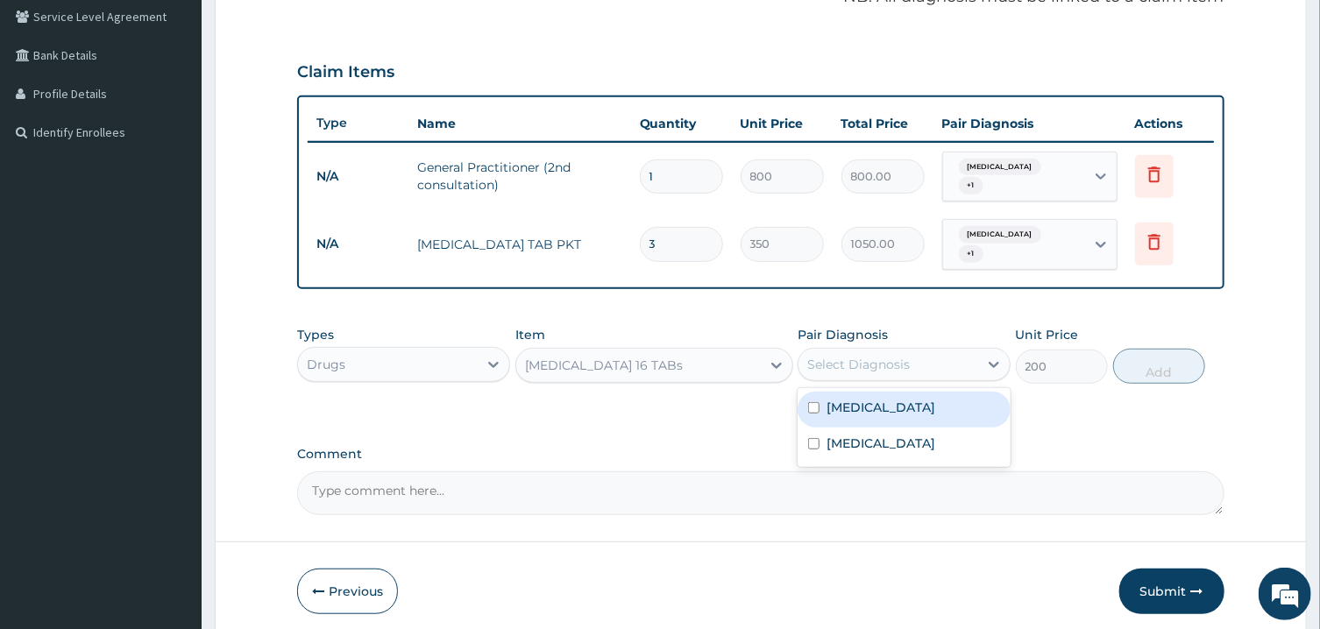
click at [819, 410] on input "checkbox" at bounding box center [813, 407] width 11 height 11
checkbox input "true"
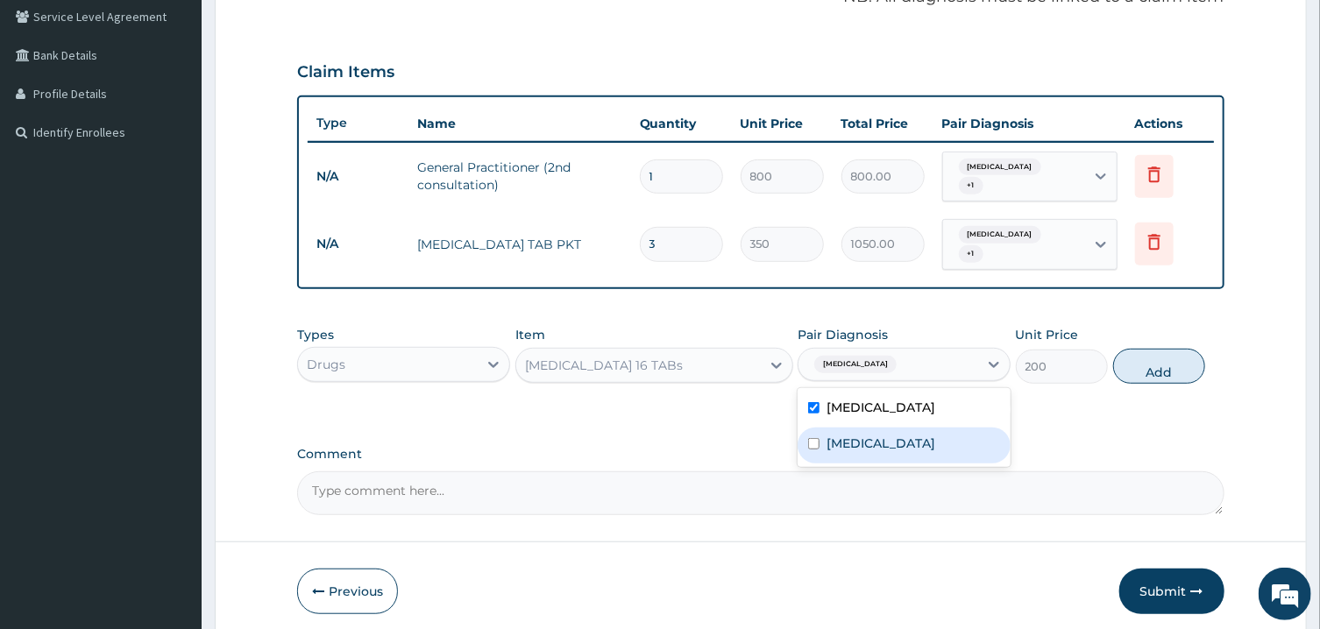
click at [818, 450] on div "Pyrexia of unknown origin" at bounding box center [903, 446] width 213 height 36
checkbox input "true"
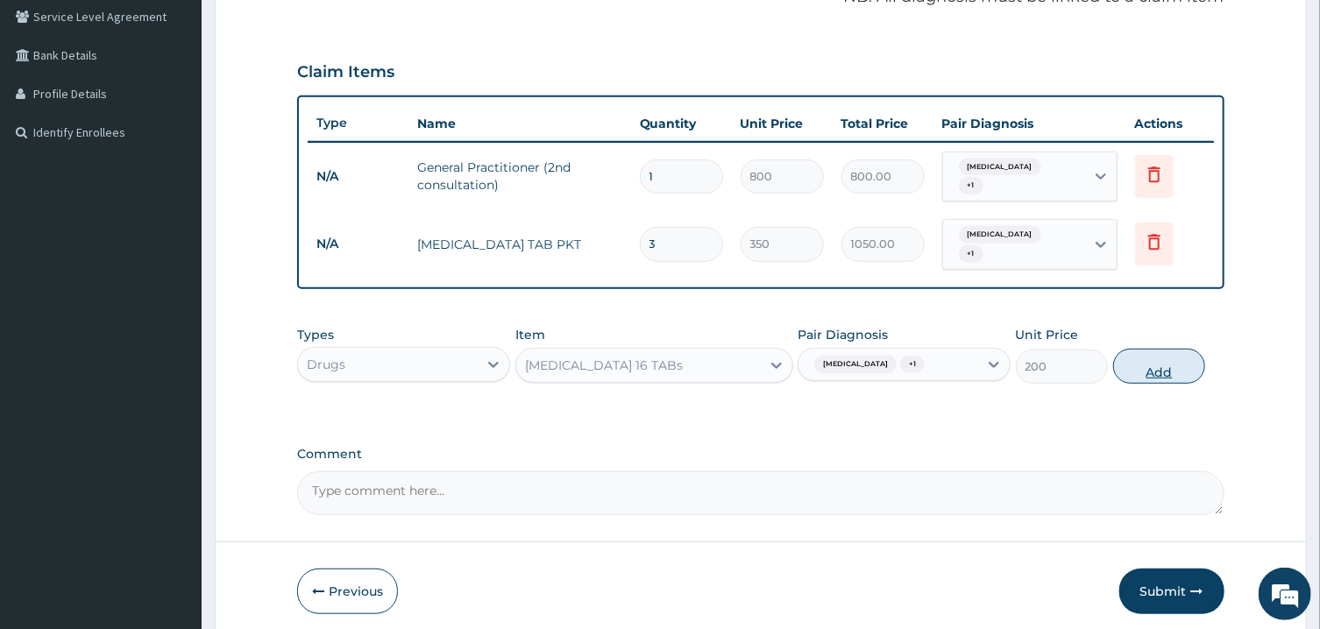
click at [1139, 371] on button "Add" at bounding box center [1159, 366] width 93 height 35
type input "0"
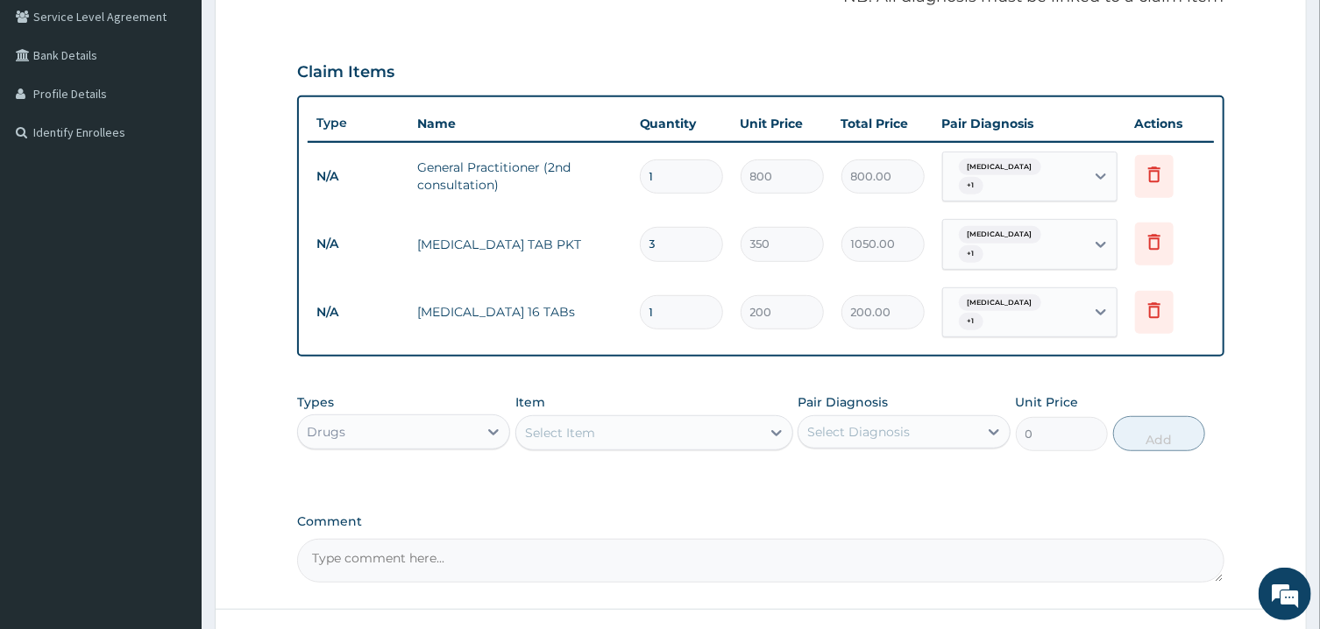
click at [669, 441] on div "Select Item" at bounding box center [638, 433] width 244 height 28
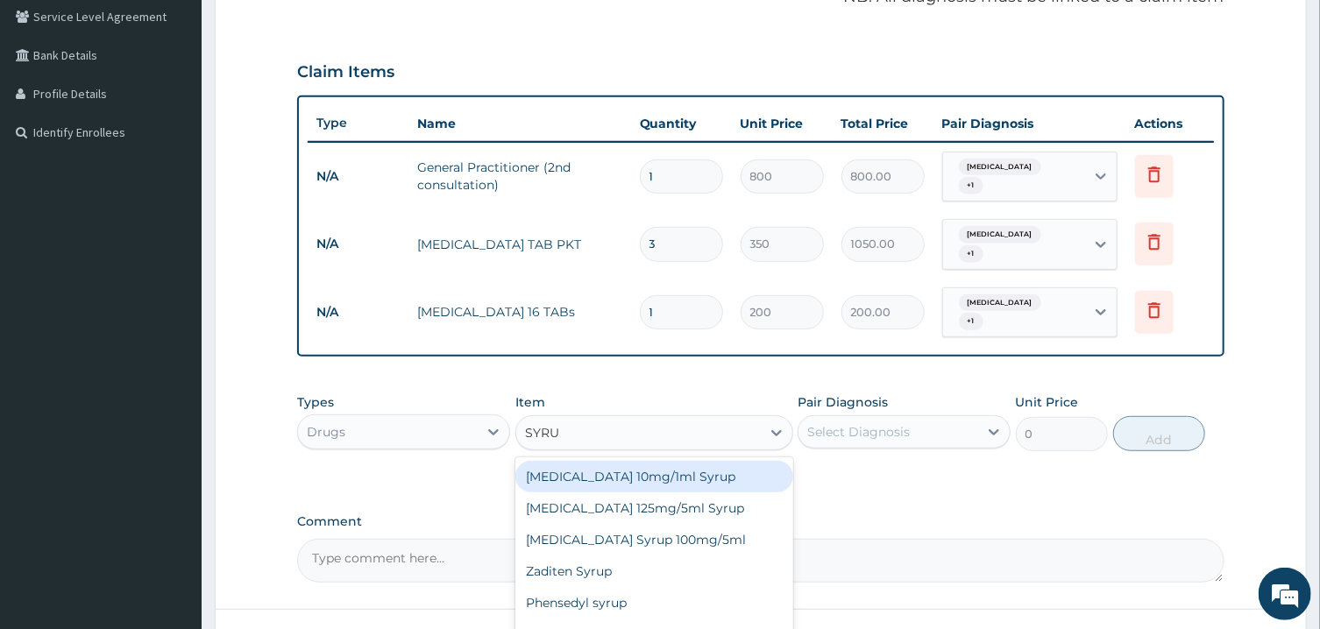
type input "SYRUP"
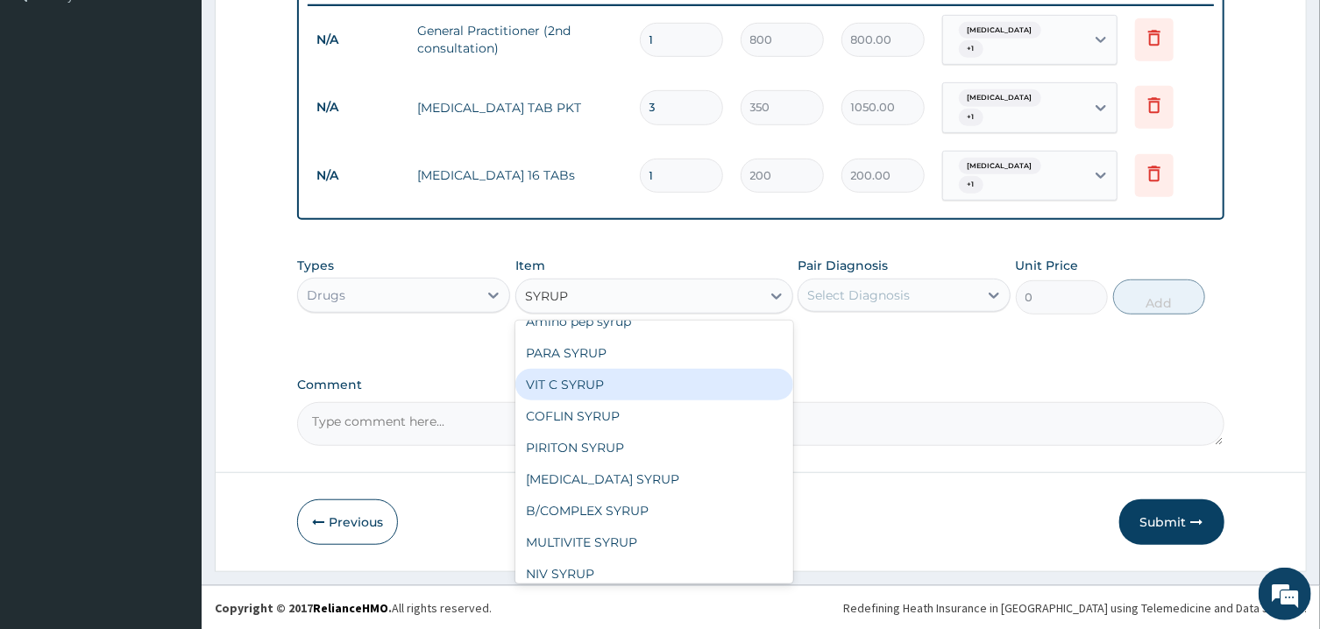
scroll to position [186, 0]
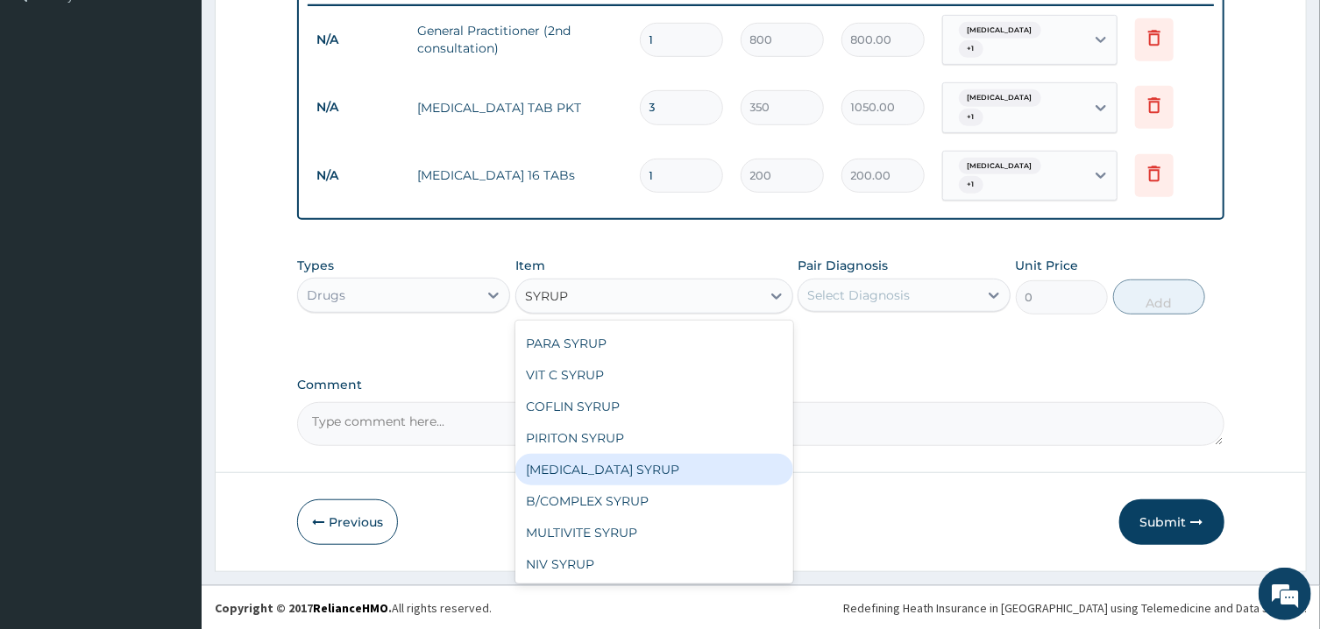
click at [612, 475] on div "VENTOLIN SYRUP" at bounding box center [654, 470] width 278 height 32
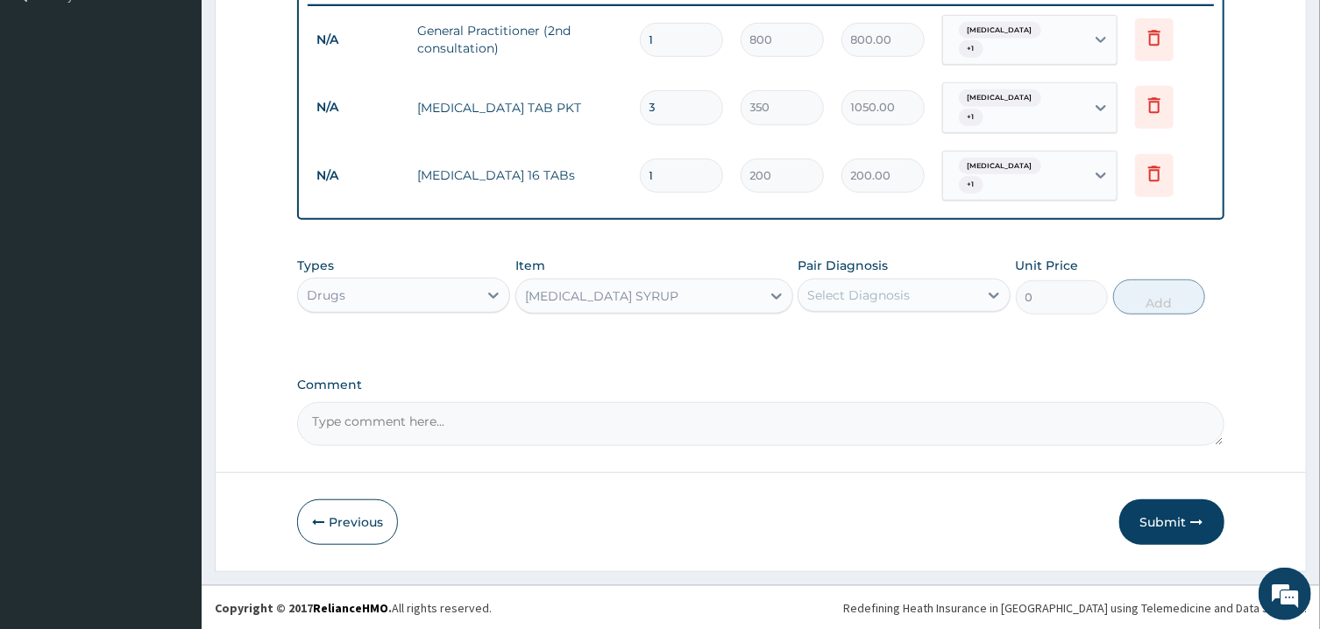
type input "300"
click at [760, 297] on div "VENTOLIN SYRUP" at bounding box center [638, 296] width 244 height 28
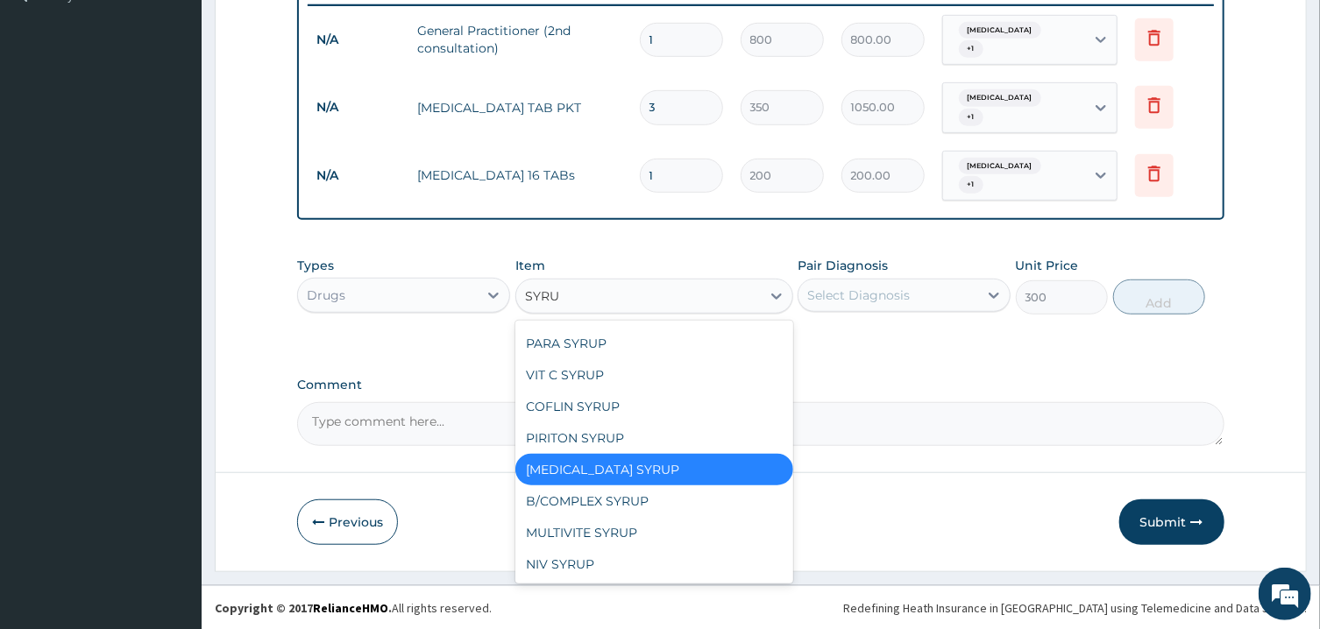
type input "SYRUP"
click at [570, 409] on div "COFLIN SYRUP" at bounding box center [654, 407] width 278 height 32
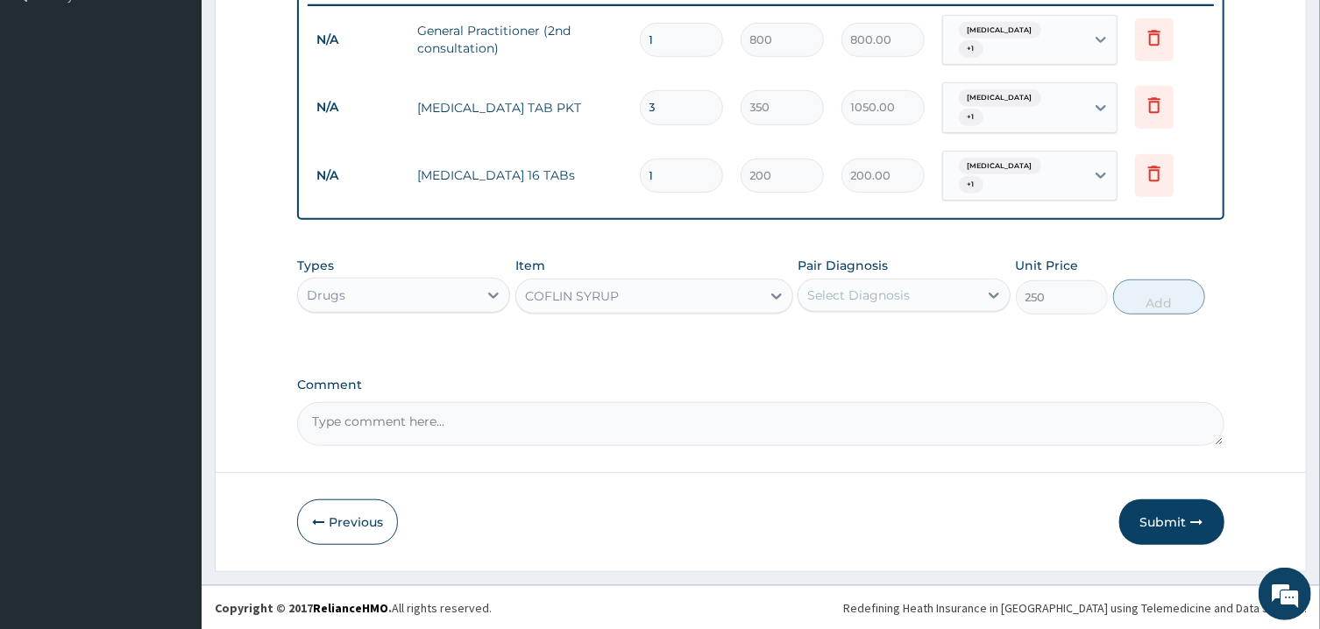
click at [699, 299] on div "COFLIN SYRUP" at bounding box center [638, 296] width 244 height 28
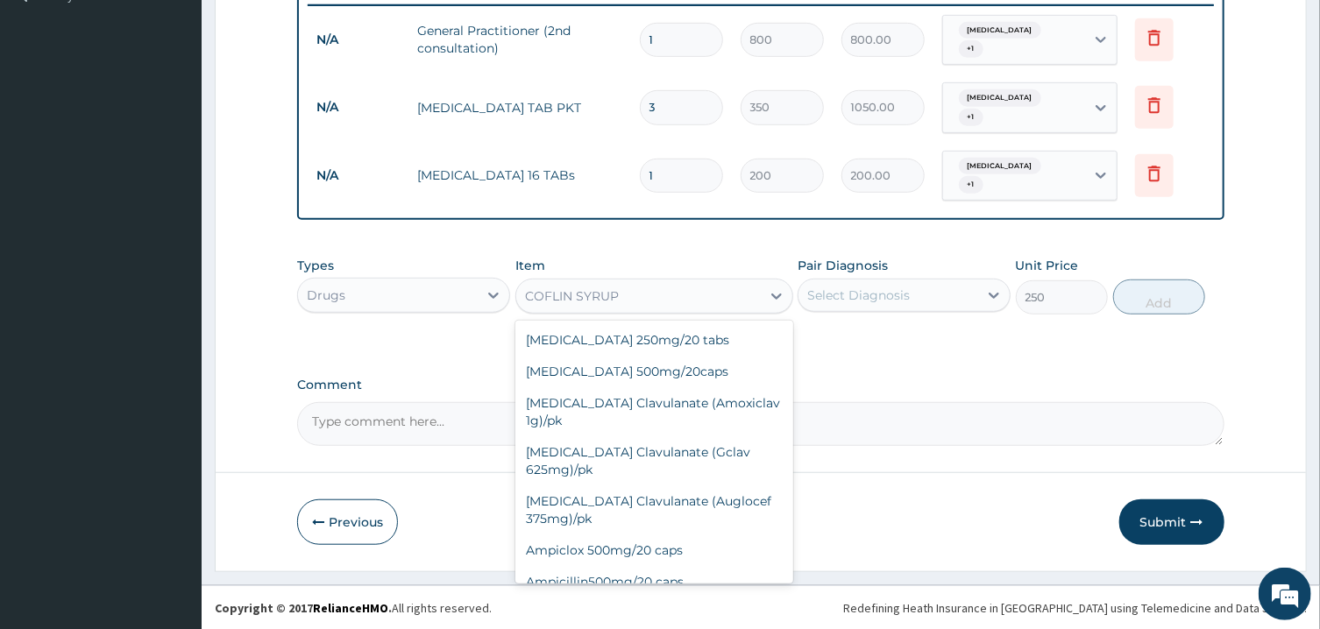
scroll to position [12534, 0]
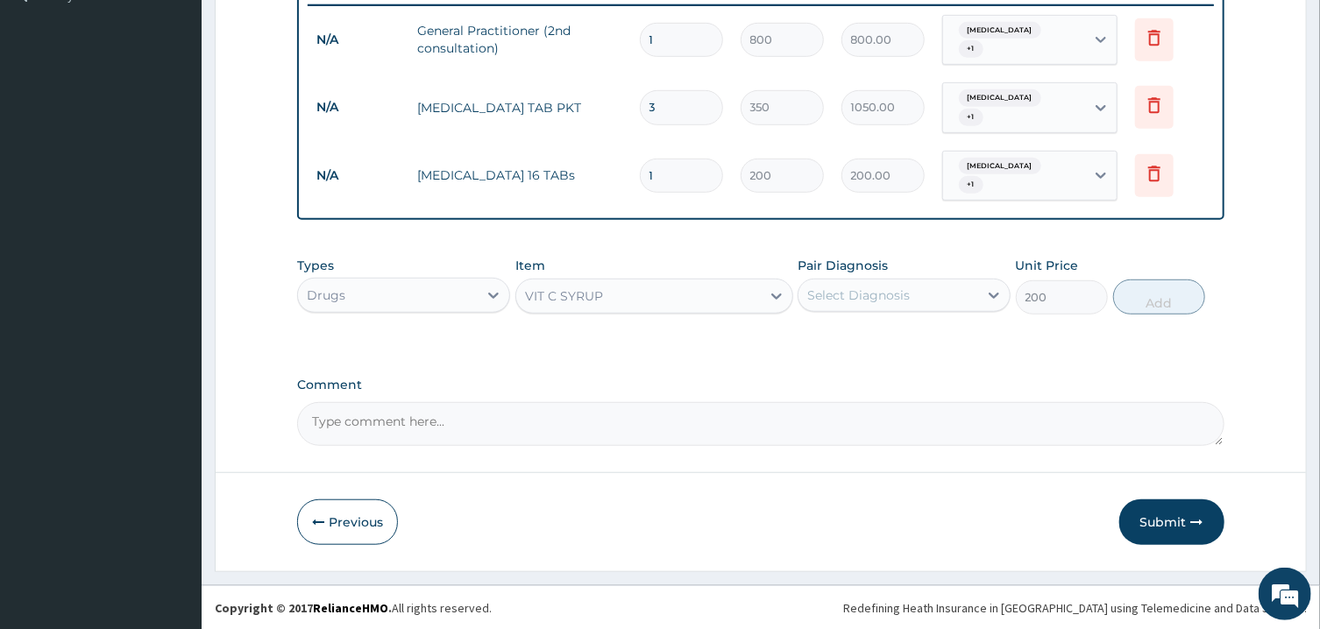
click at [693, 288] on div "VIT C SYRUP" at bounding box center [638, 296] width 244 height 28
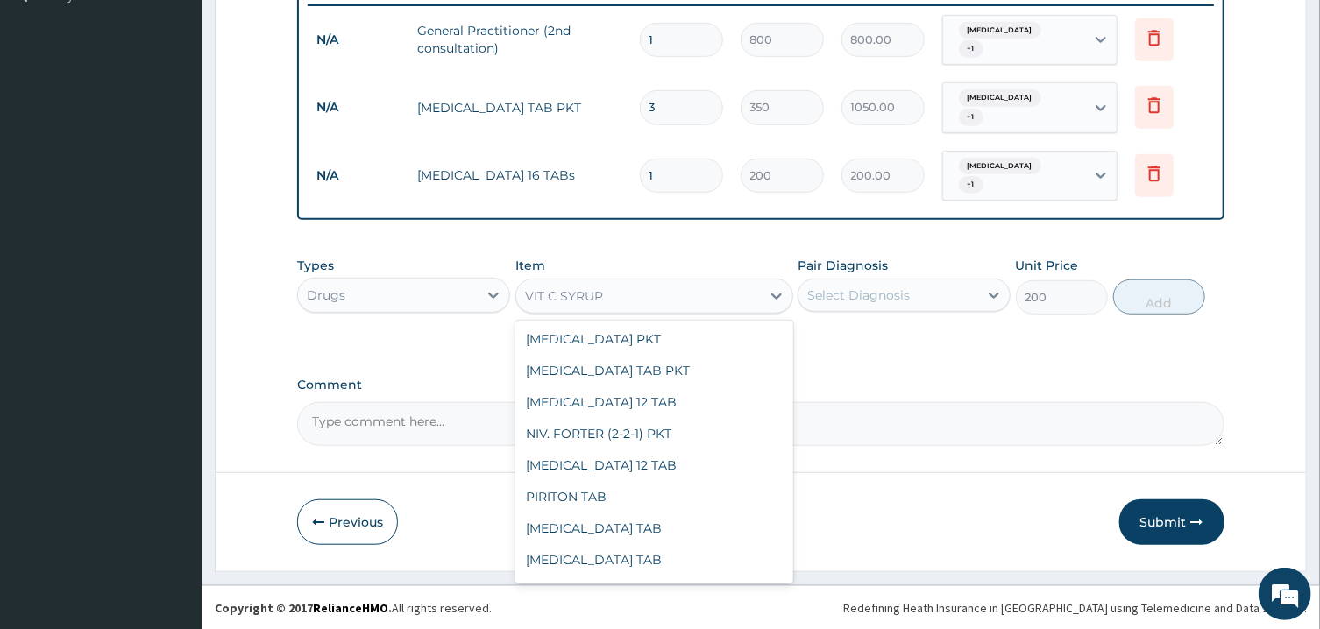
scroll to position [12590, 0]
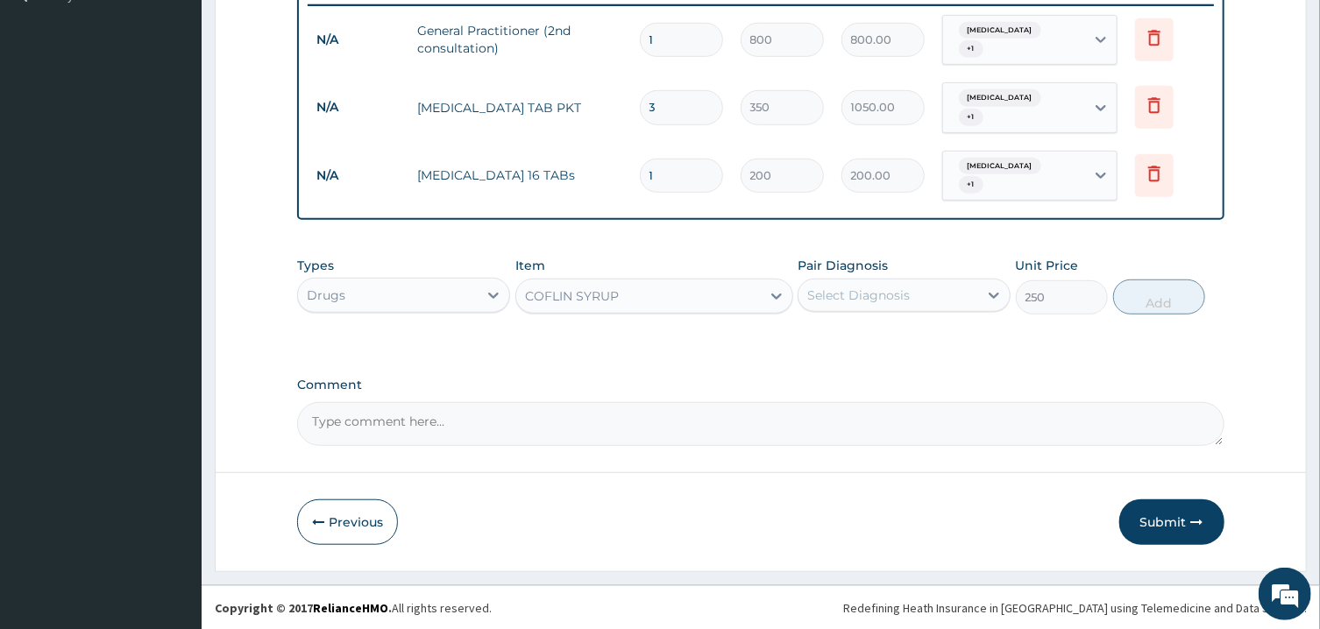
click at [669, 294] on div "COFLIN SYRUP" at bounding box center [638, 296] width 244 height 28
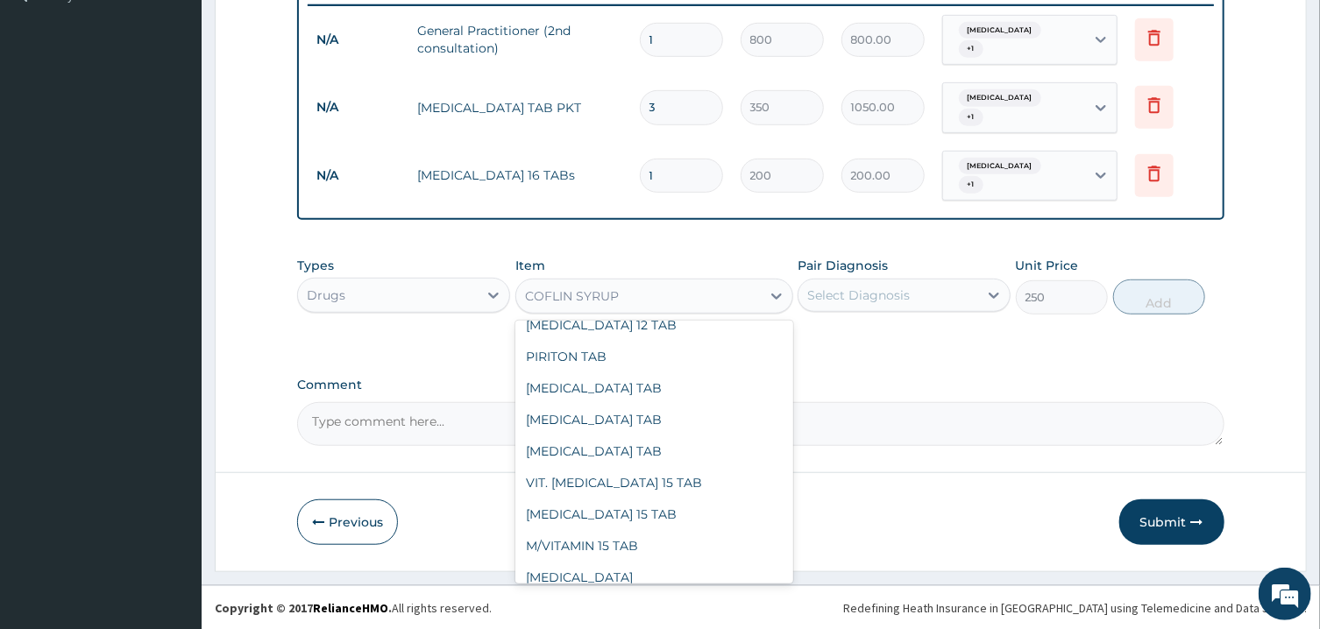
scroll to position [12754, 0]
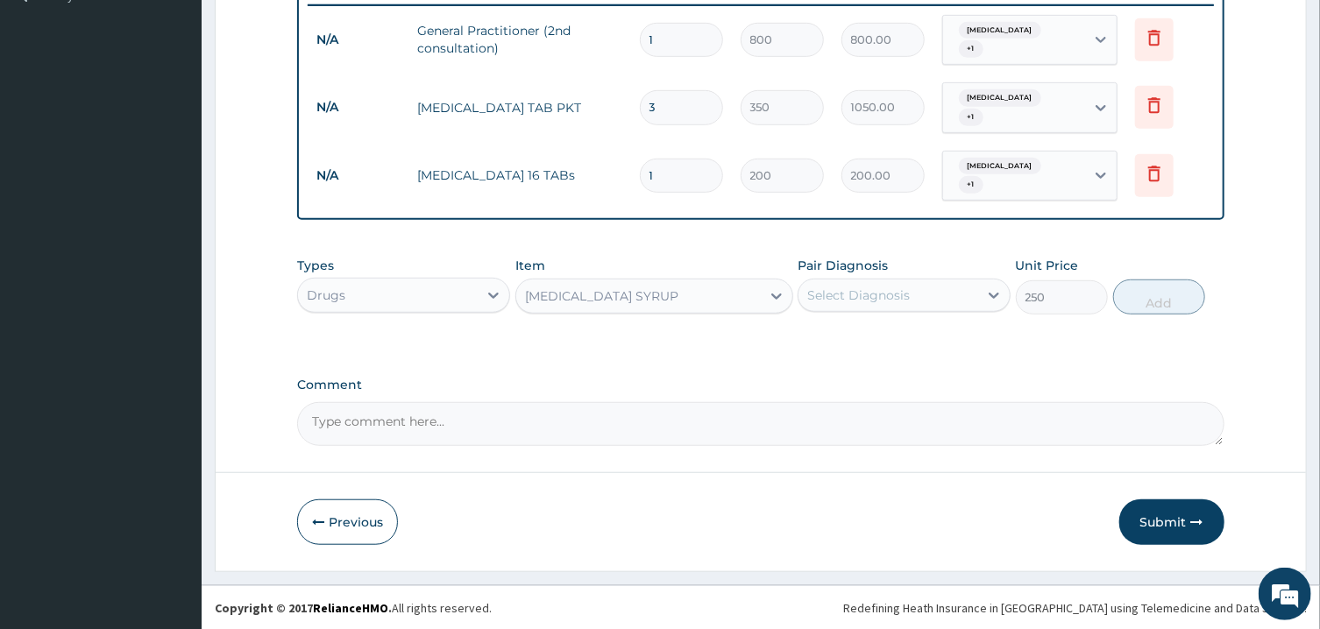
type input "300"
click at [910, 301] on div "Select Diagnosis" at bounding box center [888, 295] width 180 height 28
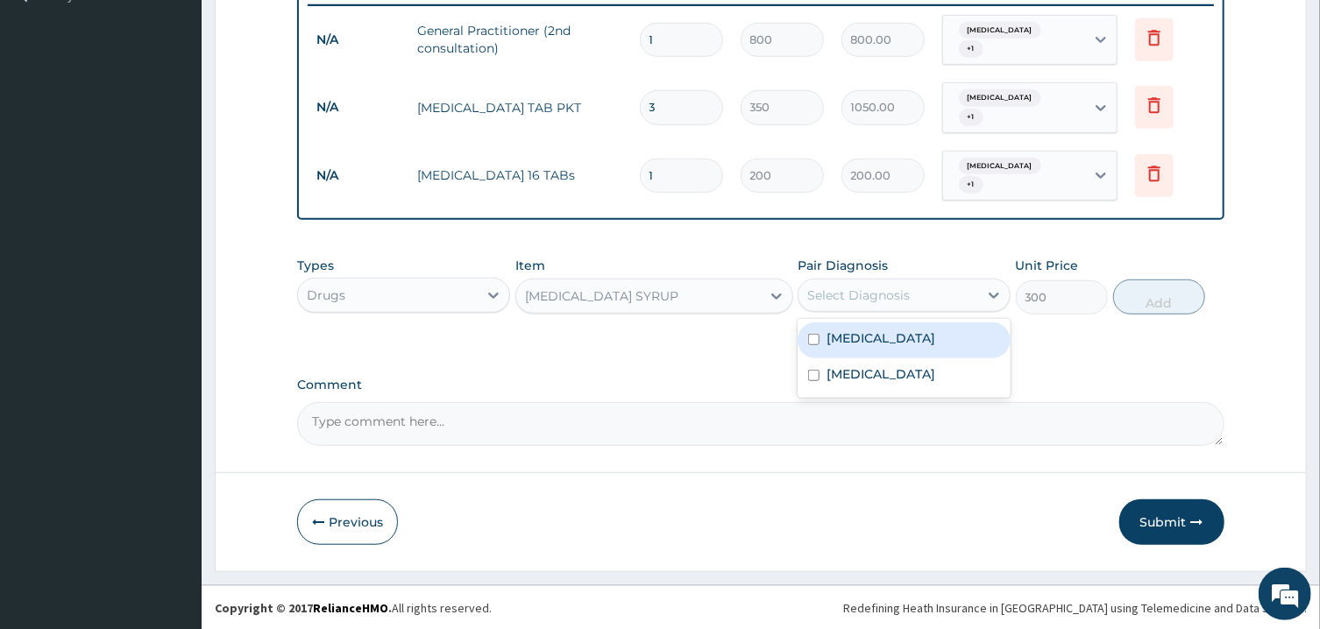
click at [891, 329] on label "Upper respiratory infection" at bounding box center [880, 338] width 109 height 18
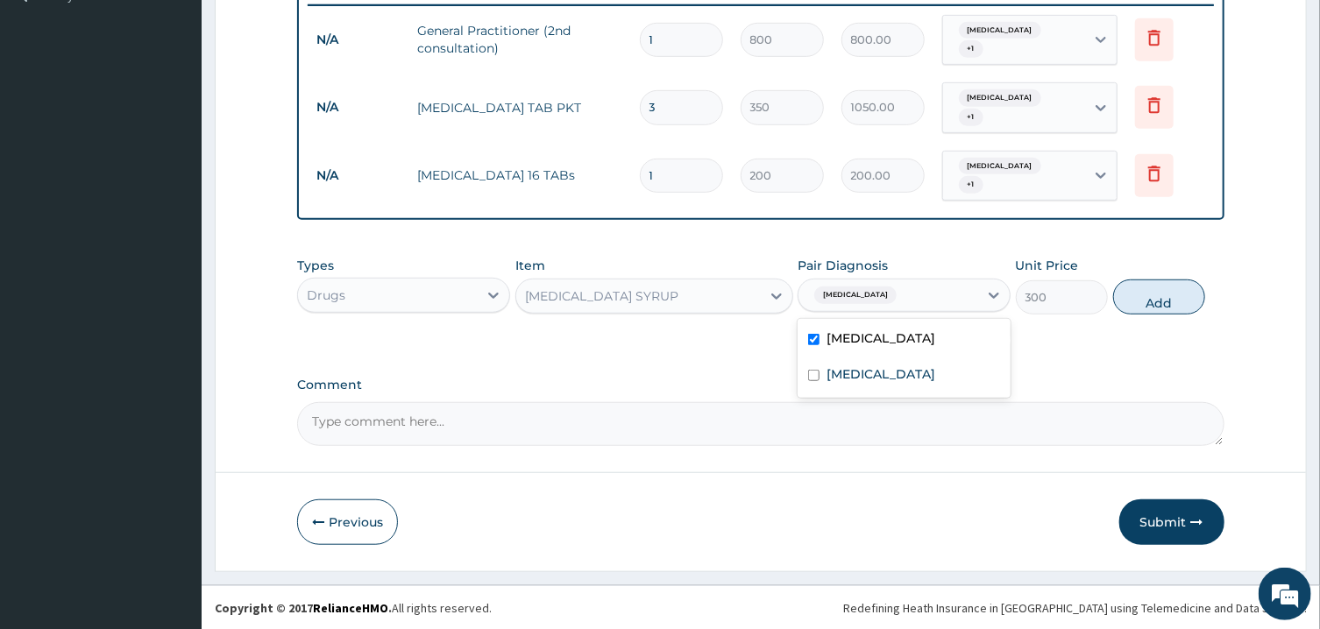
checkbox input "true"
click at [841, 384] on div "Pyrexia of unknown origin" at bounding box center [903, 376] width 213 height 36
checkbox input "true"
click at [1139, 303] on button "Add" at bounding box center [1159, 297] width 93 height 35
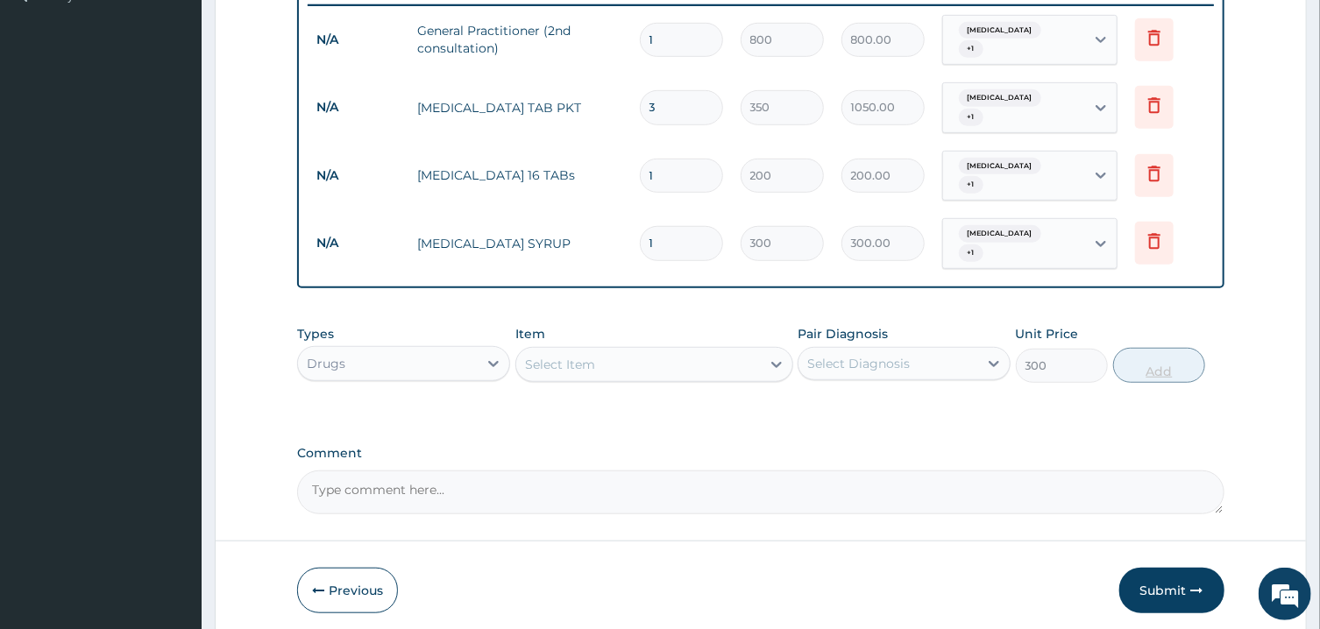
type input "0"
click at [745, 483] on textarea "Comment" at bounding box center [760, 493] width 926 height 44
type textarea "ICON AUG BILL 2025"
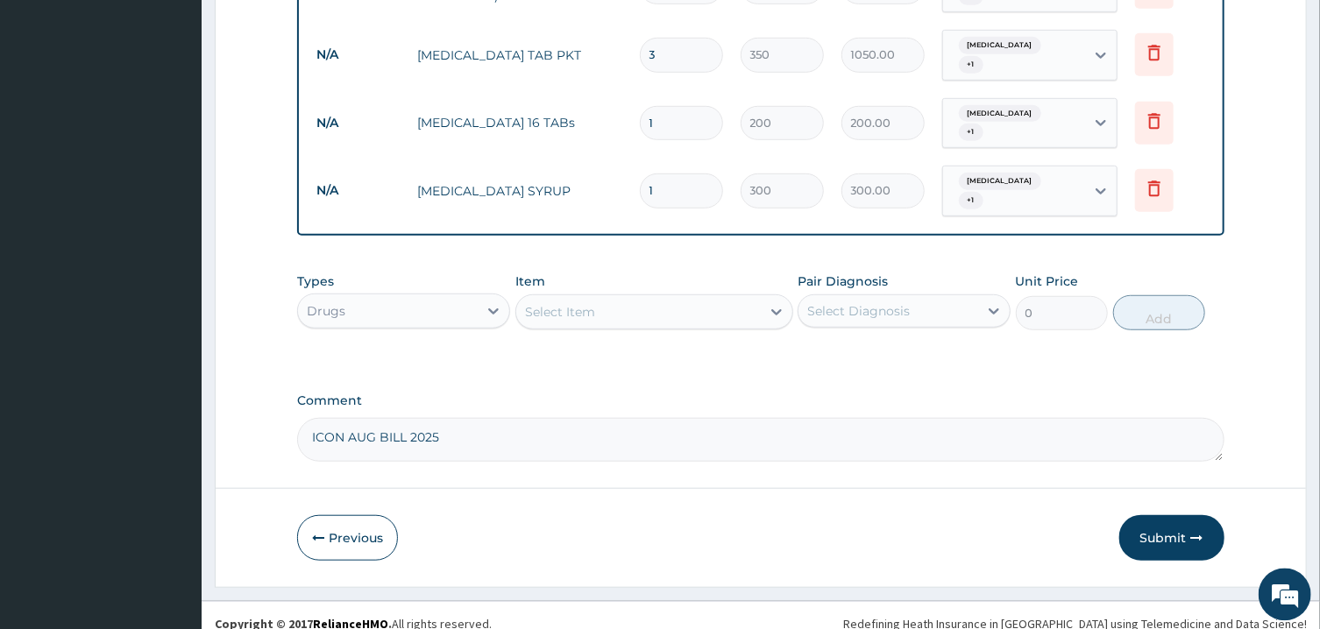
scroll to position [572, 0]
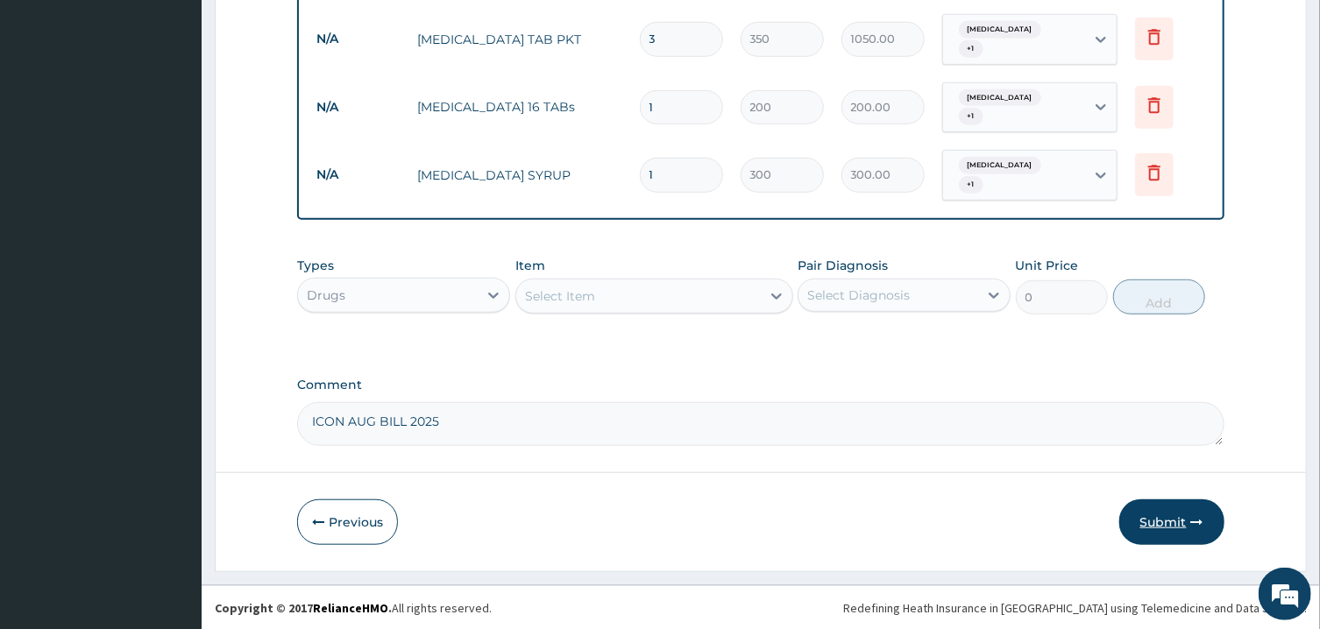
click at [1152, 528] on button "Submit" at bounding box center [1171, 522] width 105 height 46
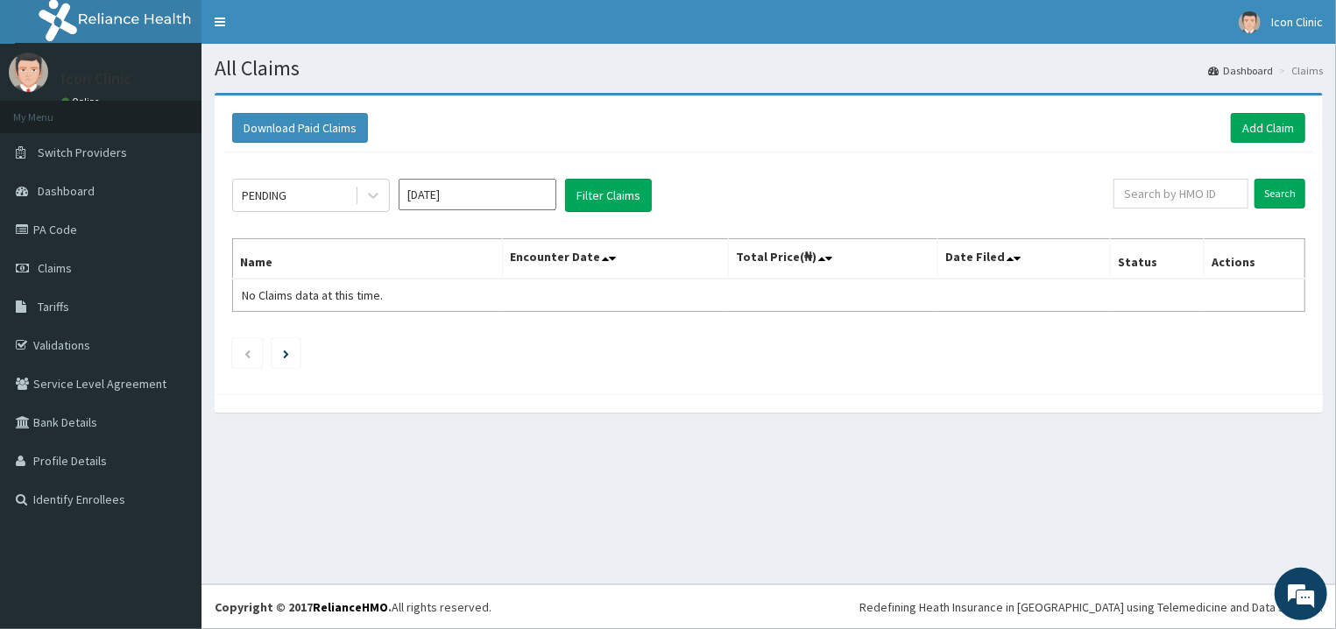
click at [501, 199] on input "[DATE]" at bounding box center [478, 195] width 158 height 32
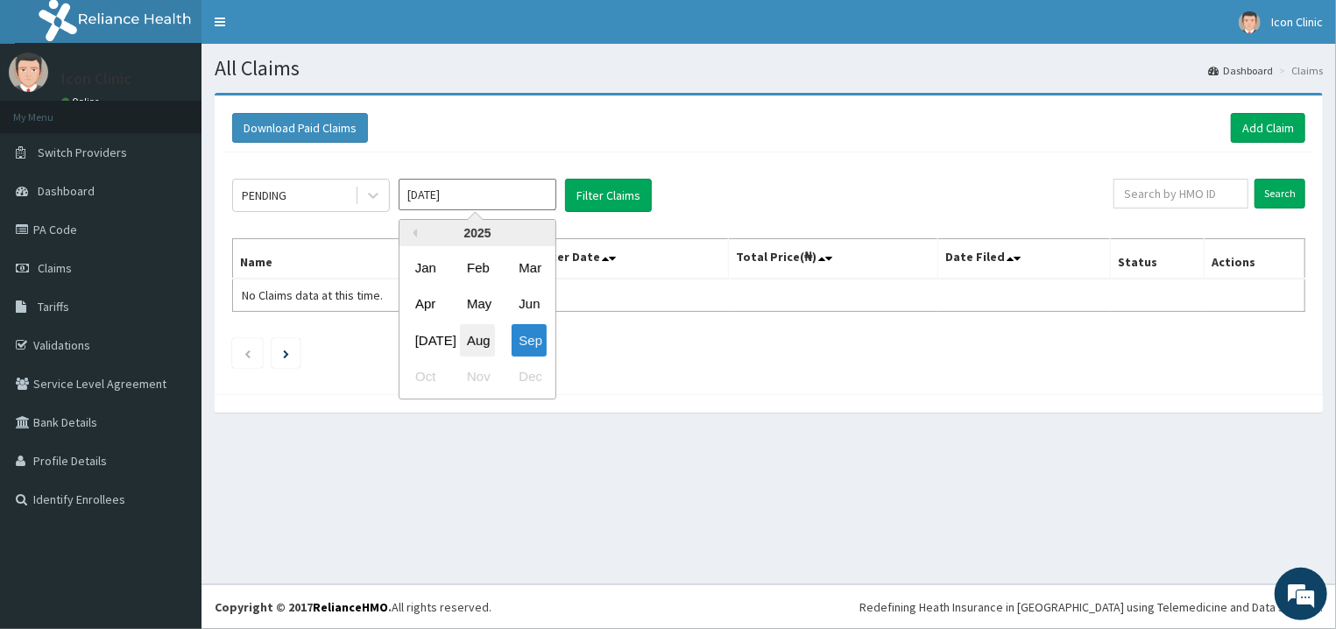
click at [485, 346] on div "Aug" at bounding box center [477, 340] width 35 height 32
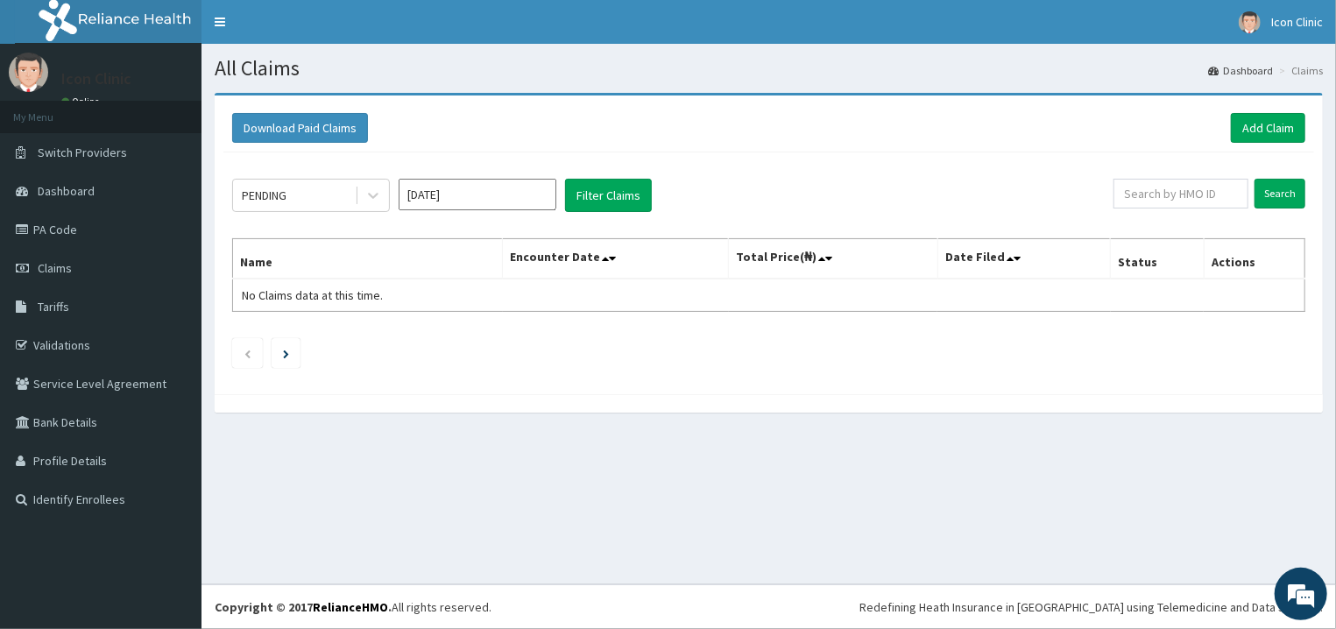
type input "[DATE]"
click at [613, 196] on button "Filter Claims" at bounding box center [608, 195] width 87 height 33
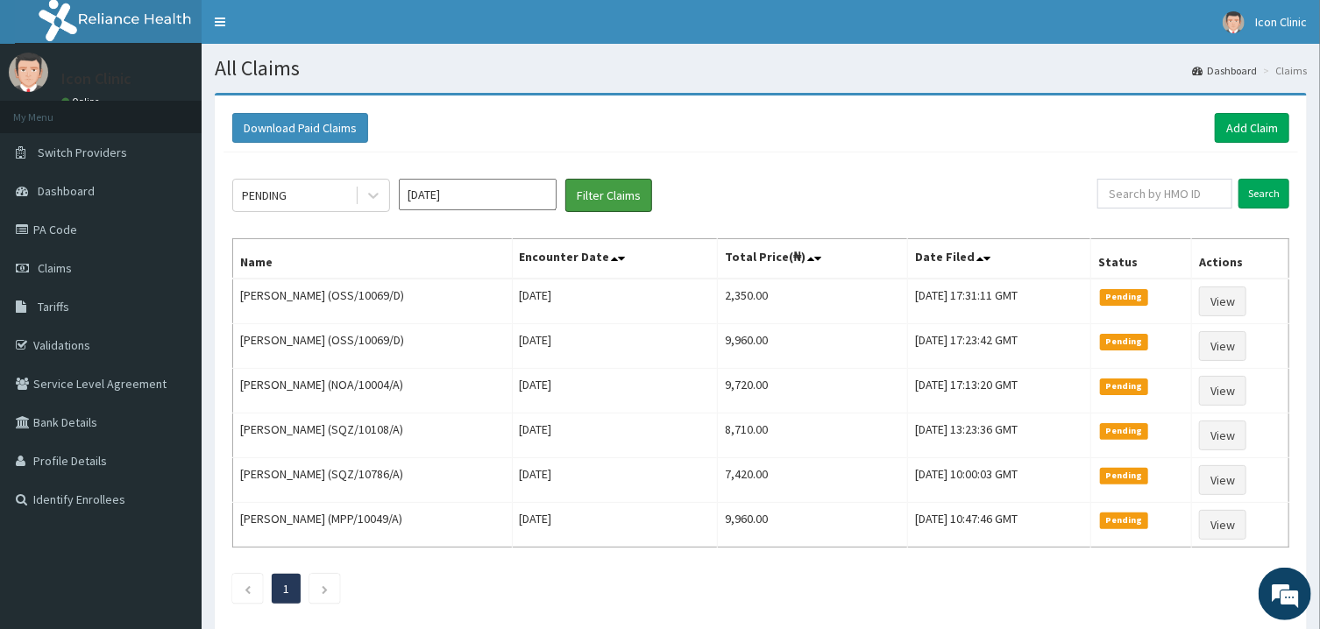
scroll to position [96, 0]
